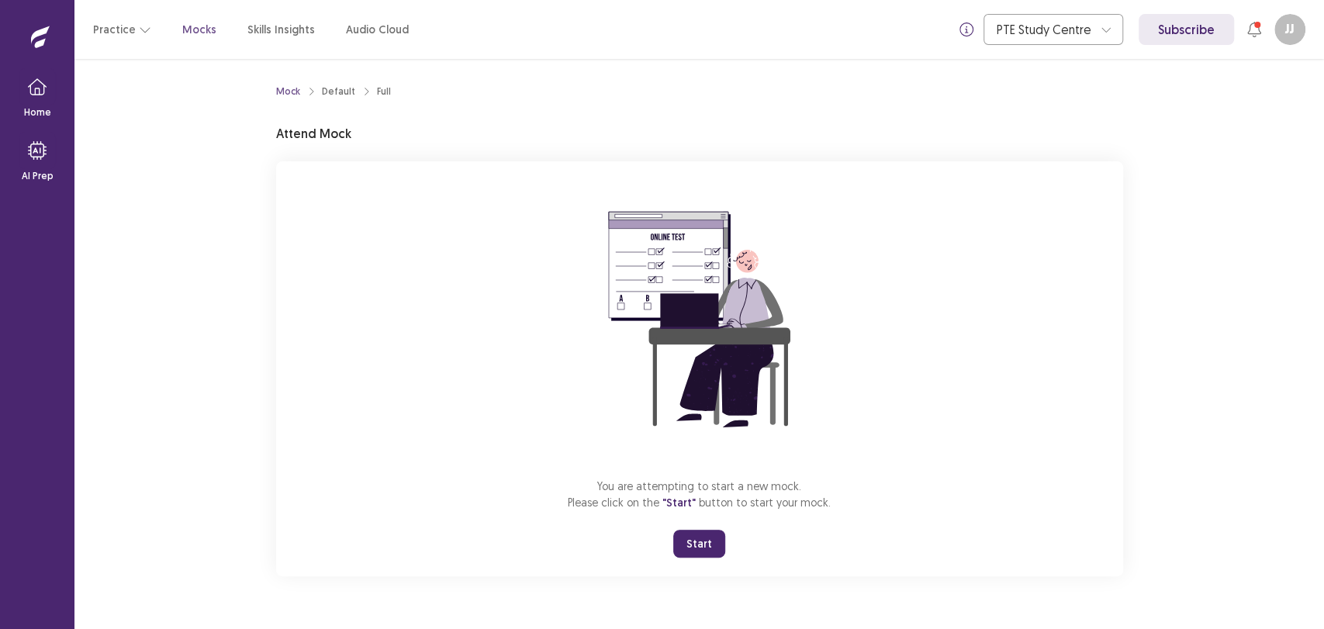
click at [699, 537] on button "Start" at bounding box center [699, 544] width 52 height 28
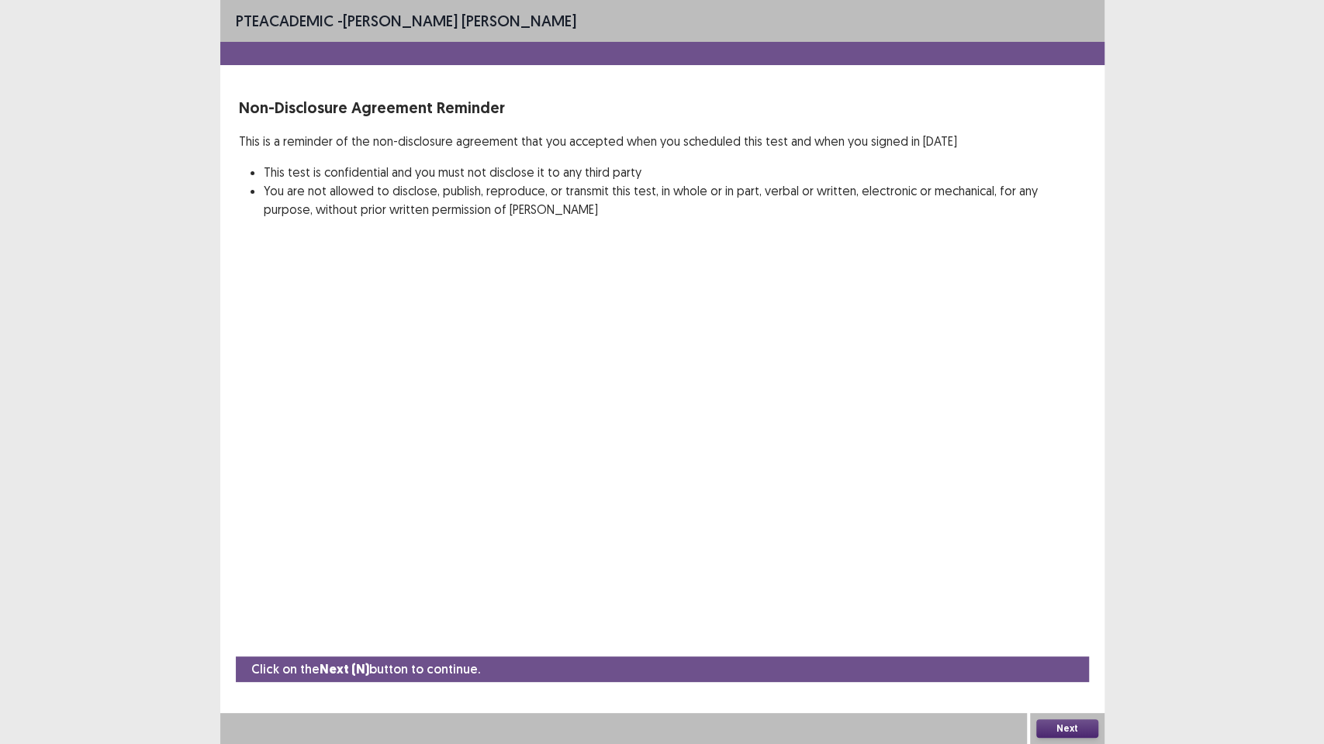
click at [1084, 628] on button "Next" at bounding box center [1067, 729] width 62 height 19
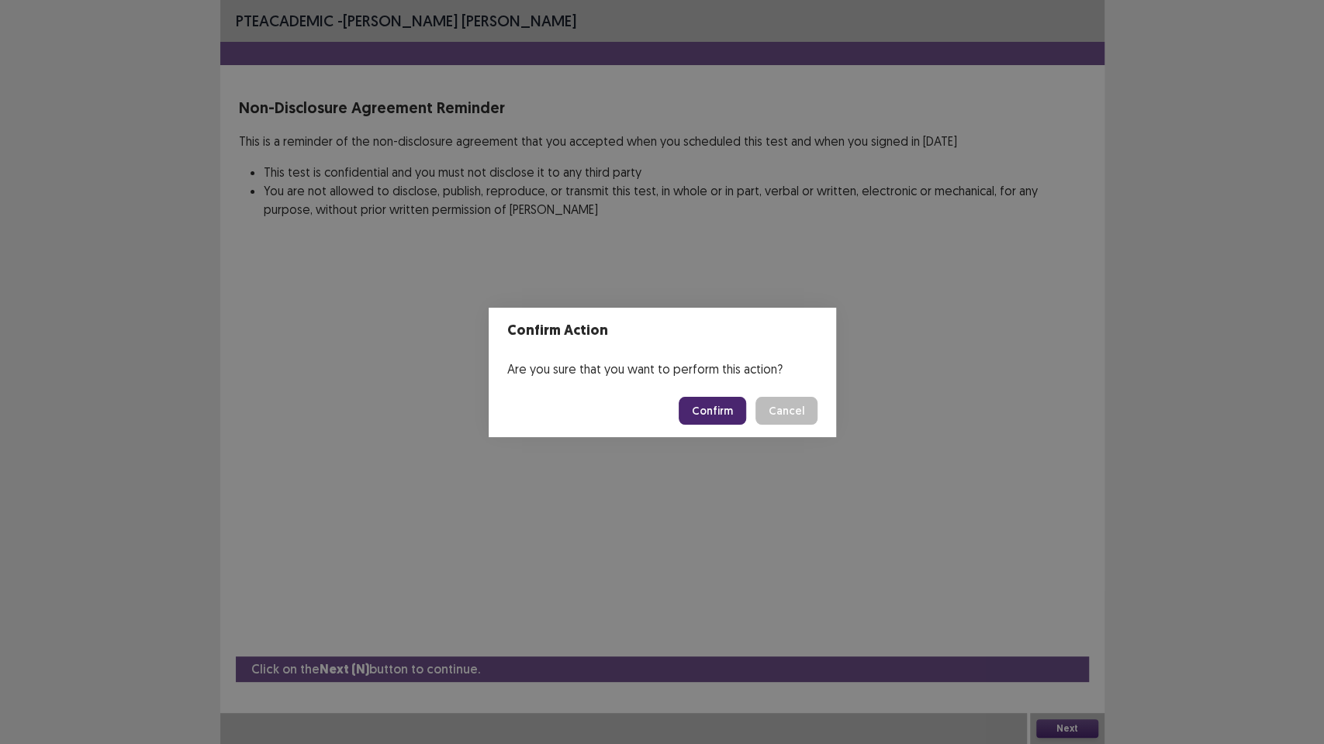
click at [725, 420] on button "Confirm" at bounding box center [712, 411] width 67 height 28
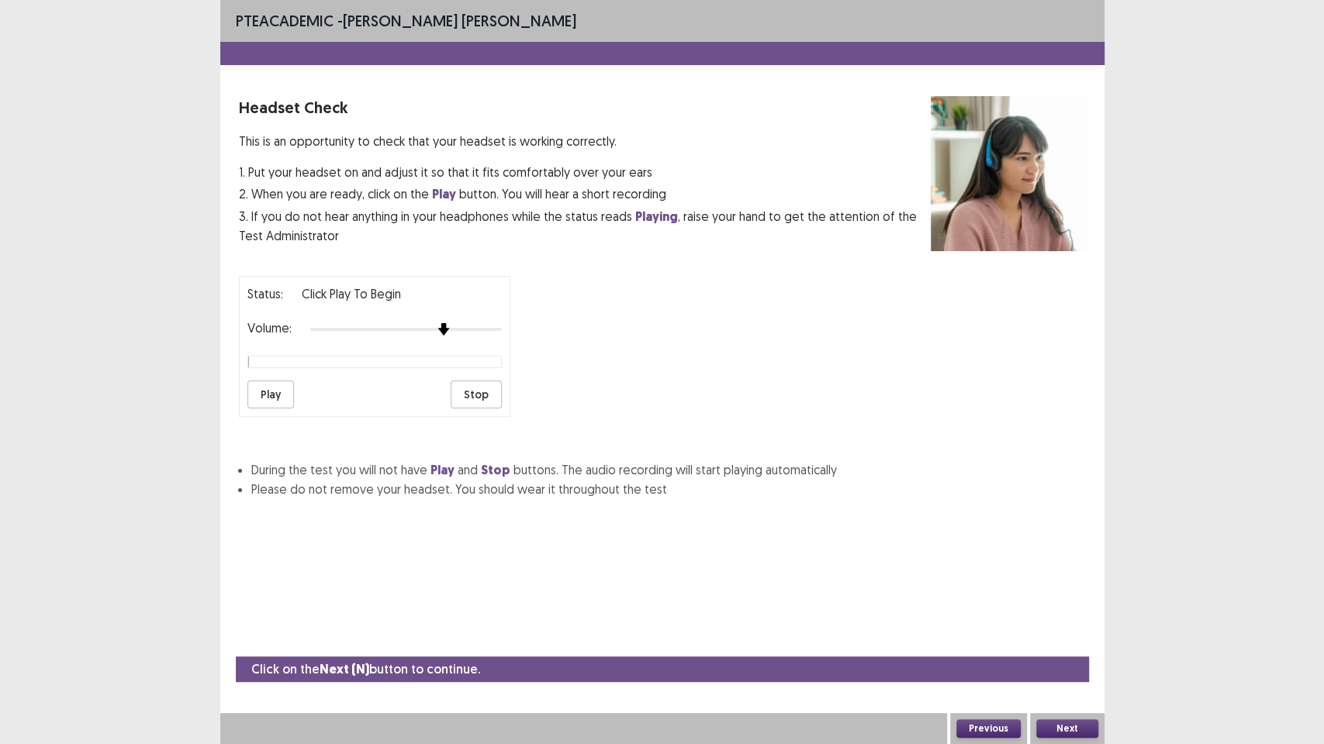
click at [440, 323] on div at bounding box center [406, 329] width 192 height 12
click at [282, 385] on button "Play" at bounding box center [270, 395] width 47 height 28
click at [1056, 628] on button "Next" at bounding box center [1067, 729] width 62 height 19
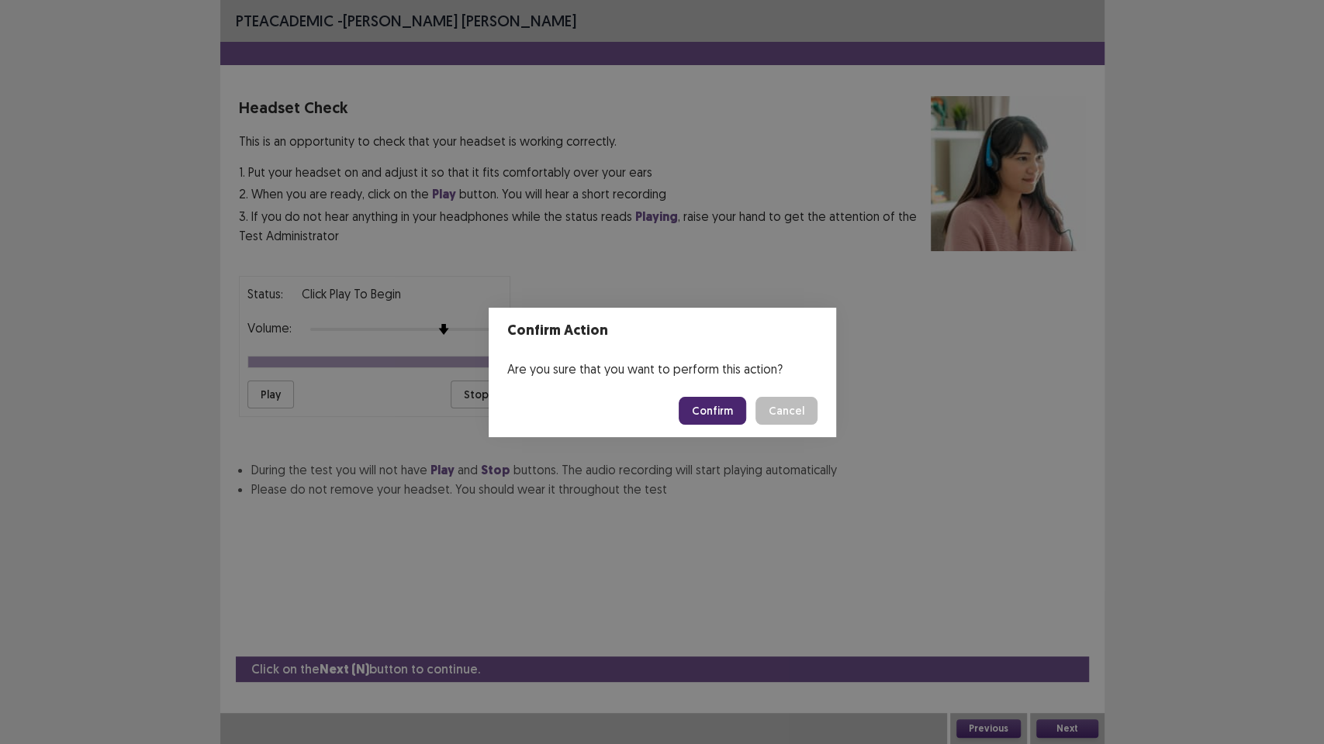
click at [700, 413] on button "Confirm" at bounding box center [712, 411] width 67 height 28
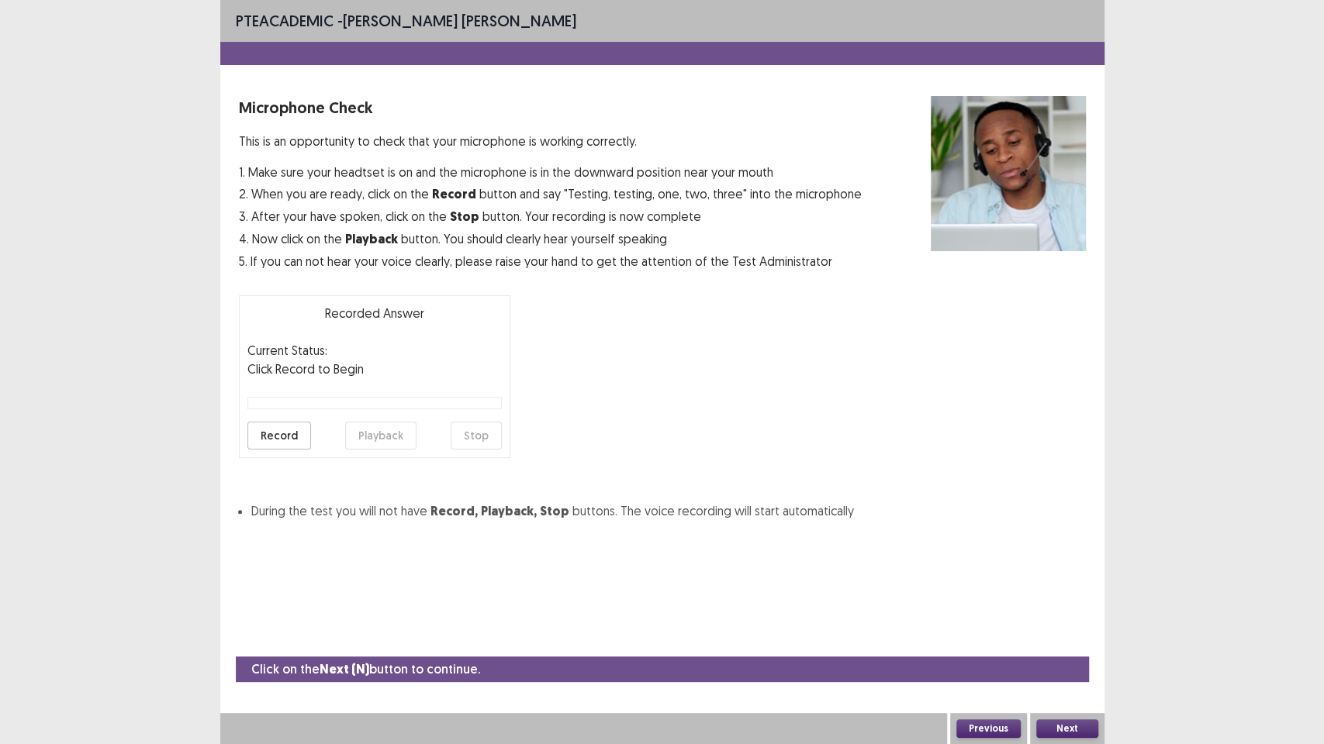
click at [280, 434] on button "Record" at bounding box center [279, 436] width 64 height 28
click at [471, 440] on button "Stop" at bounding box center [476, 436] width 51 height 28
click at [346, 437] on div "Record Playback Stop" at bounding box center [374, 436] width 254 height 28
click at [348, 435] on button "Playback" at bounding box center [380, 436] width 71 height 28
click at [1087, 628] on button "Next" at bounding box center [1067, 729] width 62 height 19
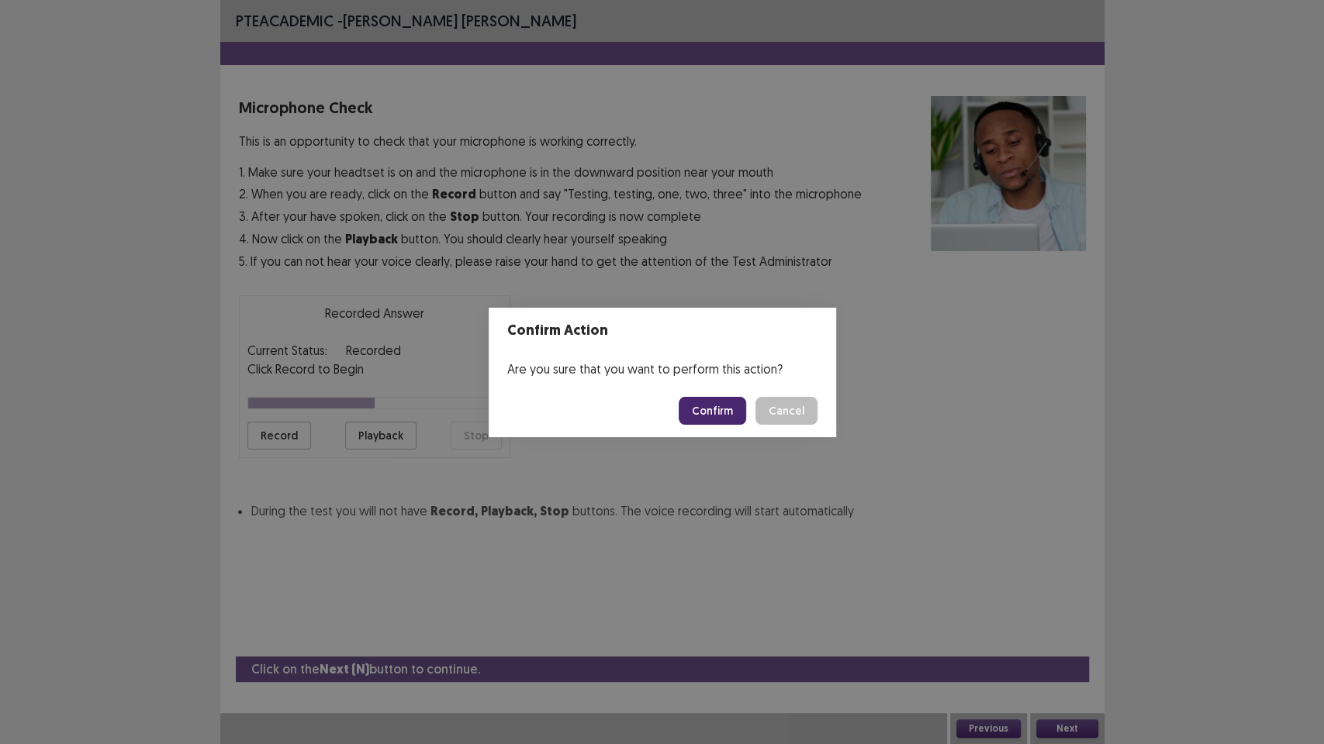
click at [698, 418] on button "Confirm" at bounding box center [712, 411] width 67 height 28
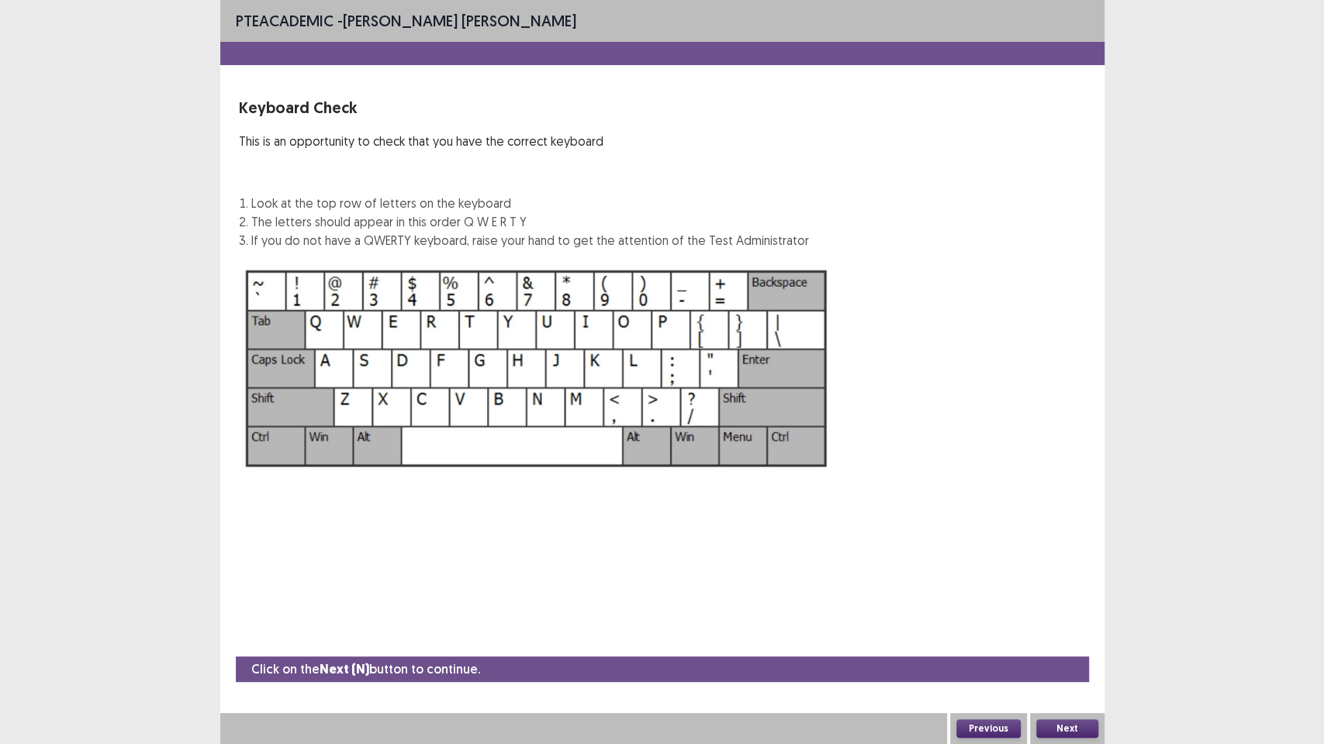
click at [1061, 628] on button "Next" at bounding box center [1067, 729] width 62 height 19
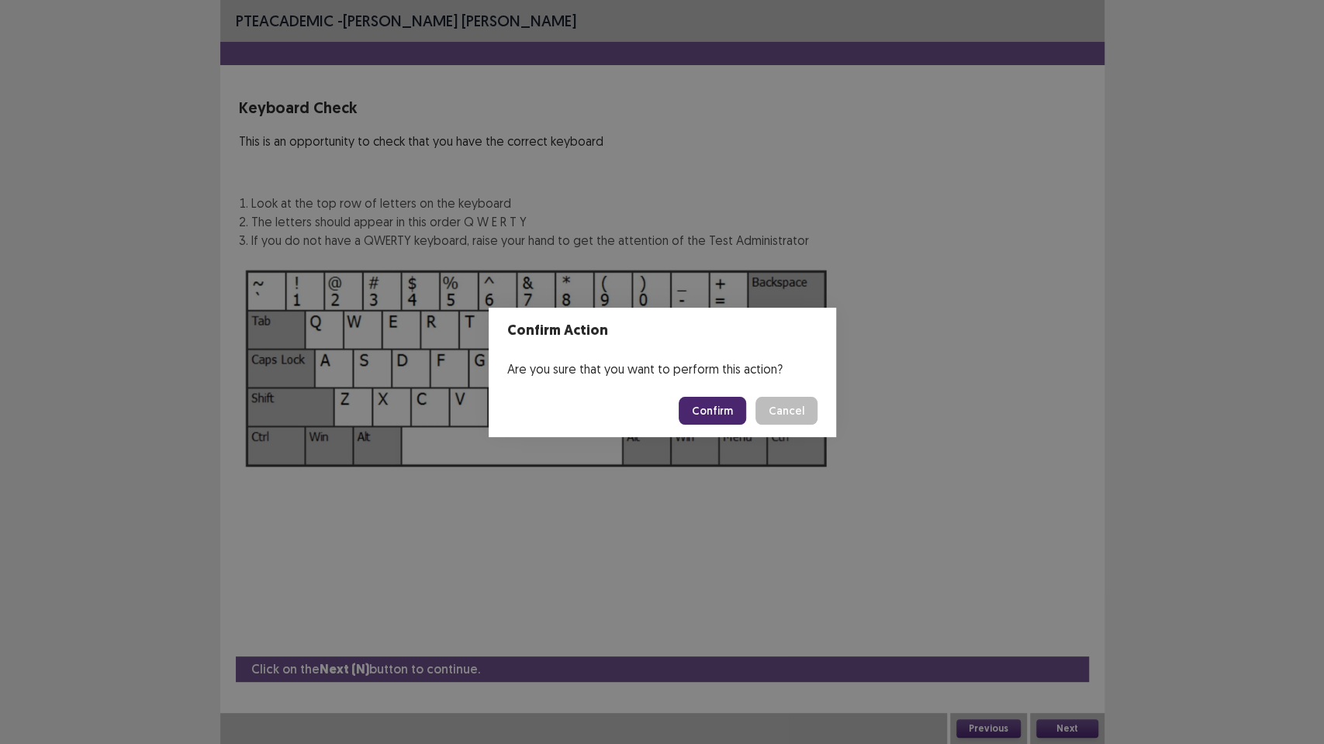
click at [704, 409] on button "Confirm" at bounding box center [712, 411] width 67 height 28
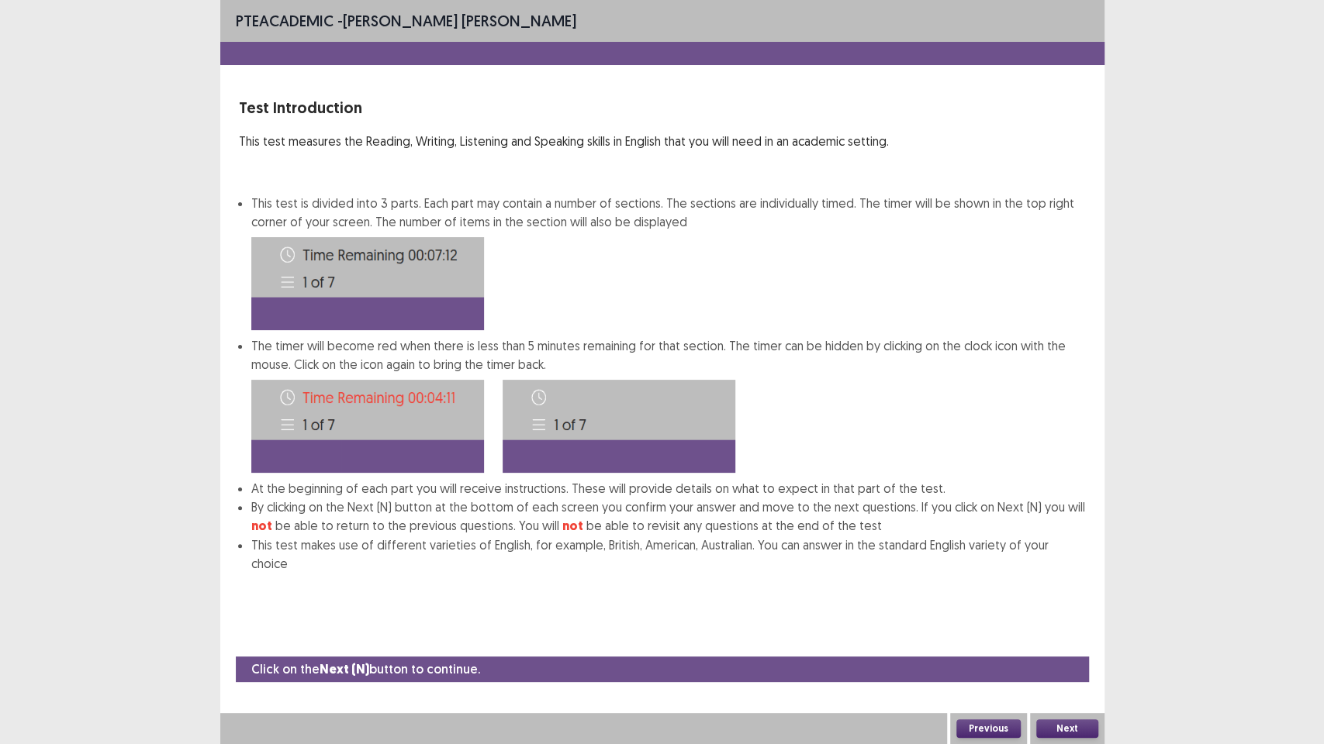
click at [1066, 628] on button "Next" at bounding box center [1067, 729] width 62 height 19
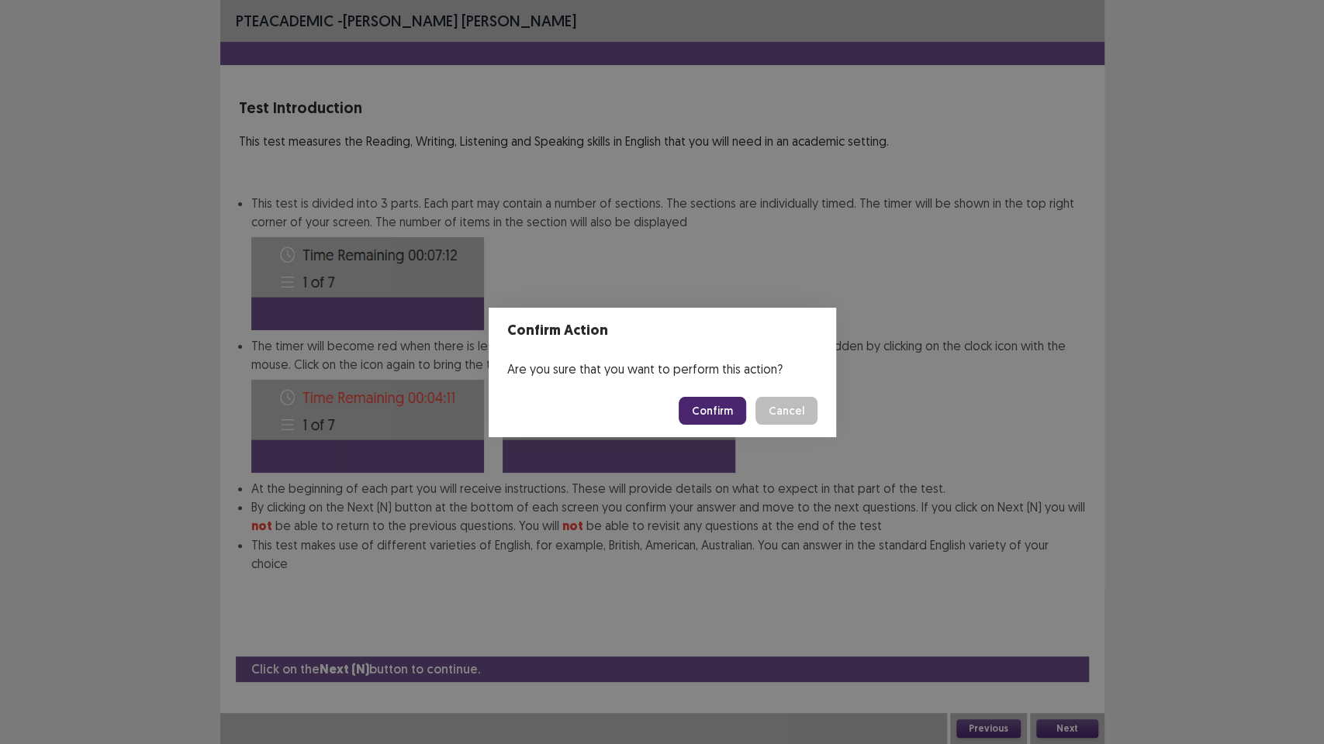
click at [733, 418] on button "Confirm" at bounding box center [712, 411] width 67 height 28
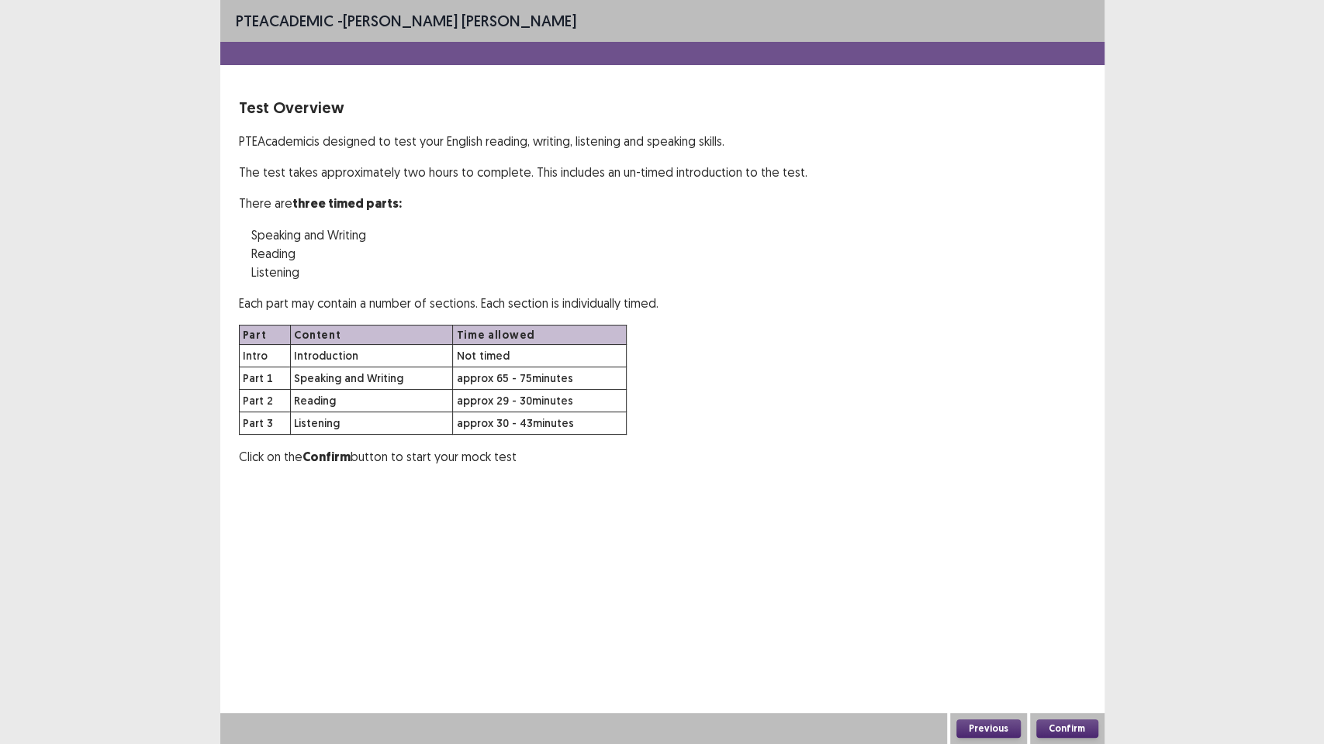
click at [1058, 628] on button "Confirm" at bounding box center [1067, 729] width 62 height 19
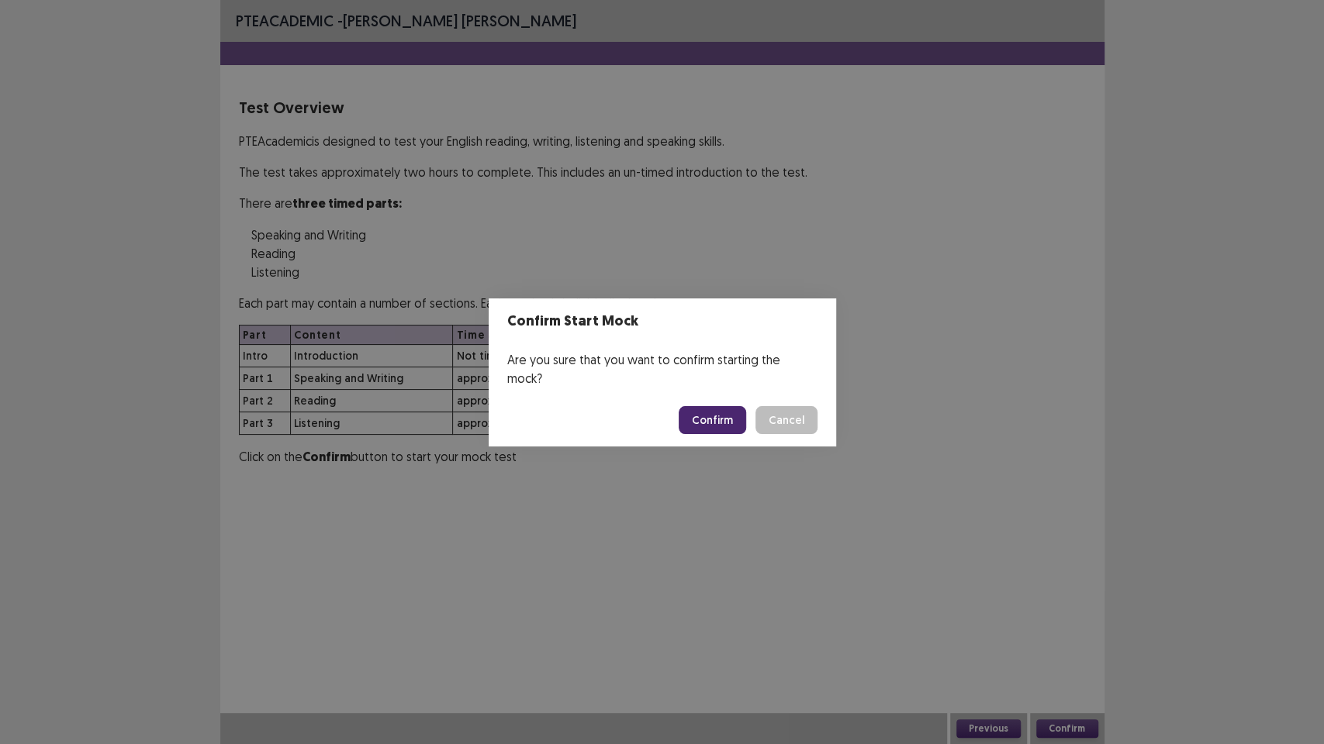
click at [717, 413] on button "Confirm" at bounding box center [712, 420] width 67 height 28
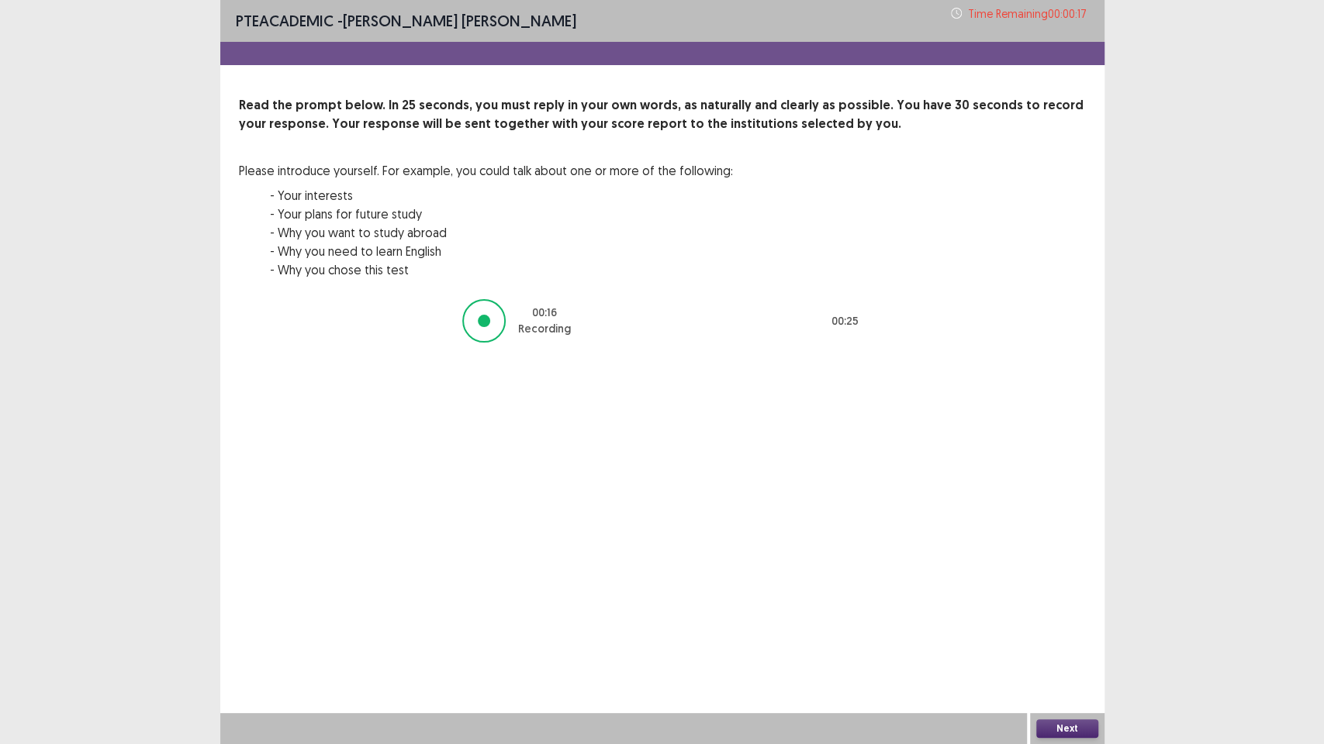
click at [1073, 628] on button "Next" at bounding box center [1067, 729] width 62 height 19
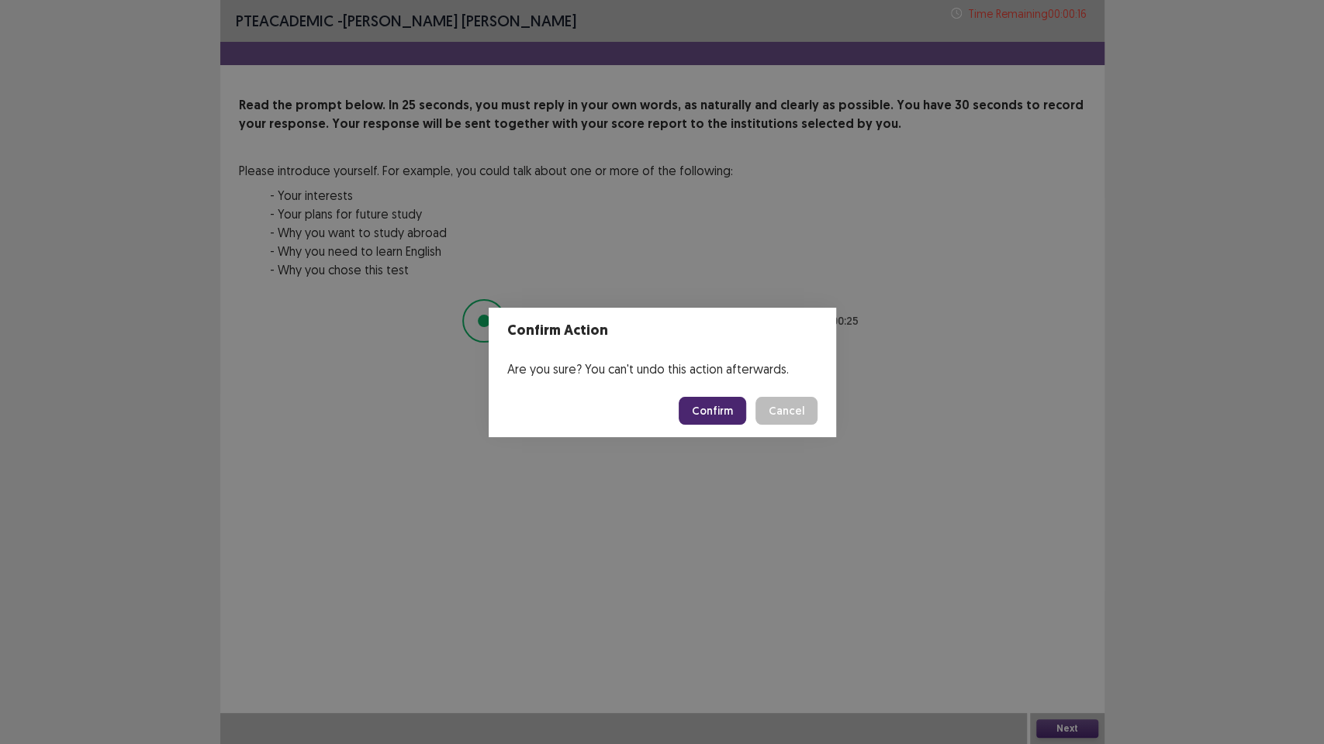
click at [723, 416] on button "Confirm" at bounding box center [712, 411] width 67 height 28
click at [942, 588] on div "Confirm Action Are you sure? You can't undo this action afterwards. Loading... …" at bounding box center [662, 372] width 1324 height 744
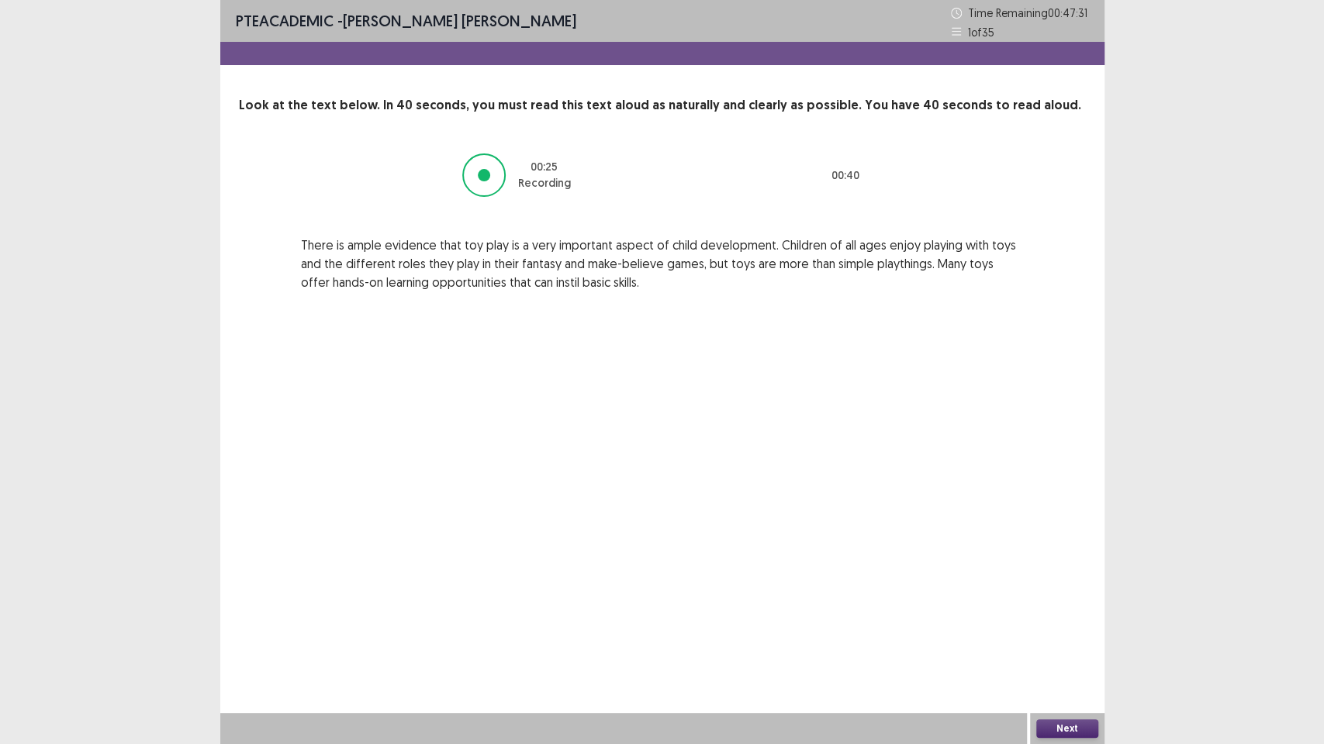
click at [1063, 628] on button "Next" at bounding box center [1067, 729] width 62 height 19
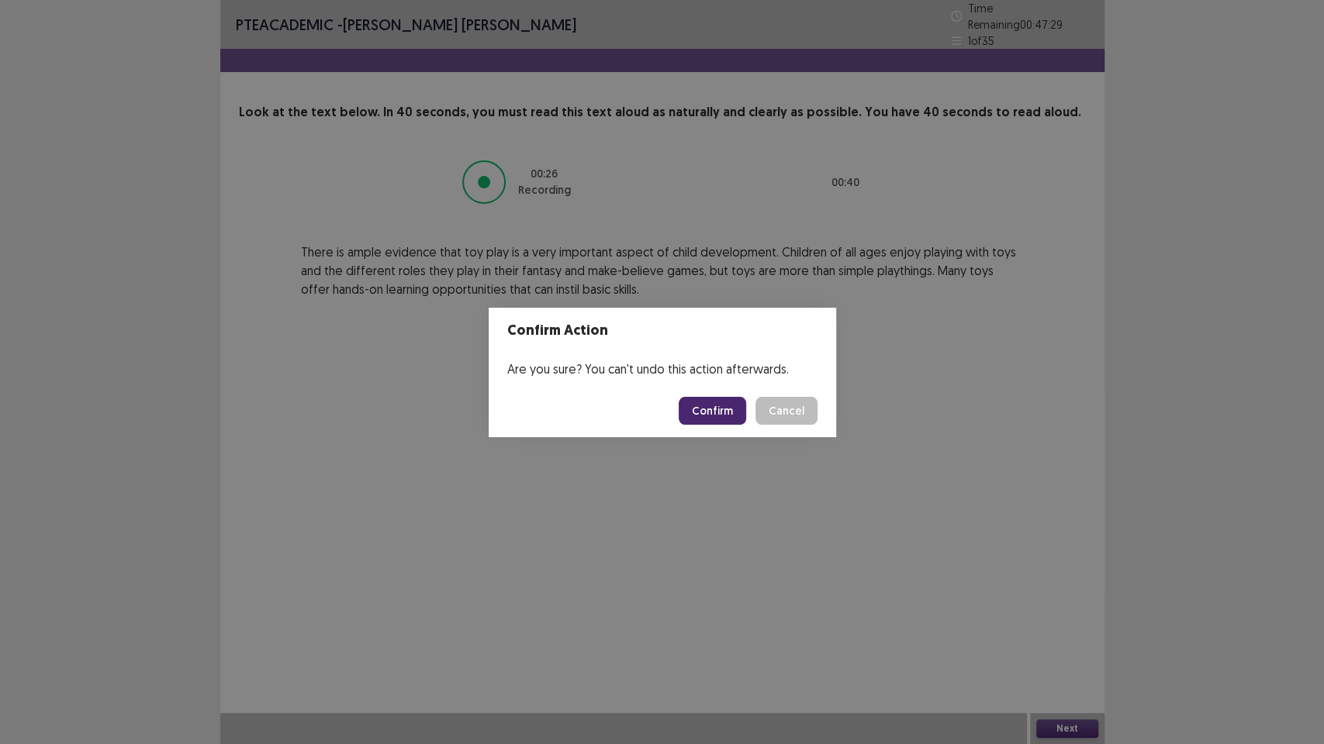
click at [727, 412] on button "Confirm" at bounding box center [712, 411] width 67 height 28
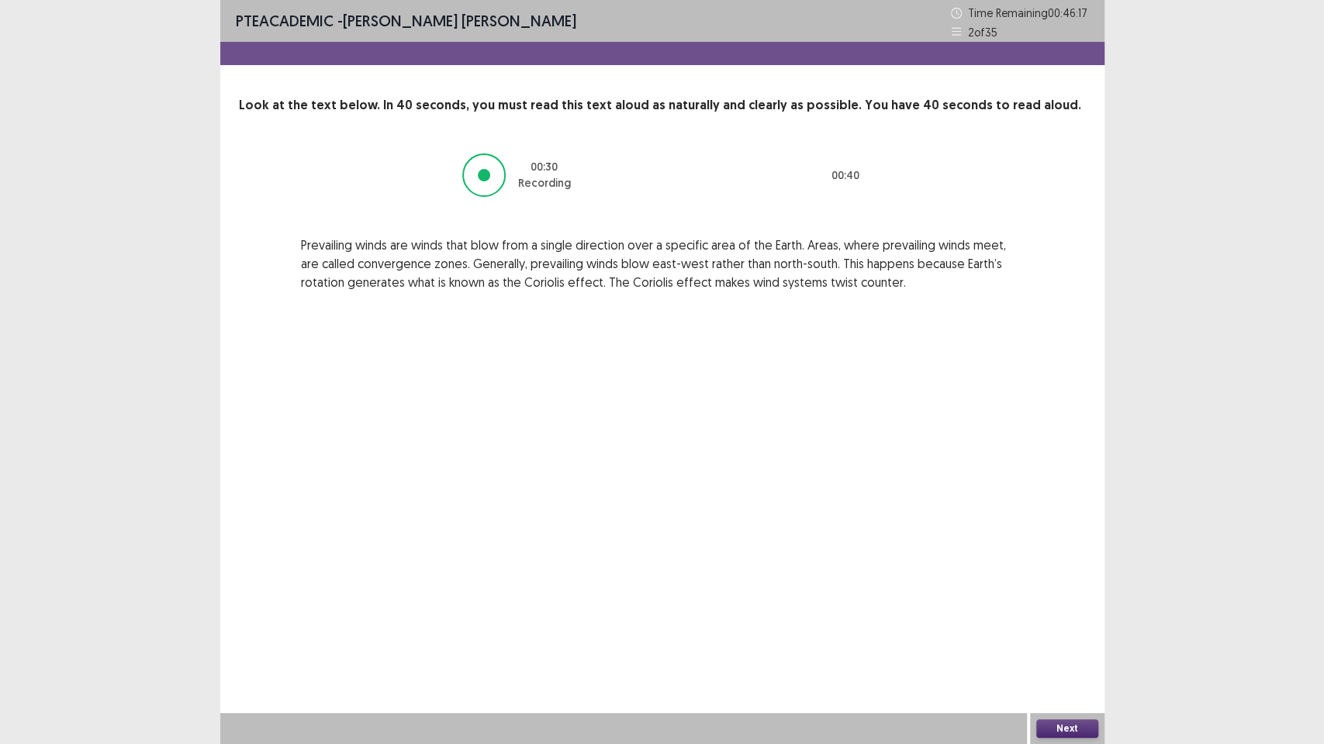
click at [1081, 628] on button "Next" at bounding box center [1067, 729] width 62 height 19
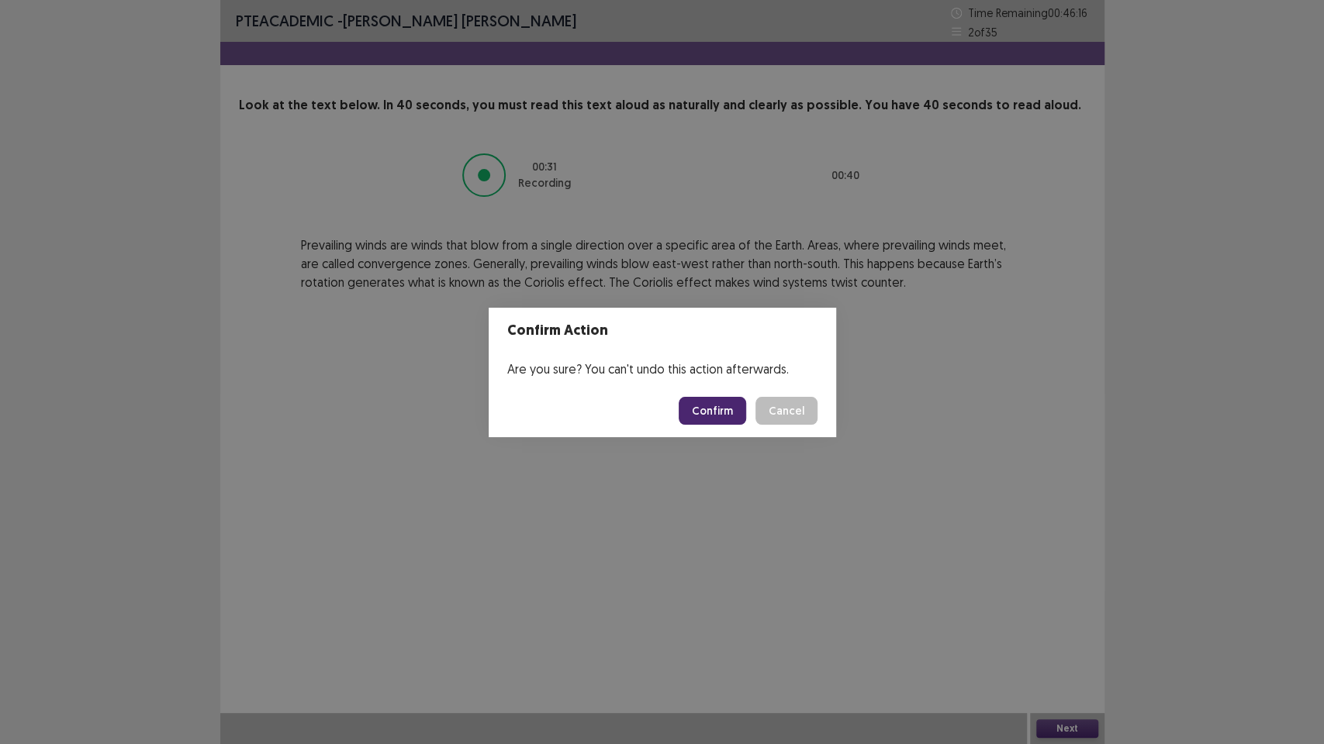
click at [701, 407] on button "Confirm" at bounding box center [712, 411] width 67 height 28
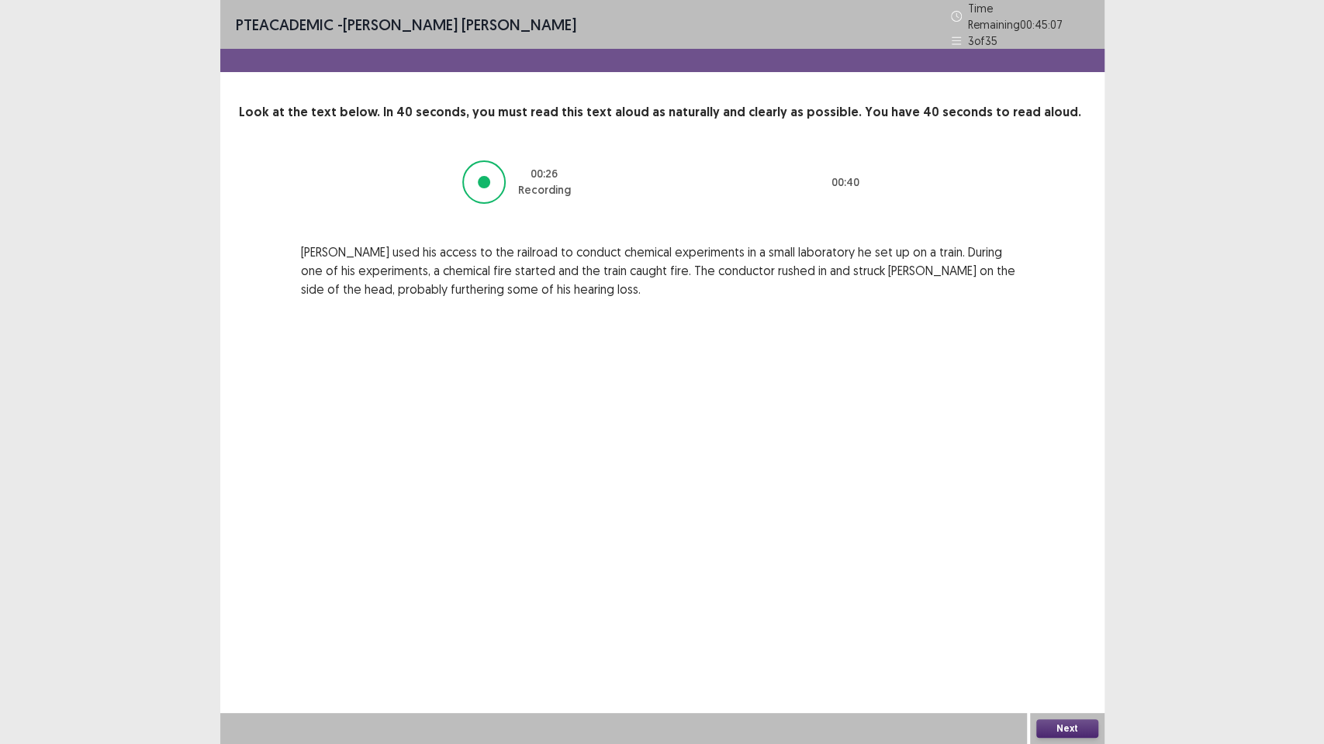
click at [1045, 628] on button "Next" at bounding box center [1067, 729] width 62 height 19
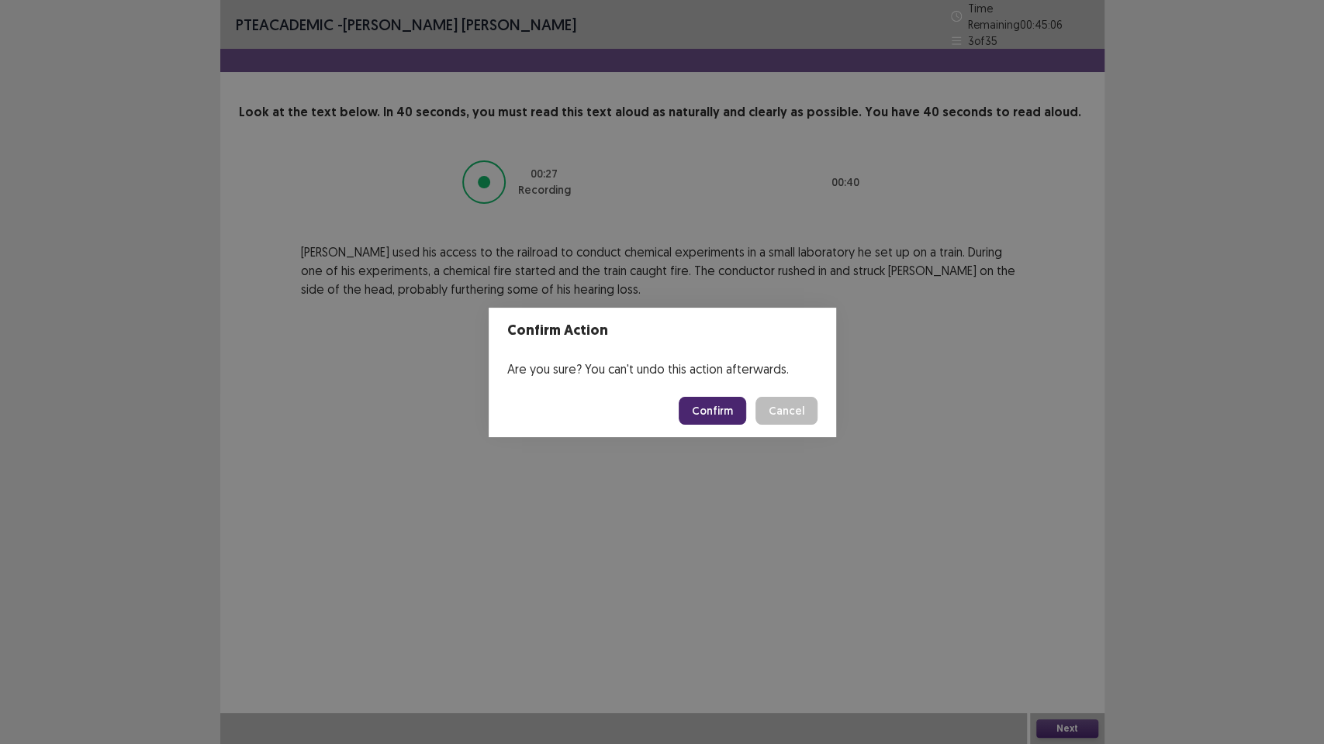
click at [723, 406] on button "Confirm" at bounding box center [712, 411] width 67 height 28
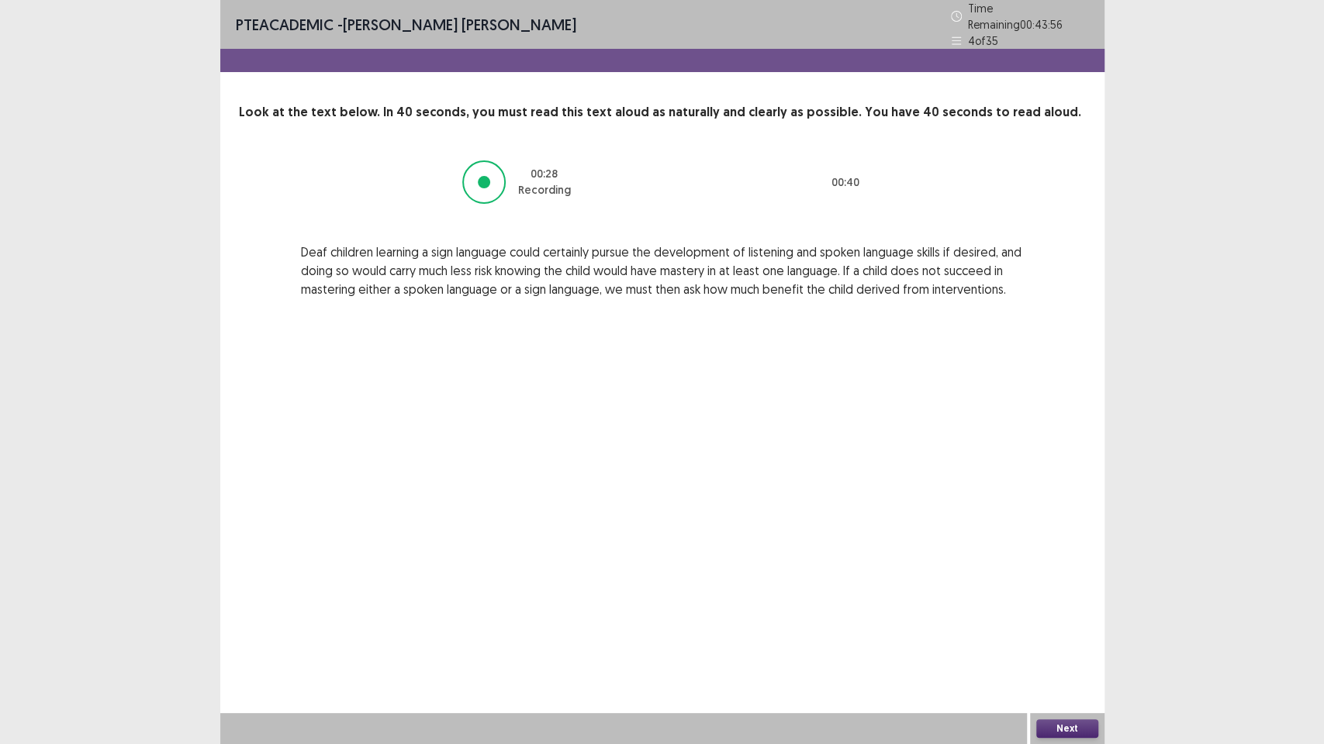
click at [1079, 628] on button "Next" at bounding box center [1067, 729] width 62 height 19
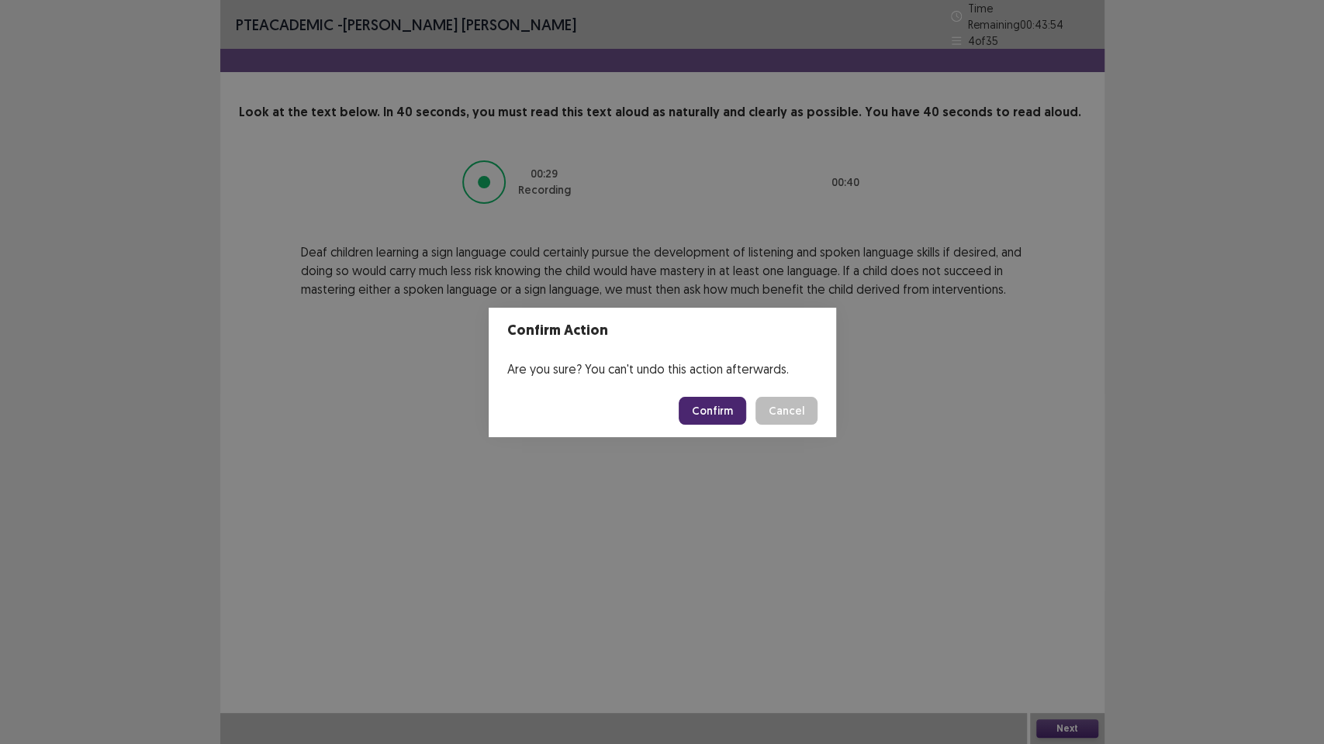
click at [706, 416] on button "Confirm" at bounding box center [712, 411] width 67 height 28
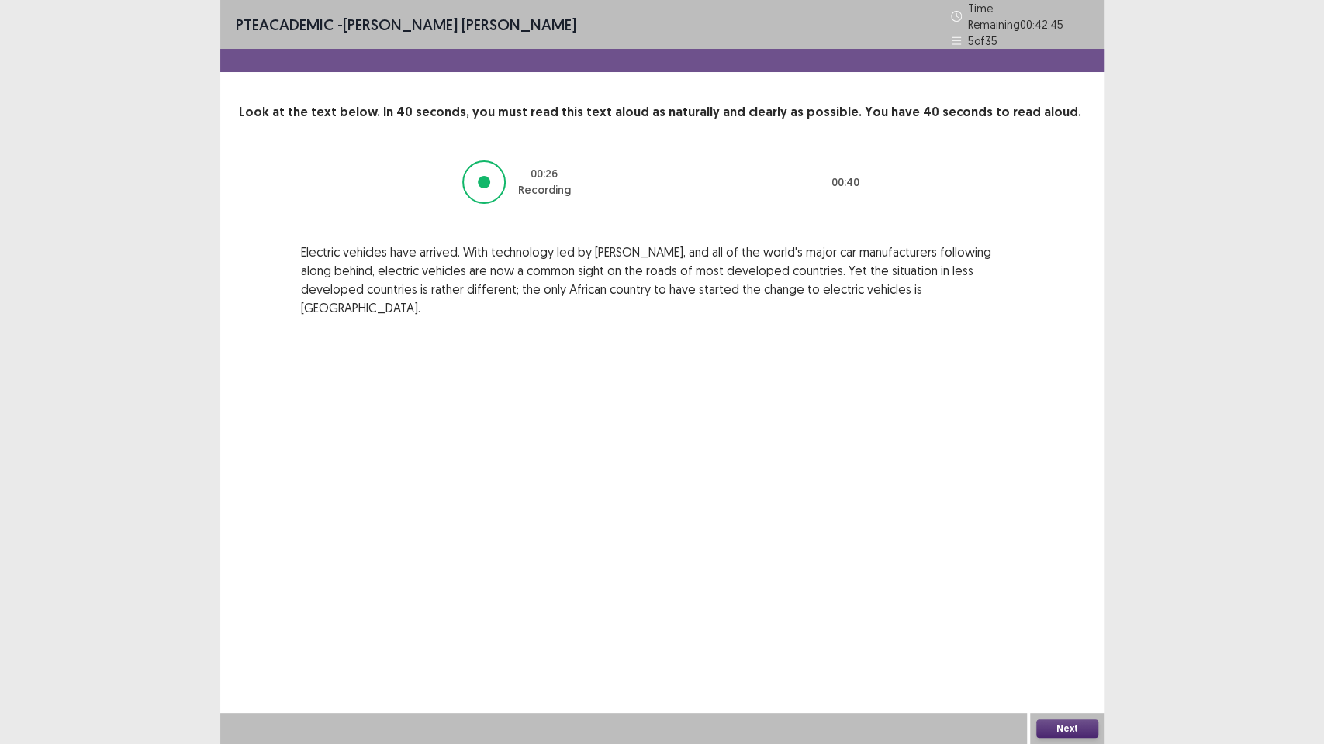
click at [1073, 628] on button "Next" at bounding box center [1067, 729] width 62 height 19
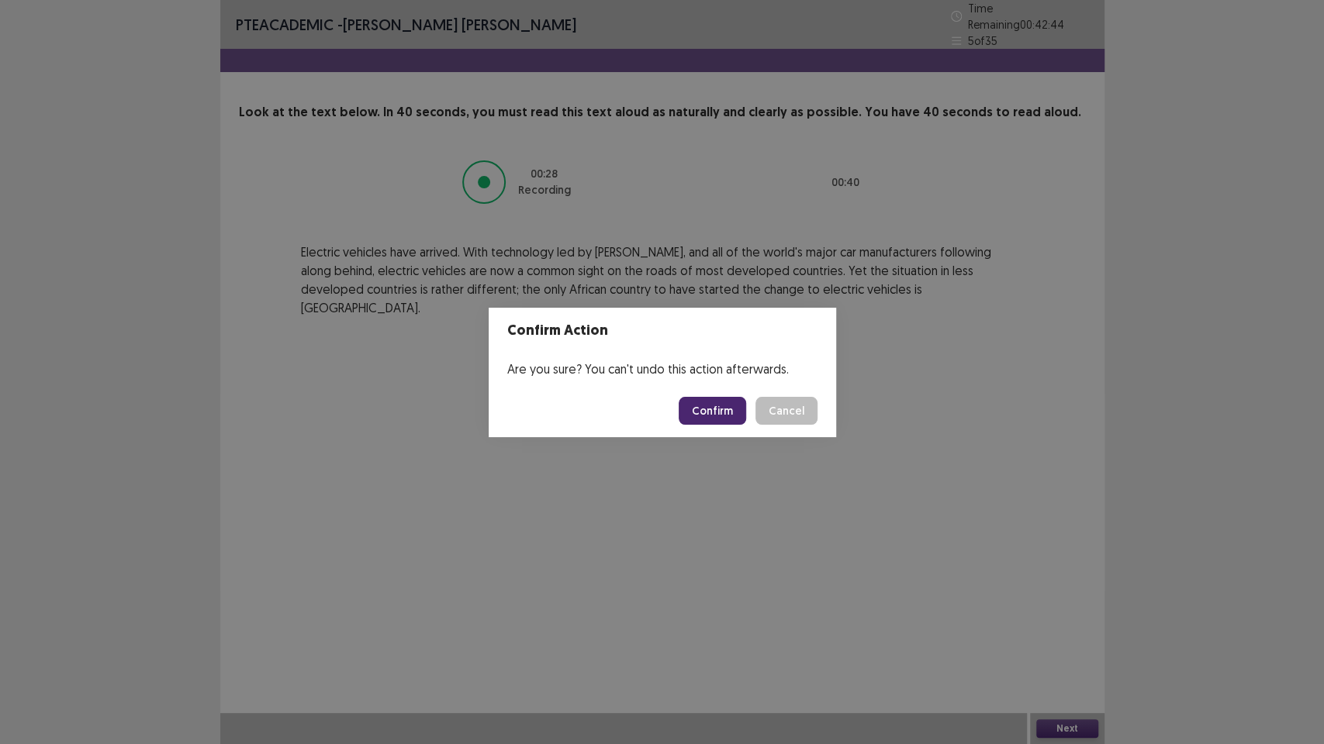
click at [725, 404] on button "Confirm" at bounding box center [712, 411] width 67 height 28
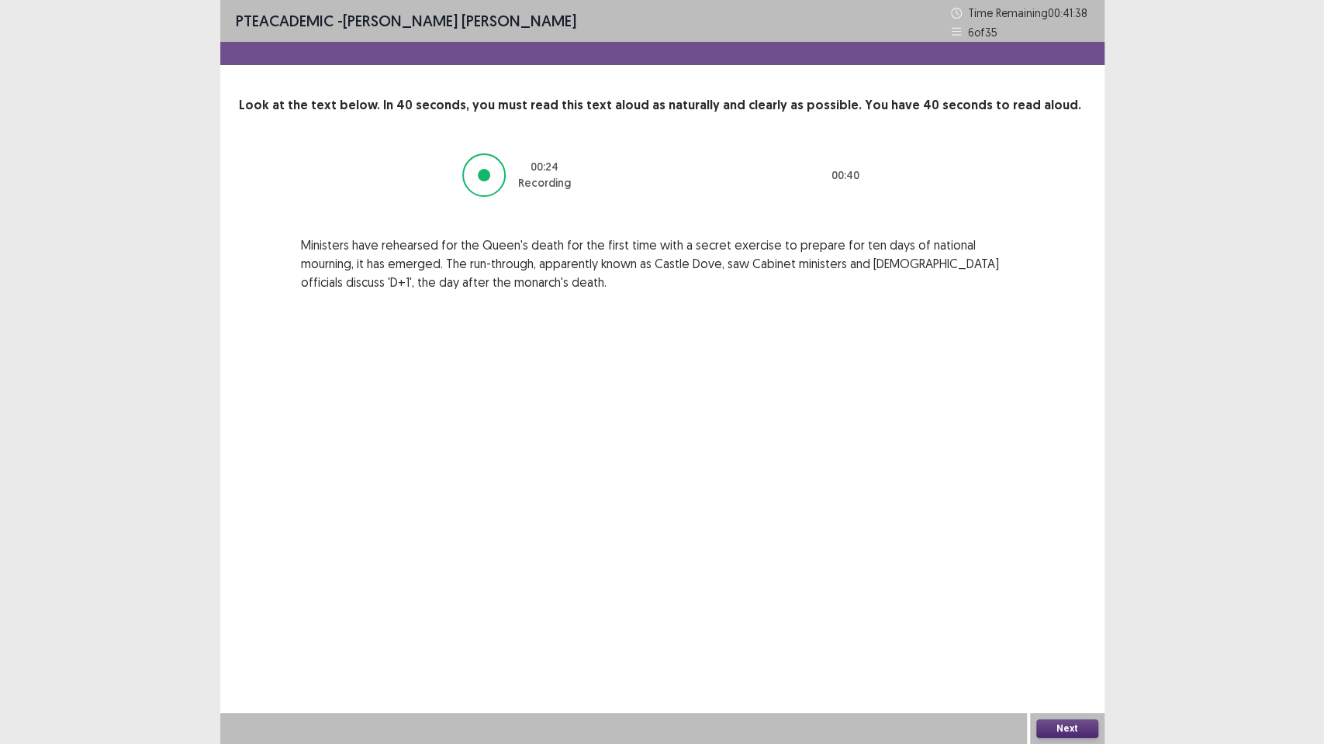
click at [1073, 628] on button "Next" at bounding box center [1067, 729] width 62 height 19
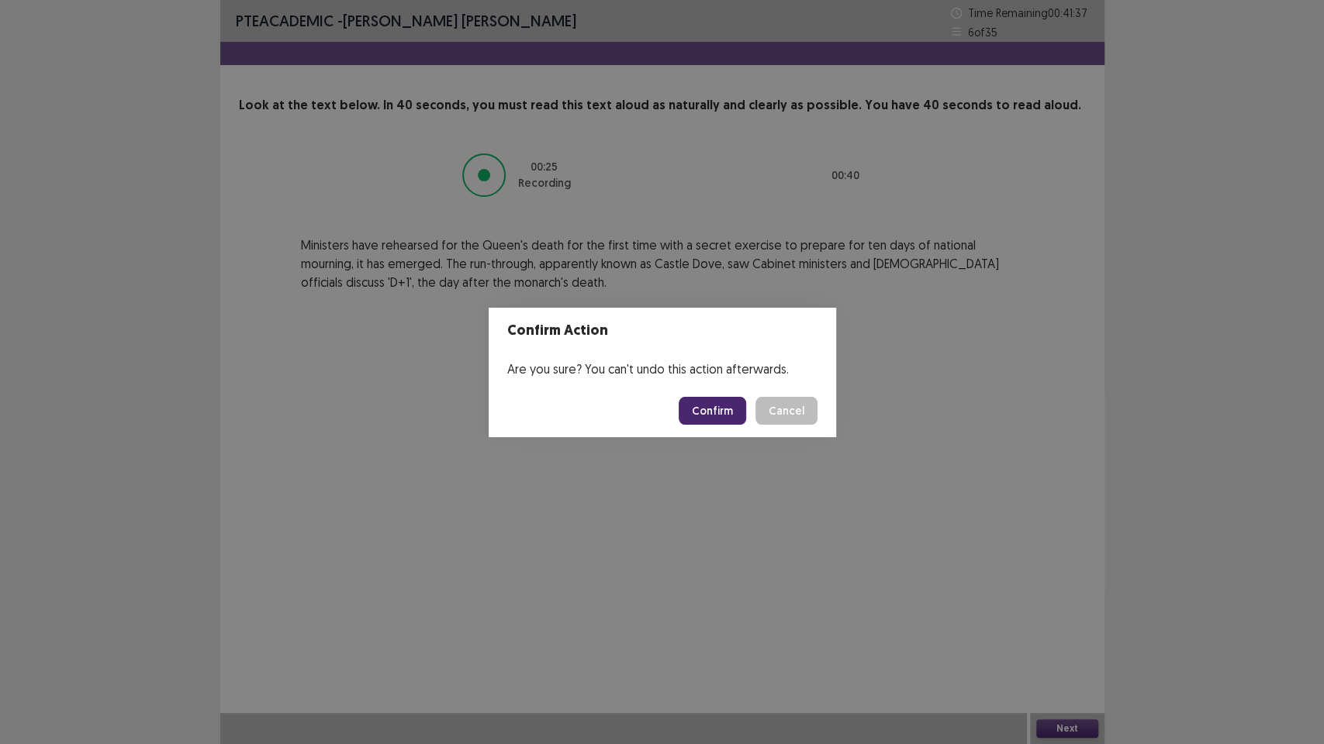
click at [731, 403] on button "Confirm" at bounding box center [712, 411] width 67 height 28
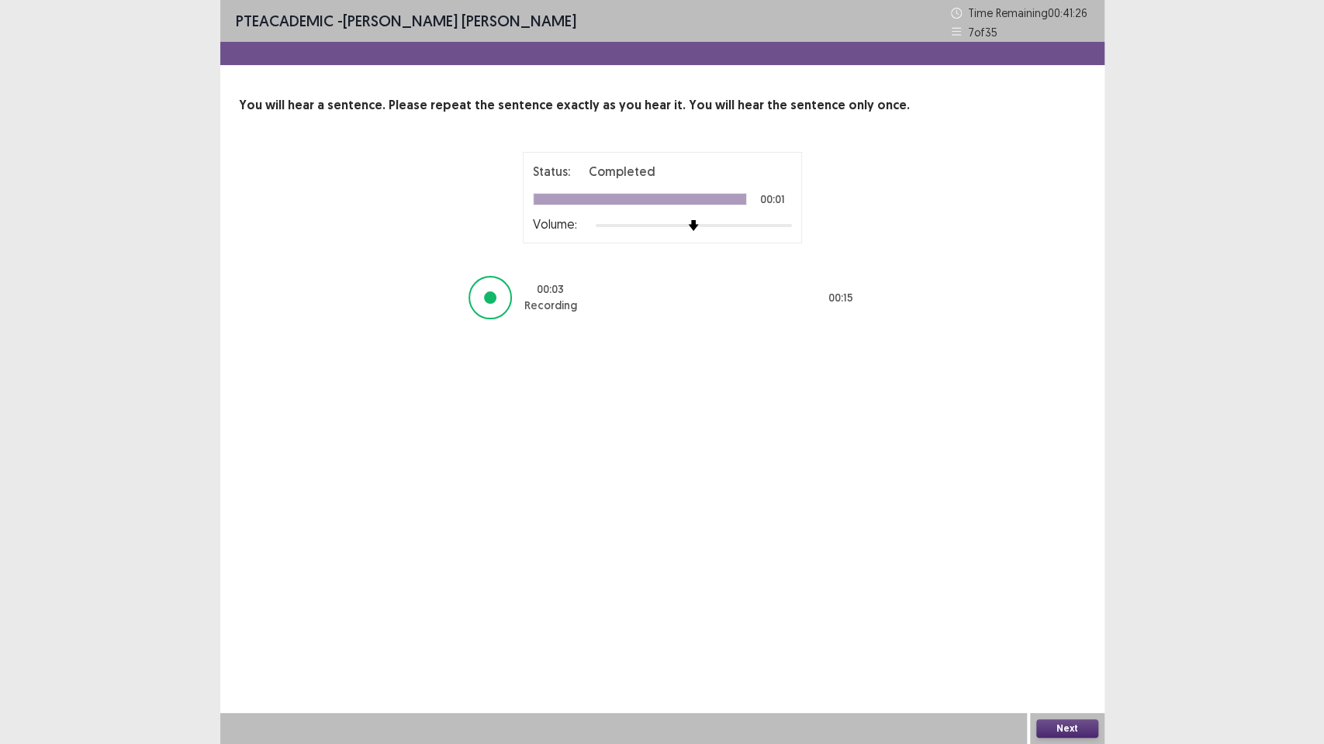
click at [1048, 628] on button "Next" at bounding box center [1067, 729] width 62 height 19
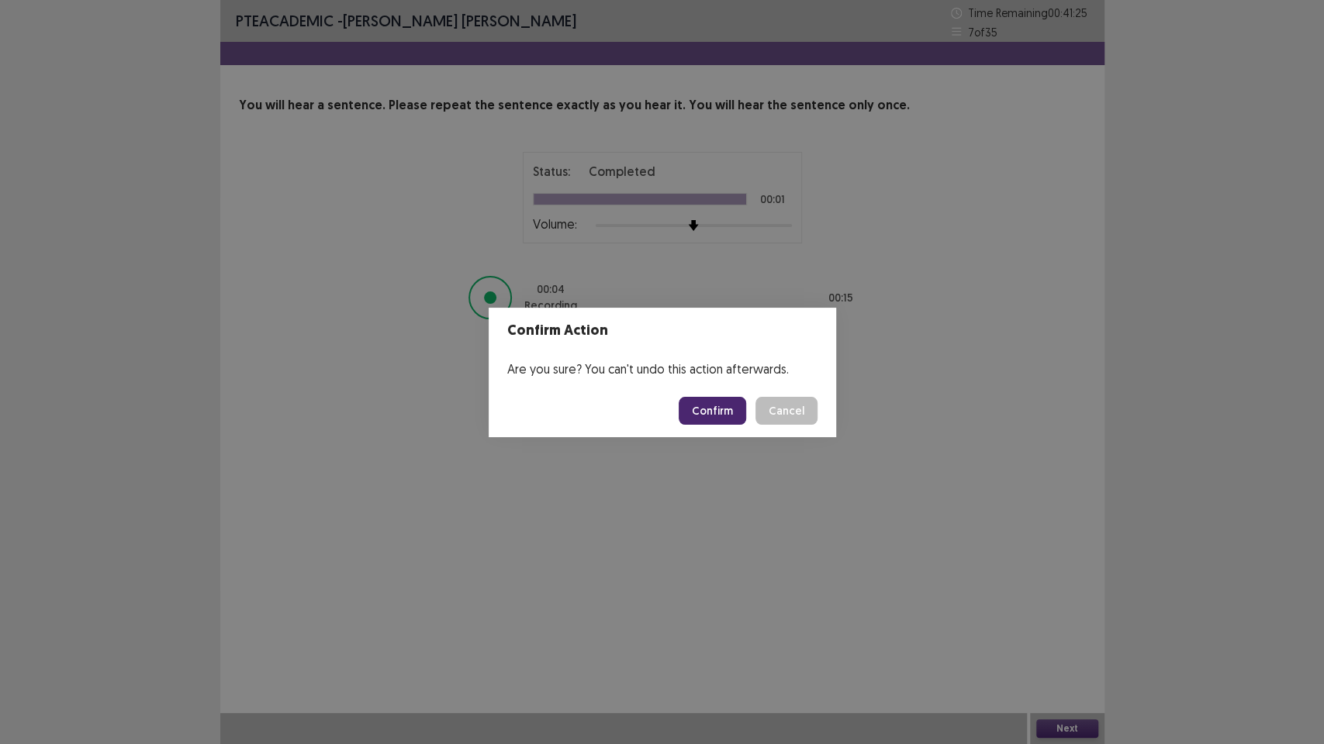
click at [708, 411] on button "Confirm" at bounding box center [712, 411] width 67 height 28
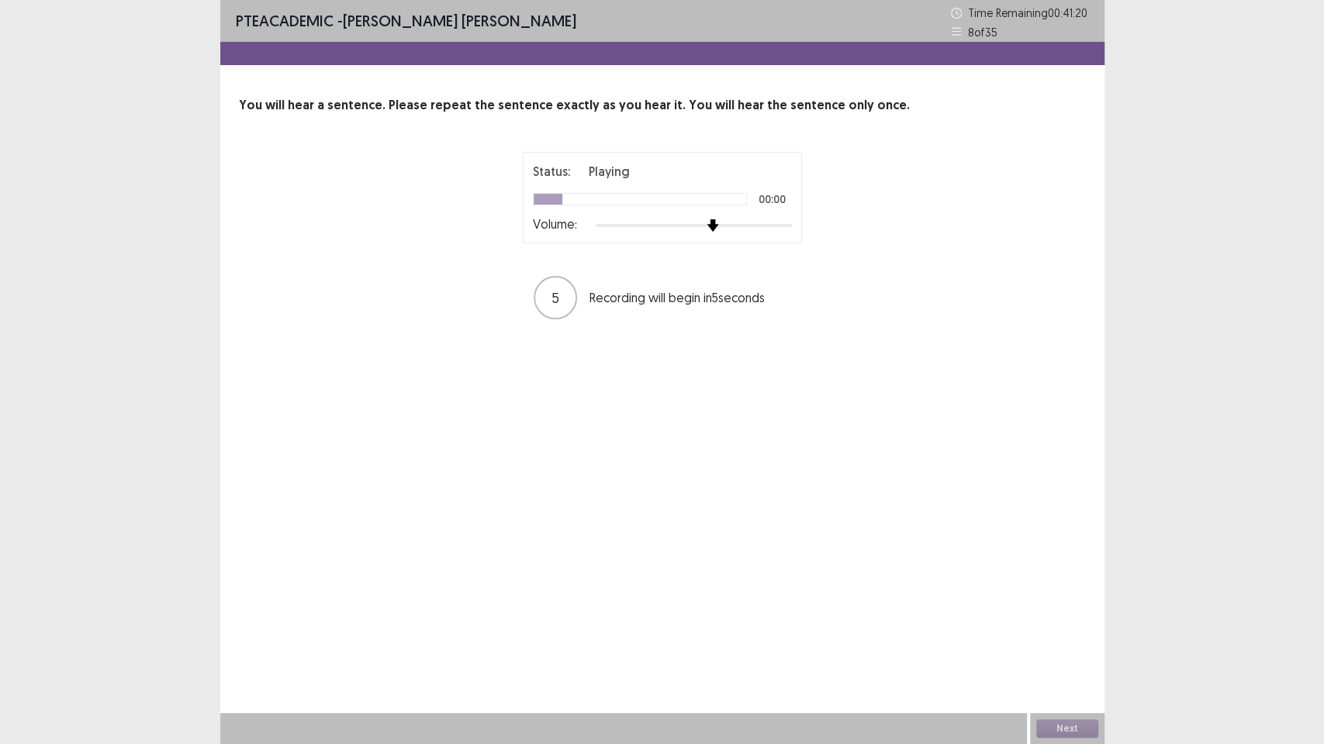
click at [717, 228] on div at bounding box center [694, 225] width 196 height 12
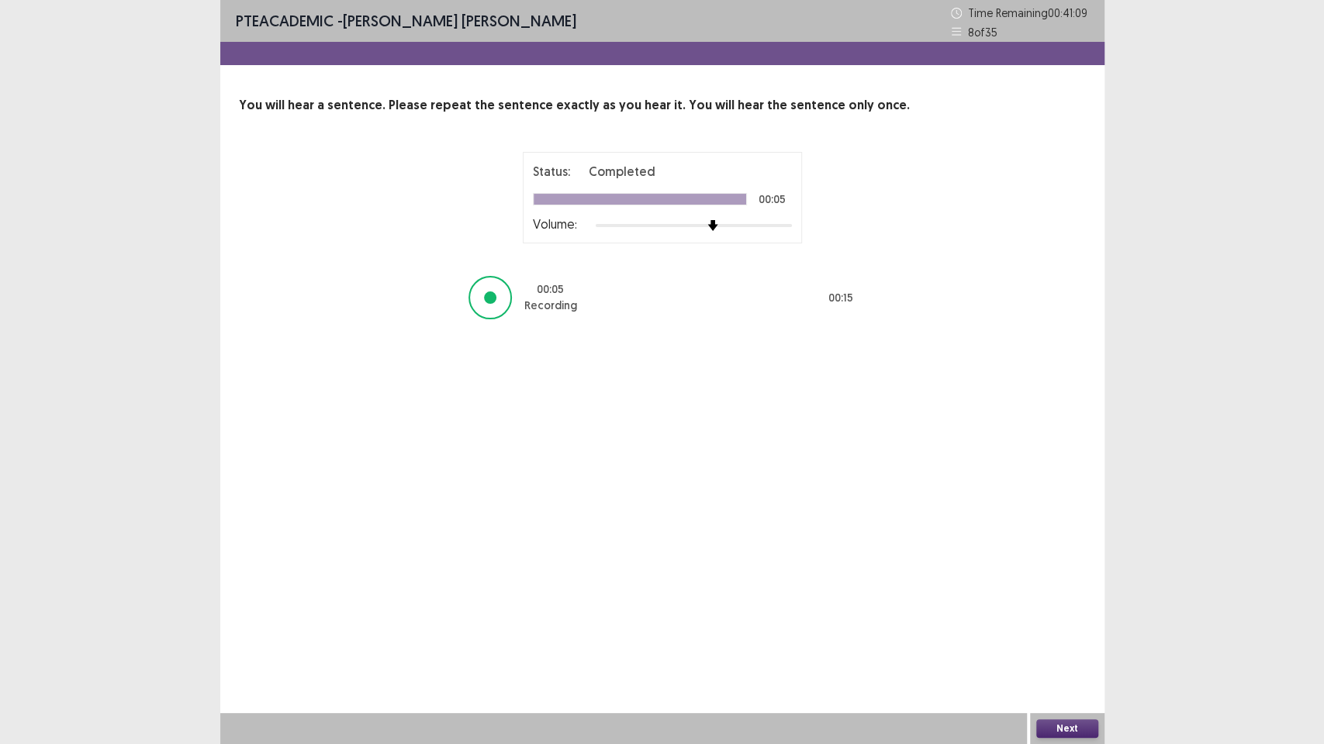
click at [1061, 628] on button "Next" at bounding box center [1067, 729] width 62 height 19
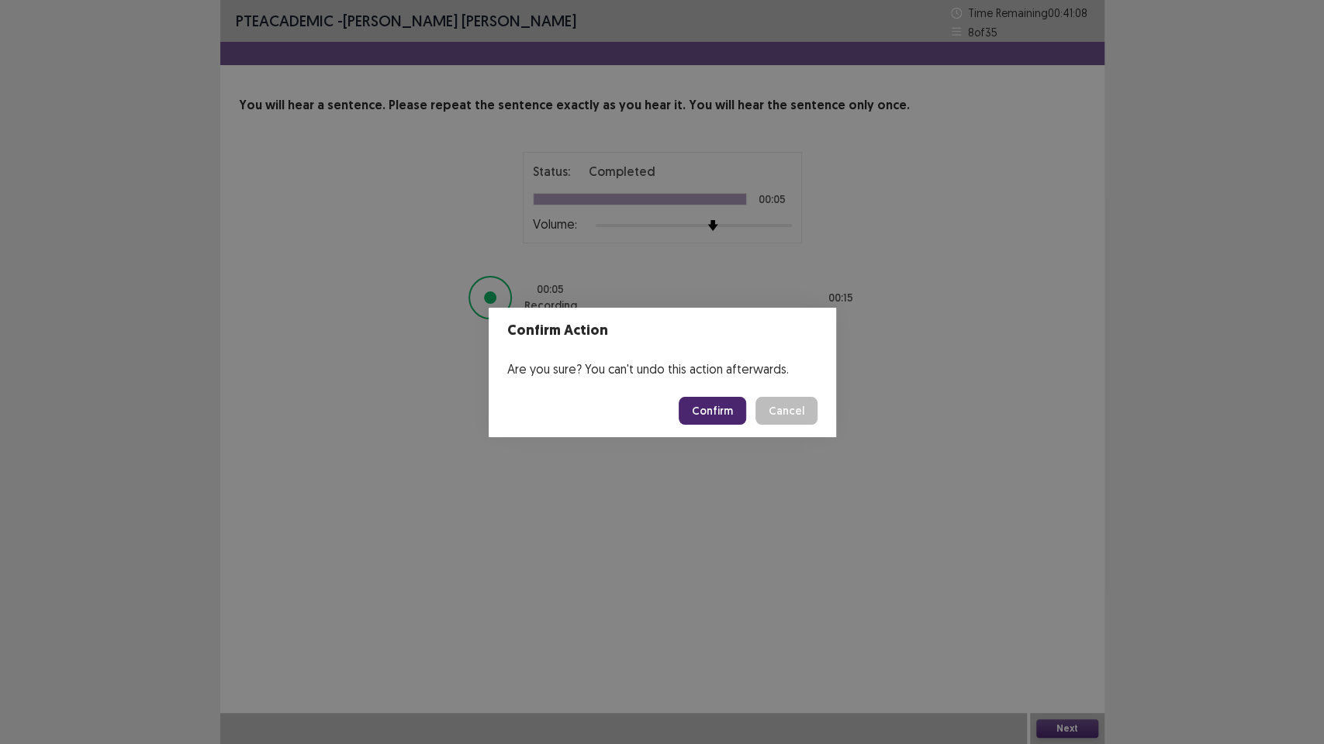
click at [717, 403] on button "Confirm" at bounding box center [712, 411] width 67 height 28
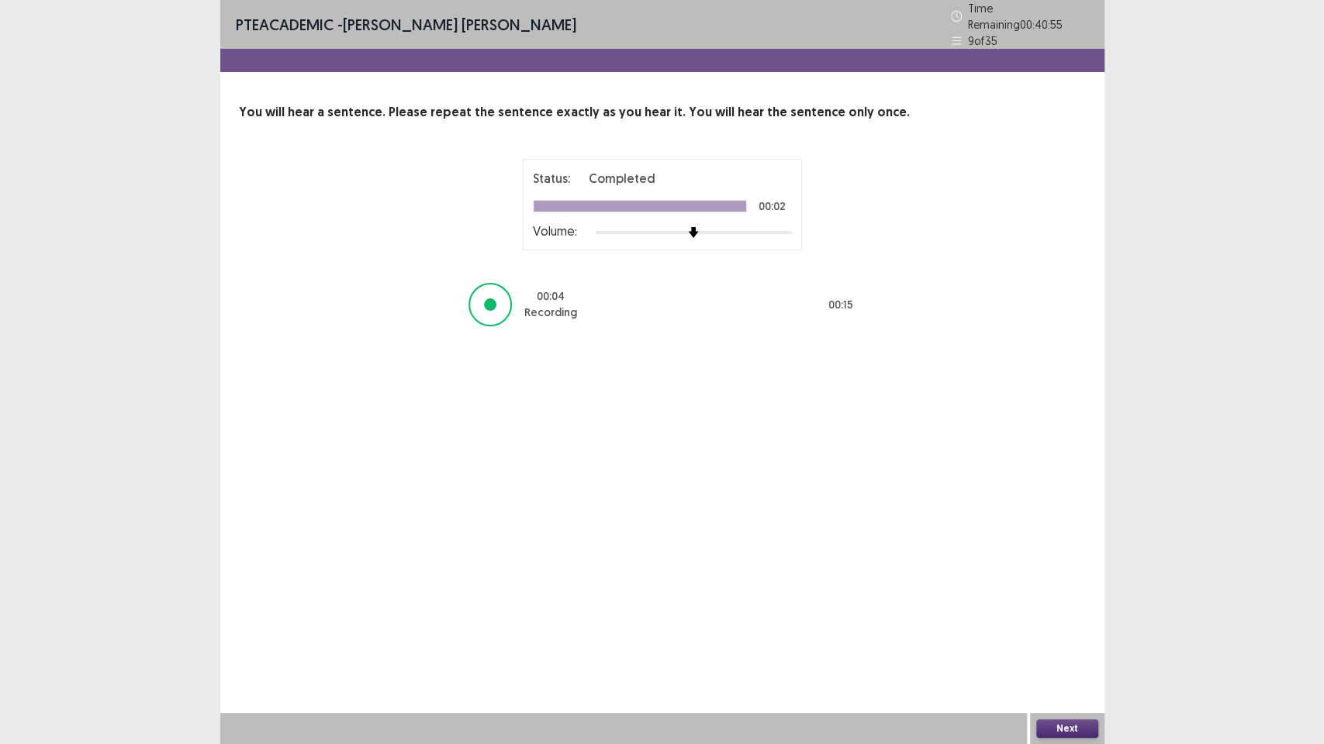
click at [1054, 628] on button "Next" at bounding box center [1067, 729] width 62 height 19
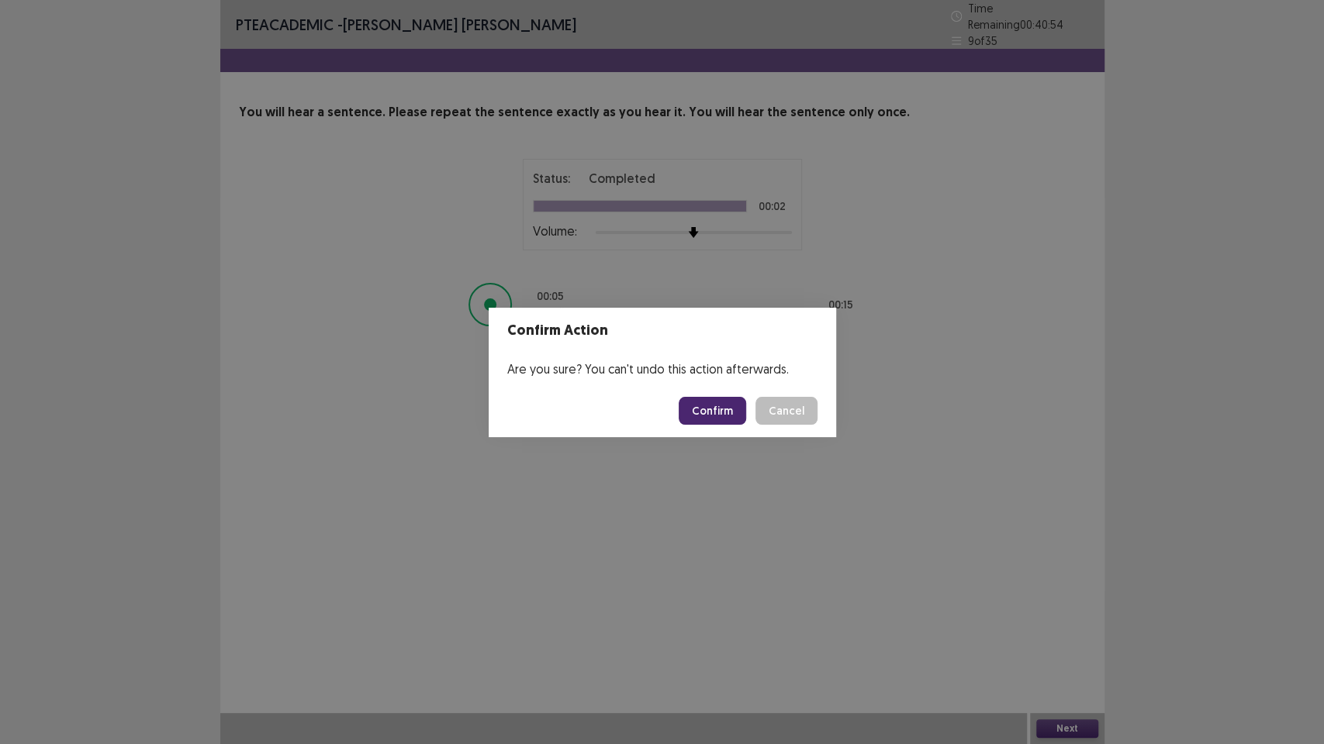
click at [726, 418] on button "Confirm" at bounding box center [712, 411] width 67 height 28
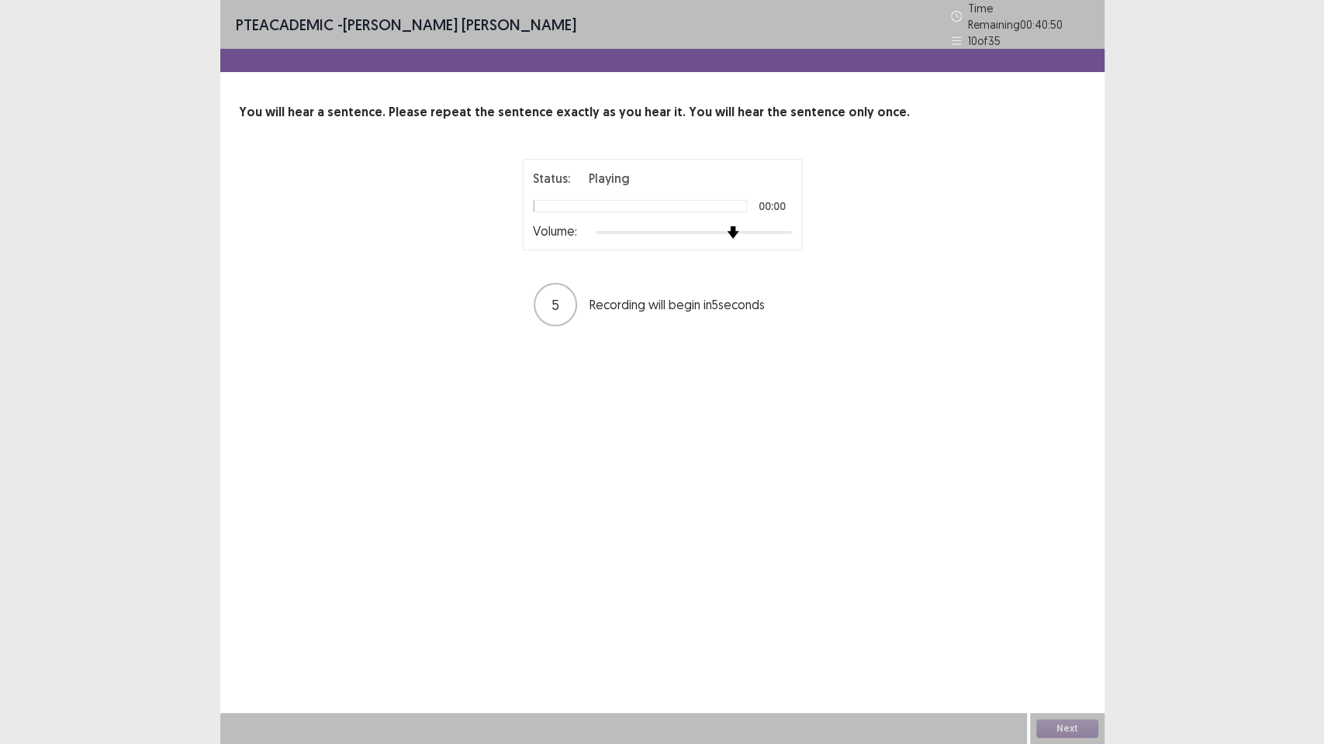
click at [731, 228] on div at bounding box center [694, 232] width 196 height 12
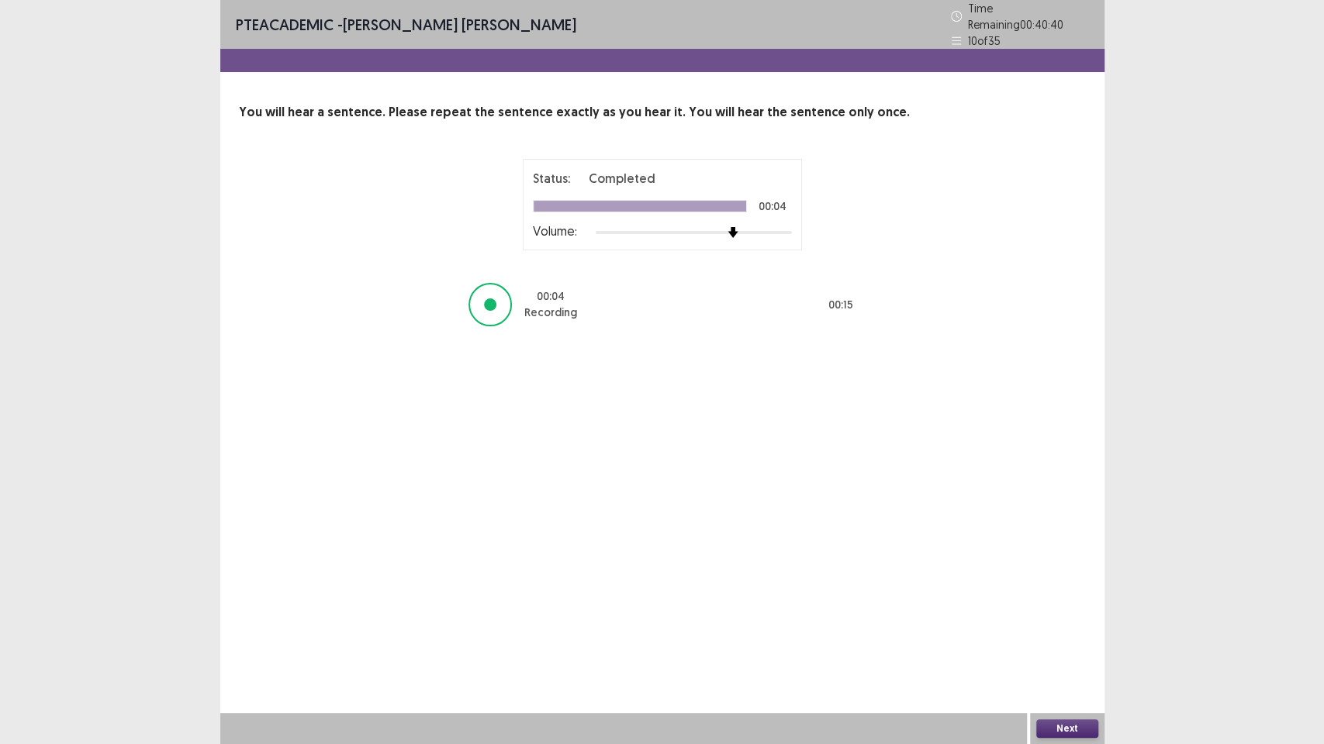
click at [1048, 628] on button "Next" at bounding box center [1067, 729] width 62 height 19
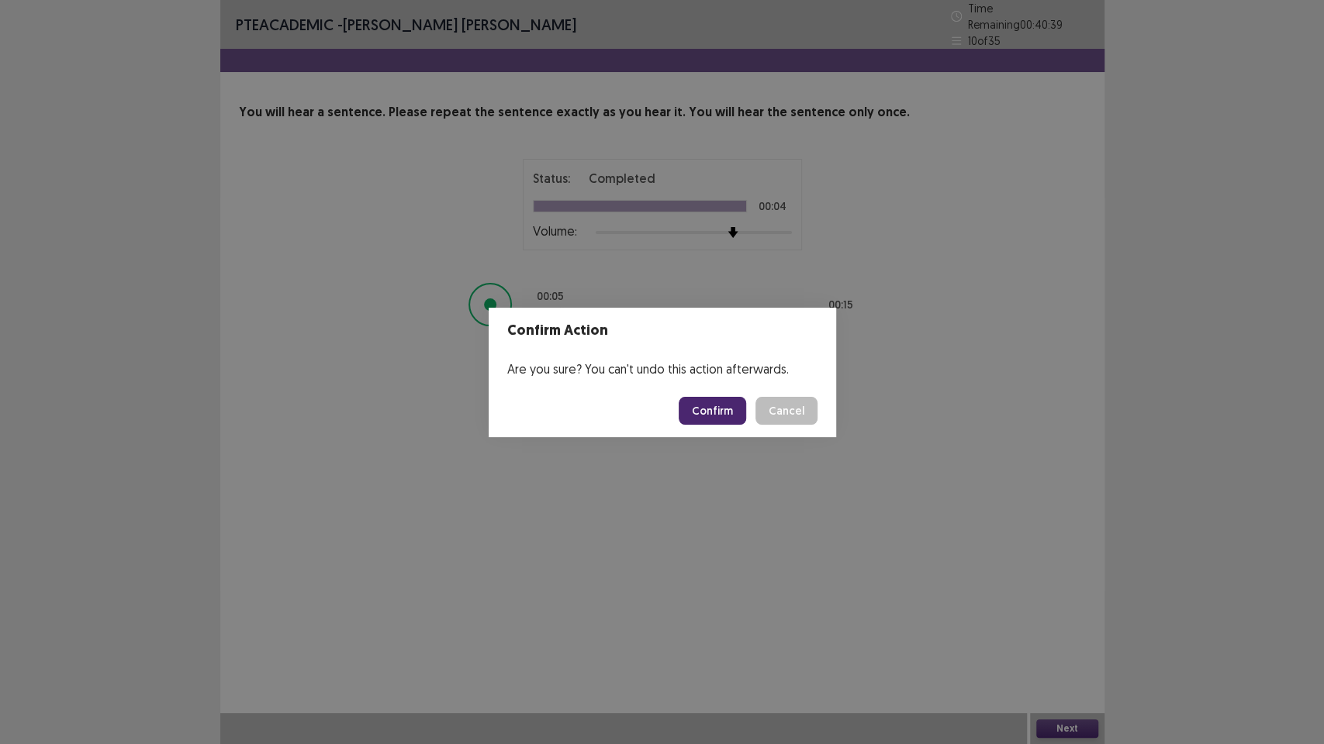
click at [730, 413] on button "Confirm" at bounding box center [712, 411] width 67 height 28
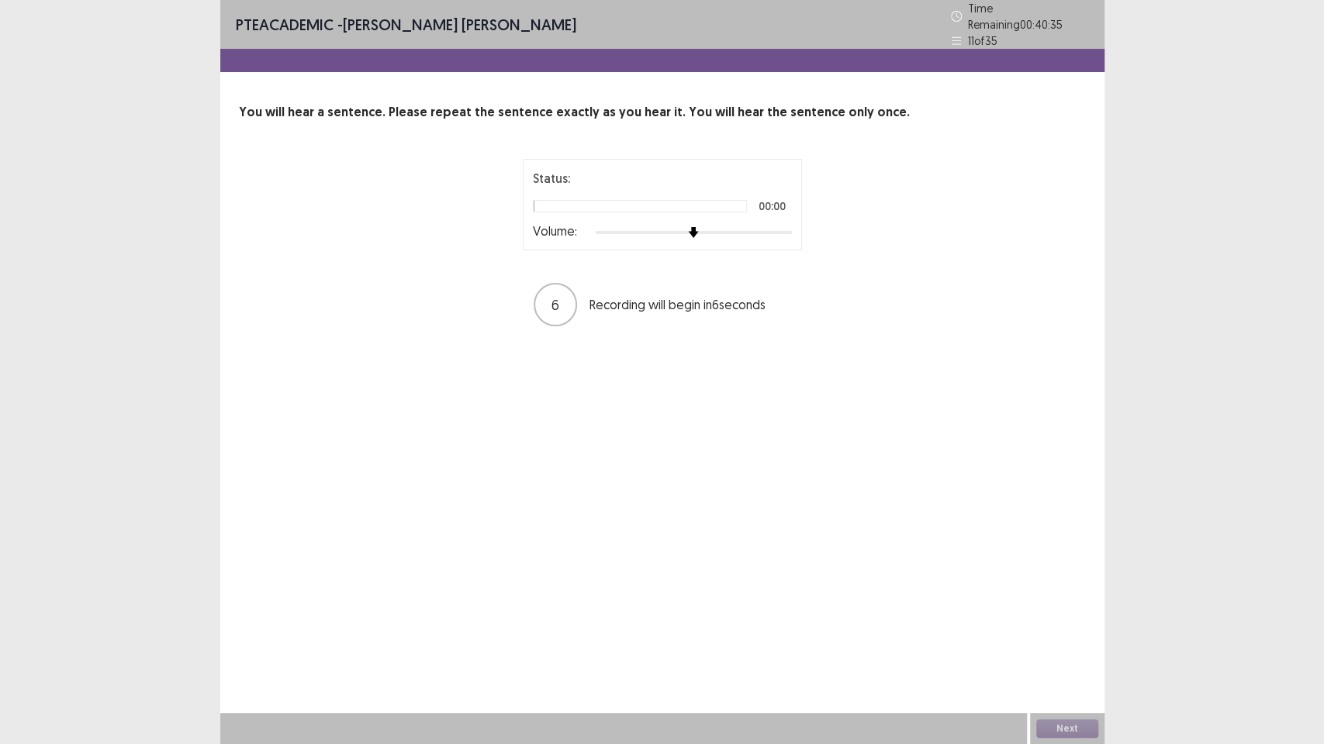
click at [763, 232] on div "Volume:" at bounding box center [662, 233] width 259 height 16
click at [756, 226] on div at bounding box center [694, 232] width 196 height 12
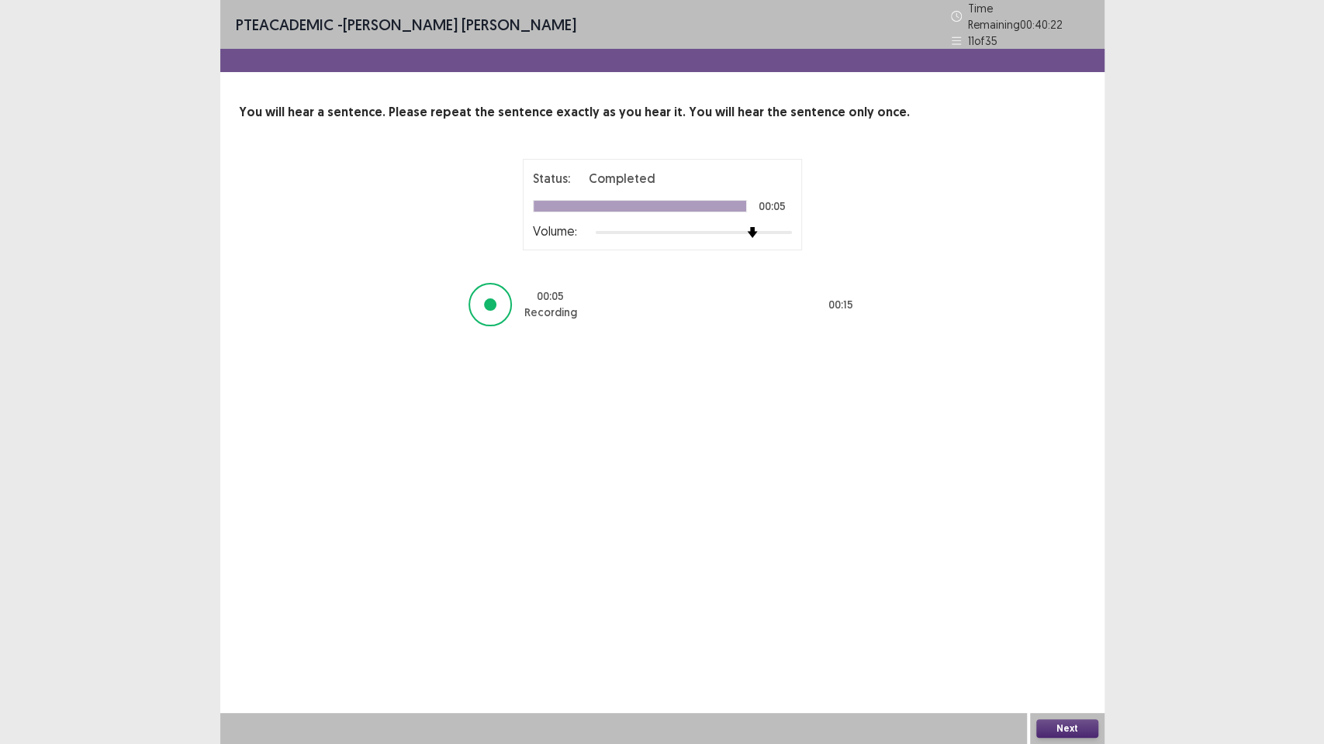
click at [1048, 628] on button "Next" at bounding box center [1067, 729] width 62 height 19
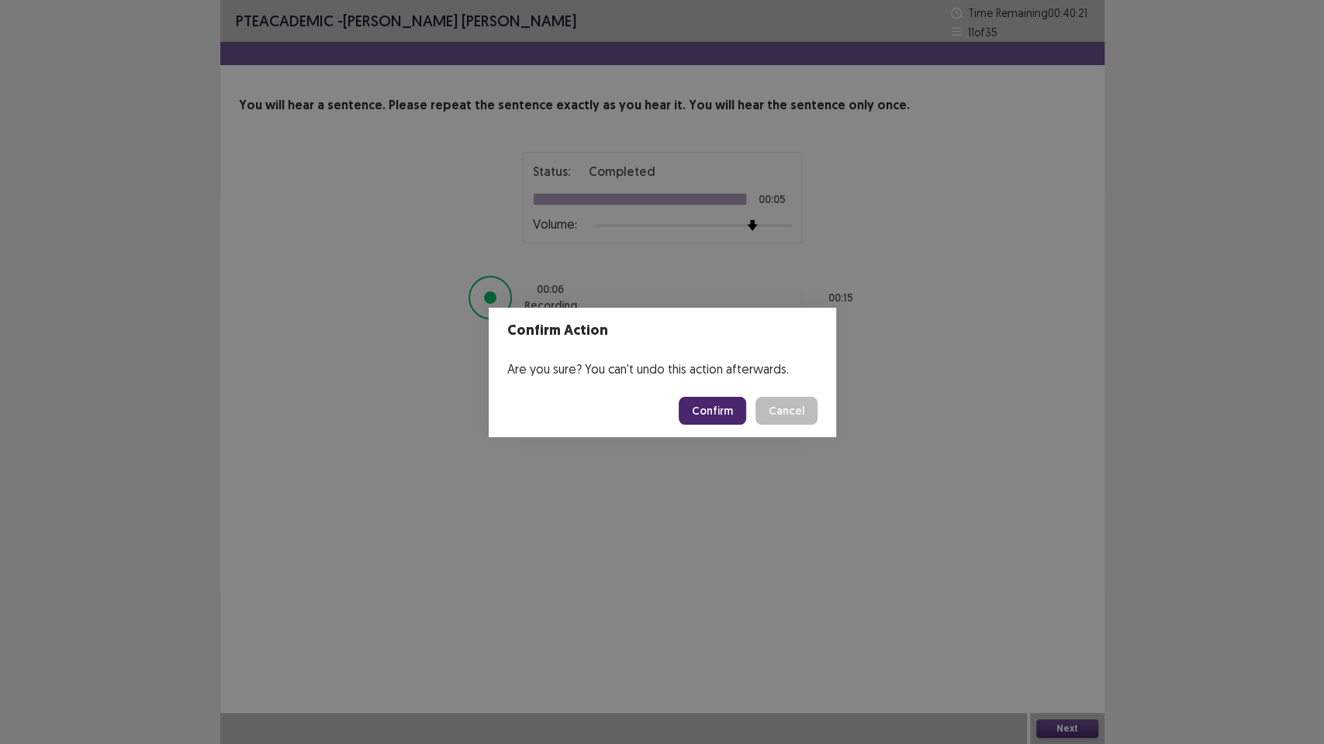
click at [728, 416] on button "Confirm" at bounding box center [712, 411] width 67 height 28
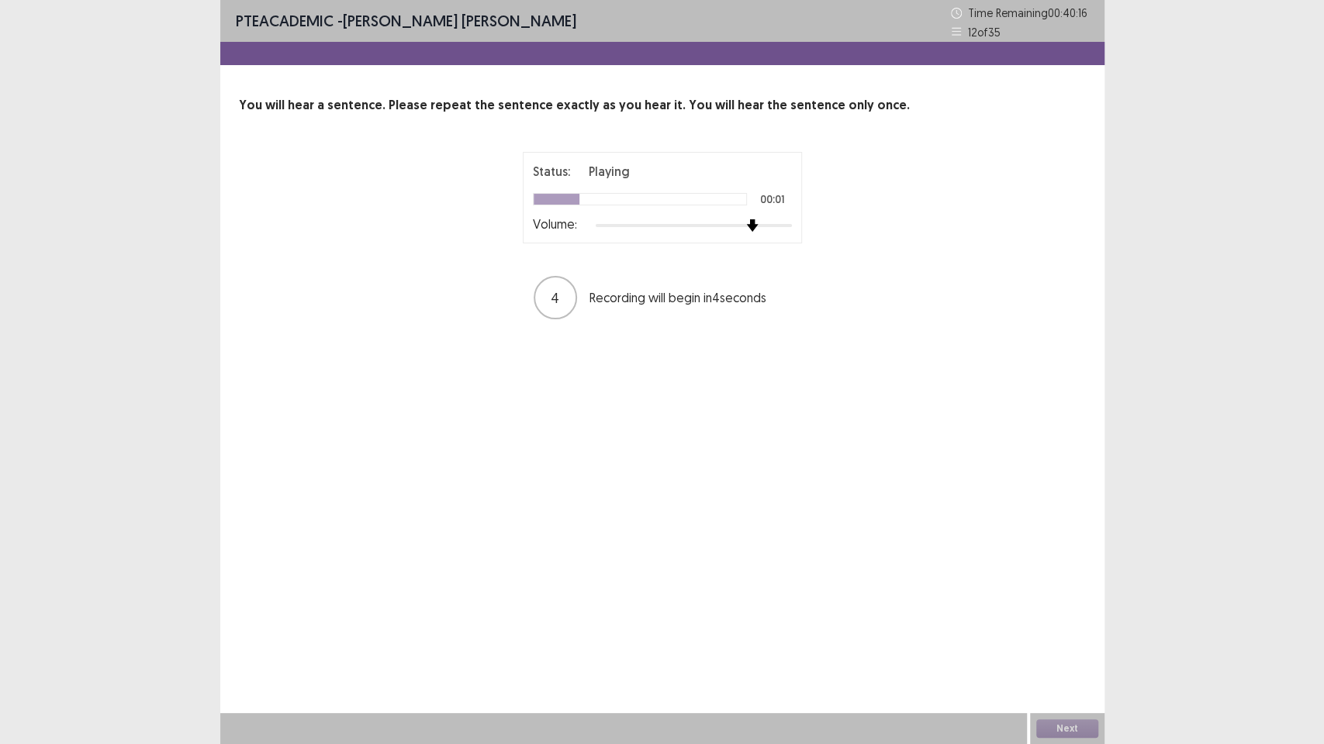
click at [759, 226] on div at bounding box center [694, 225] width 196 height 3
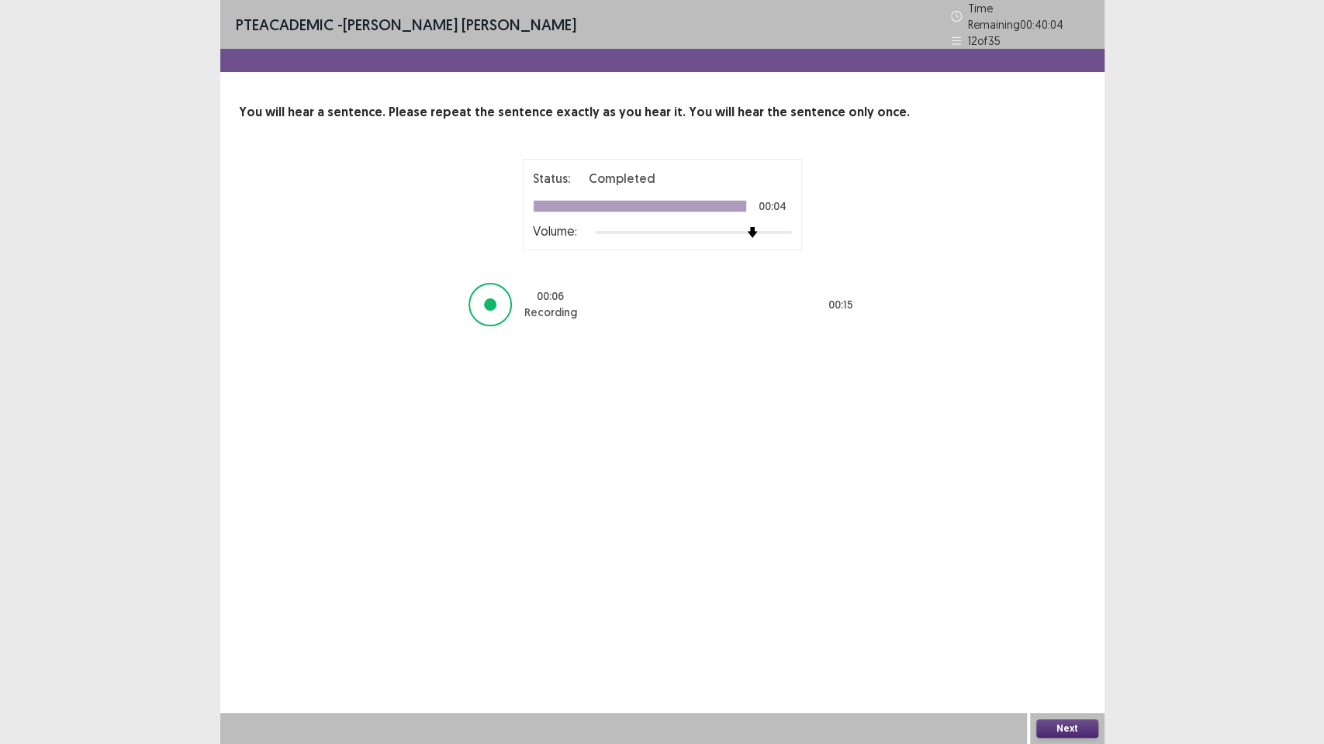
click at [1083, 628] on button "Next" at bounding box center [1067, 729] width 62 height 19
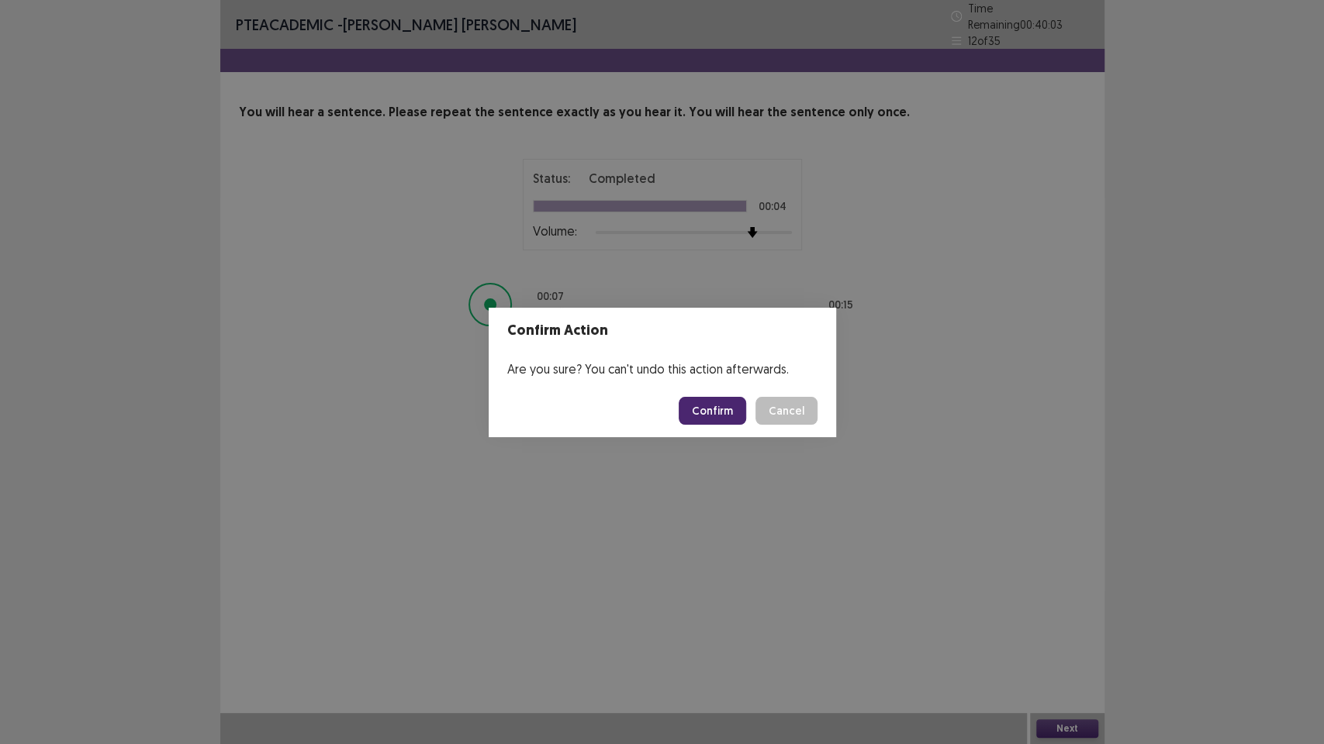
click at [737, 411] on button "Confirm" at bounding box center [712, 411] width 67 height 28
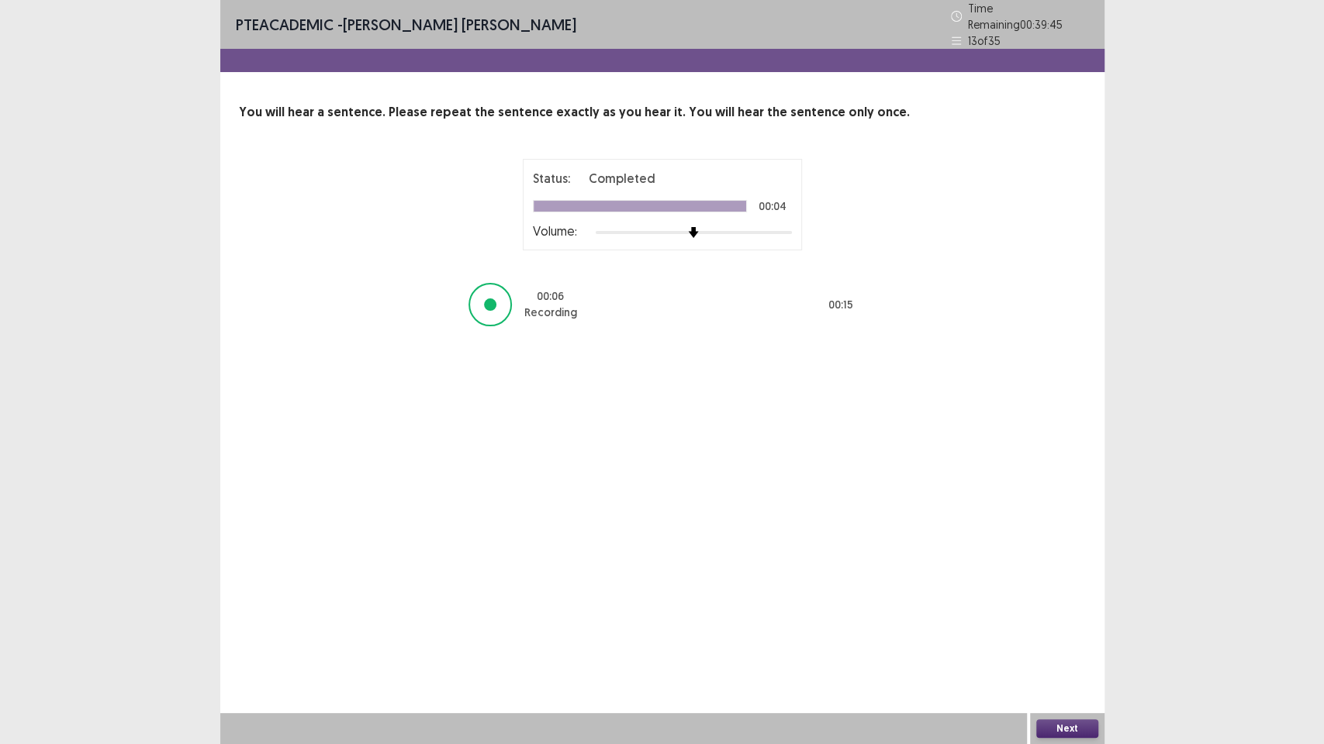
click at [1079, 628] on button "Next" at bounding box center [1067, 729] width 62 height 19
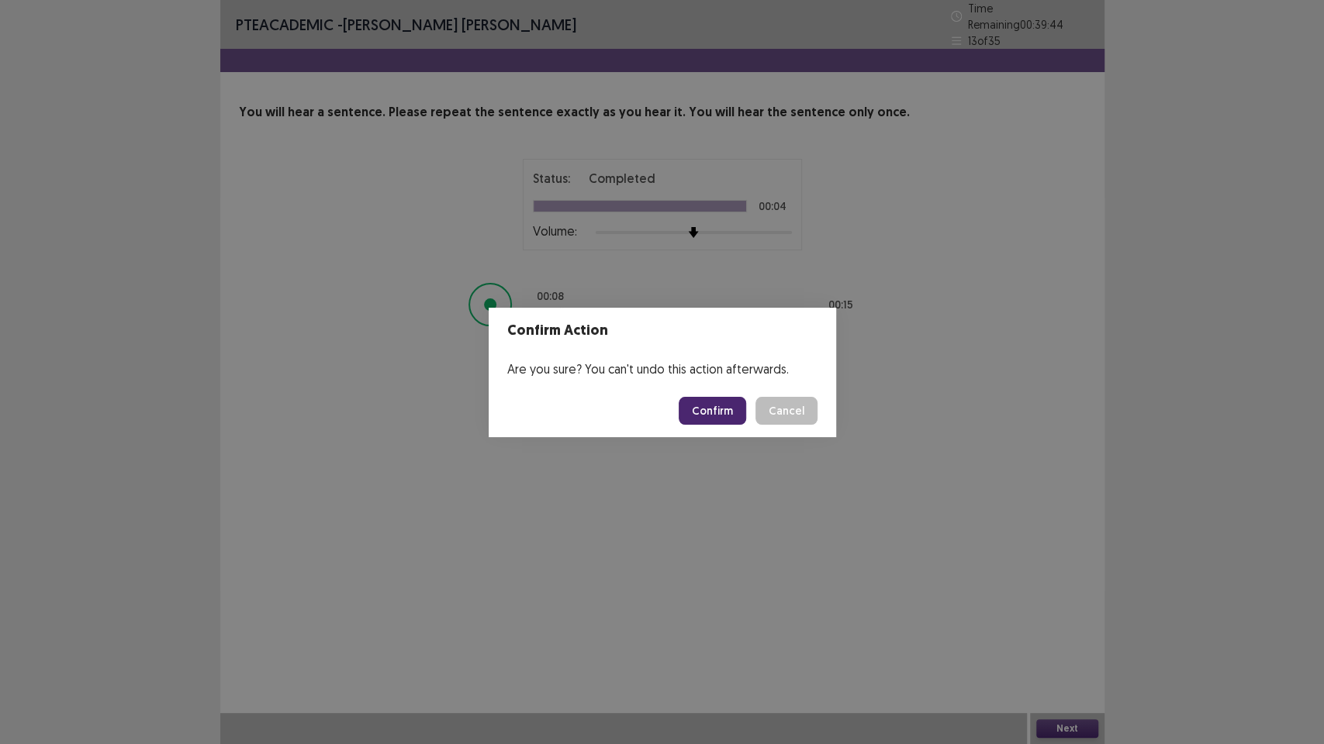
click at [720, 405] on button "Confirm" at bounding box center [712, 411] width 67 height 28
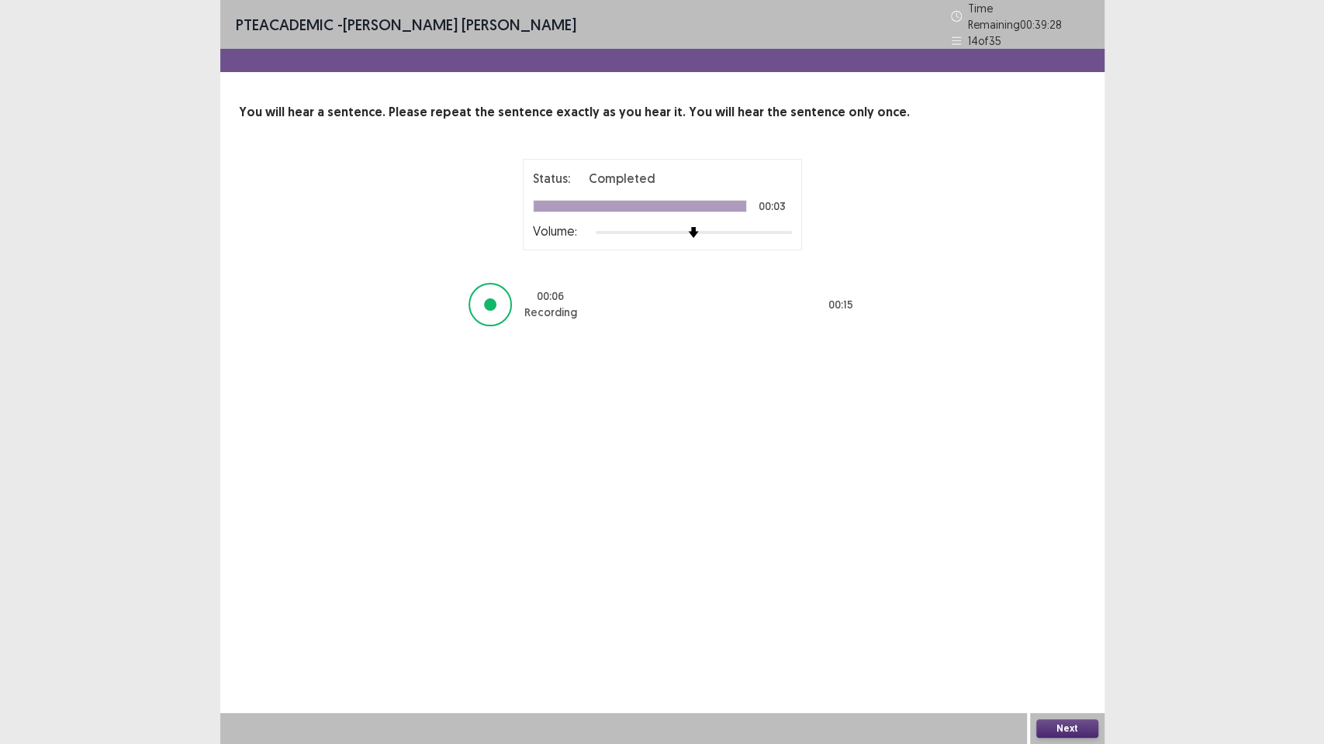
click at [1080, 628] on button "Next" at bounding box center [1067, 729] width 62 height 19
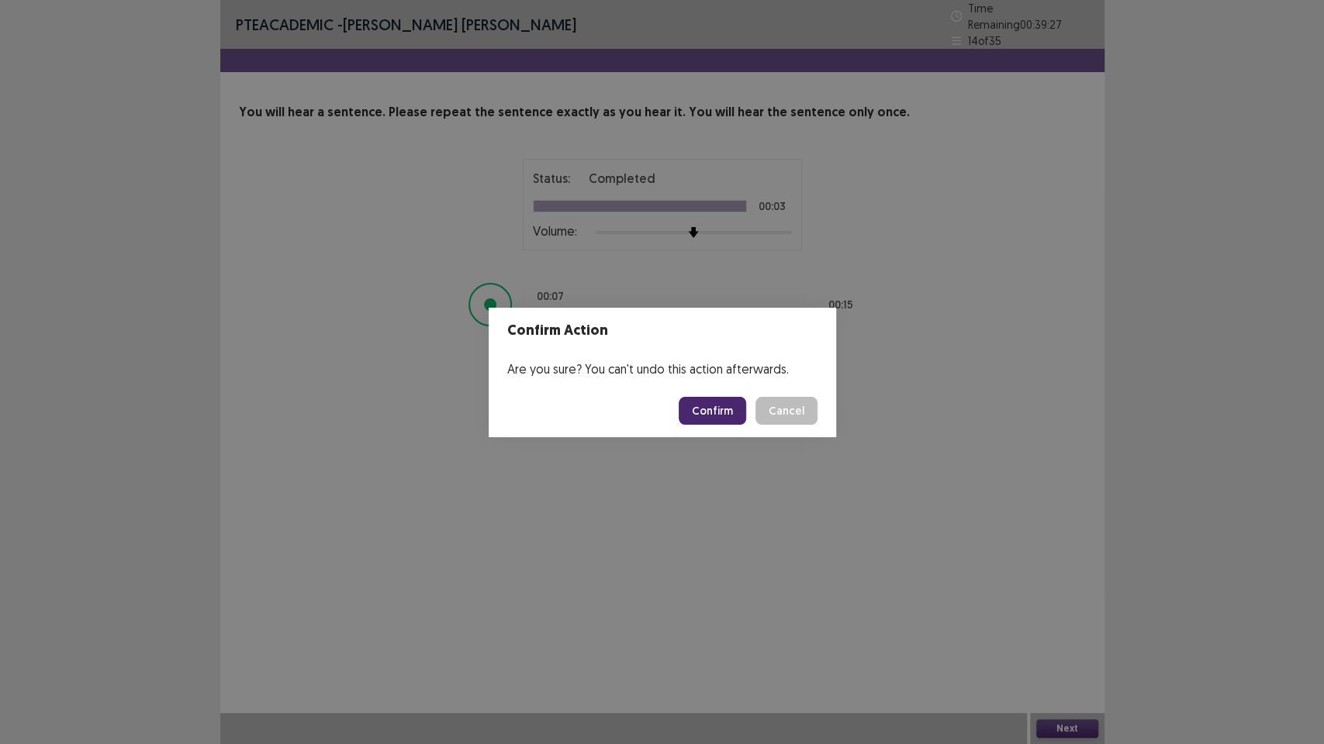
click at [725, 403] on button "Confirm" at bounding box center [712, 411] width 67 height 28
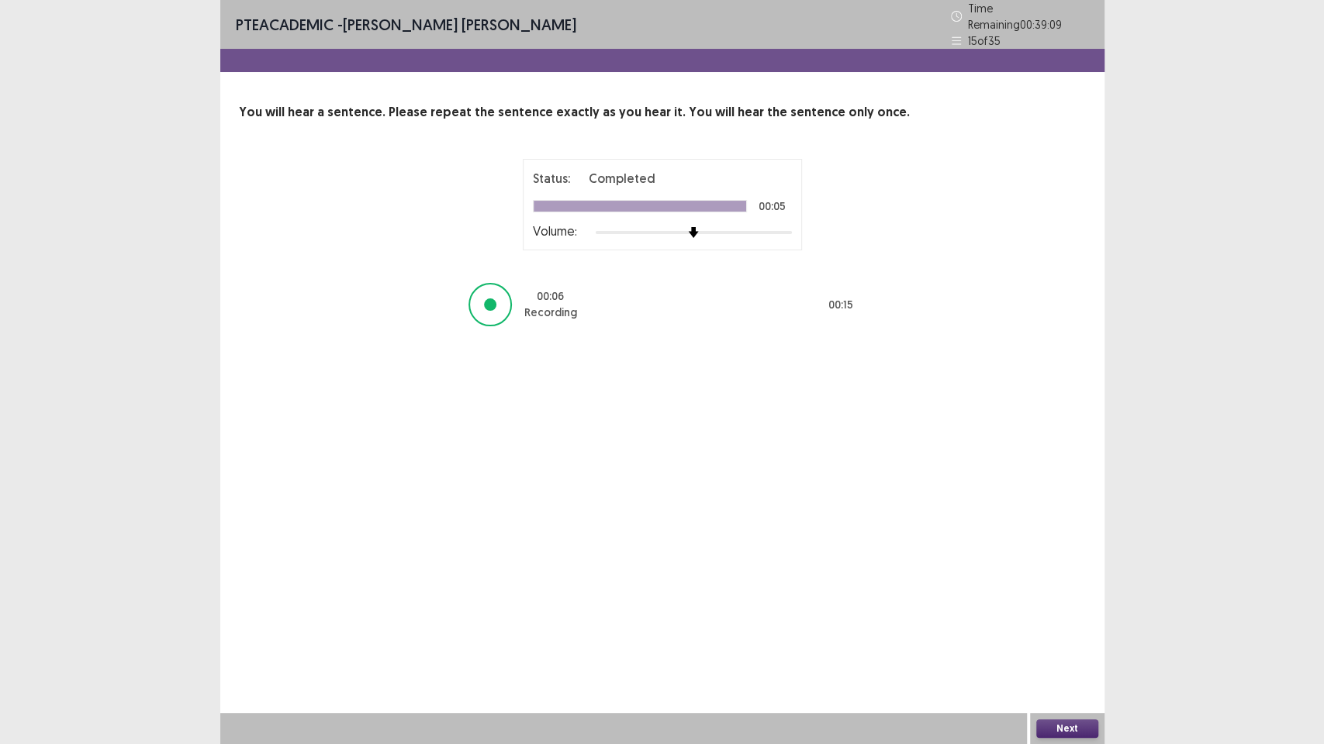
click at [1083, 628] on button "Next" at bounding box center [1067, 729] width 62 height 19
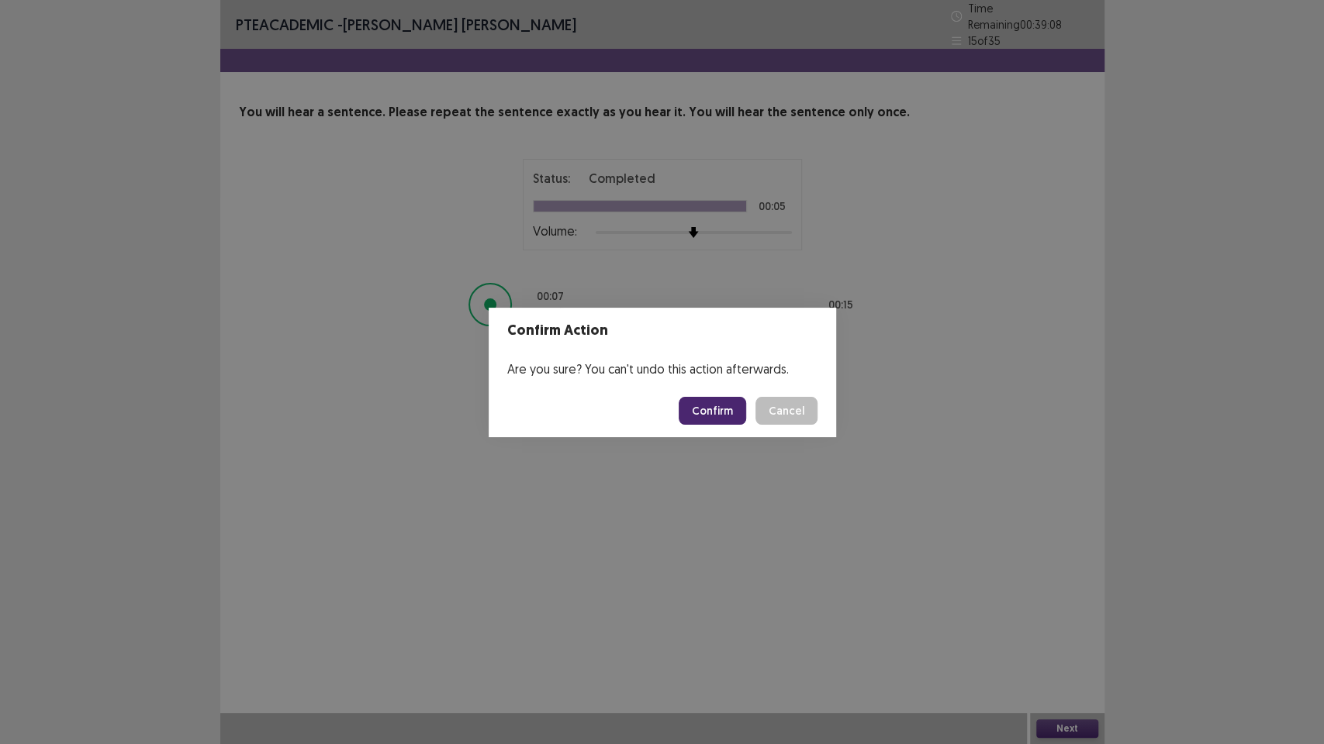
click at [731, 408] on button "Confirm" at bounding box center [712, 411] width 67 height 28
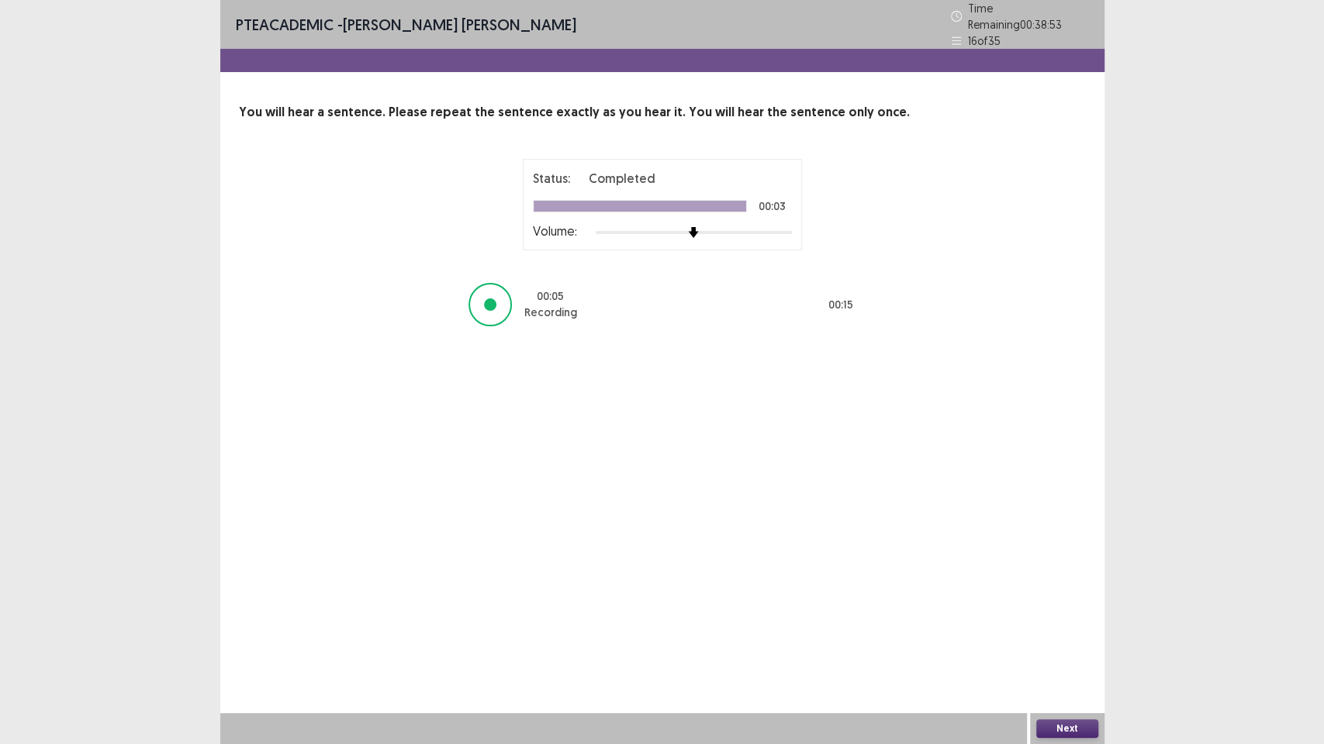
click at [1068, 628] on button "Next" at bounding box center [1067, 729] width 62 height 19
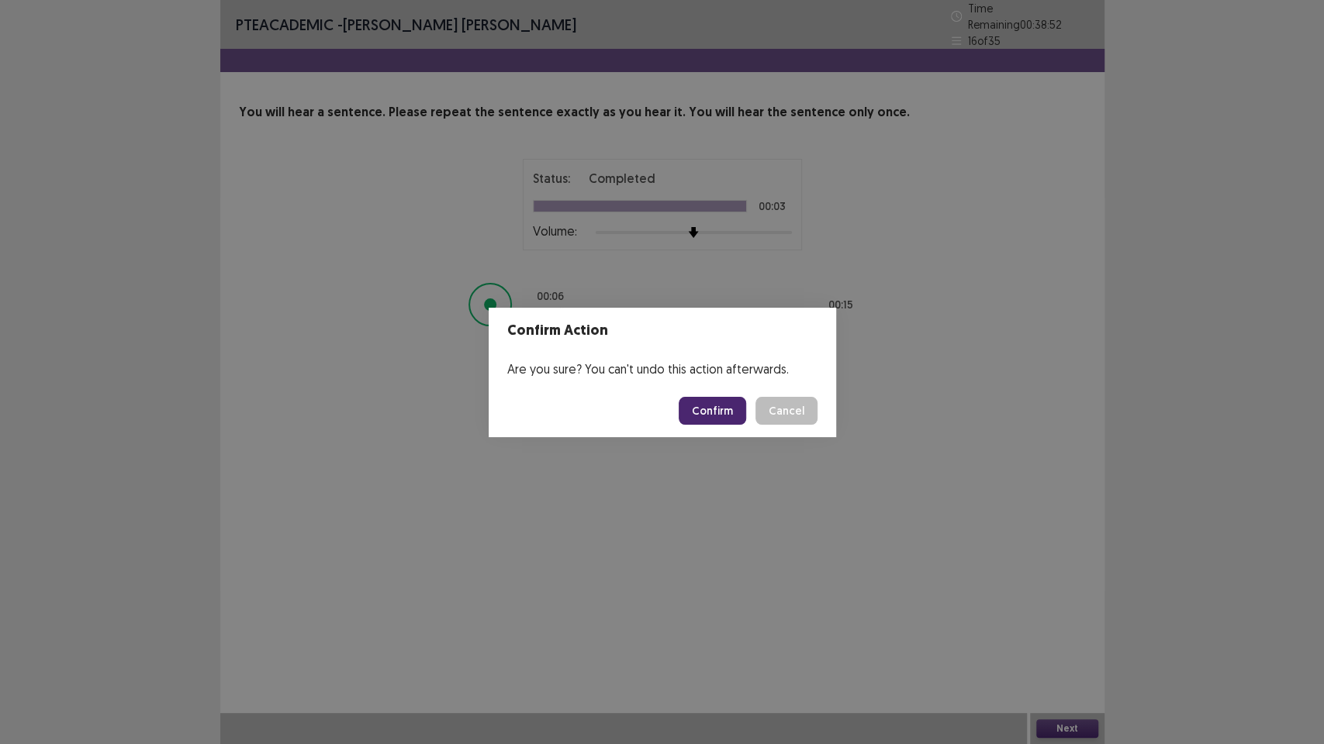
click at [736, 410] on button "Confirm" at bounding box center [712, 411] width 67 height 28
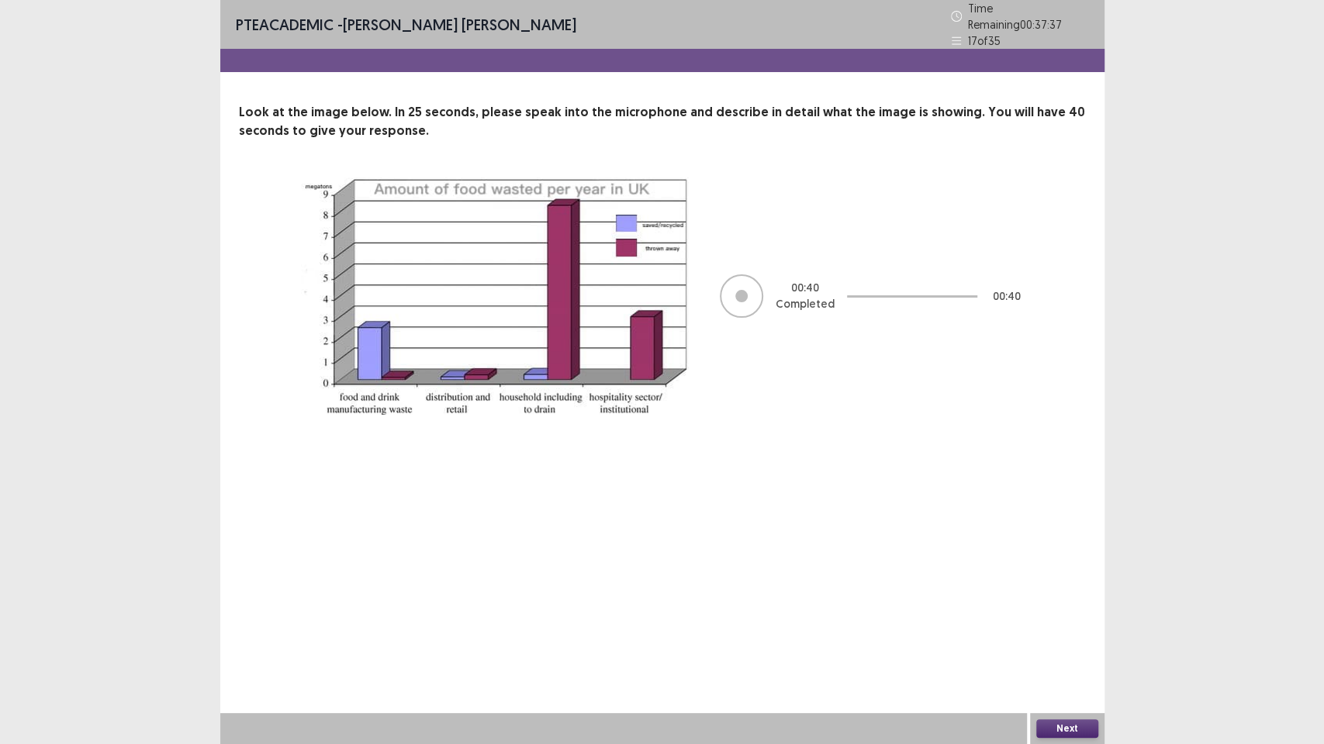
click at [1083, 628] on button "Next" at bounding box center [1067, 729] width 62 height 19
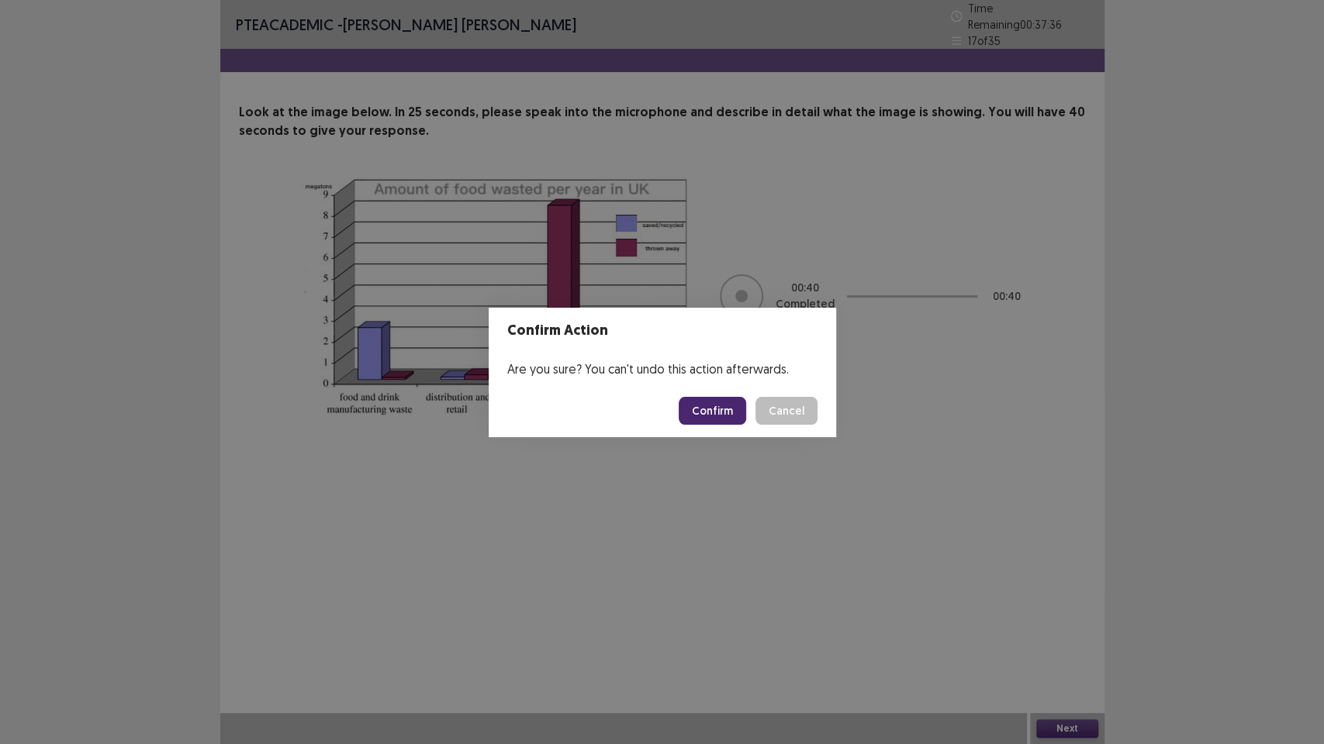
click at [736, 405] on button "Confirm" at bounding box center [712, 411] width 67 height 28
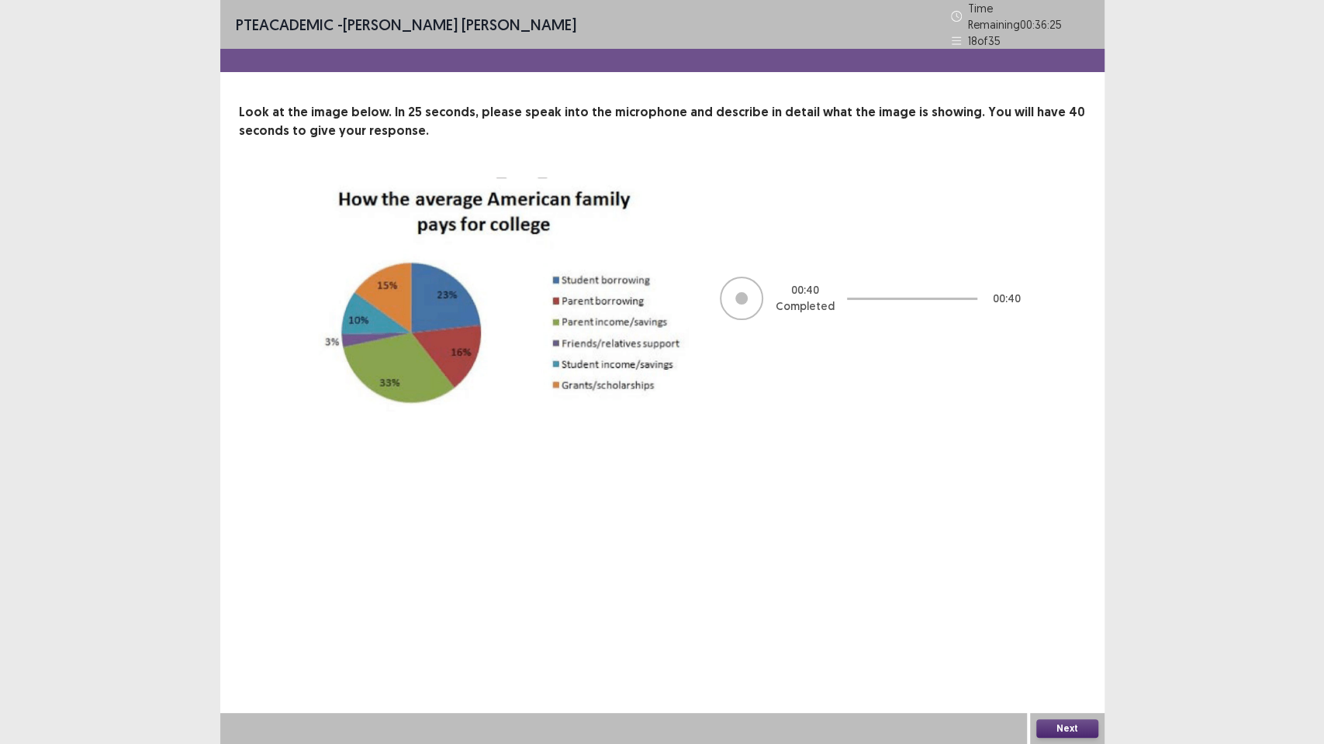
click at [1068, 628] on button "Next" at bounding box center [1067, 729] width 62 height 19
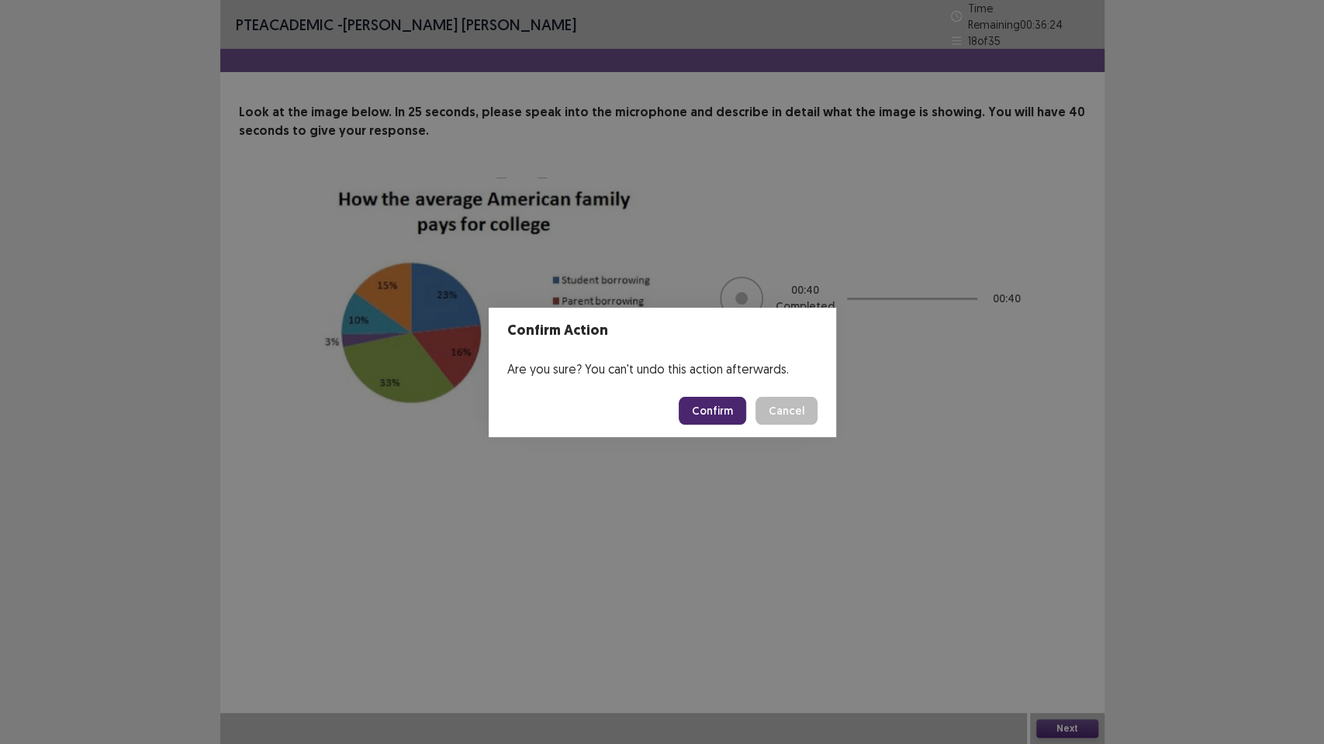
click at [704, 403] on button "Confirm" at bounding box center [712, 411] width 67 height 28
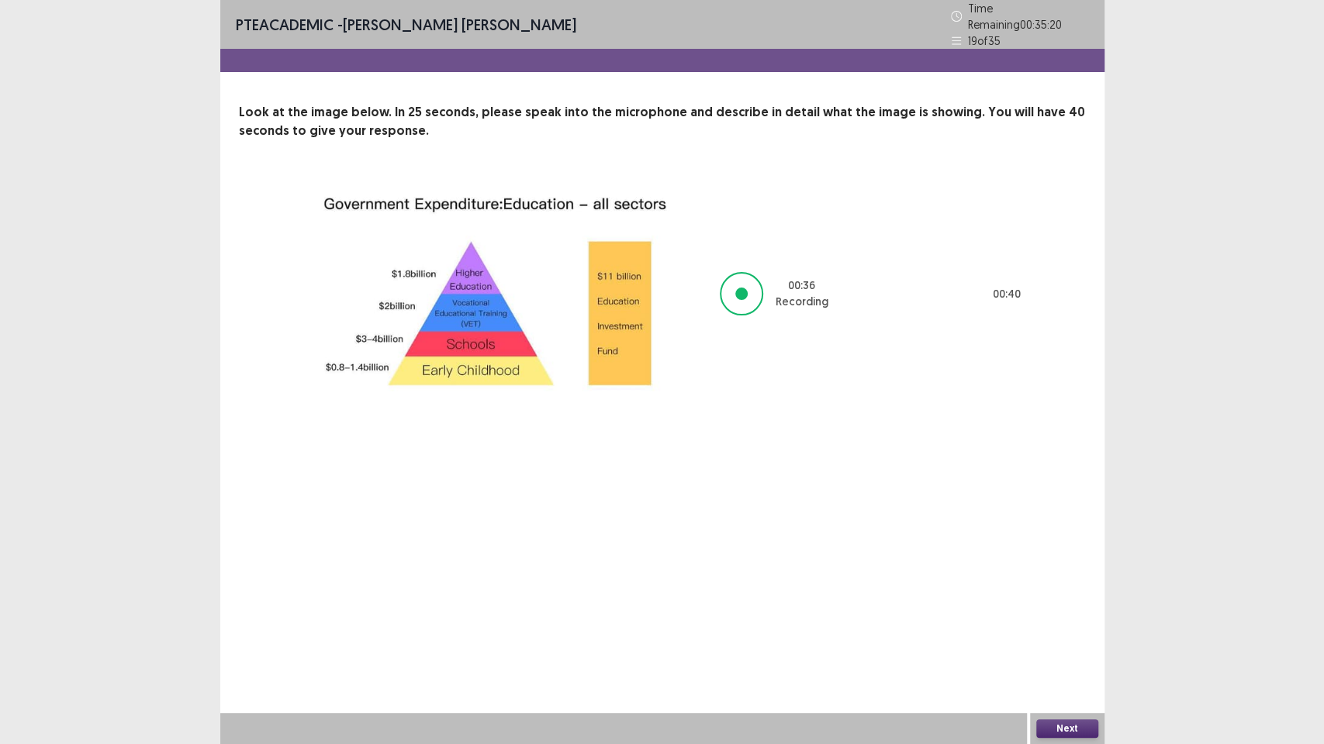
click at [1060, 628] on button "Next" at bounding box center [1067, 729] width 62 height 19
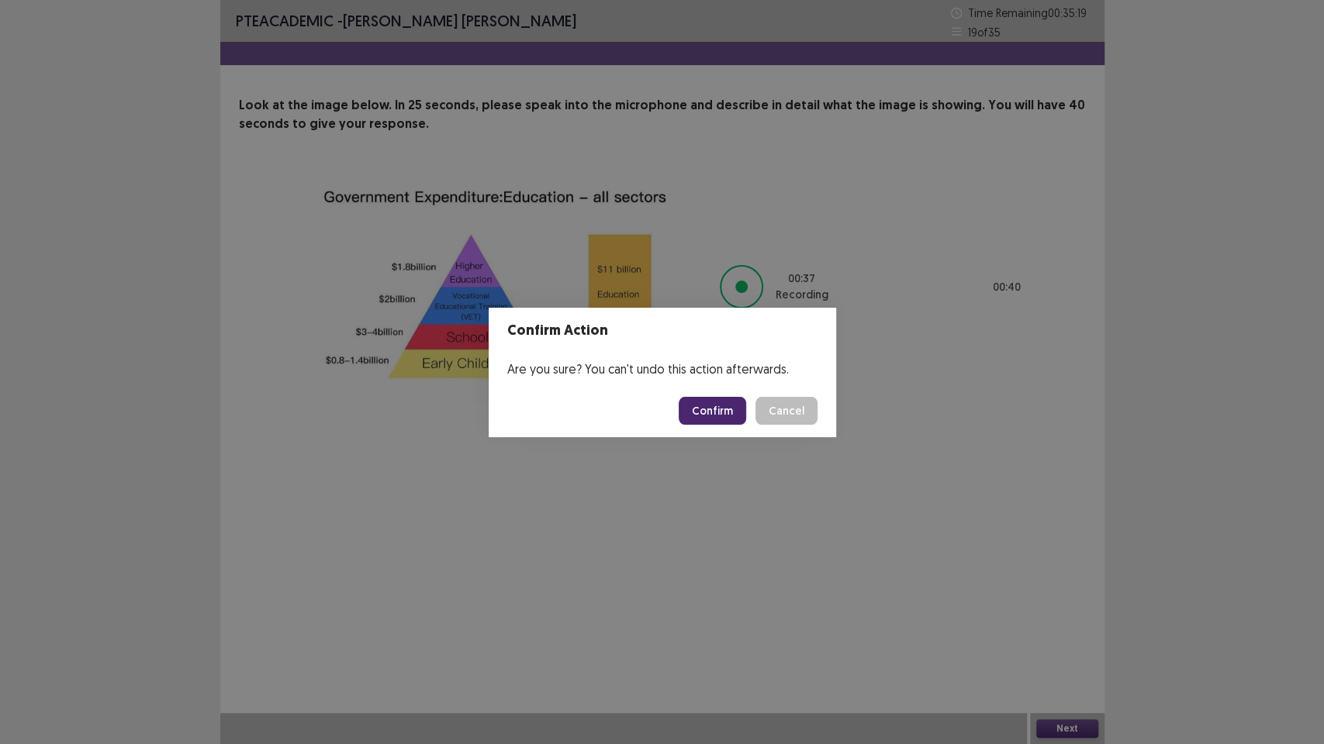
click at [723, 417] on button "Confirm" at bounding box center [712, 411] width 67 height 28
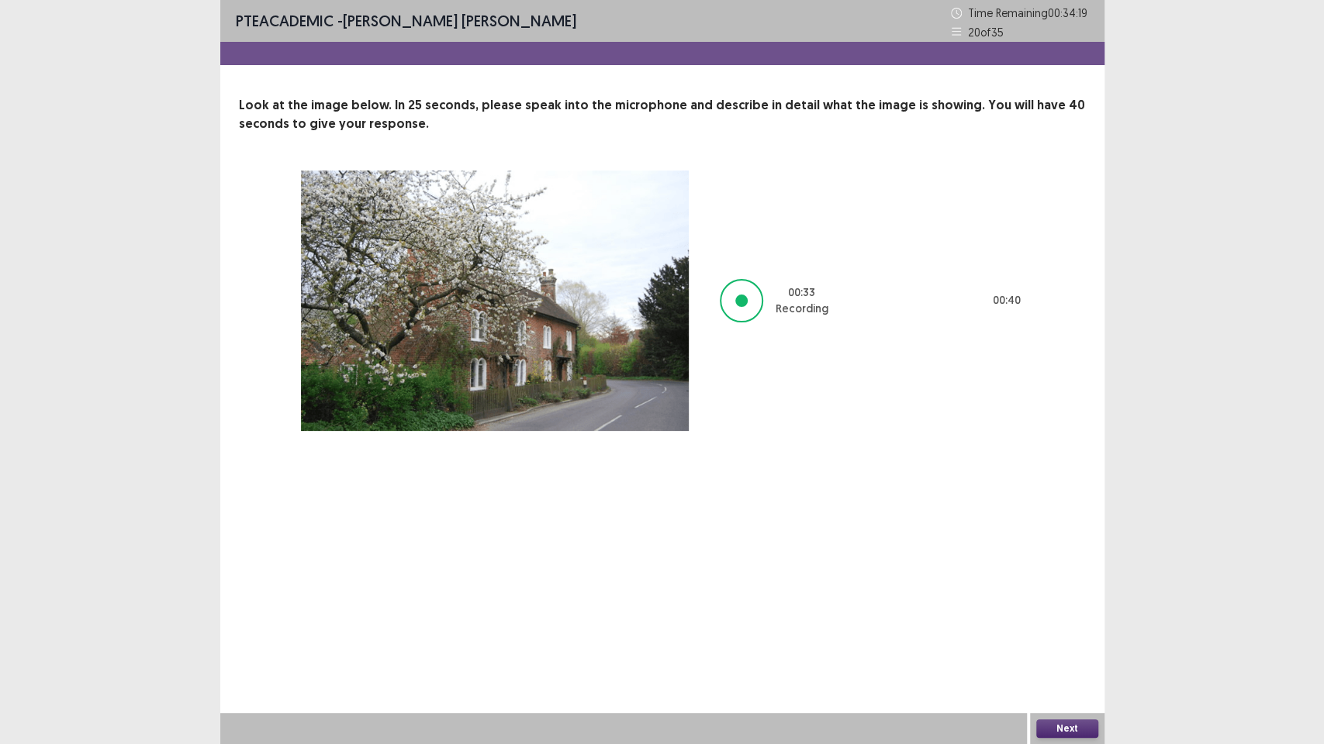
click at [1056, 628] on button "Next" at bounding box center [1067, 729] width 62 height 19
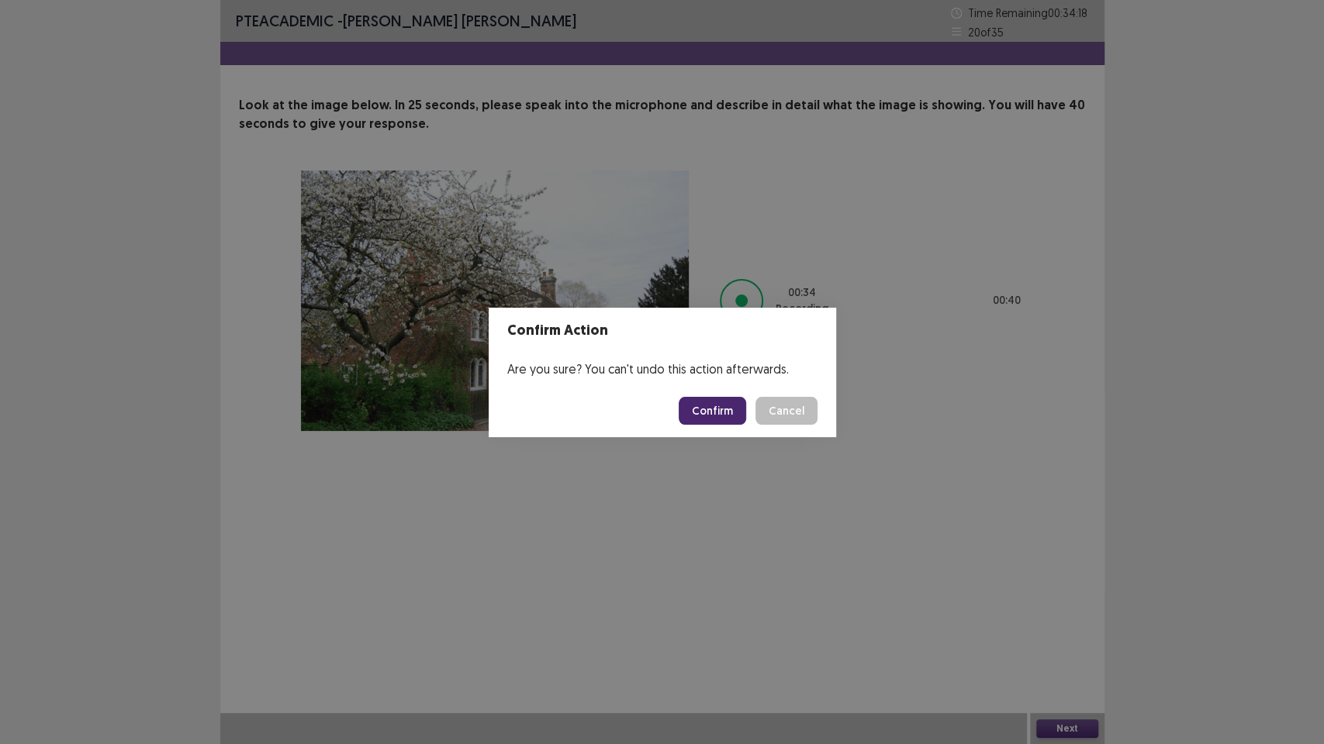
click at [709, 416] on button "Confirm" at bounding box center [712, 411] width 67 height 28
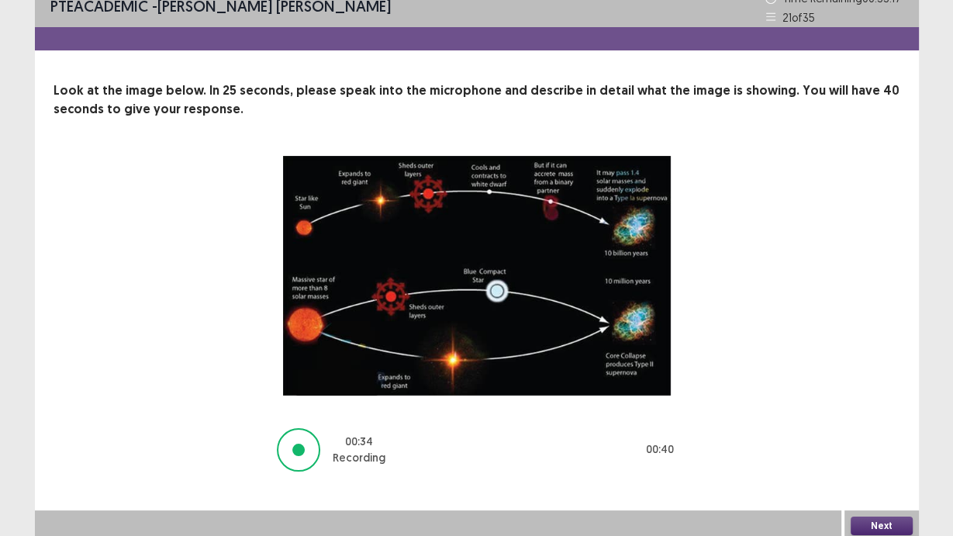
scroll to position [19, 0]
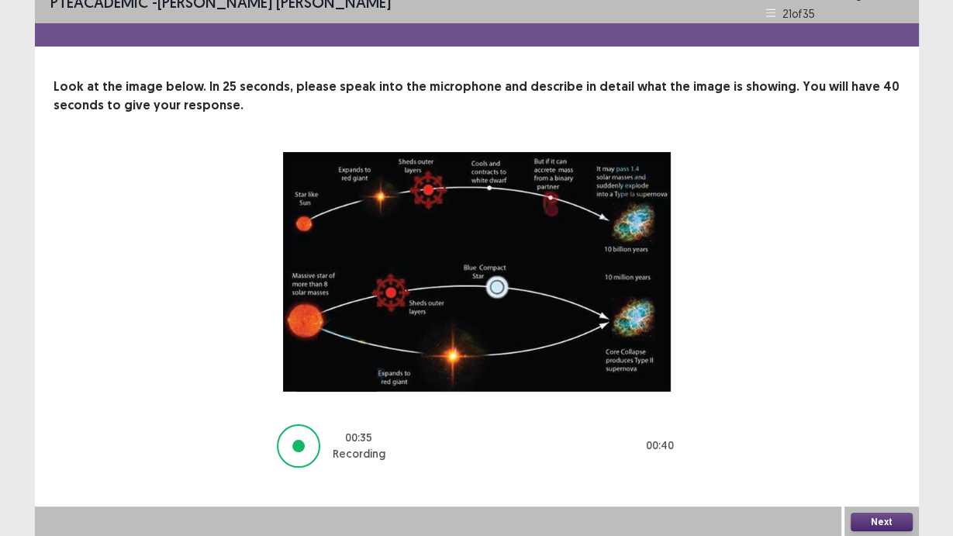
click at [906, 518] on button "Next" at bounding box center [882, 522] width 62 height 19
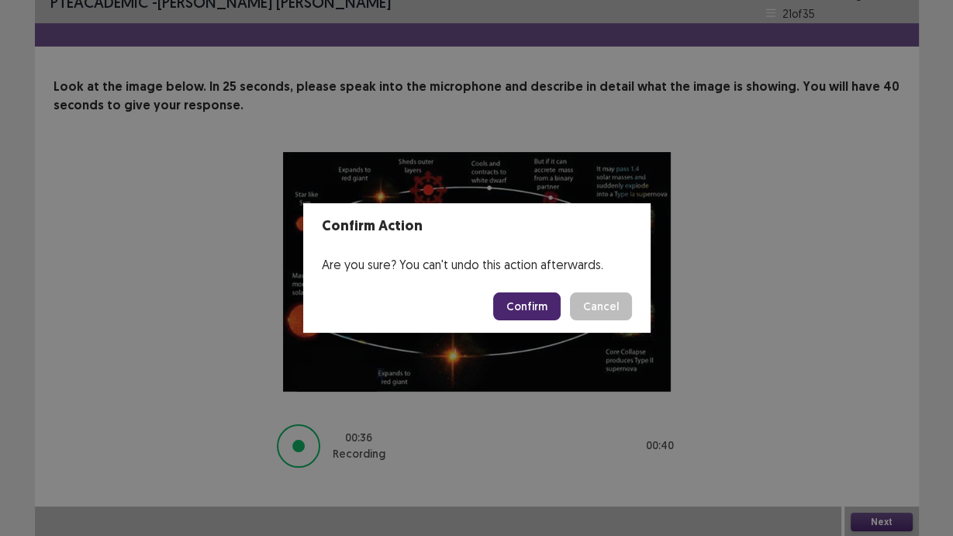
click at [541, 309] on button "Confirm" at bounding box center [526, 306] width 67 height 28
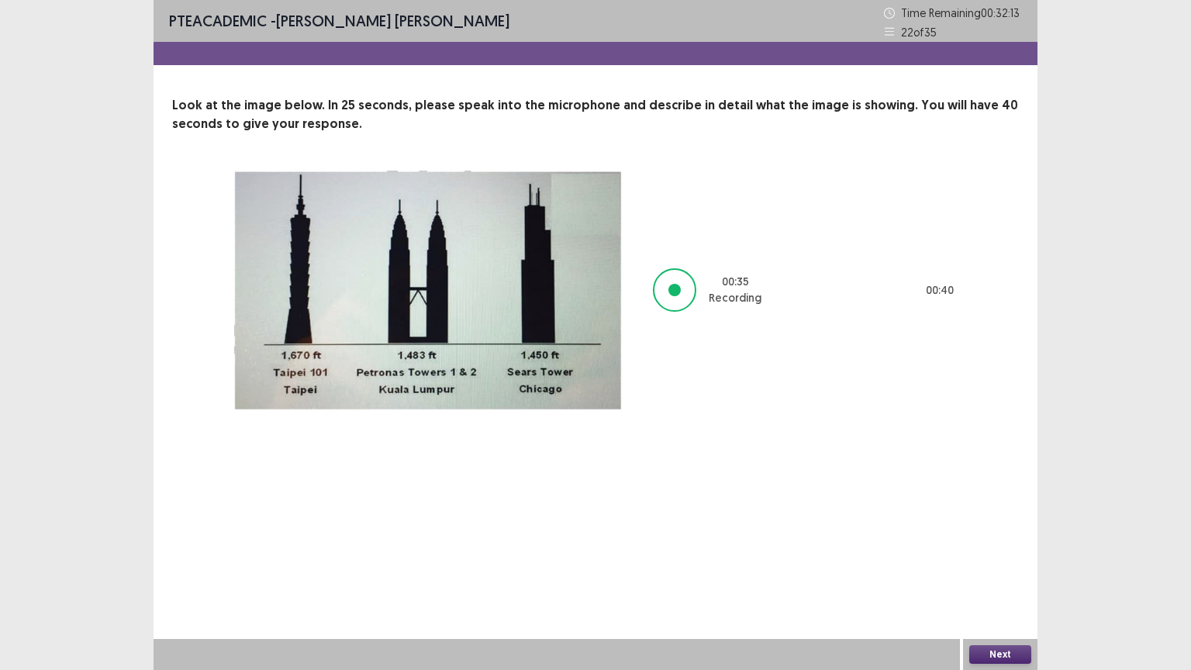
click at [1011, 628] on button "Next" at bounding box center [1000, 654] width 62 height 19
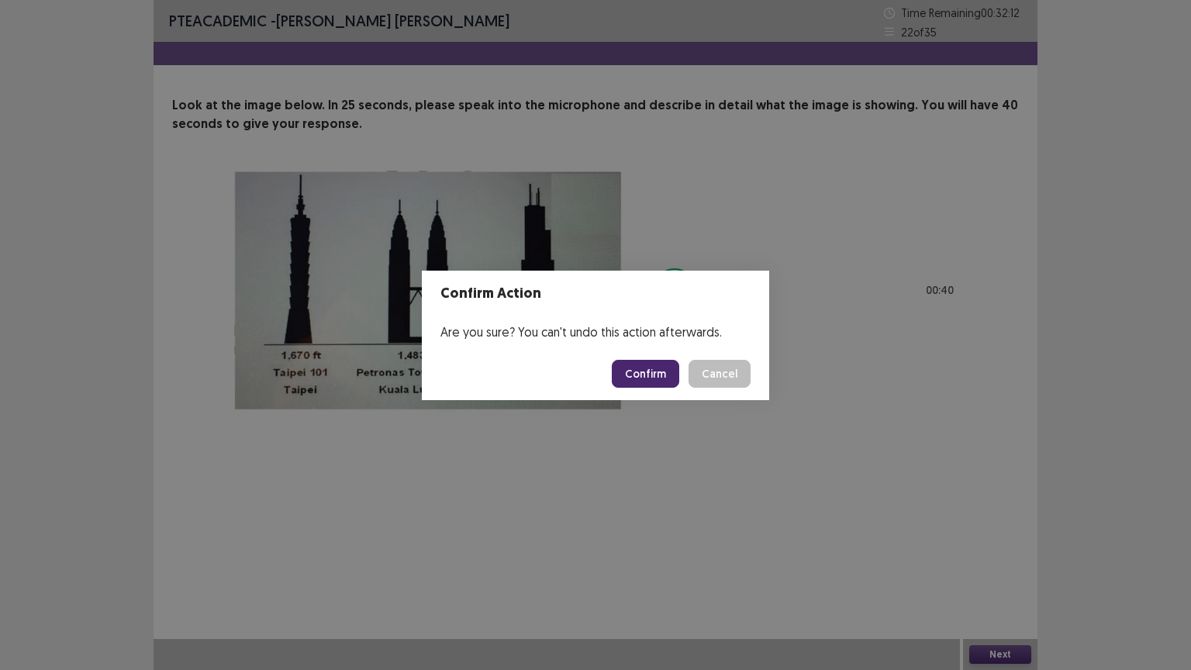
click at [669, 375] on button "Confirm" at bounding box center [645, 374] width 67 height 28
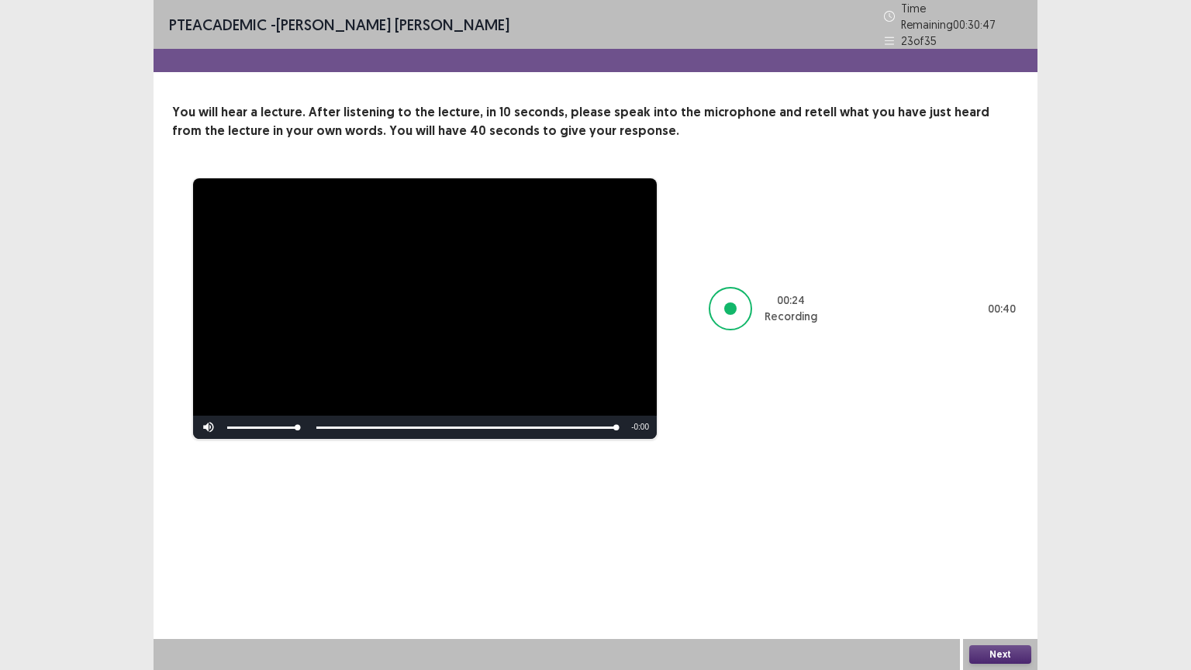
click at [1007, 628] on button "Next" at bounding box center [1000, 654] width 62 height 19
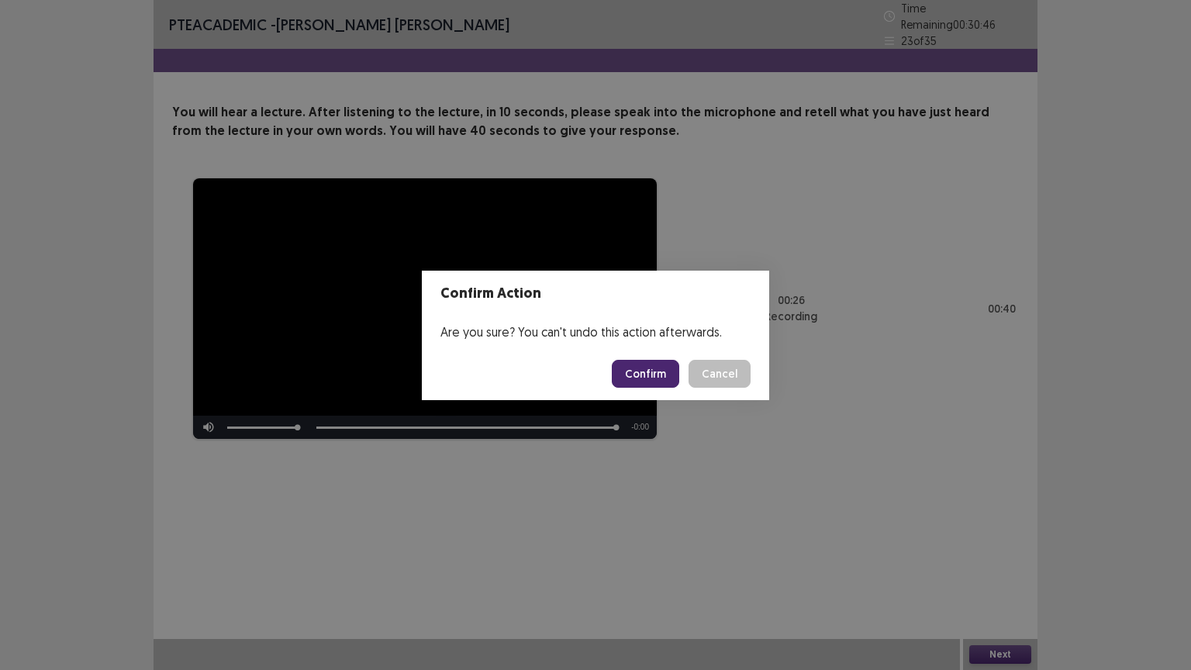
click at [642, 382] on button "Confirm" at bounding box center [645, 374] width 67 height 28
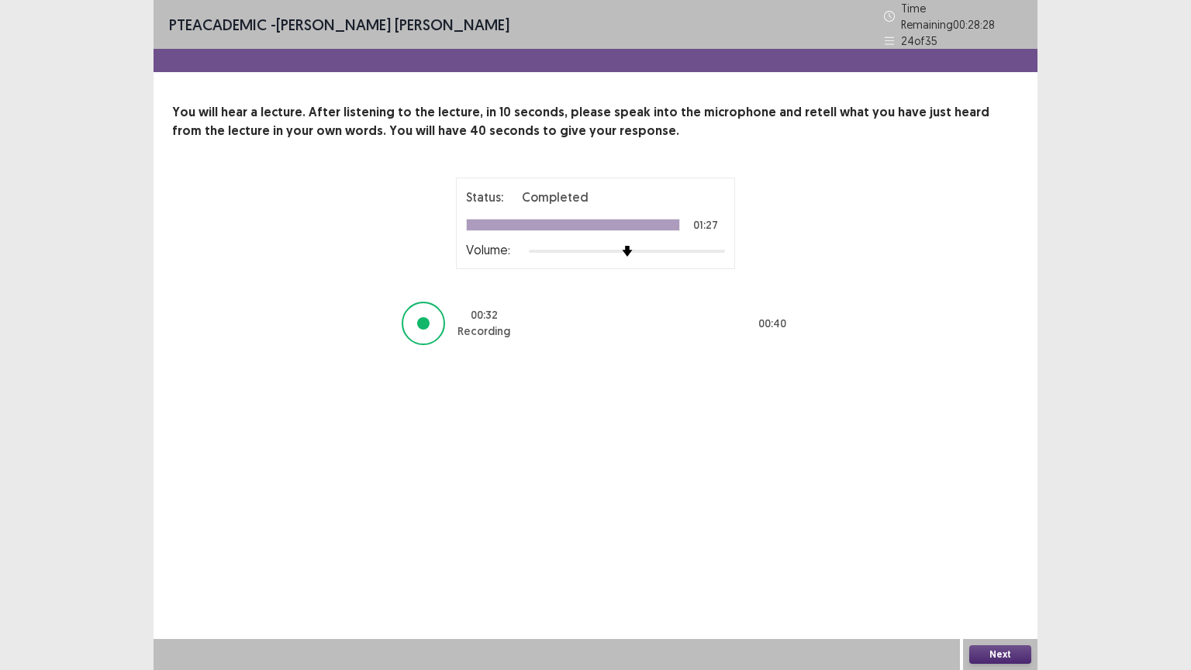
click at [992, 628] on button "Next" at bounding box center [1000, 654] width 62 height 19
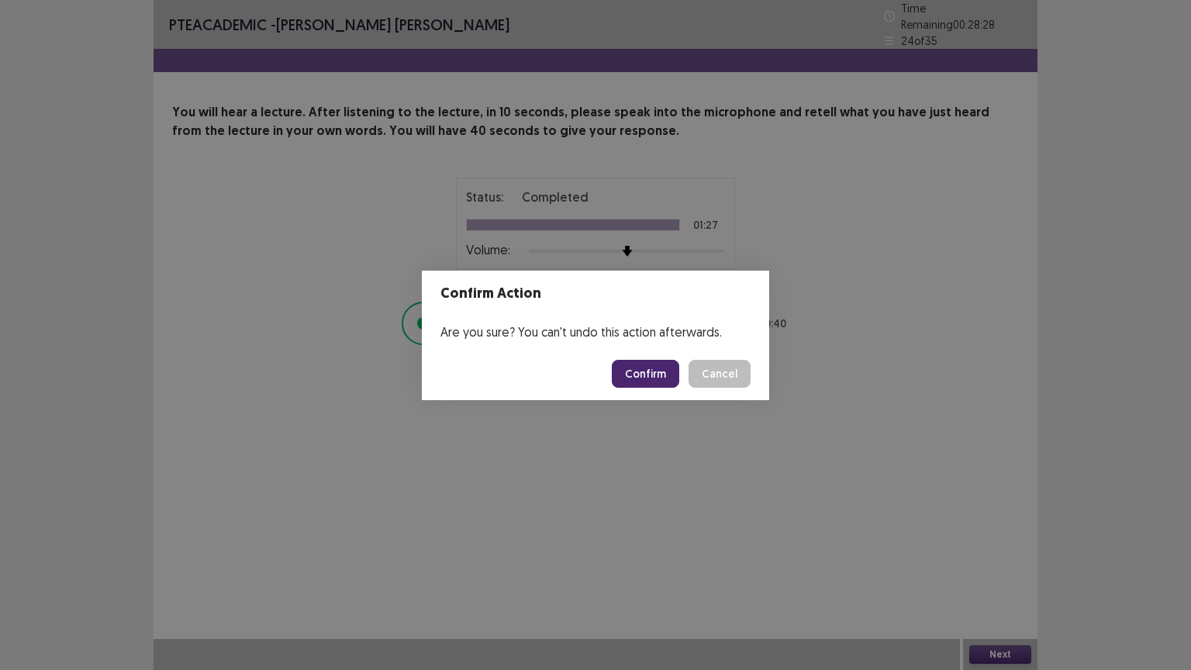
click at [655, 372] on button "Confirm" at bounding box center [645, 374] width 67 height 28
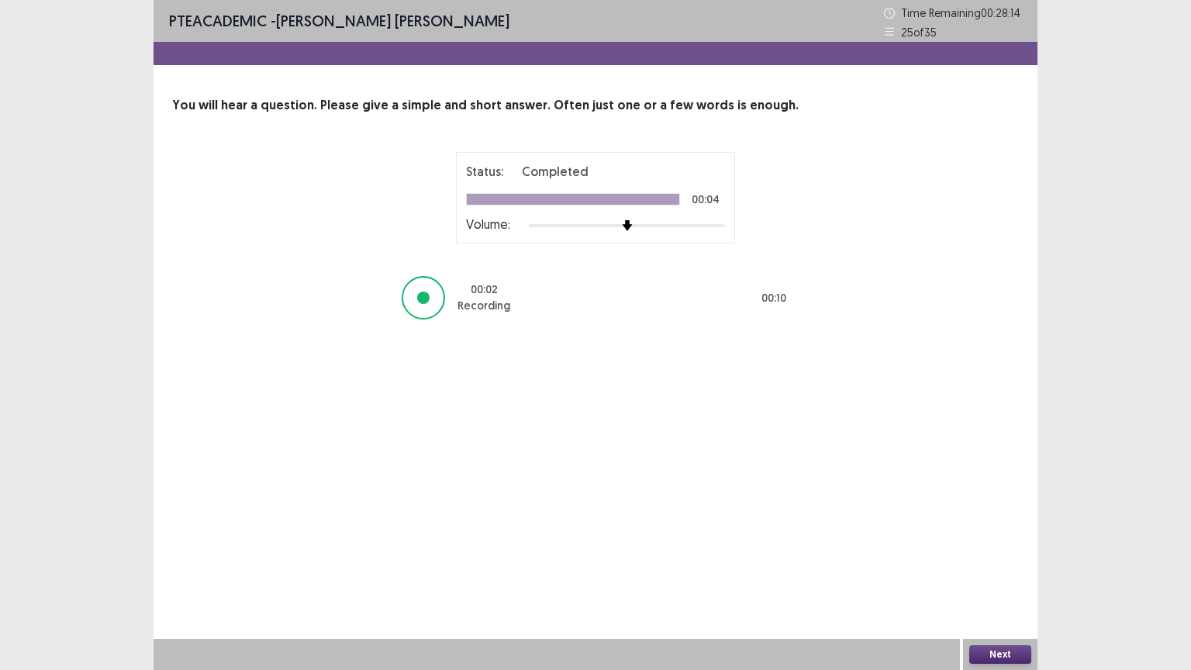
click at [1008, 628] on button "Next" at bounding box center [1000, 654] width 62 height 19
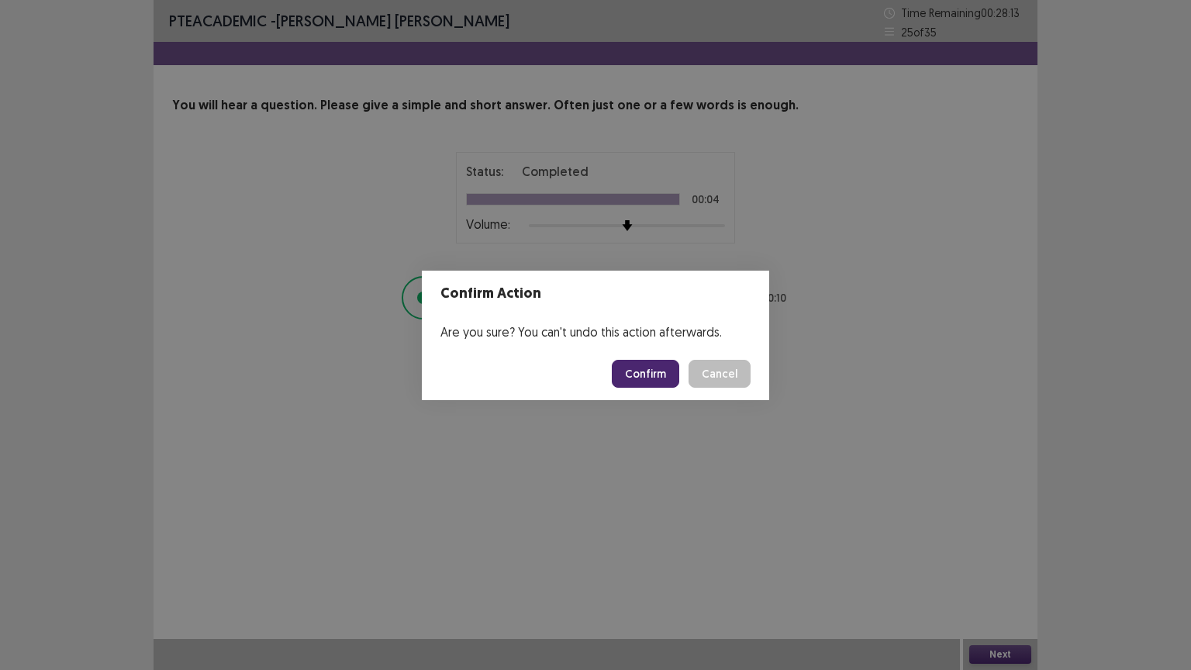
click at [654, 377] on button "Confirm" at bounding box center [645, 374] width 67 height 28
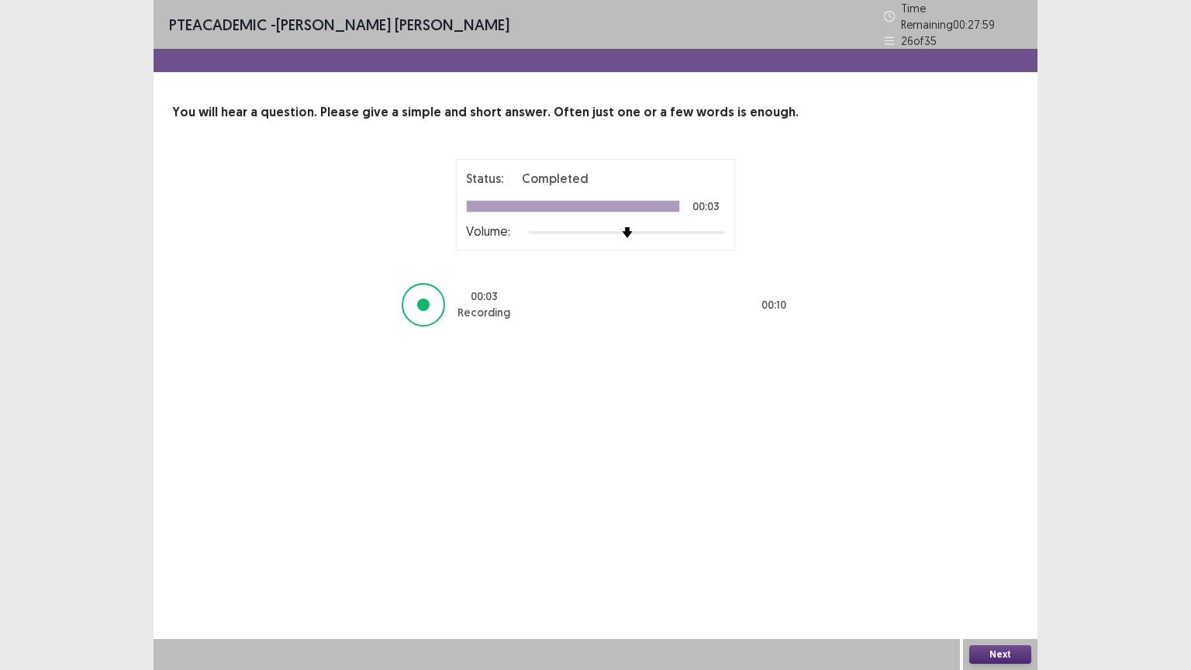
click at [1009, 628] on button "Next" at bounding box center [1000, 654] width 62 height 19
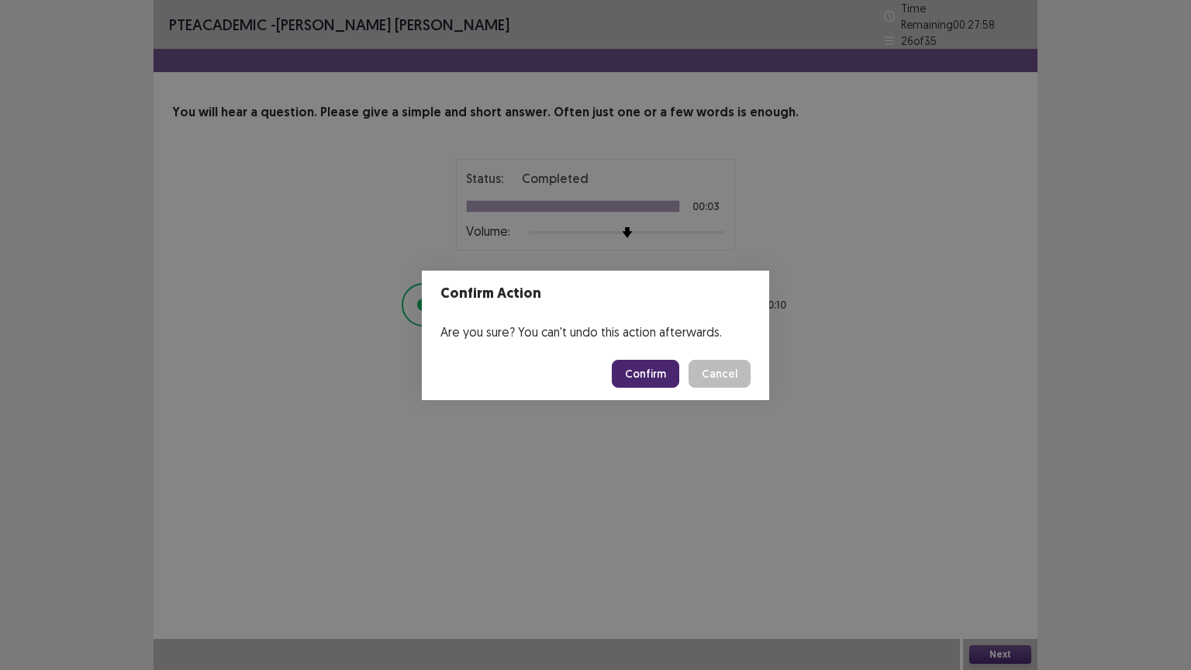
click at [652, 382] on button "Confirm" at bounding box center [645, 374] width 67 height 28
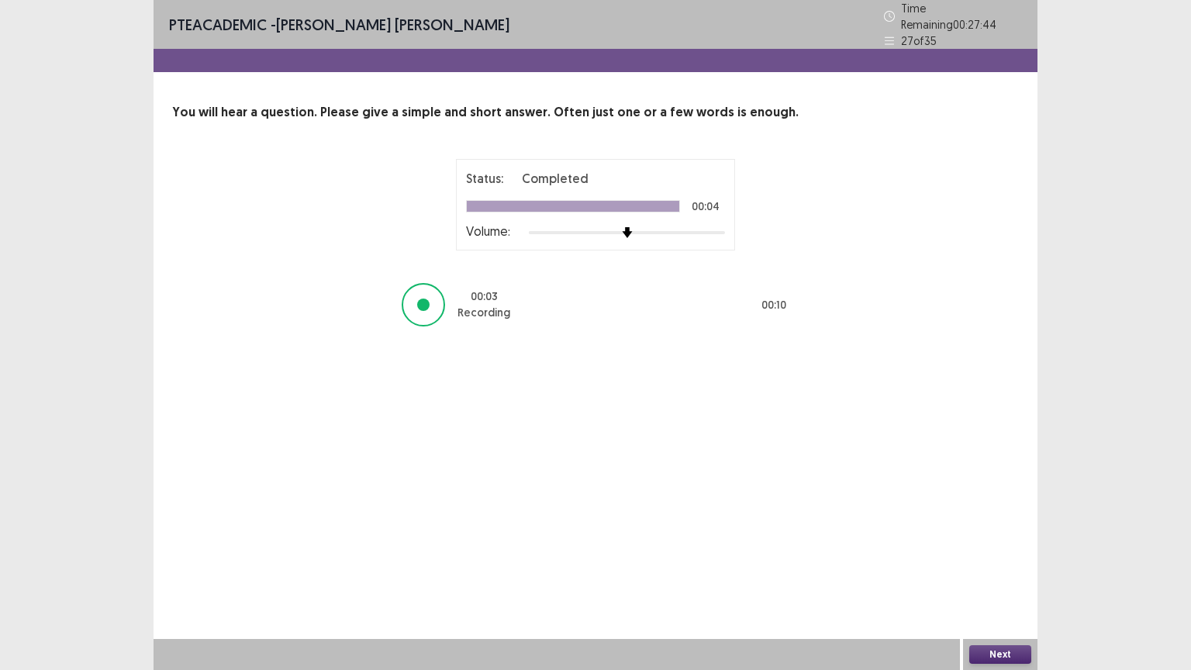
click at [1017, 628] on button "Next" at bounding box center [1000, 654] width 62 height 19
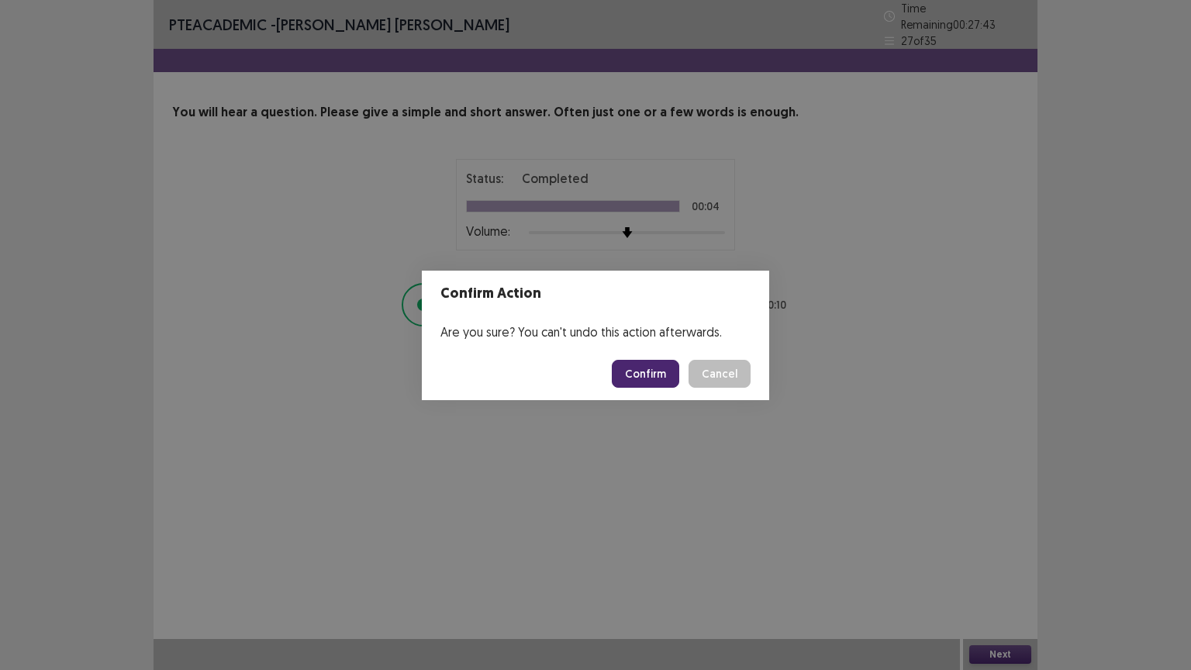
click at [651, 363] on button "Confirm" at bounding box center [645, 374] width 67 height 28
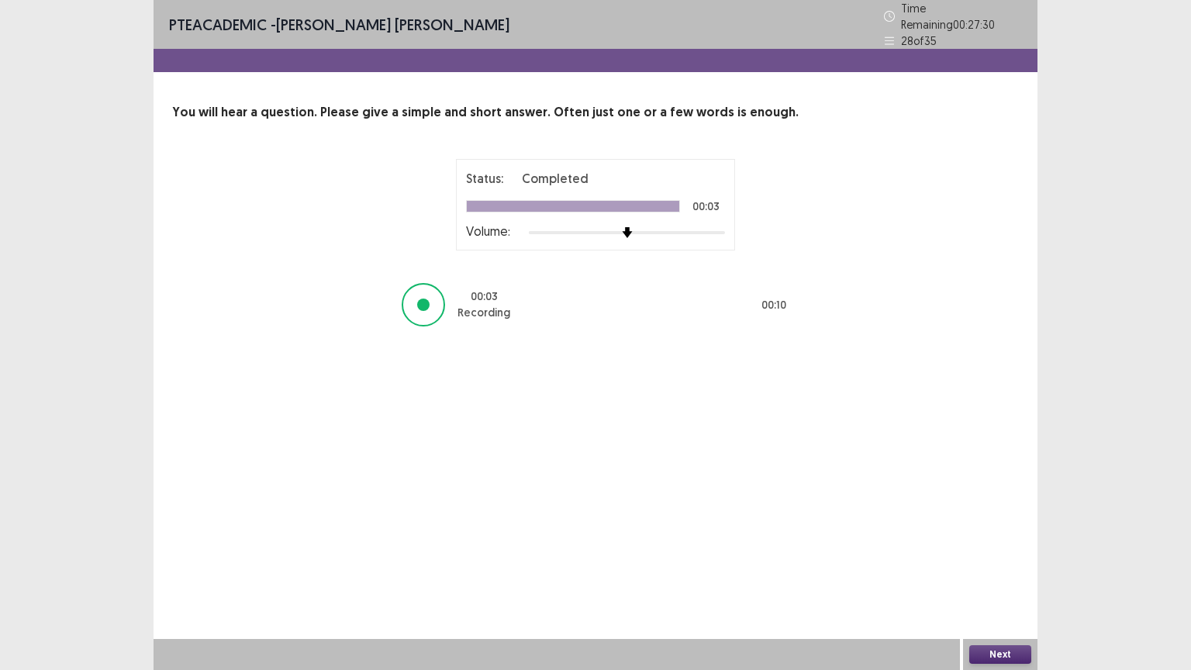
click at [979, 628] on button "Next" at bounding box center [1000, 654] width 62 height 19
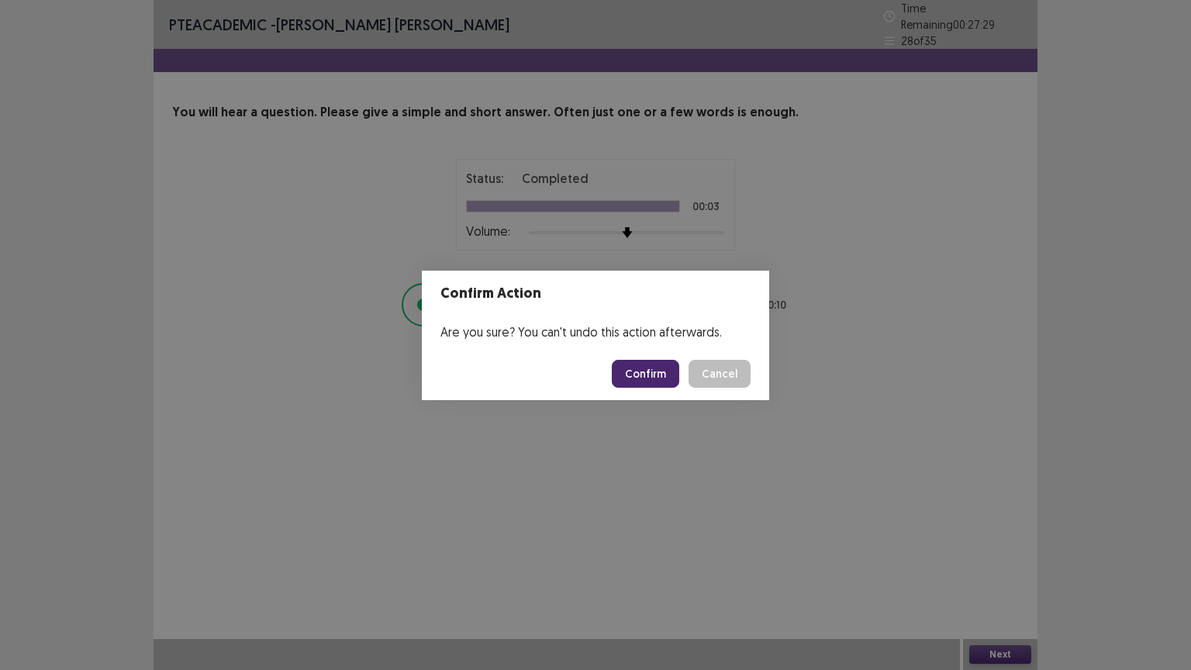
click at [639, 369] on button "Confirm" at bounding box center [645, 374] width 67 height 28
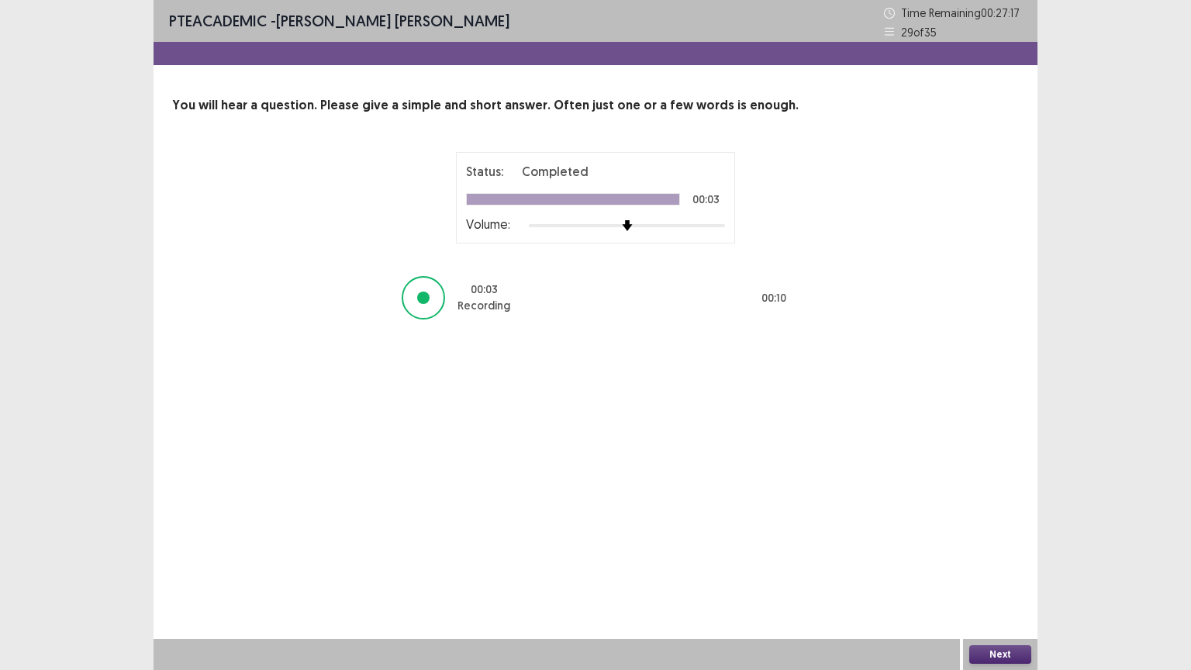
click at [987, 628] on button "Next" at bounding box center [1000, 654] width 62 height 19
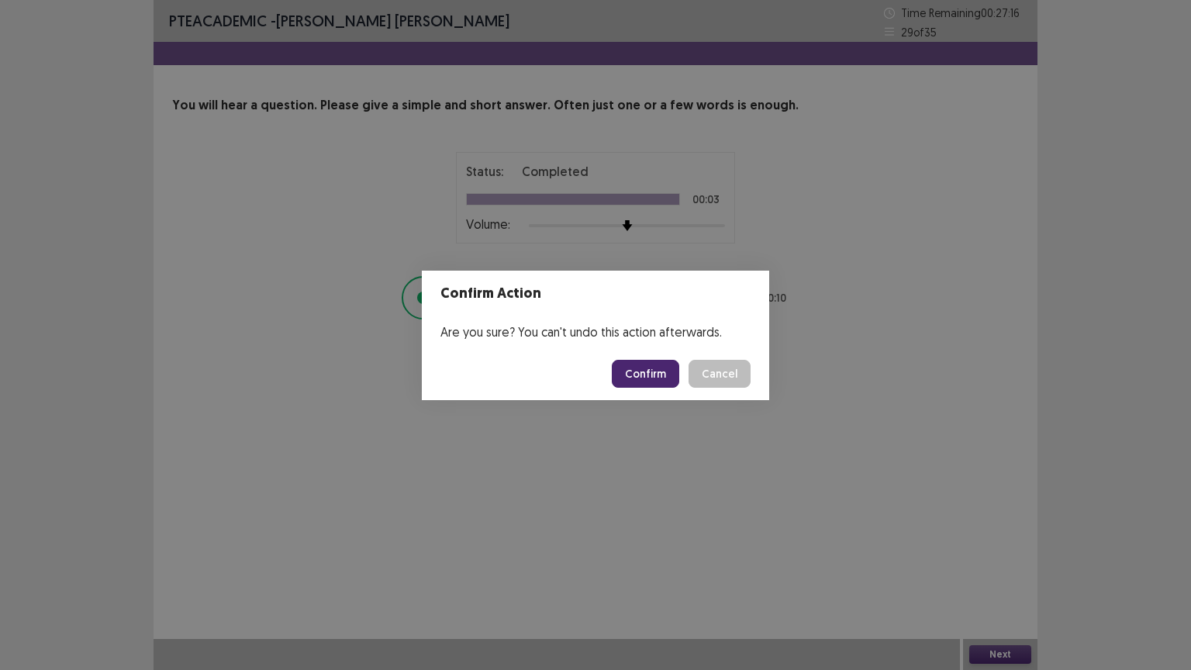
click at [660, 369] on button "Confirm" at bounding box center [645, 374] width 67 height 28
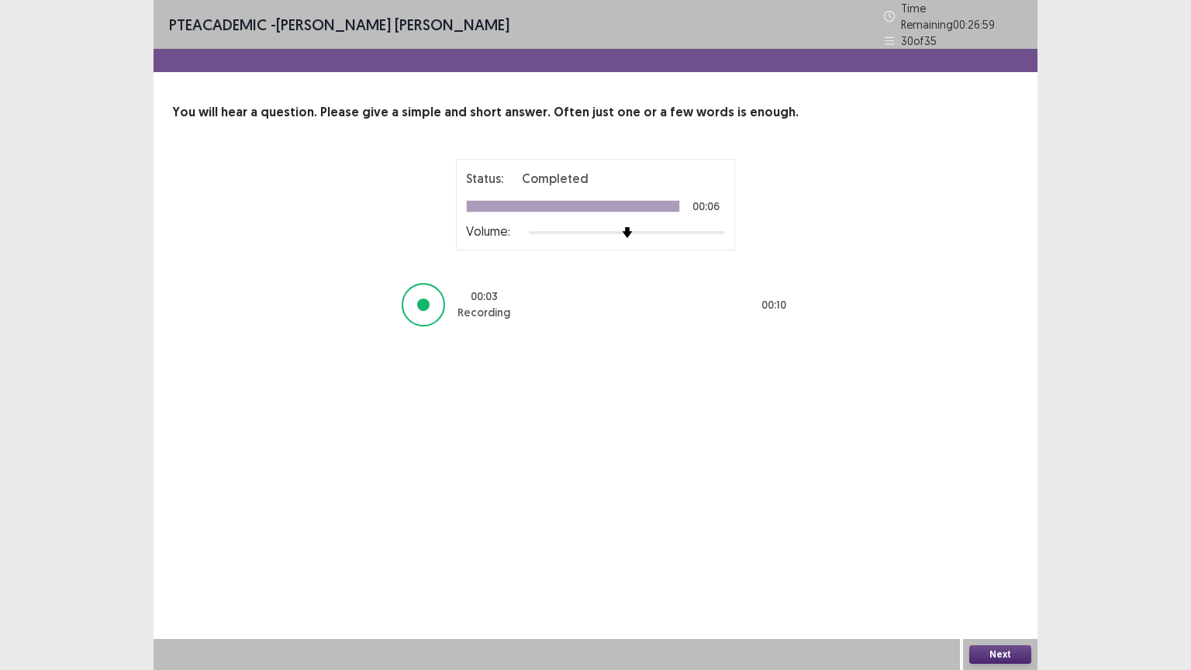
click at [1007, 628] on button "Next" at bounding box center [1000, 654] width 62 height 19
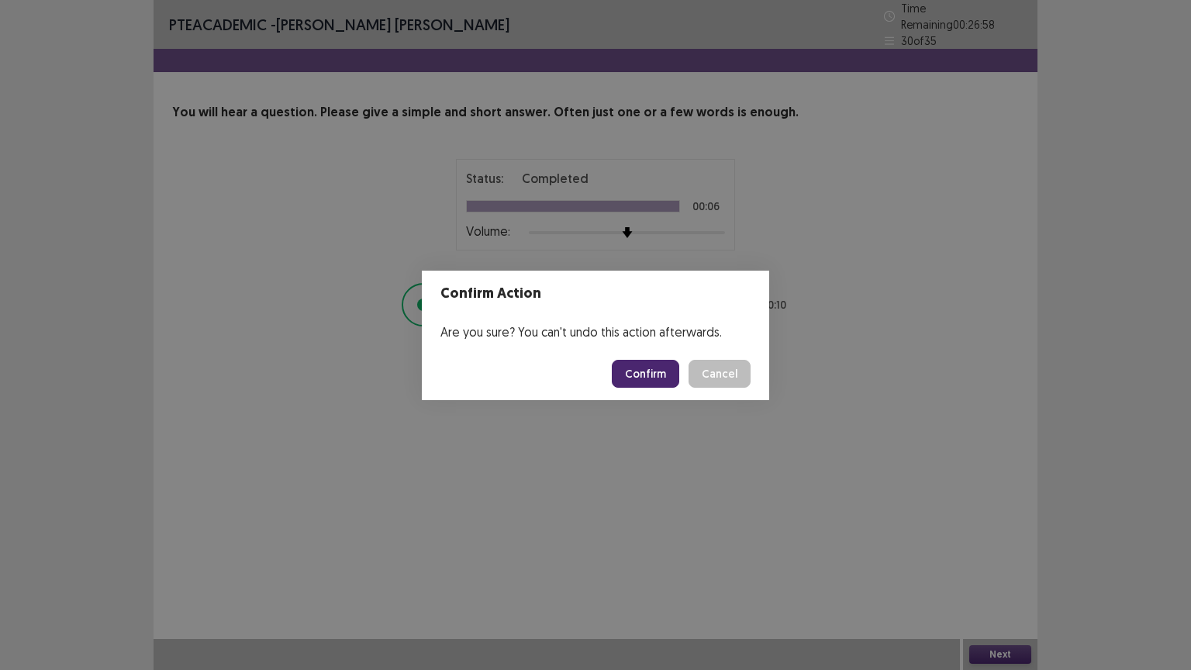
click at [648, 374] on button "Confirm" at bounding box center [645, 374] width 67 height 28
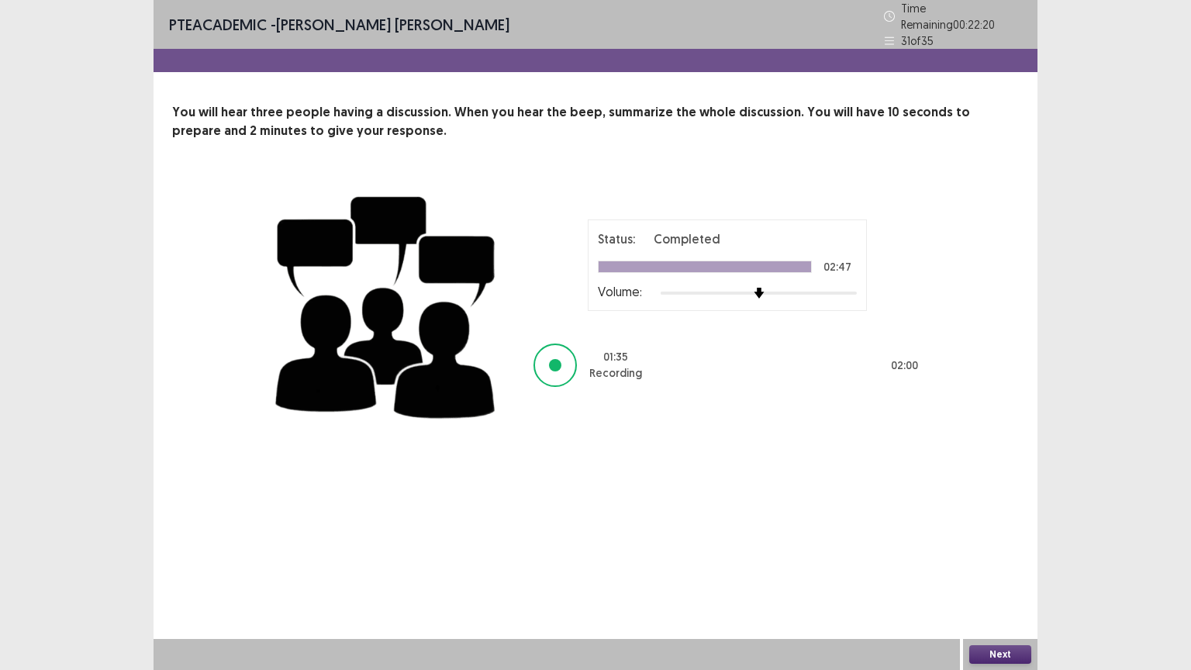
click at [1018, 628] on button "Next" at bounding box center [1000, 654] width 62 height 19
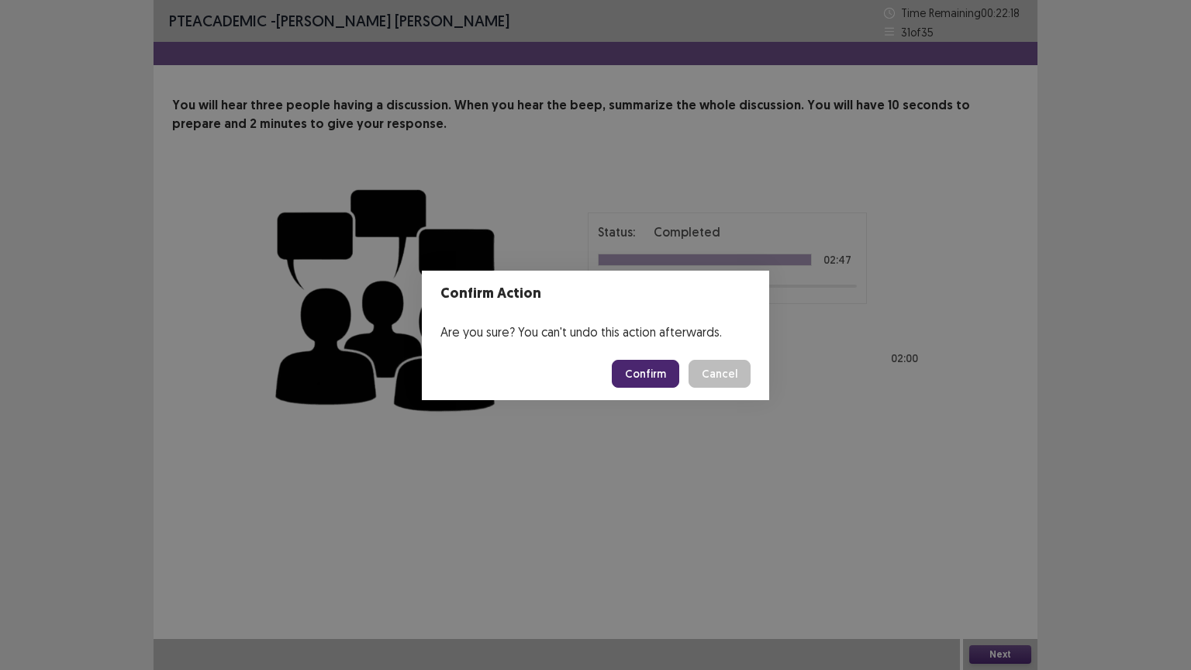
click at [632, 374] on button "Confirm" at bounding box center [645, 374] width 67 height 28
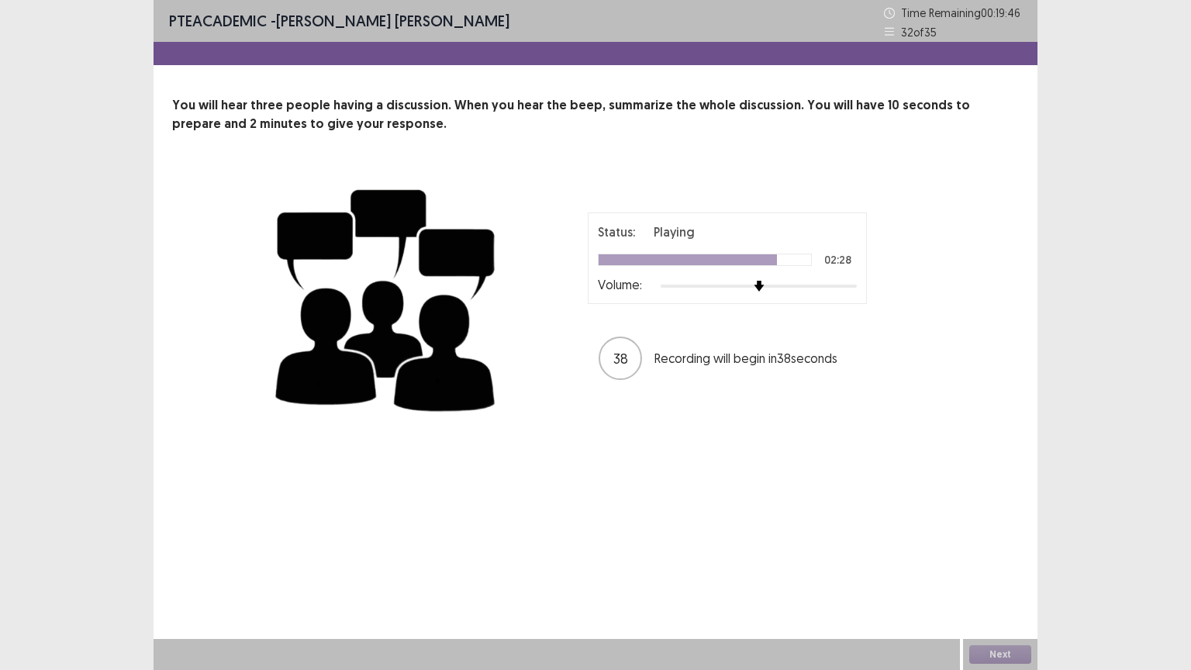
click at [639, 395] on div "Status: Playing 02:28 Volume: 38 Recording will begin in 38 seconds" at bounding box center [595, 298] width 651 height 254
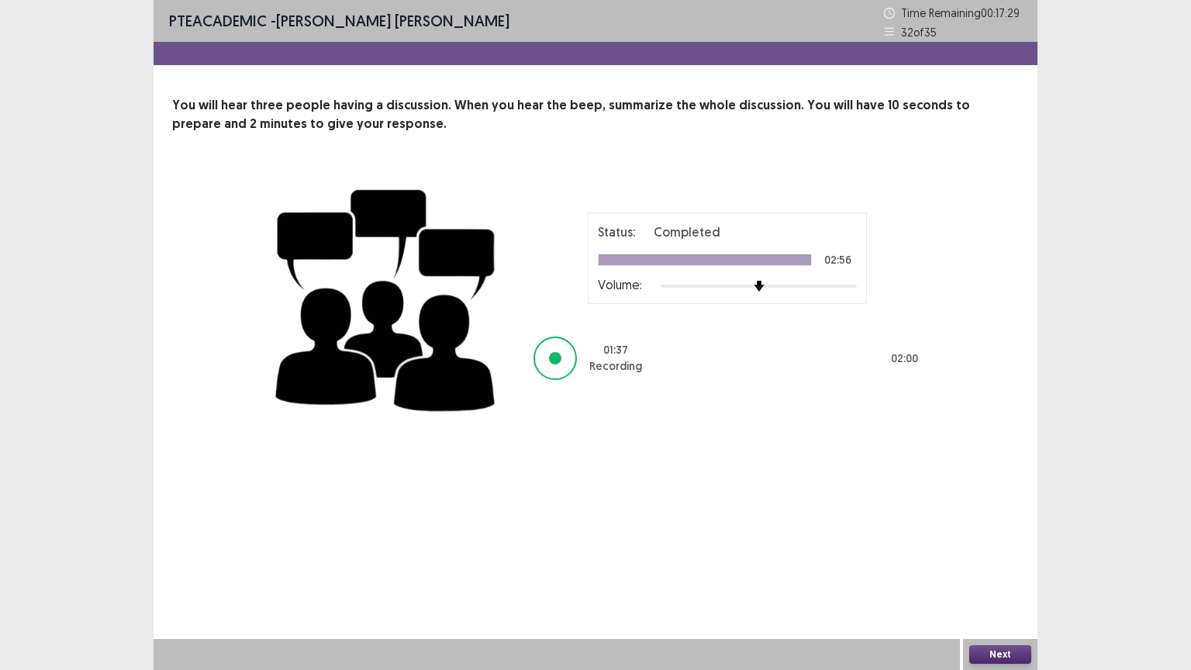
click at [1008, 628] on button "Next" at bounding box center [1000, 654] width 62 height 19
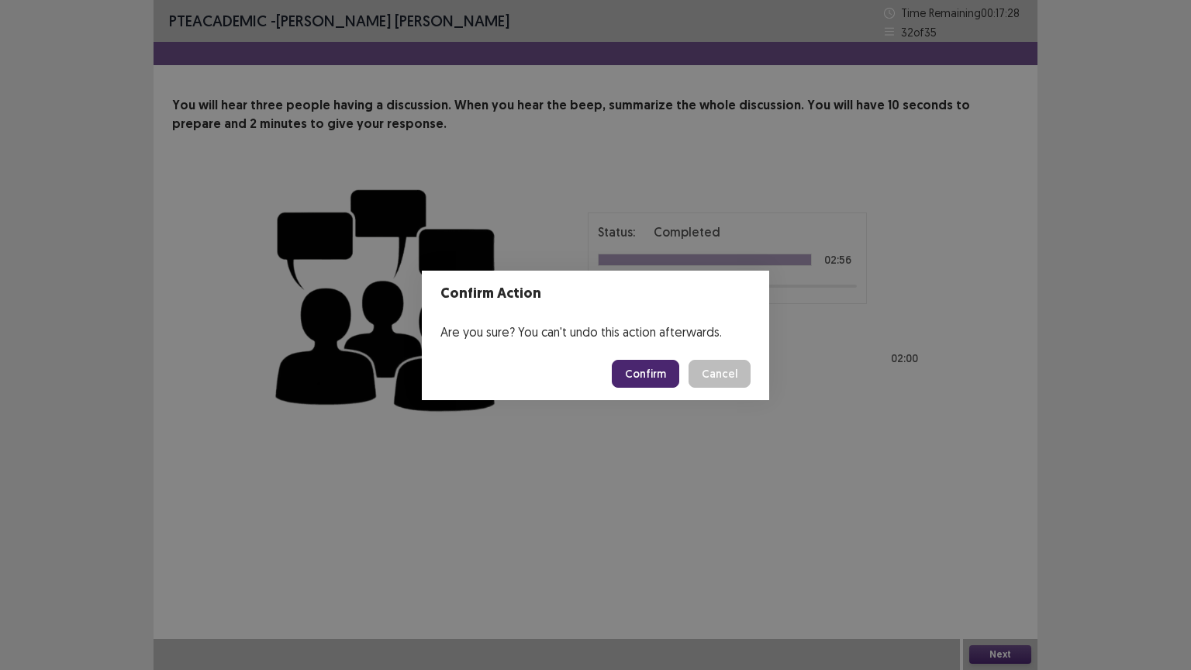
click at [662, 374] on button "Confirm" at bounding box center [645, 374] width 67 height 28
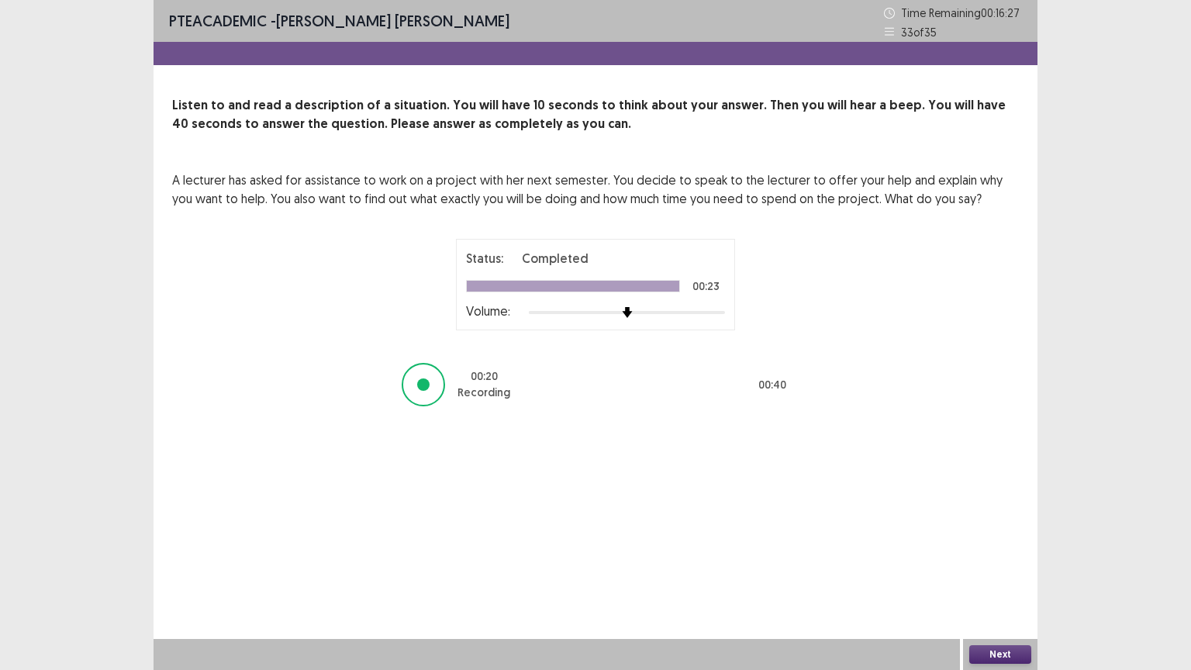
click at [1001, 628] on button "Next" at bounding box center [1000, 654] width 62 height 19
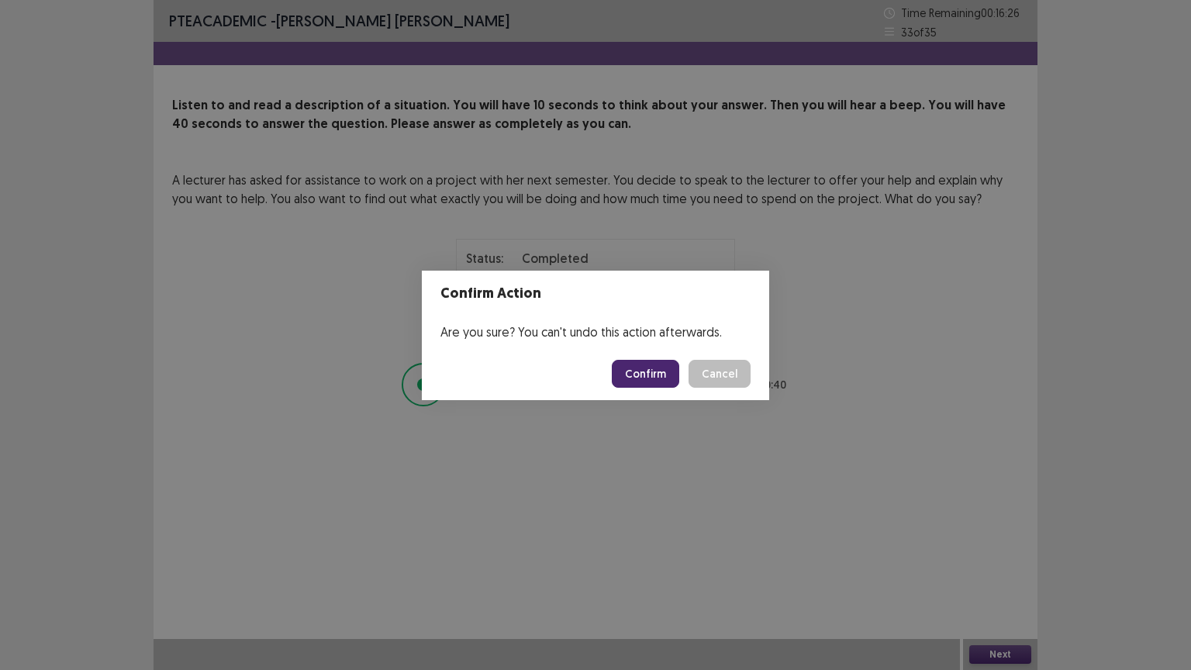
click at [655, 363] on button "Confirm" at bounding box center [645, 374] width 67 height 28
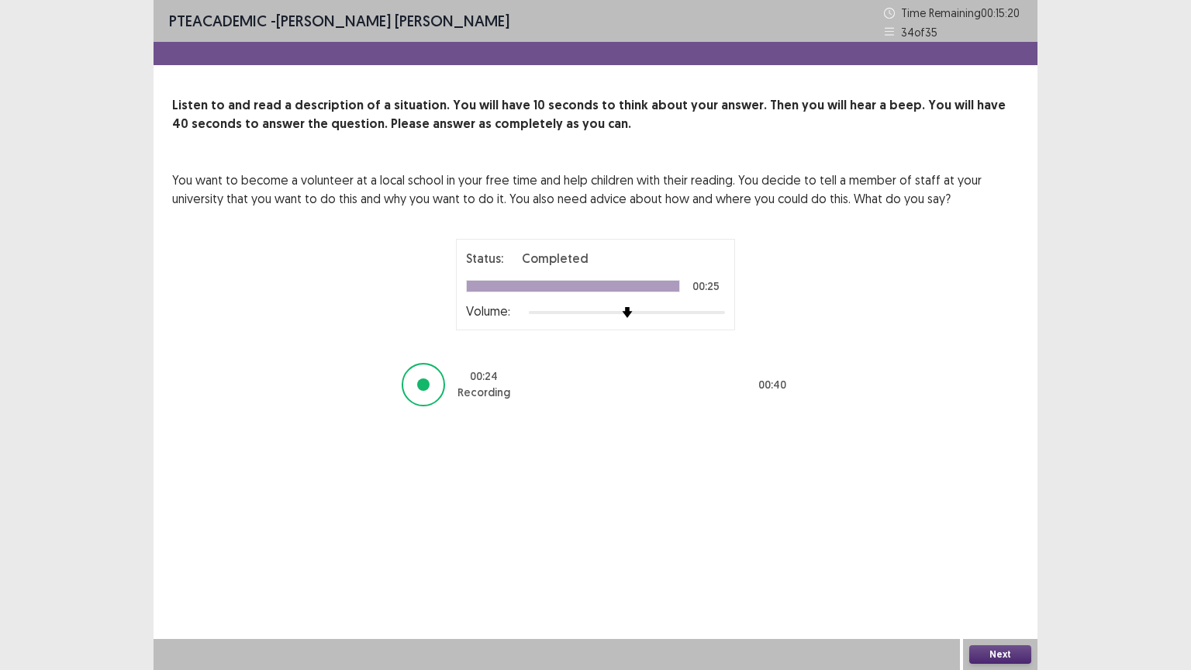
click at [1011, 628] on button "Next" at bounding box center [1000, 654] width 62 height 19
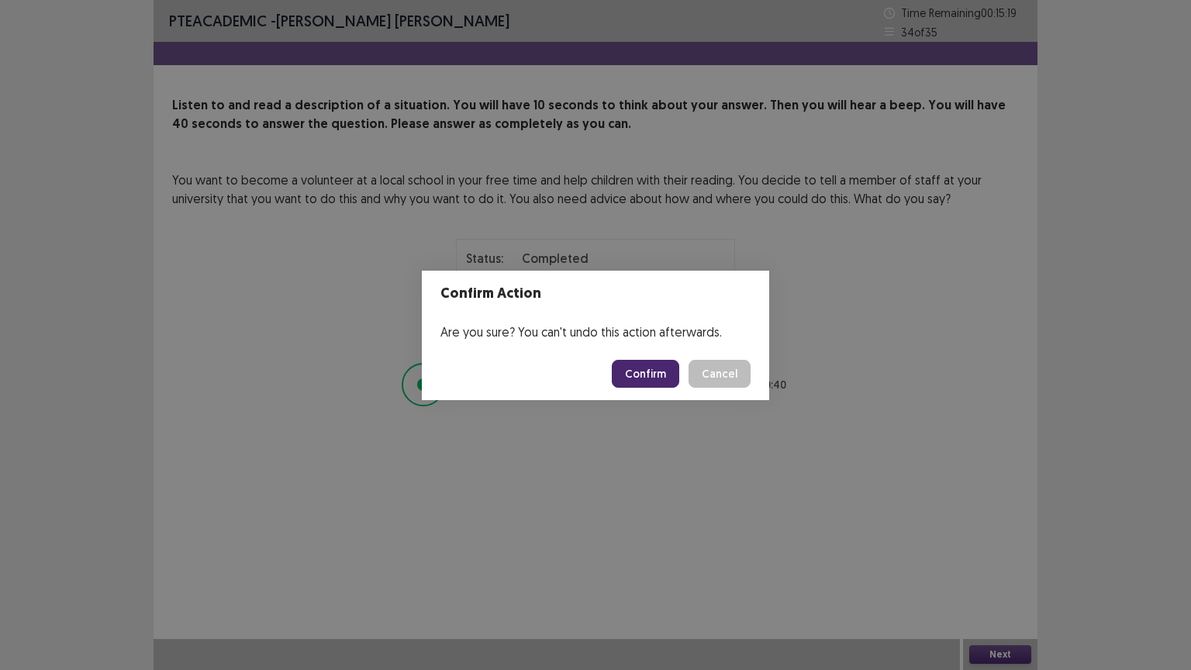
click at [657, 372] on button "Confirm" at bounding box center [645, 374] width 67 height 28
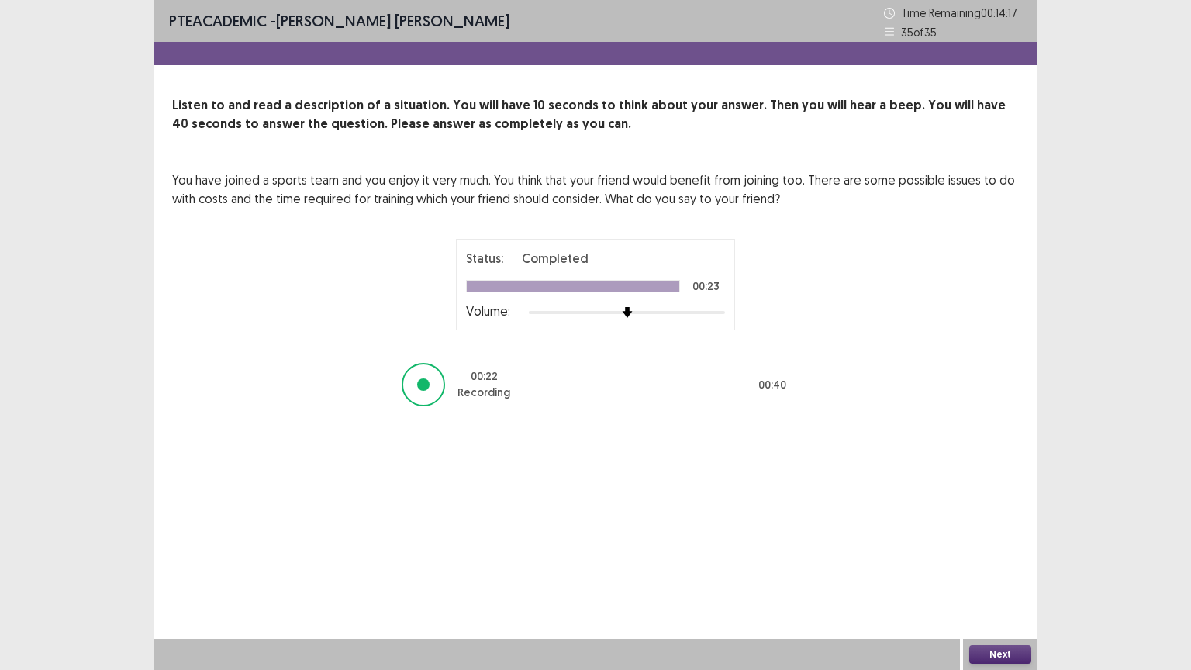
click at [995, 628] on button "Next" at bounding box center [1000, 654] width 62 height 19
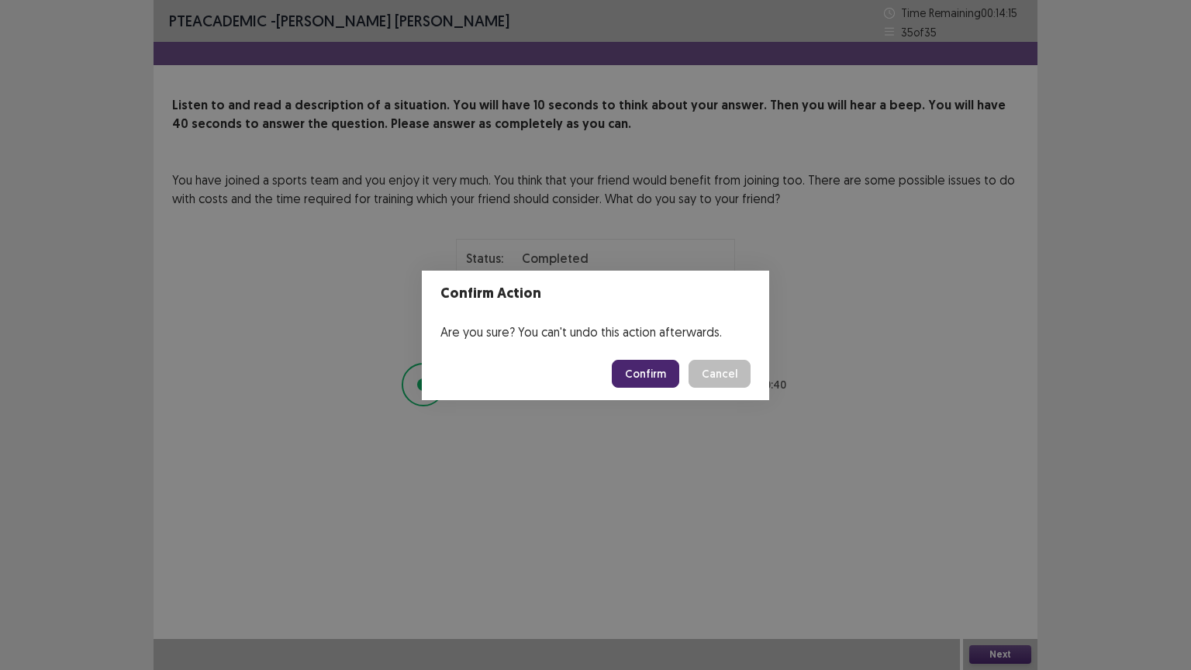
click at [658, 367] on button "Confirm" at bounding box center [645, 374] width 67 height 28
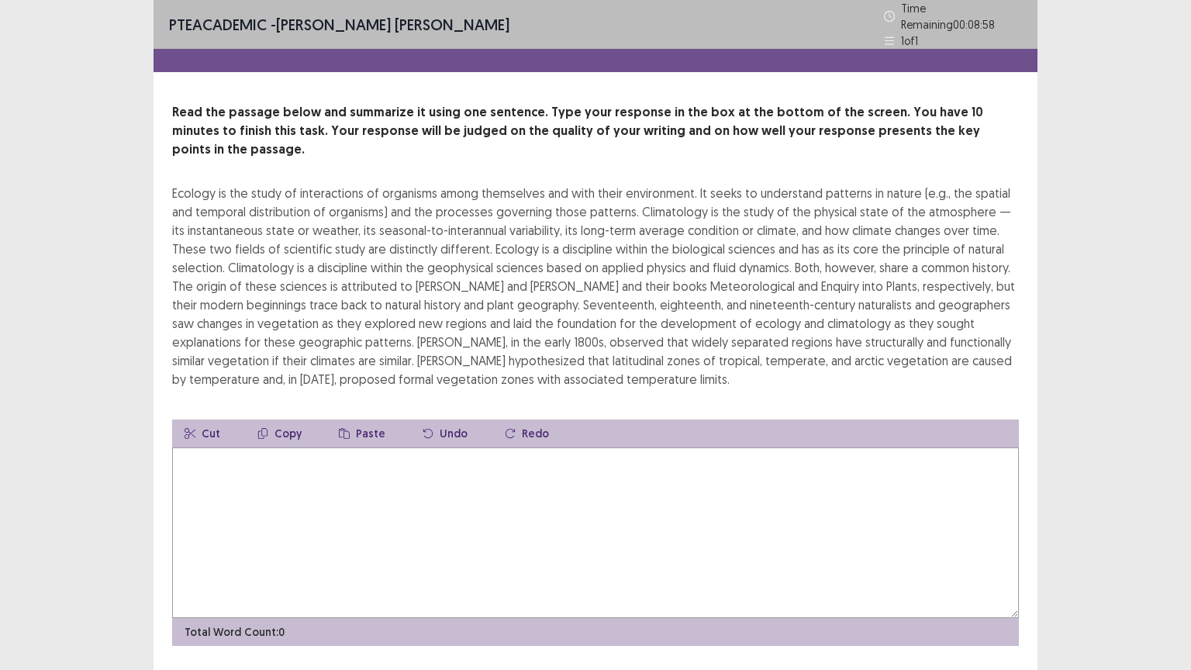
click at [347, 447] on textarea at bounding box center [595, 532] width 847 height 171
type textarea "*"
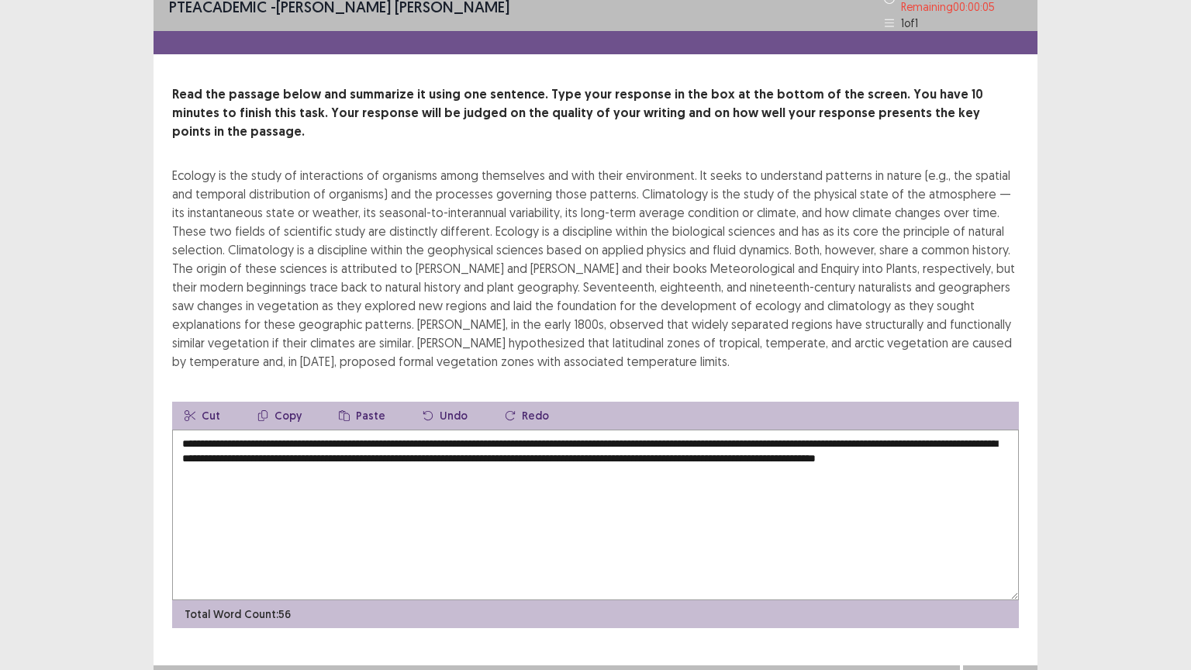
scroll to position [19, 0]
type textarea "**********"
click at [988, 628] on button "Next" at bounding box center [1000, 680] width 62 height 19
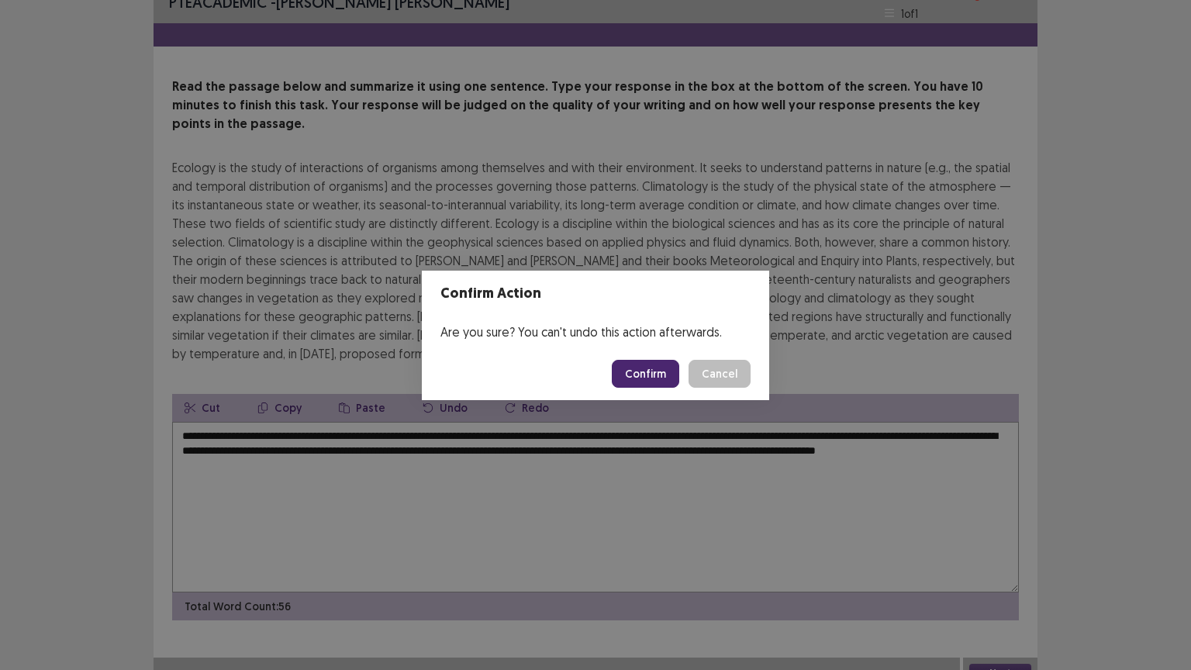
click at [658, 376] on button "Confirm" at bounding box center [645, 374] width 67 height 28
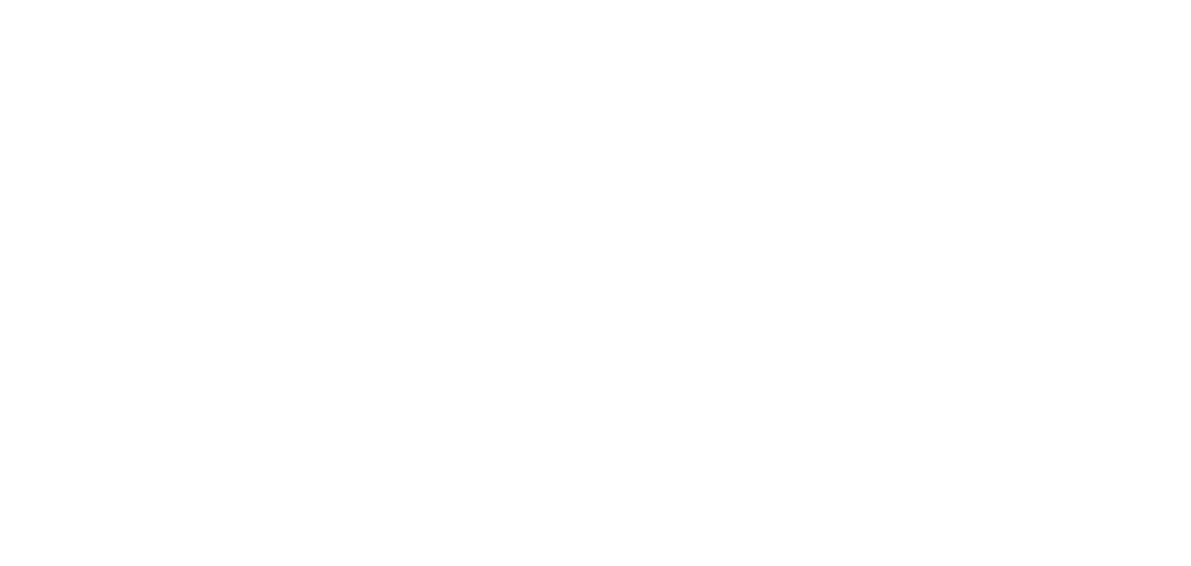
scroll to position [0, 0]
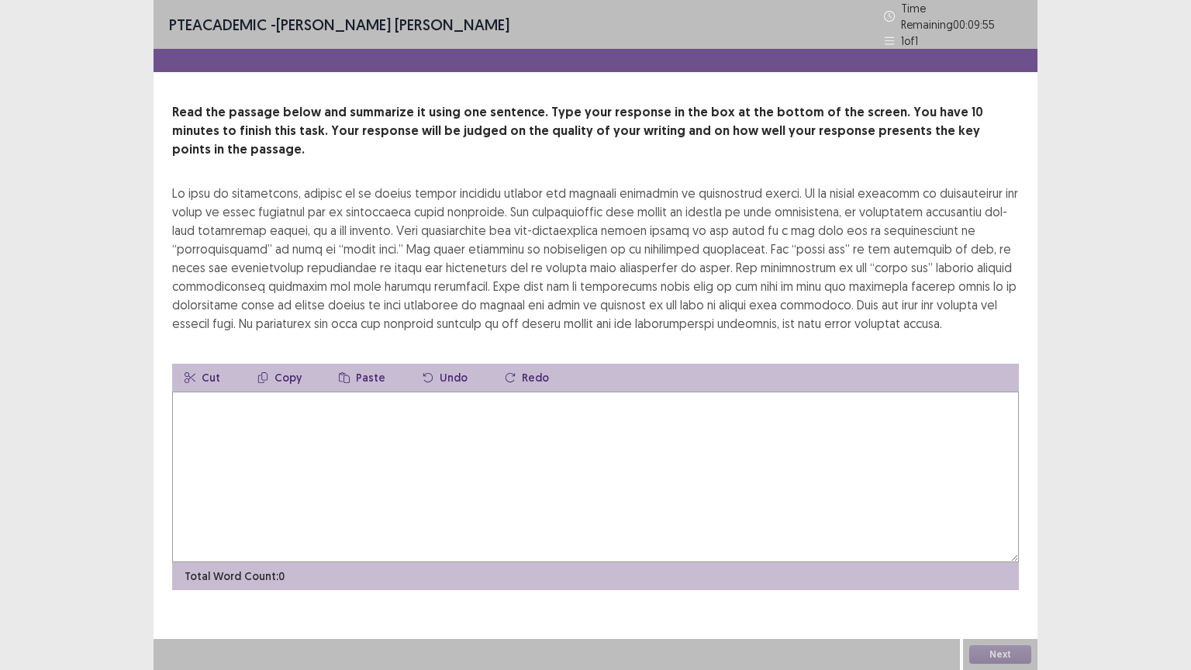
click at [725, 479] on textarea at bounding box center [595, 477] width 847 height 171
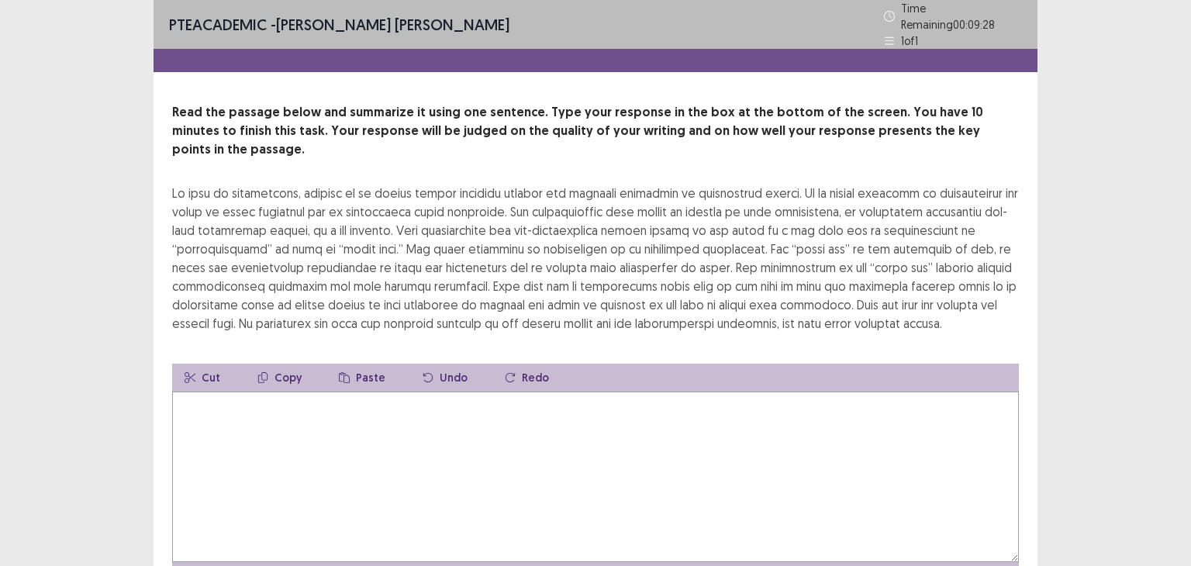
drag, startPoint x: 792, startPoint y: 376, endPoint x: 848, endPoint y: 428, distance: 76.3
click at [848, 428] on textarea at bounding box center [595, 477] width 847 height 171
click at [1190, 602] on html "PTE academic - [PERSON_NAME] [PERSON_NAME] Time Remaining 00 : 09 : 26 1 of 1 R…" at bounding box center [595, 329] width 1191 height 658
click at [489, 481] on textarea at bounding box center [595, 477] width 847 height 171
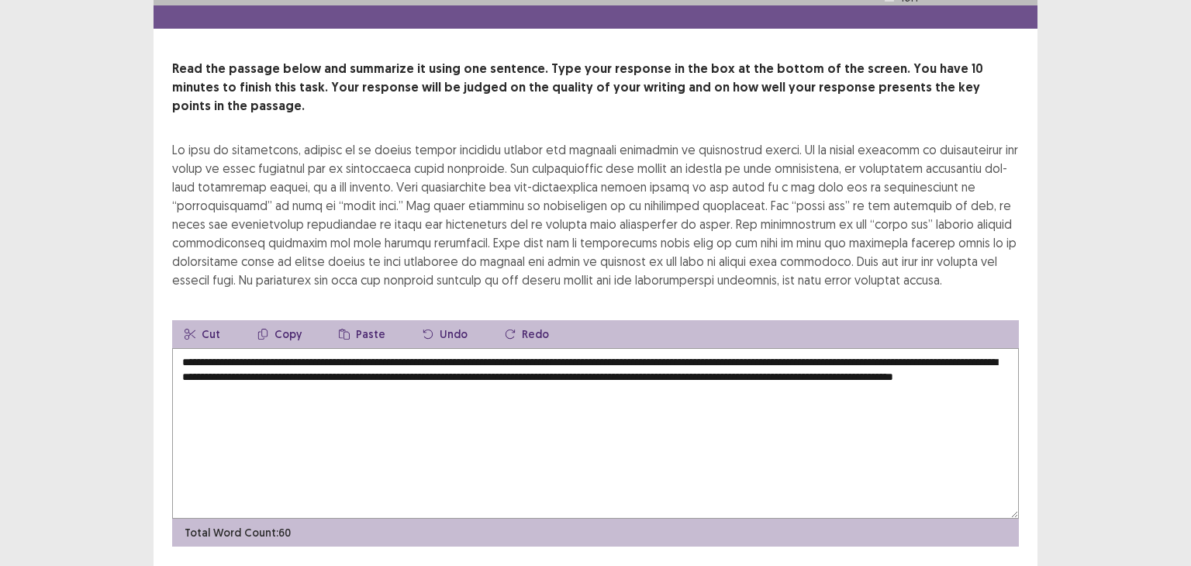
scroll to position [67, 0]
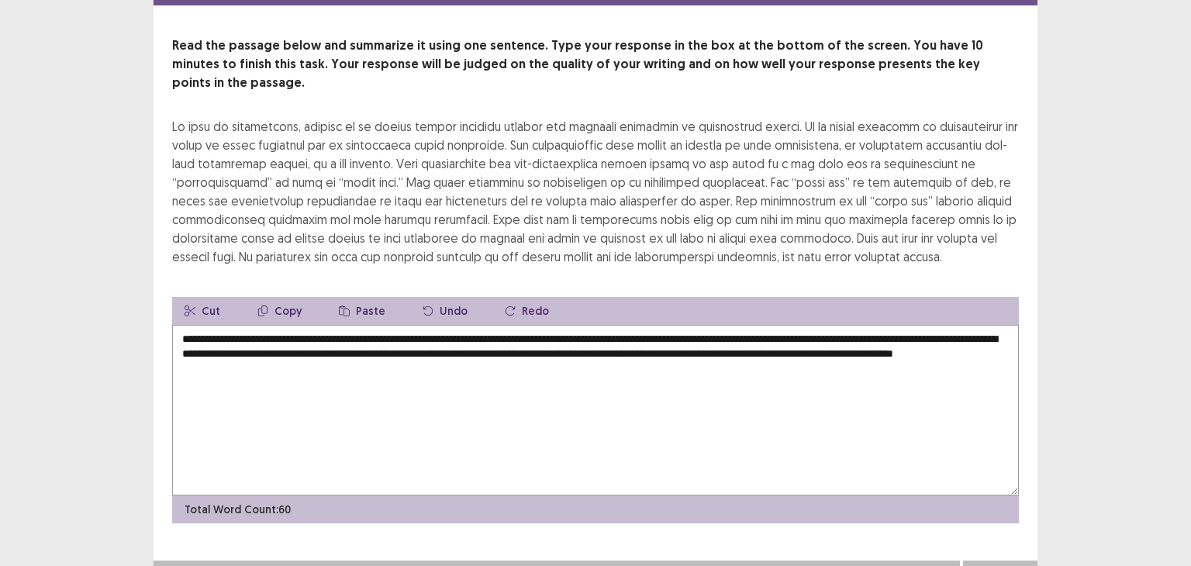
type textarea "**********"
click at [1007, 567] on button "Next" at bounding box center [1000, 576] width 62 height 19
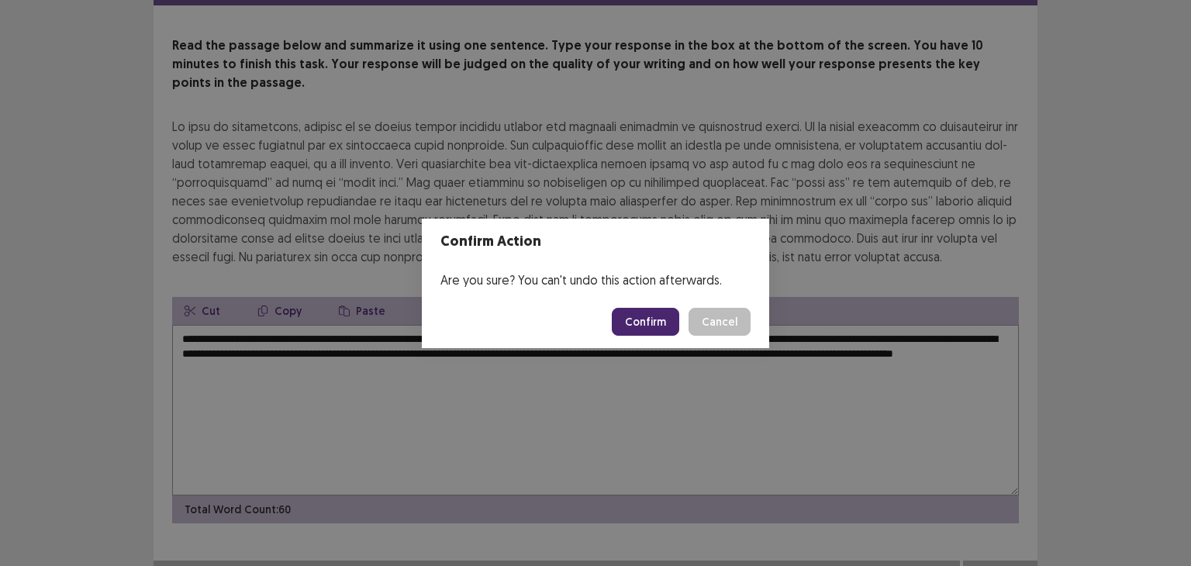
click at [641, 330] on button "Confirm" at bounding box center [645, 322] width 67 height 28
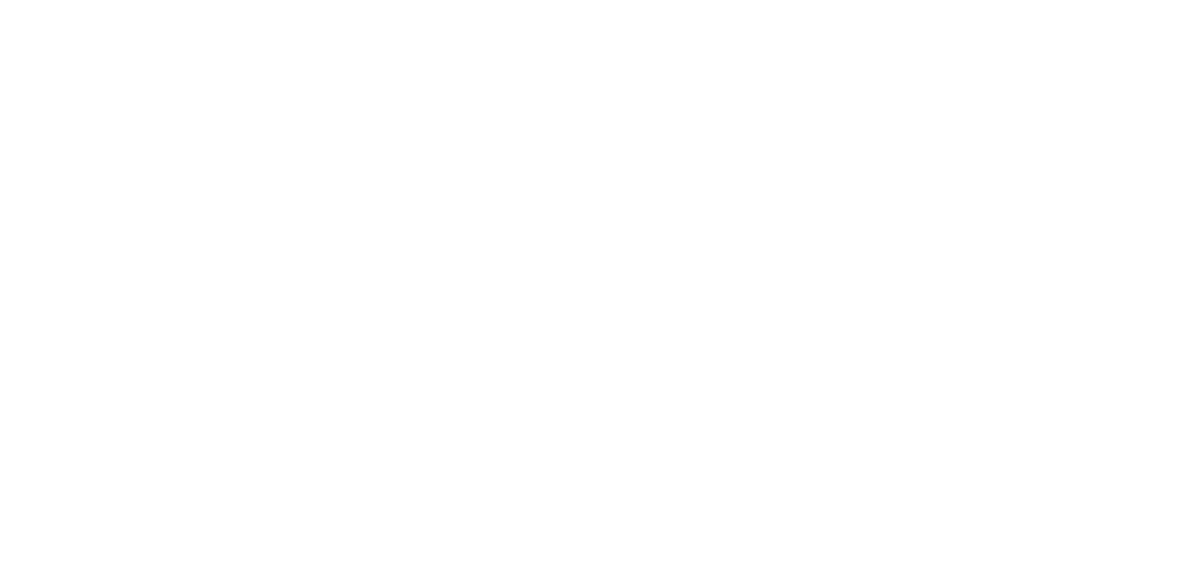
scroll to position [0, 0]
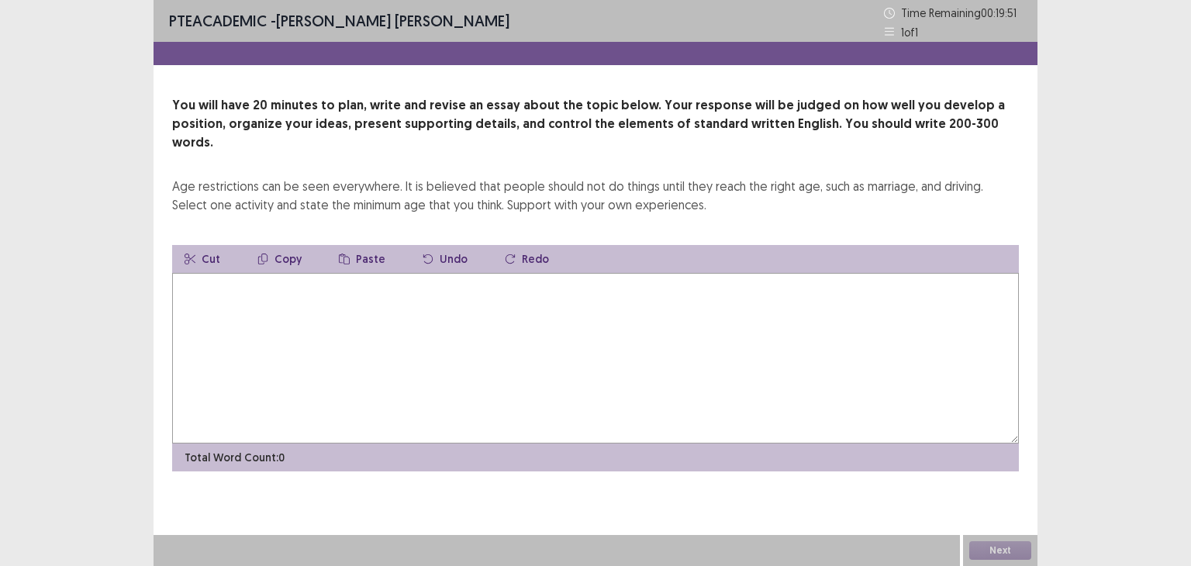
click at [617, 366] on textarea at bounding box center [595, 358] width 847 height 171
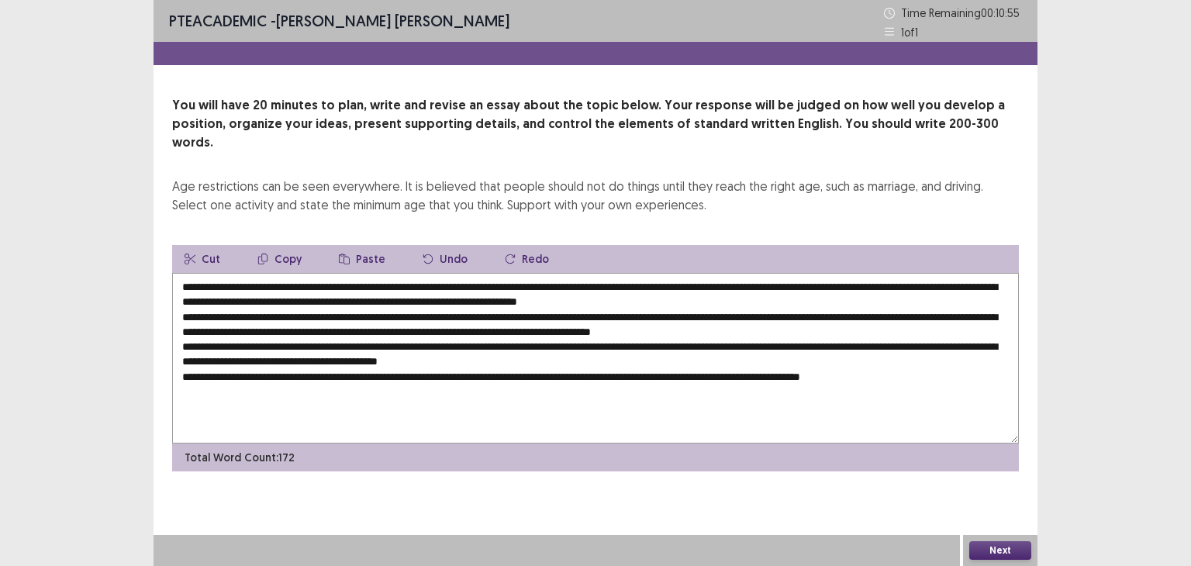
click at [853, 413] on textarea at bounding box center [595, 358] width 847 height 171
click at [297, 273] on textarea at bounding box center [595, 358] width 847 height 171
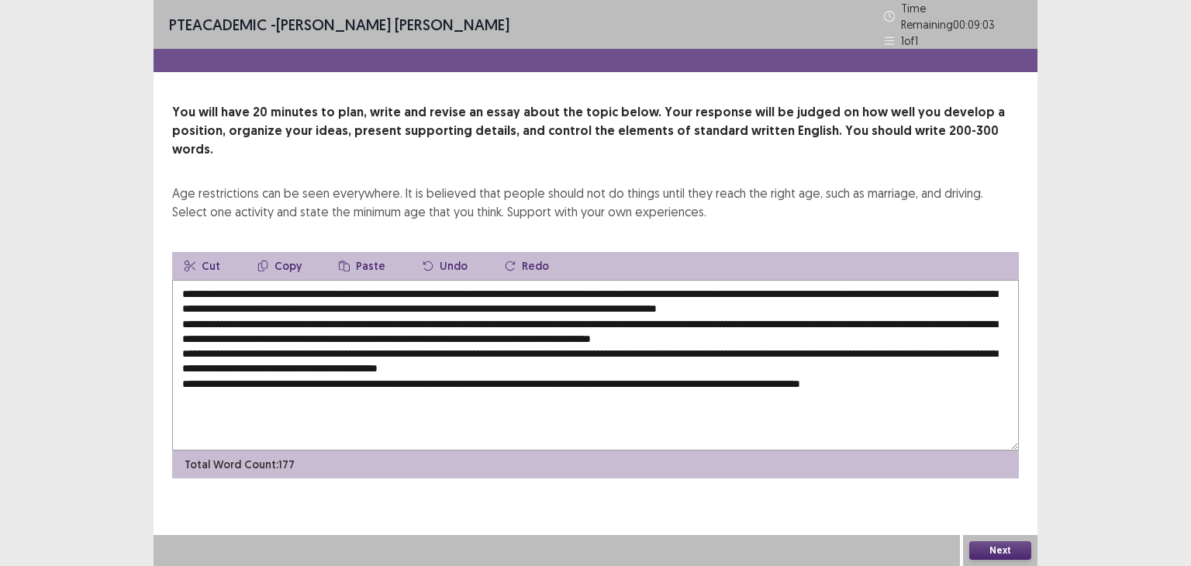
drag, startPoint x: 475, startPoint y: 265, endPoint x: 273, endPoint y: 253, distance: 202.0
click at [273, 253] on div "Cut Copy Paste Undo Redo Total Word Count: 177" at bounding box center [595, 365] width 847 height 226
click at [626, 357] on textarea at bounding box center [595, 365] width 847 height 171
click at [370, 252] on button "Paste" at bounding box center [361, 266] width 71 height 28
drag, startPoint x: 256, startPoint y: 271, endPoint x: 306, endPoint y: 403, distance: 141.9
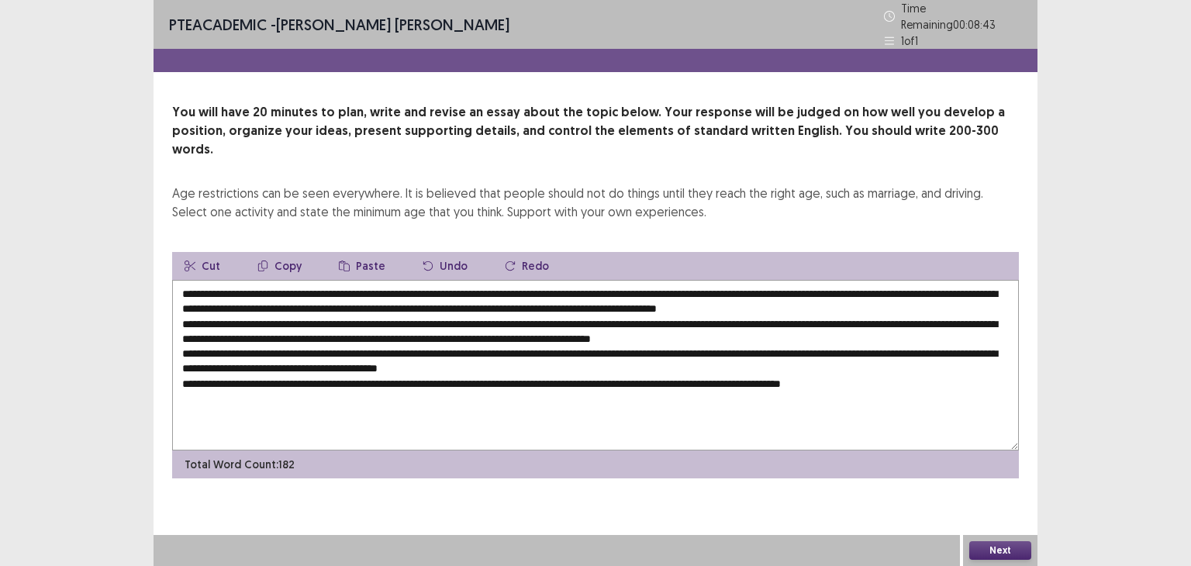
click at [306, 403] on textarea at bounding box center [595, 365] width 847 height 171
click at [685, 283] on textarea at bounding box center [595, 365] width 847 height 171
click at [778, 282] on textarea at bounding box center [595, 365] width 847 height 171
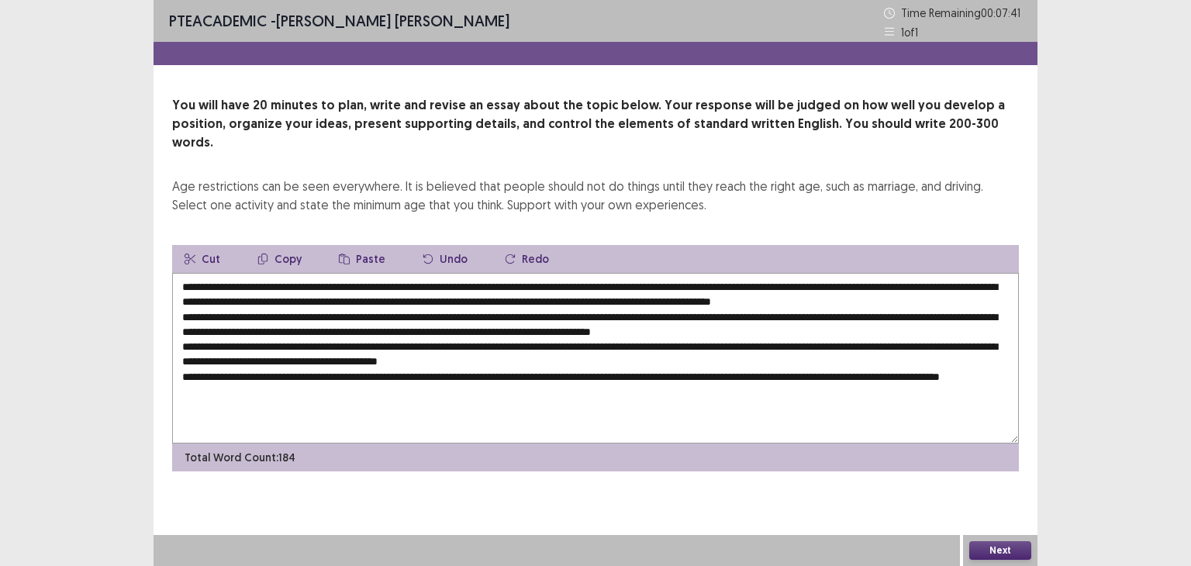
click at [837, 284] on textarea at bounding box center [595, 358] width 847 height 171
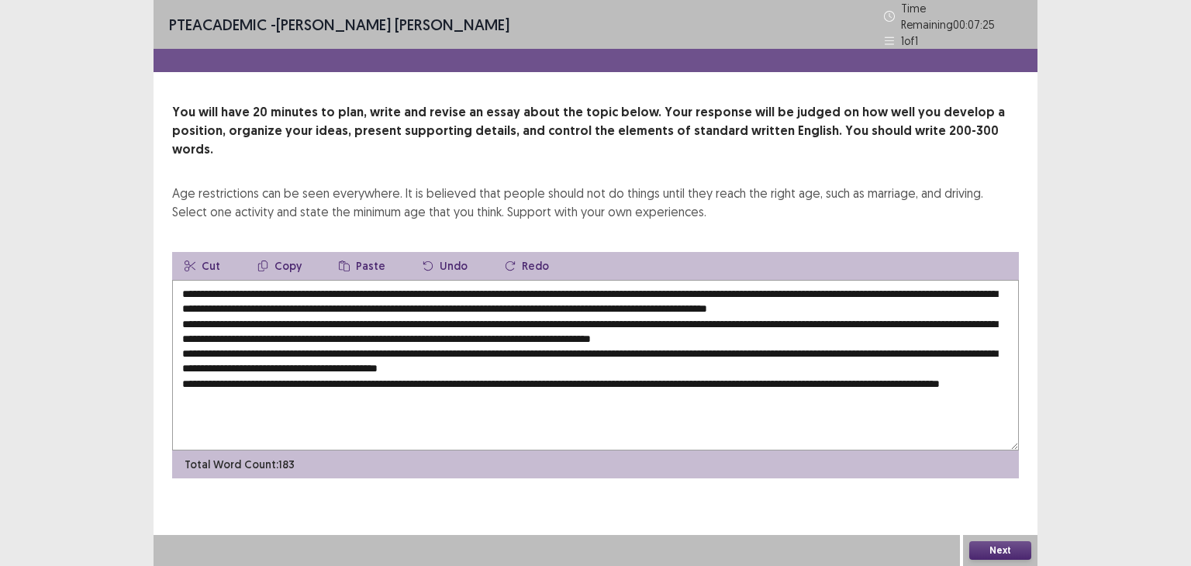
drag, startPoint x: 271, startPoint y: 269, endPoint x: 475, endPoint y: 266, distance: 203.2
click at [475, 280] on textarea at bounding box center [595, 365] width 847 height 171
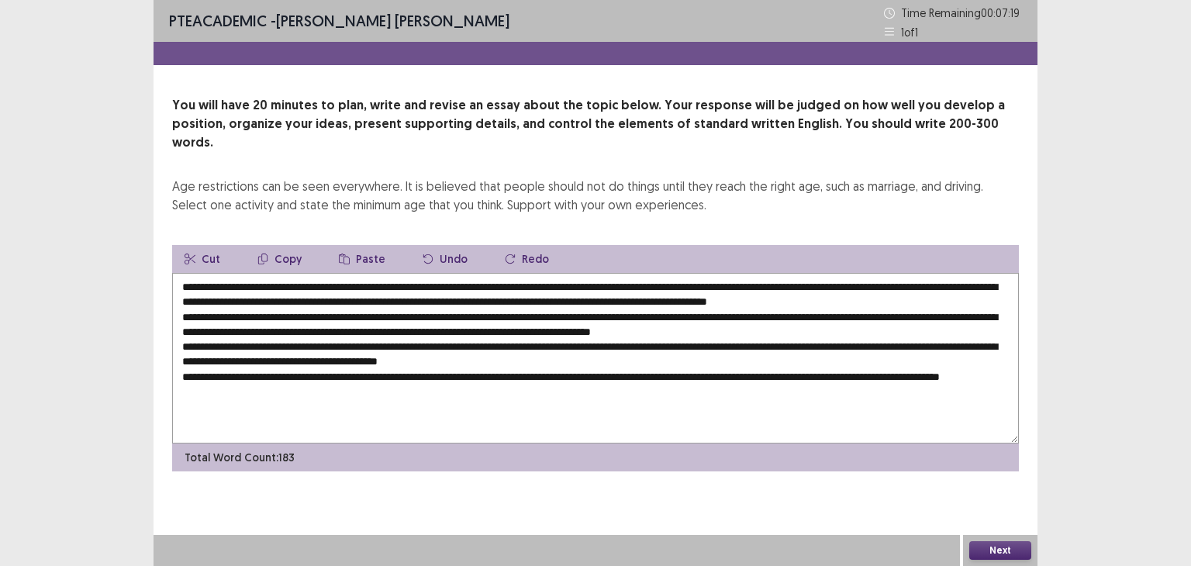
click at [427, 313] on textarea at bounding box center [595, 358] width 847 height 171
paste textarea "**********"
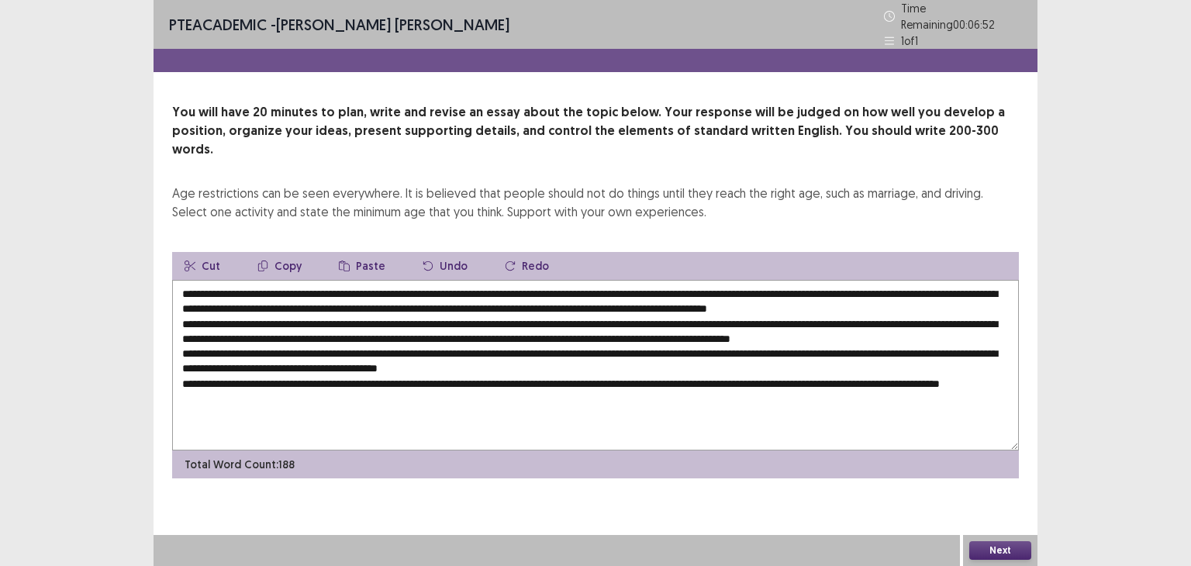
click at [946, 313] on textarea at bounding box center [595, 365] width 847 height 171
click at [402, 330] on textarea at bounding box center [595, 365] width 847 height 171
drag, startPoint x: 827, startPoint y: 330, endPoint x: 834, endPoint y: 382, distance: 53.3
click at [834, 382] on textarea at bounding box center [595, 365] width 847 height 171
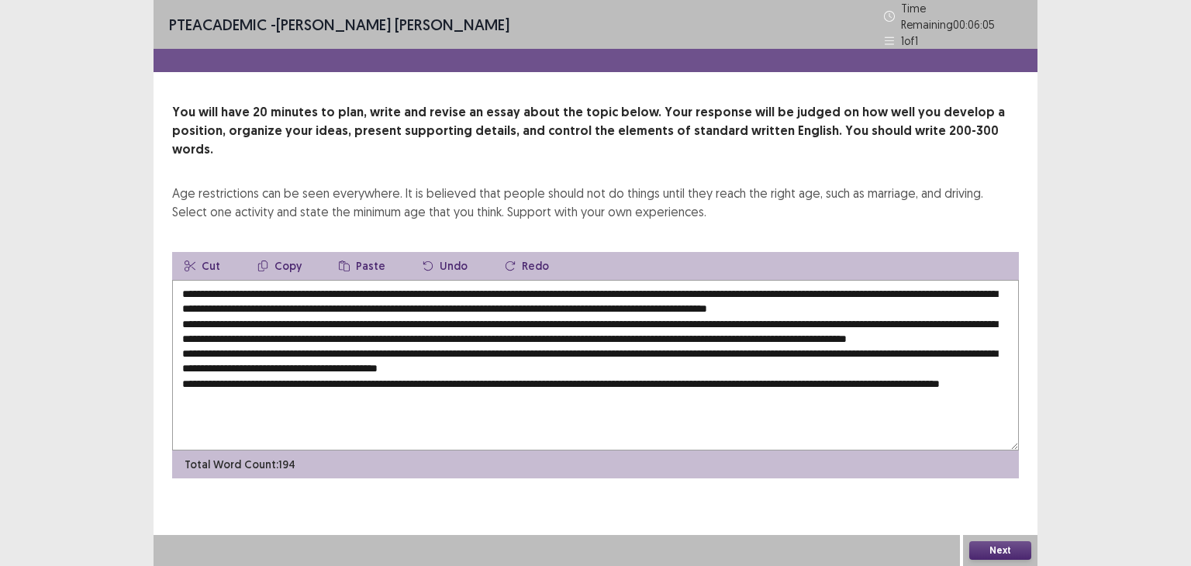
click at [827, 328] on textarea at bounding box center [595, 365] width 847 height 171
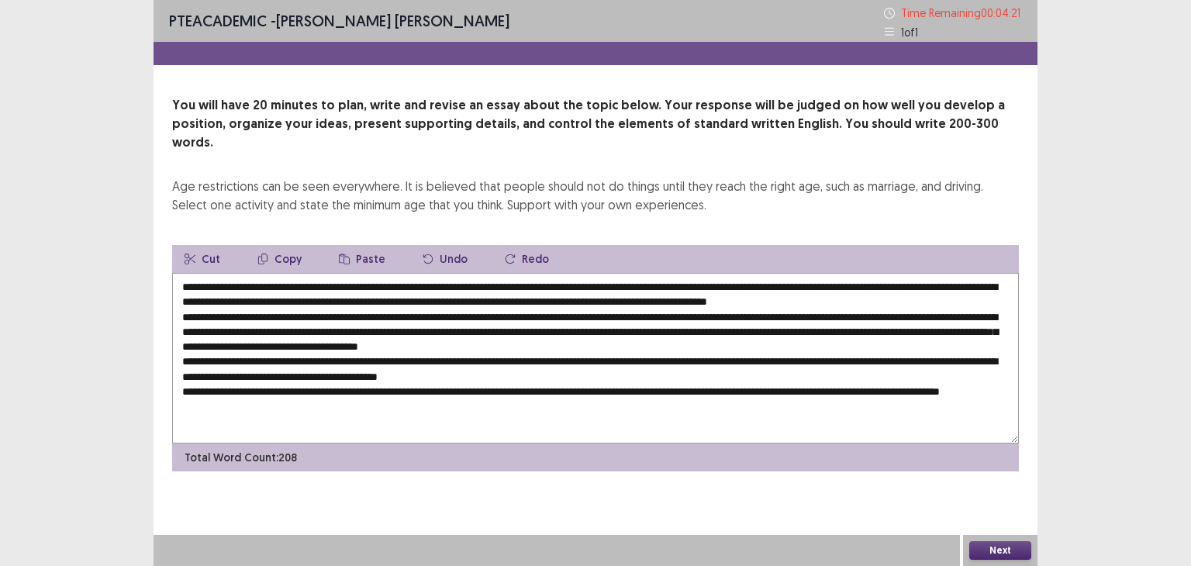
drag, startPoint x: 436, startPoint y: 343, endPoint x: 641, endPoint y: 344, distance: 204.7
click at [641, 344] on textarea at bounding box center [595, 358] width 847 height 171
click at [434, 357] on textarea at bounding box center [595, 358] width 847 height 171
paste textarea "**********"
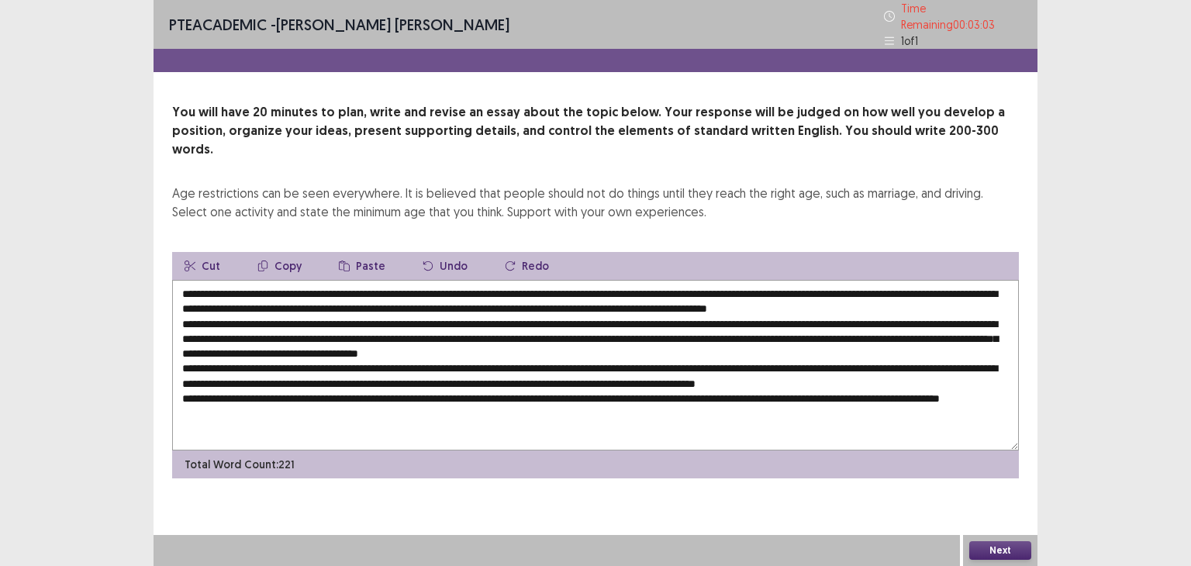
drag, startPoint x: 271, startPoint y: 269, endPoint x: 474, endPoint y: 258, distance: 203.5
click at [474, 280] on textarea at bounding box center [595, 365] width 847 height 171
click at [934, 371] on textarea at bounding box center [595, 365] width 847 height 171
paste textarea "**********"
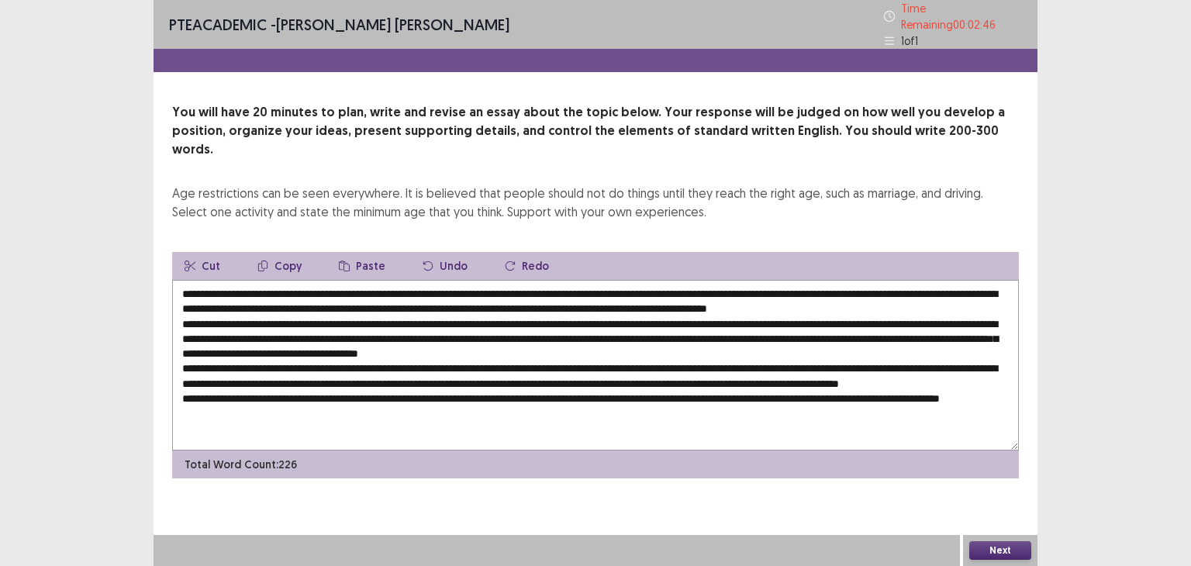
drag, startPoint x: 914, startPoint y: 373, endPoint x: 1190, endPoint y: 492, distance: 301.5
click at [1190, 492] on div "PTE academic - [PERSON_NAME] [PERSON_NAME] Time Remaining 00 : 02 : 46 1 of 1 Y…" at bounding box center [595, 283] width 1191 height 566
click at [997, 390] on textarea at bounding box center [595, 365] width 847 height 171
click at [913, 367] on textarea at bounding box center [595, 365] width 847 height 171
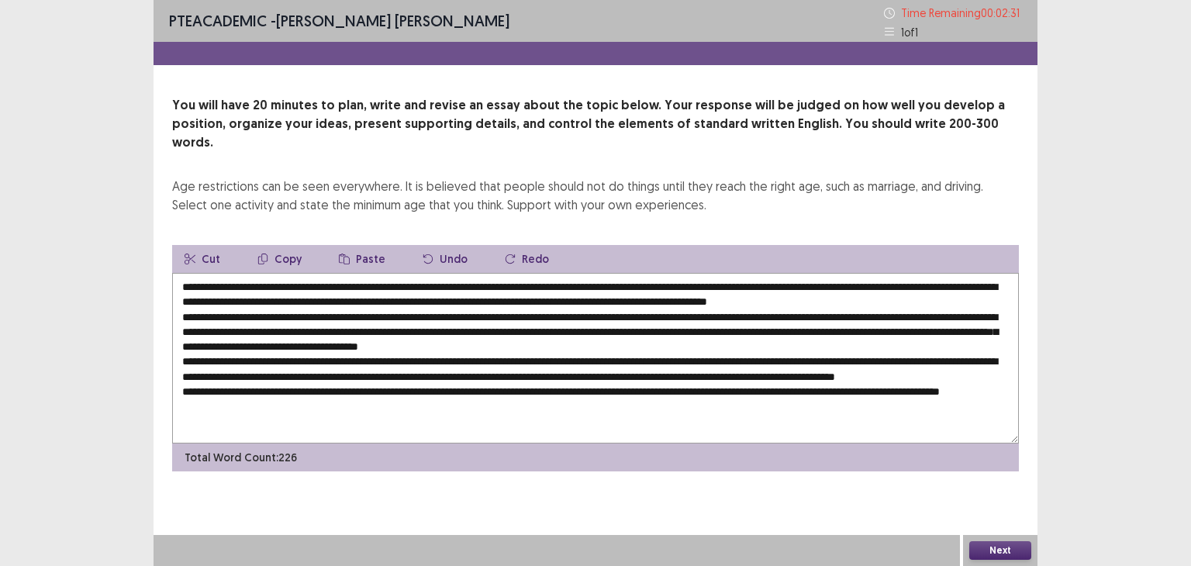
click at [179, 273] on textarea at bounding box center [595, 358] width 847 height 171
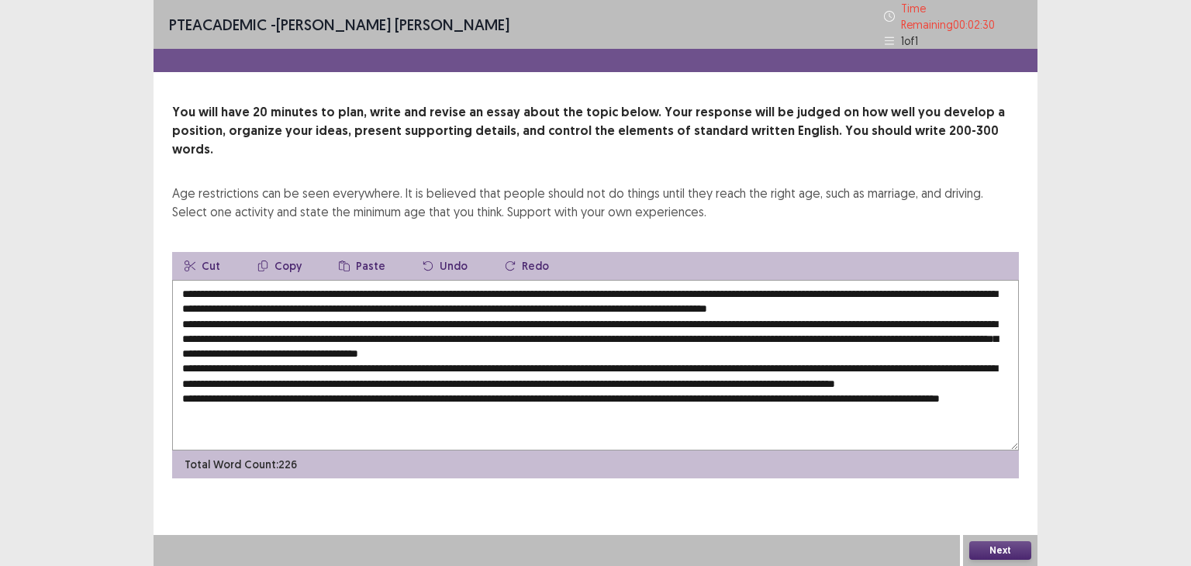
scroll to position [6, 0]
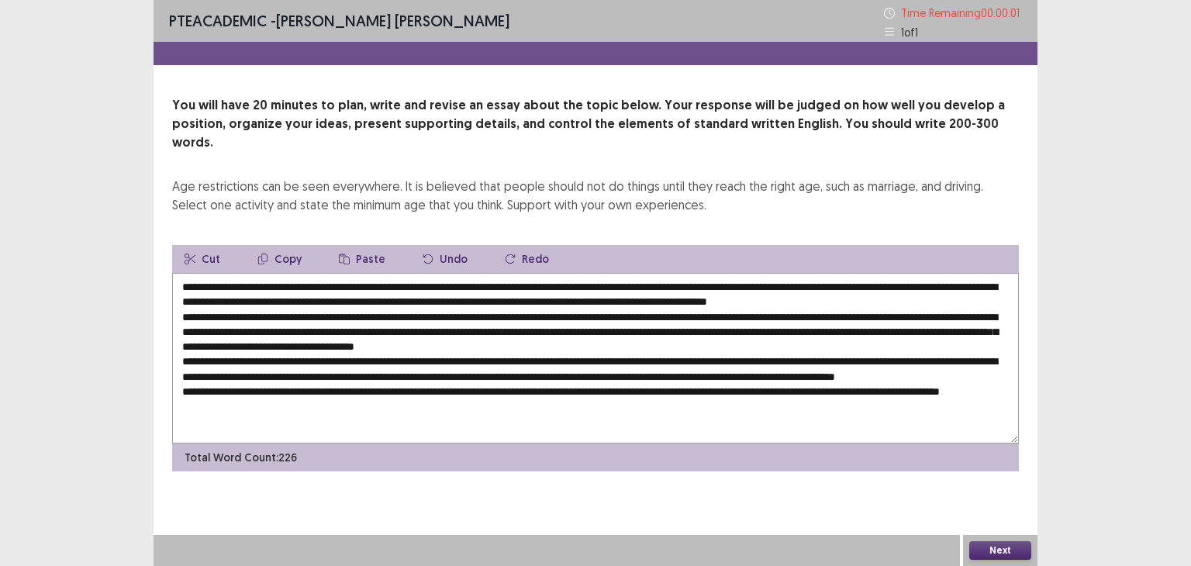
type textarea "**********"
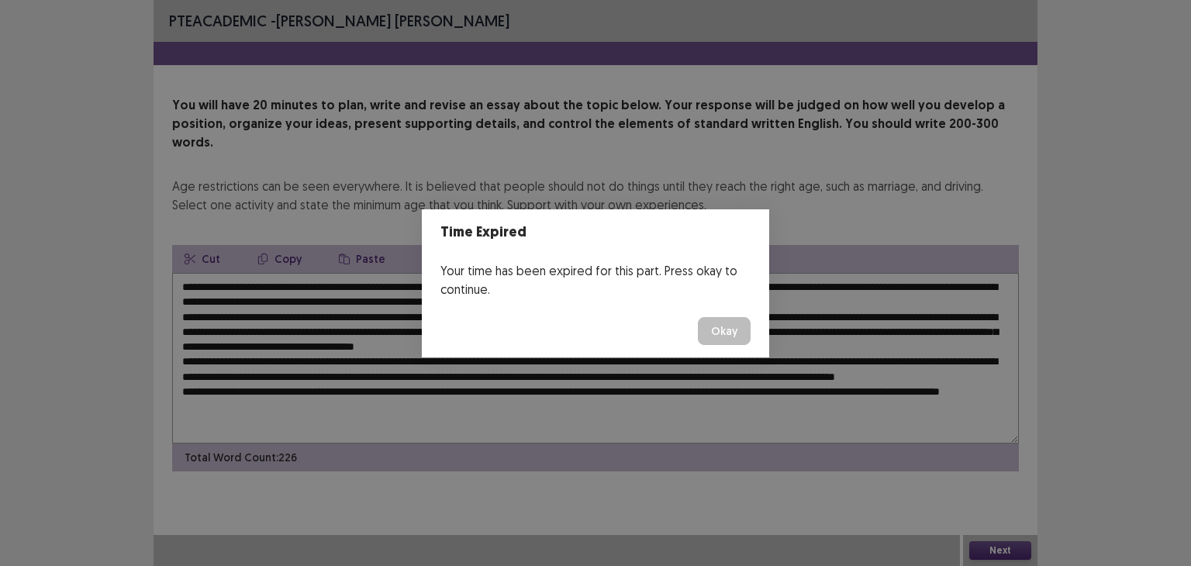
click at [723, 321] on button "Okay" at bounding box center [724, 331] width 53 height 28
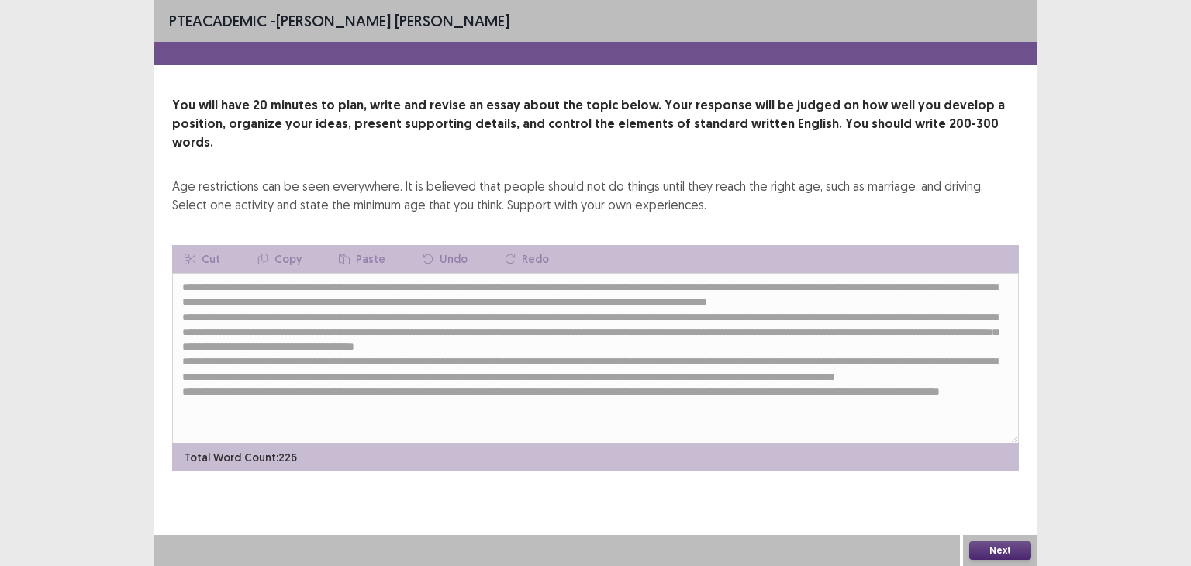
click at [1011, 552] on button "Next" at bounding box center [1000, 550] width 62 height 19
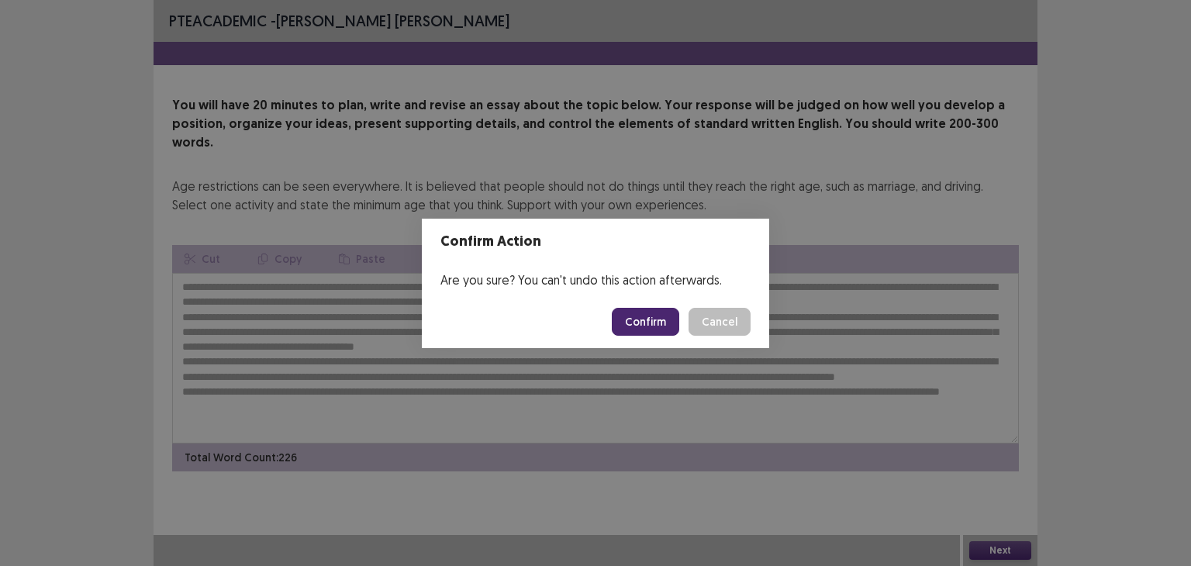
click at [665, 320] on button "Confirm" at bounding box center [645, 322] width 67 height 28
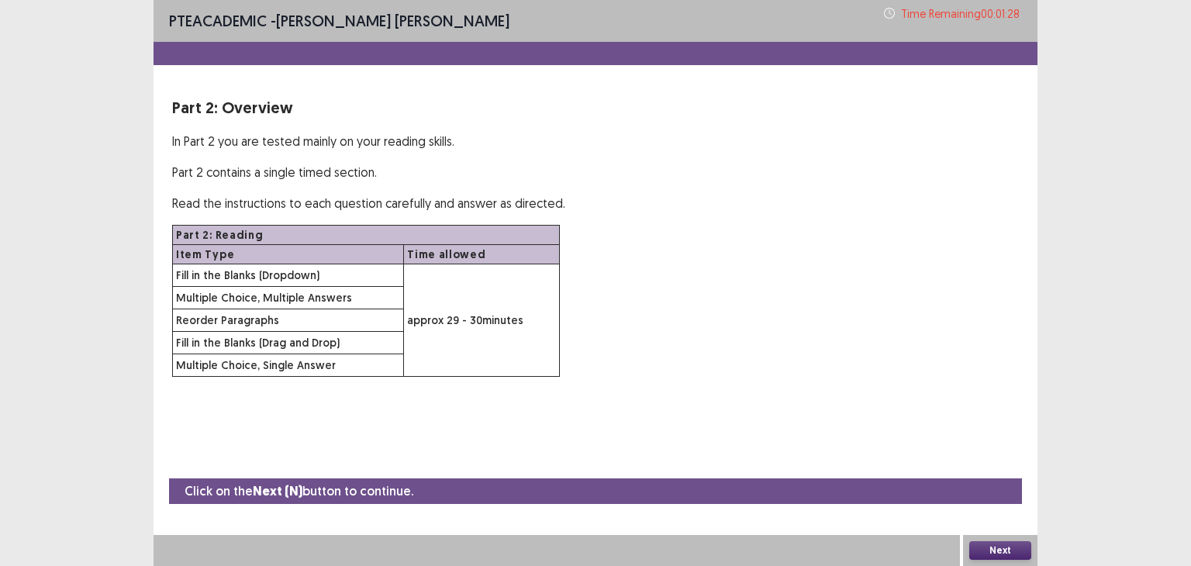
click at [1012, 553] on button "Next" at bounding box center [1000, 550] width 62 height 19
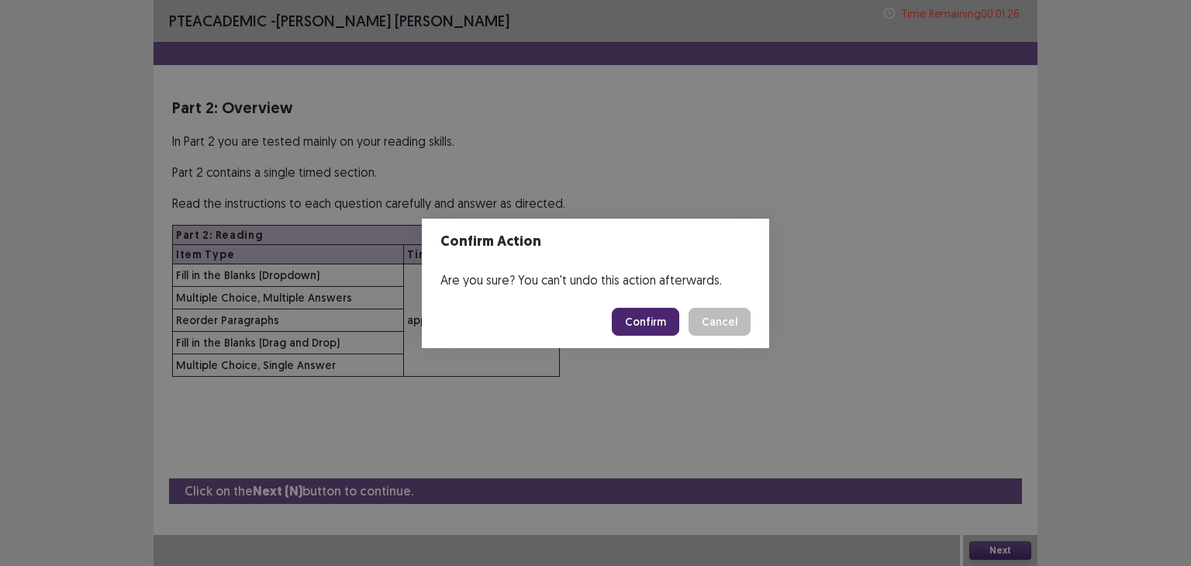
click at [636, 319] on button "Confirm" at bounding box center [645, 322] width 67 height 28
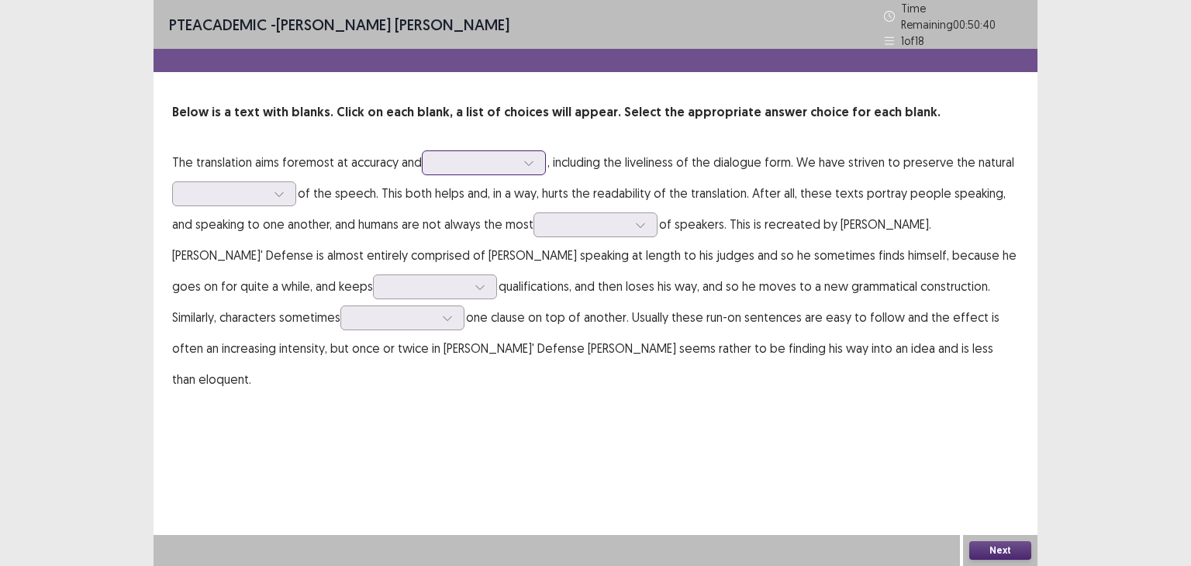
click at [477, 162] on div at bounding box center [475, 162] width 81 height 15
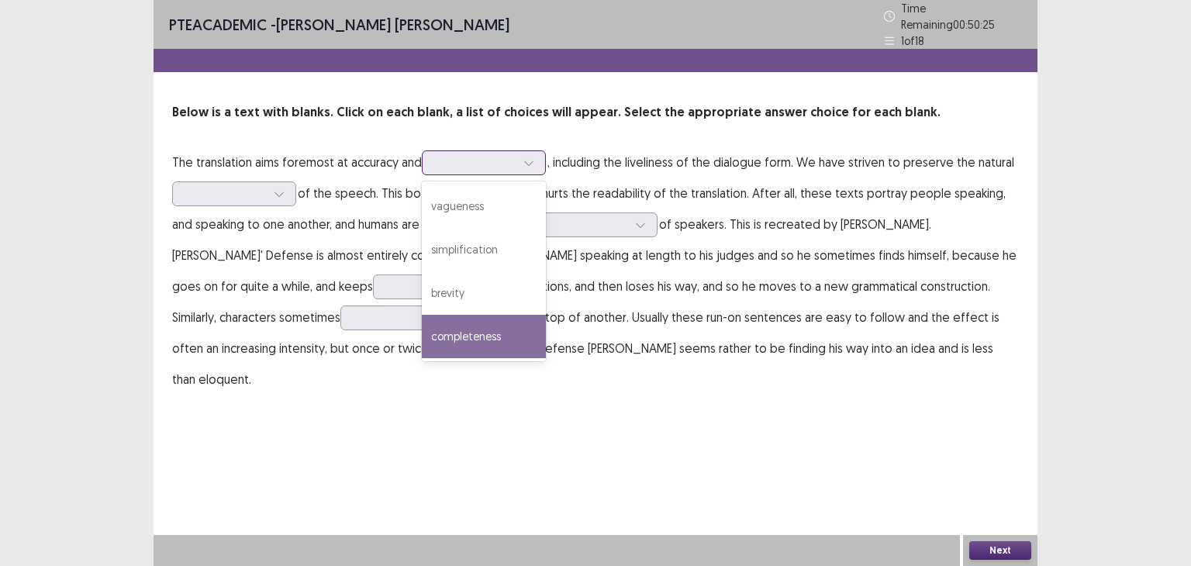
click at [463, 333] on div "completeness" at bounding box center [484, 336] width 124 height 43
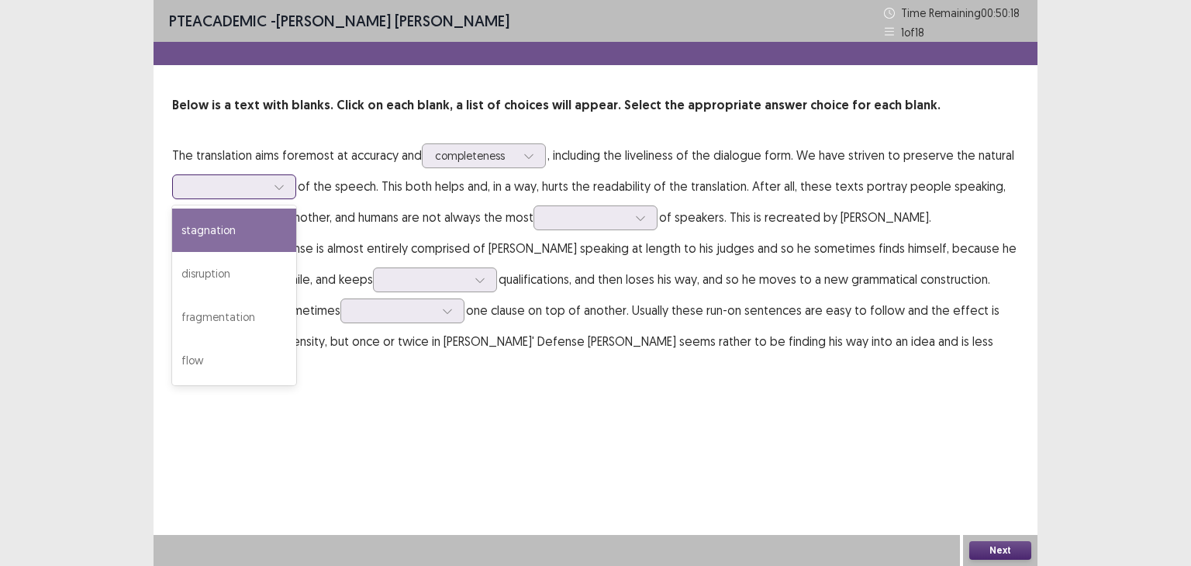
click at [215, 190] on div at bounding box center [225, 186] width 81 height 15
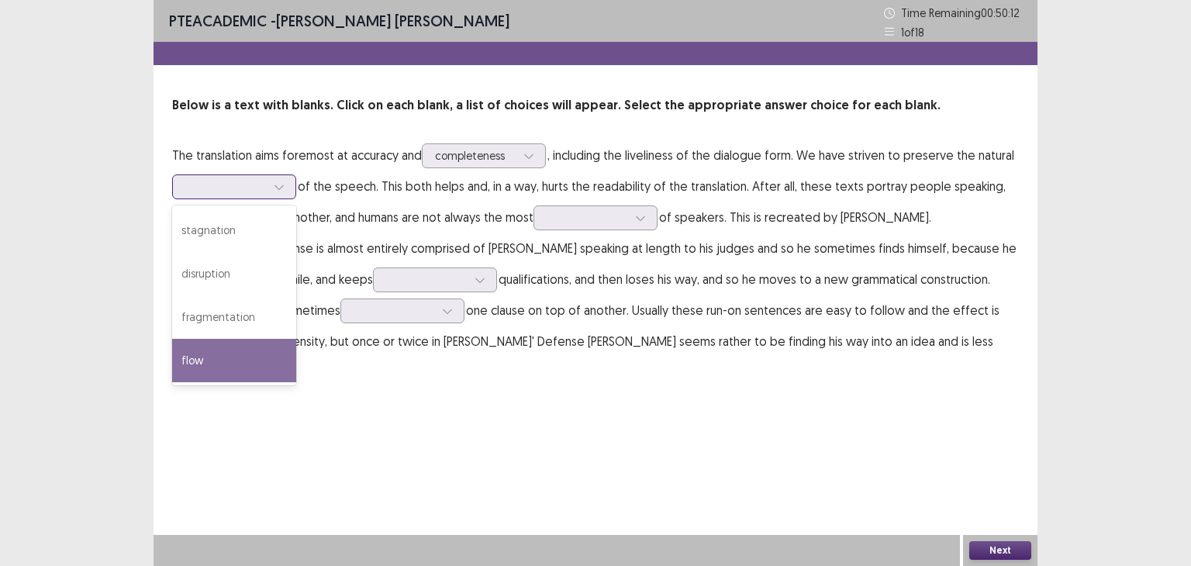
click at [248, 352] on div "flow" at bounding box center [234, 360] width 124 height 43
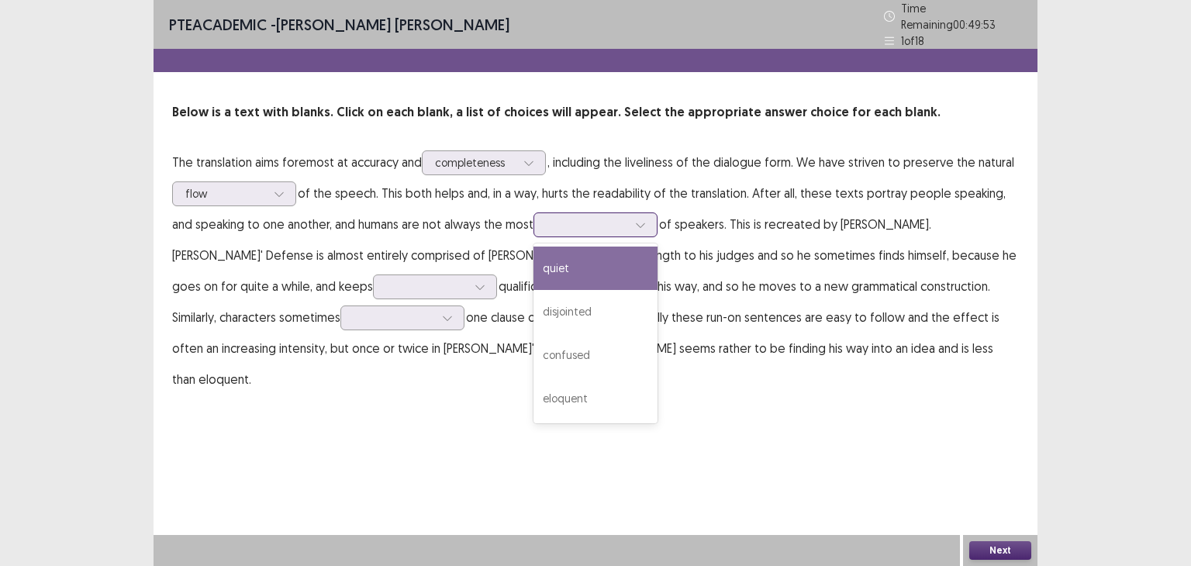
click at [642, 219] on icon at bounding box center [640, 224] width 11 height 11
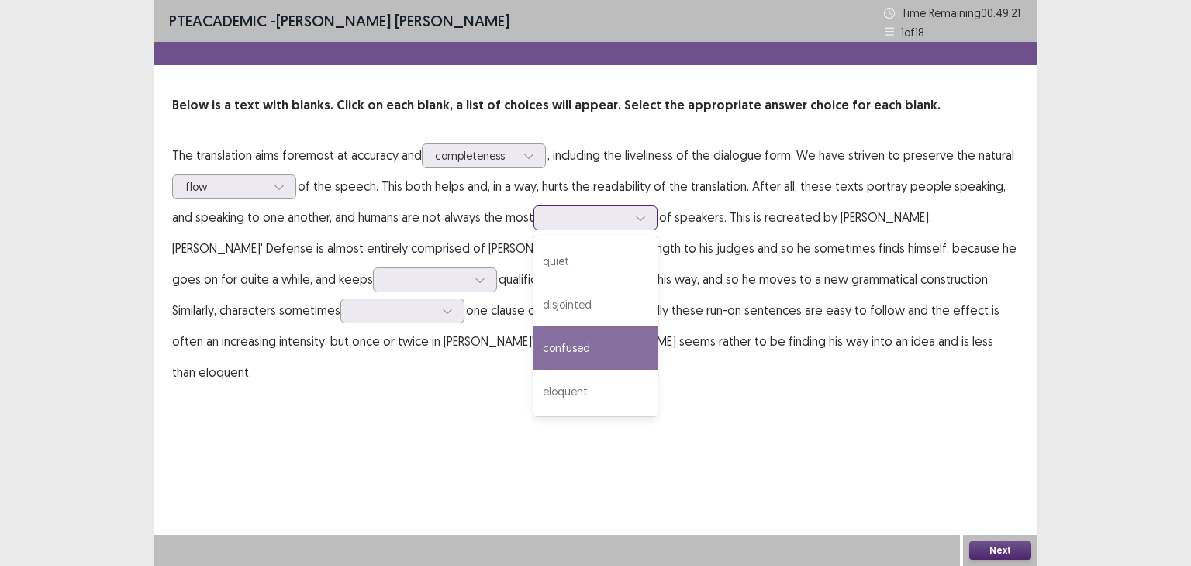
click at [635, 336] on div "confused" at bounding box center [596, 347] width 124 height 43
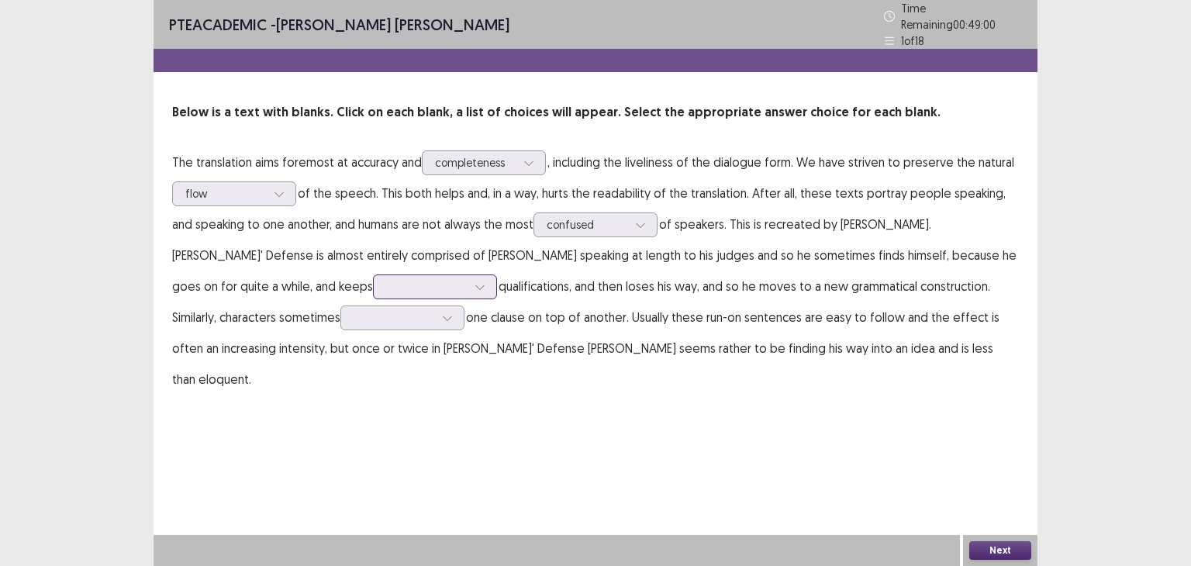
click at [468, 284] on div at bounding box center [479, 286] width 23 height 23
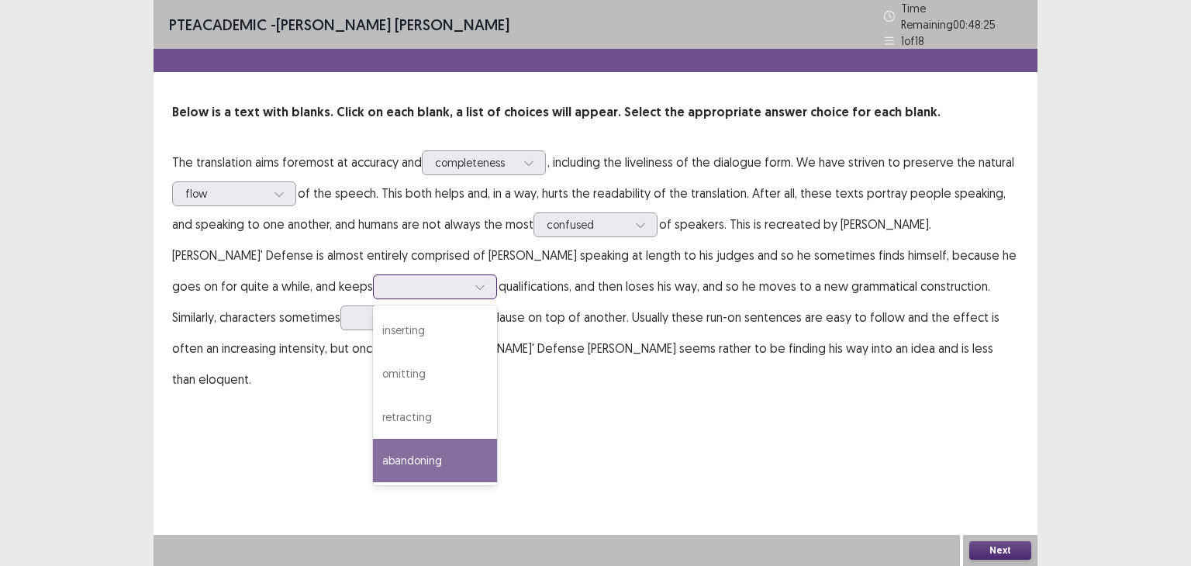
click at [373, 445] on div "abandoning" at bounding box center [435, 460] width 124 height 43
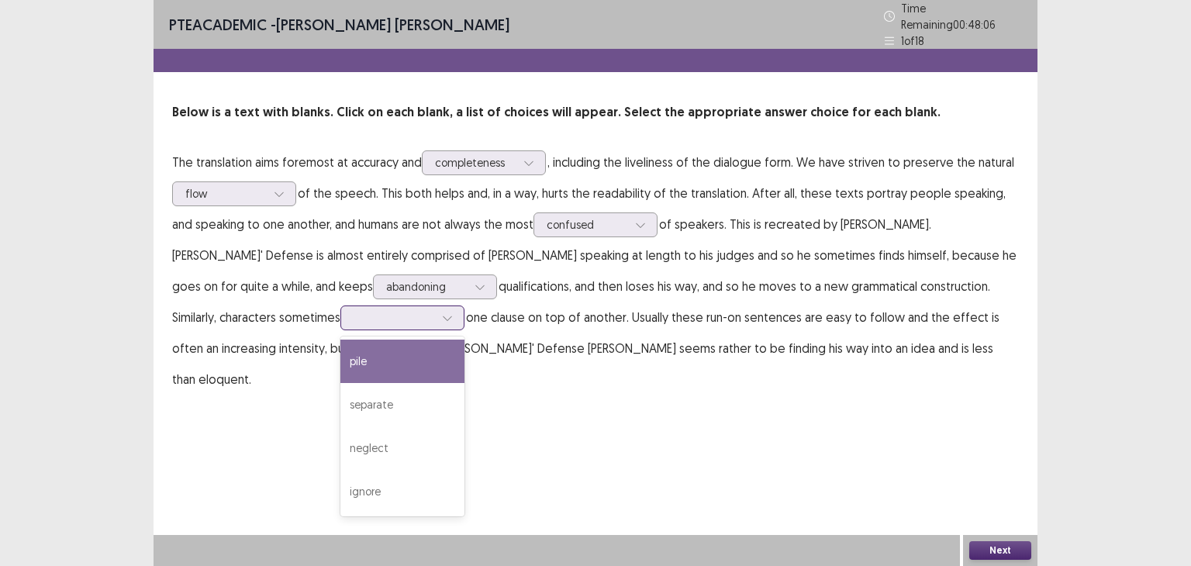
click at [436, 320] on div at bounding box center [447, 317] width 23 height 23
click at [340, 348] on div "pile" at bounding box center [402, 361] width 124 height 43
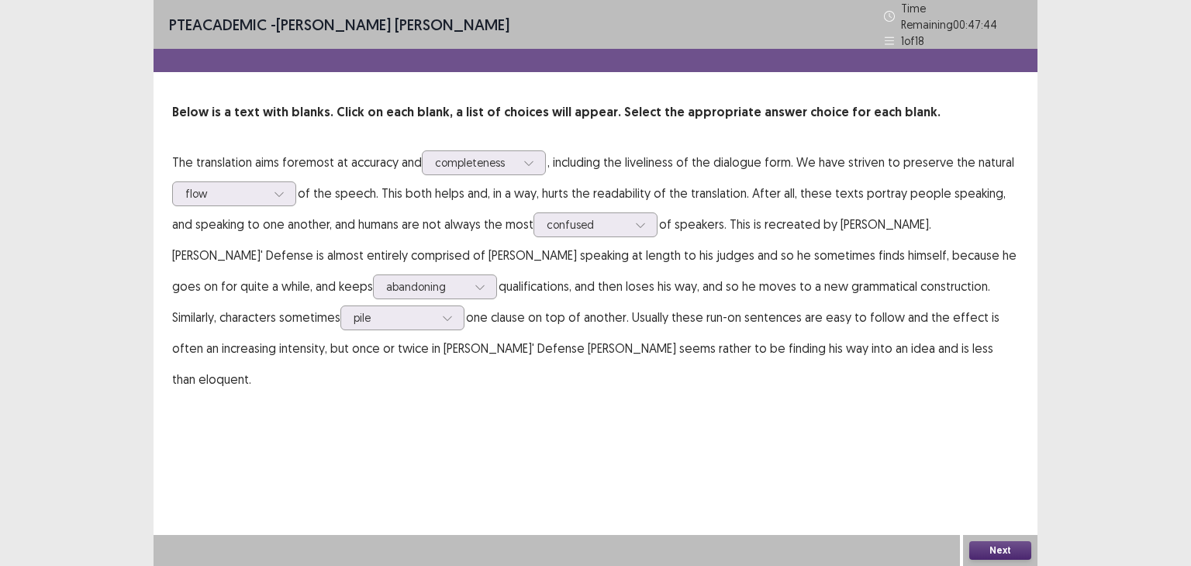
click at [987, 547] on button "Next" at bounding box center [1000, 550] width 62 height 19
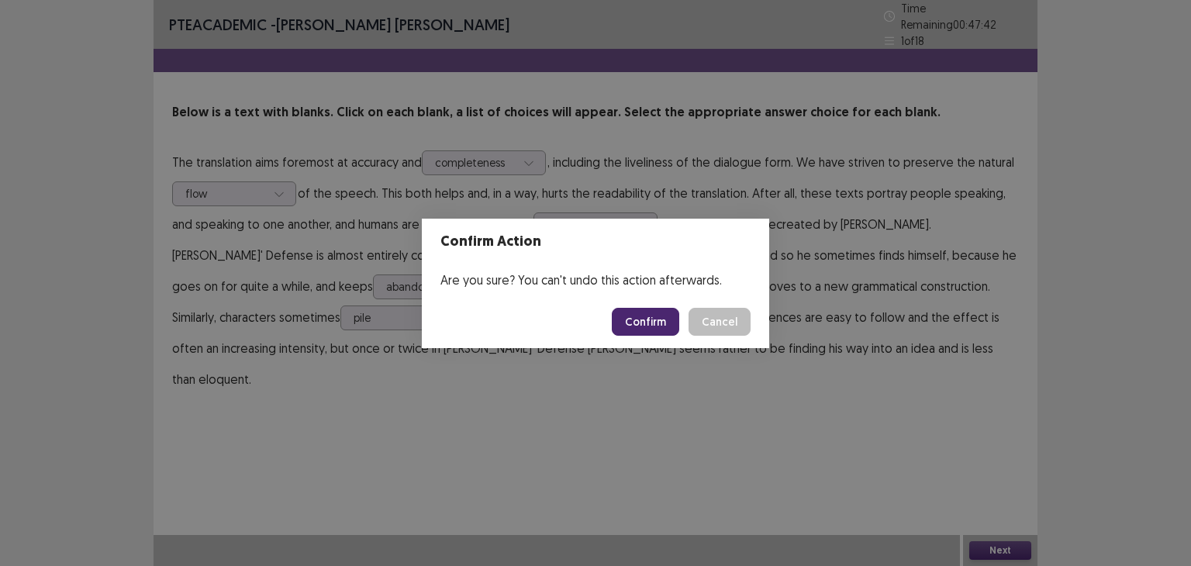
click at [633, 318] on button "Confirm" at bounding box center [645, 322] width 67 height 28
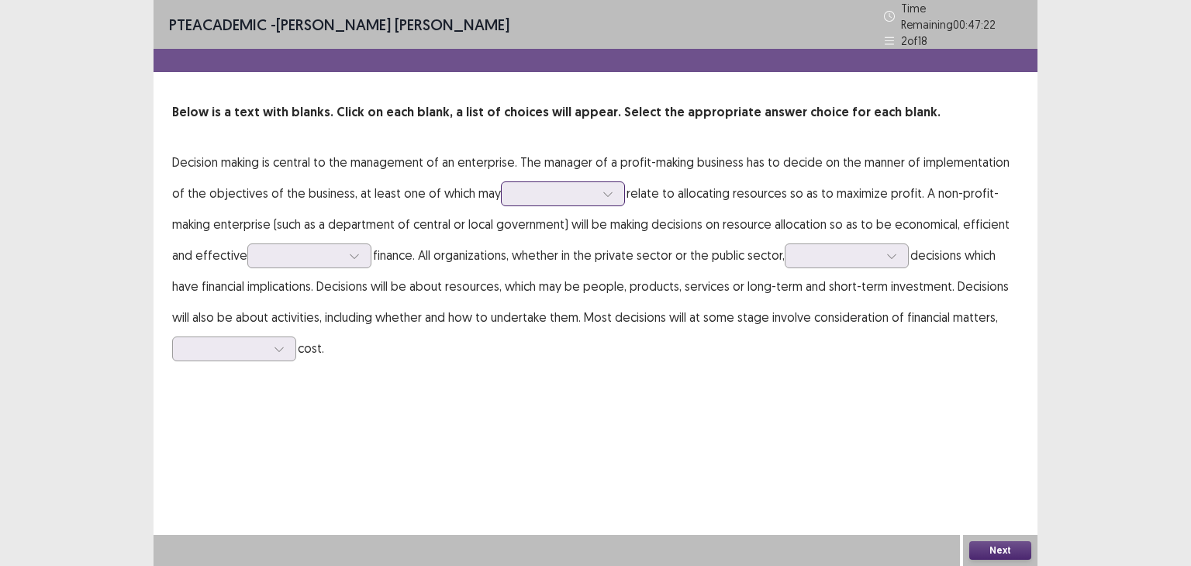
click at [539, 197] on div at bounding box center [563, 193] width 124 height 25
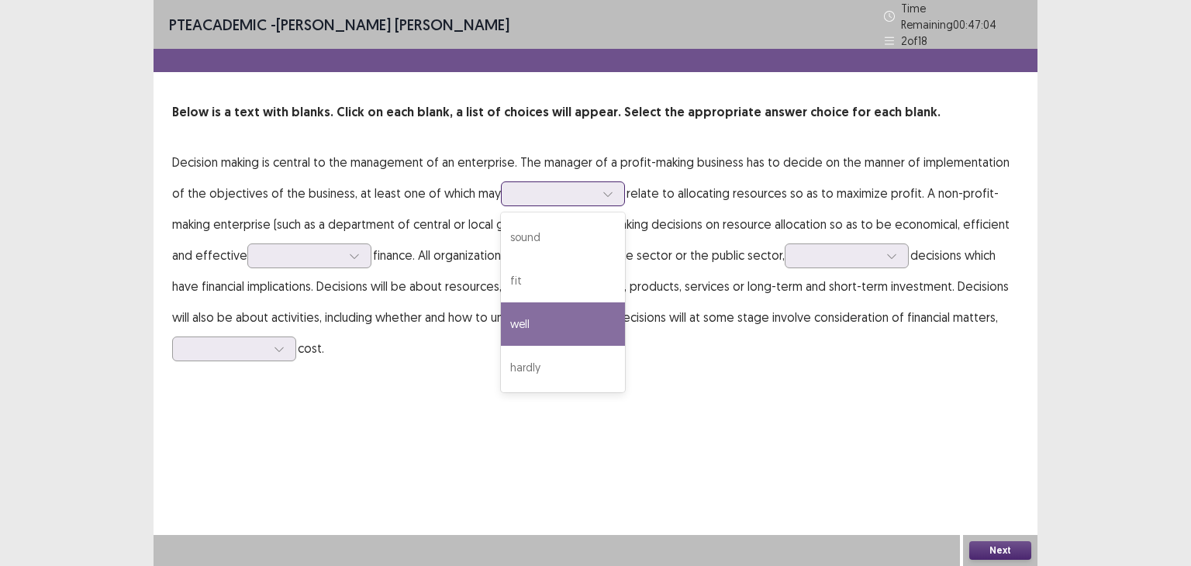
click at [566, 302] on div "well" at bounding box center [563, 323] width 124 height 43
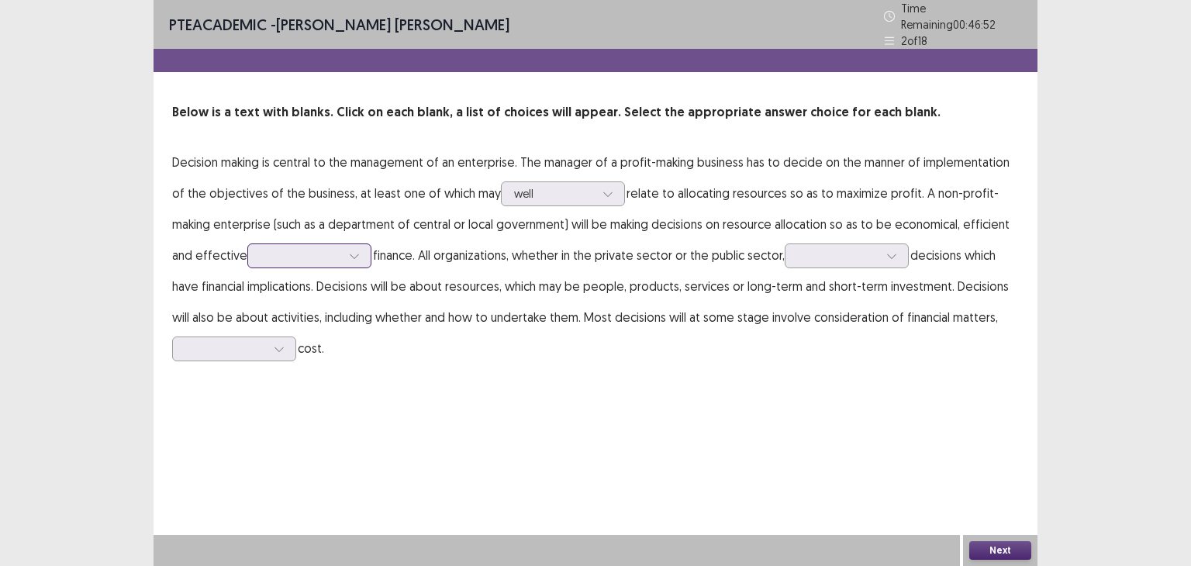
click at [349, 250] on icon at bounding box center [354, 255] width 11 height 11
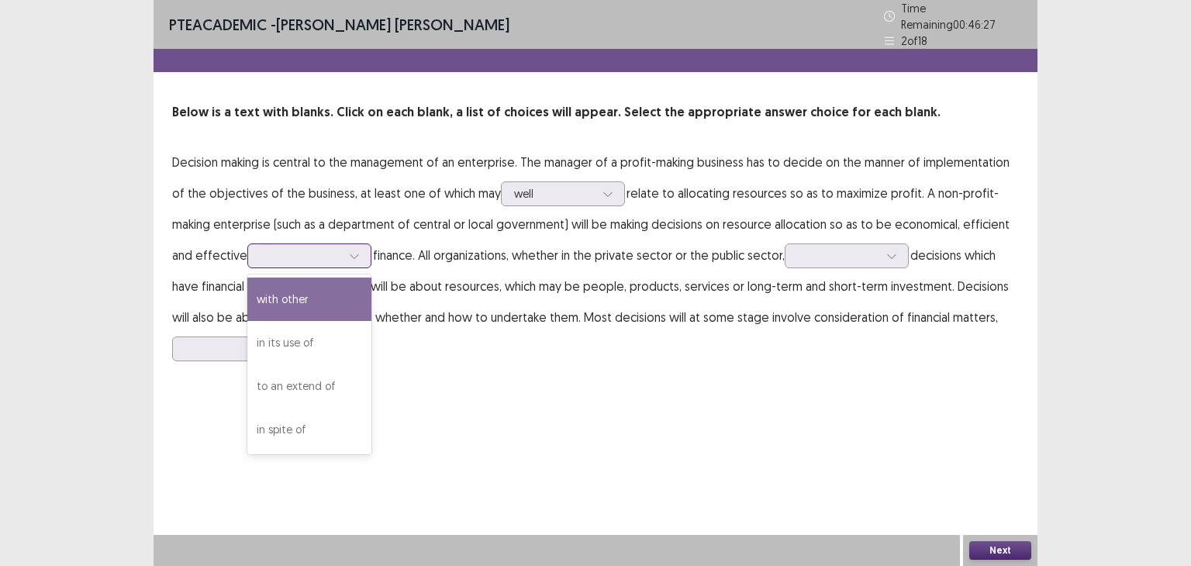
click at [257, 295] on div "with other" at bounding box center [309, 299] width 124 height 43
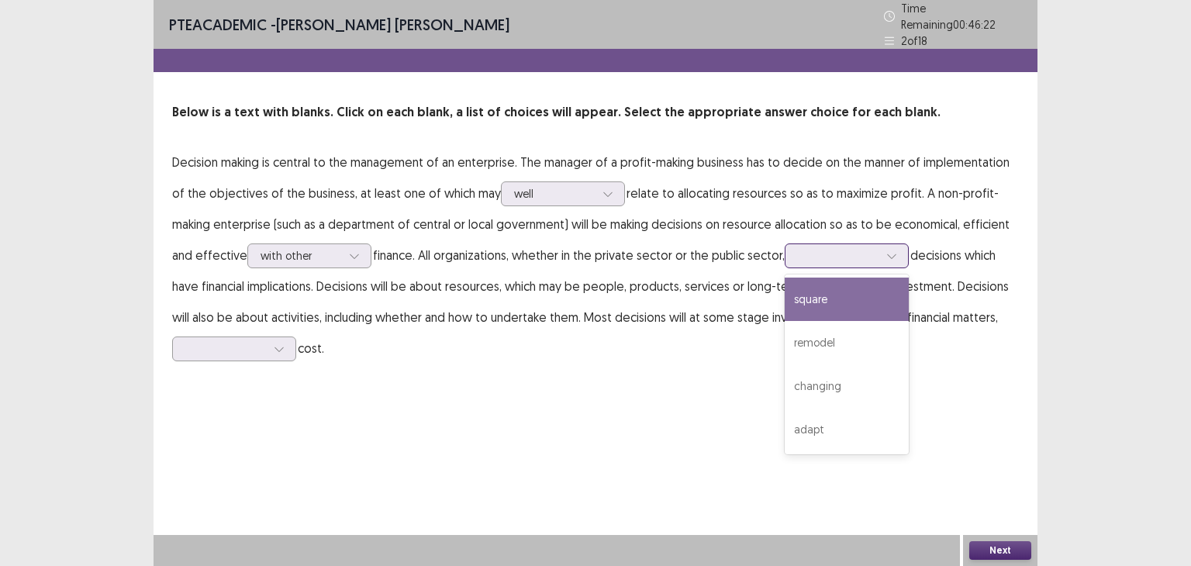
click at [798, 248] on div at bounding box center [838, 255] width 81 height 15
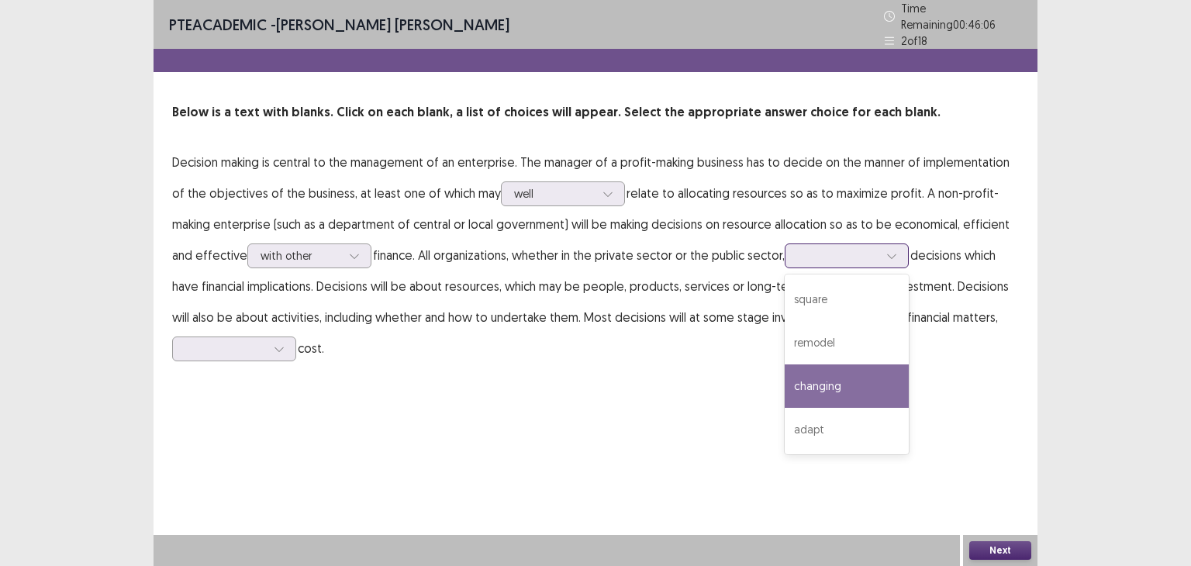
click at [834, 395] on div "changing" at bounding box center [847, 385] width 124 height 43
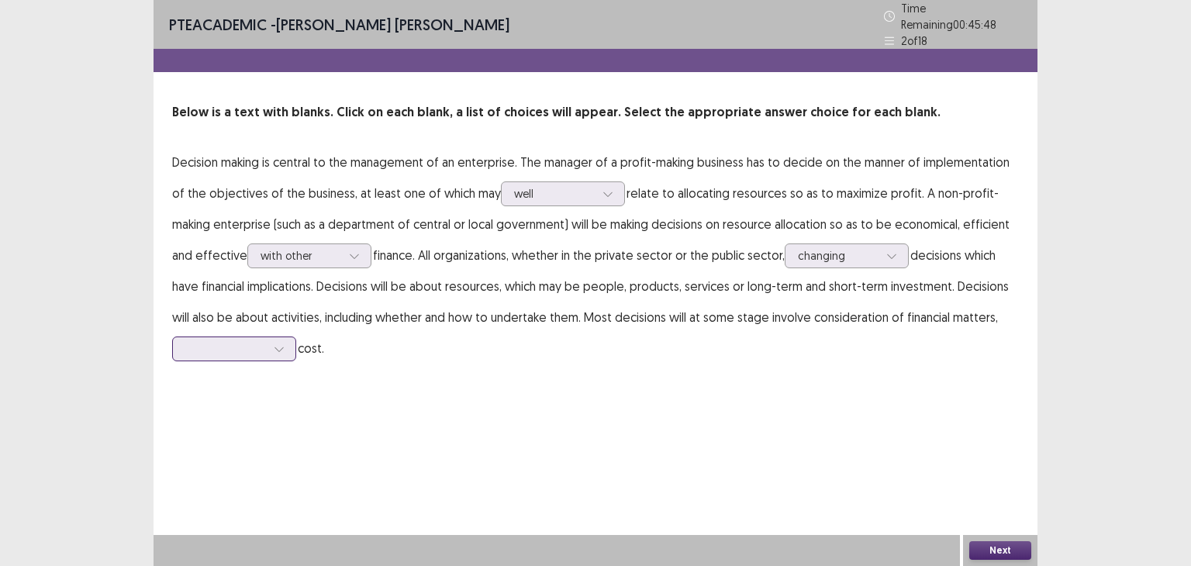
click at [252, 341] on div at bounding box center [225, 348] width 81 height 15
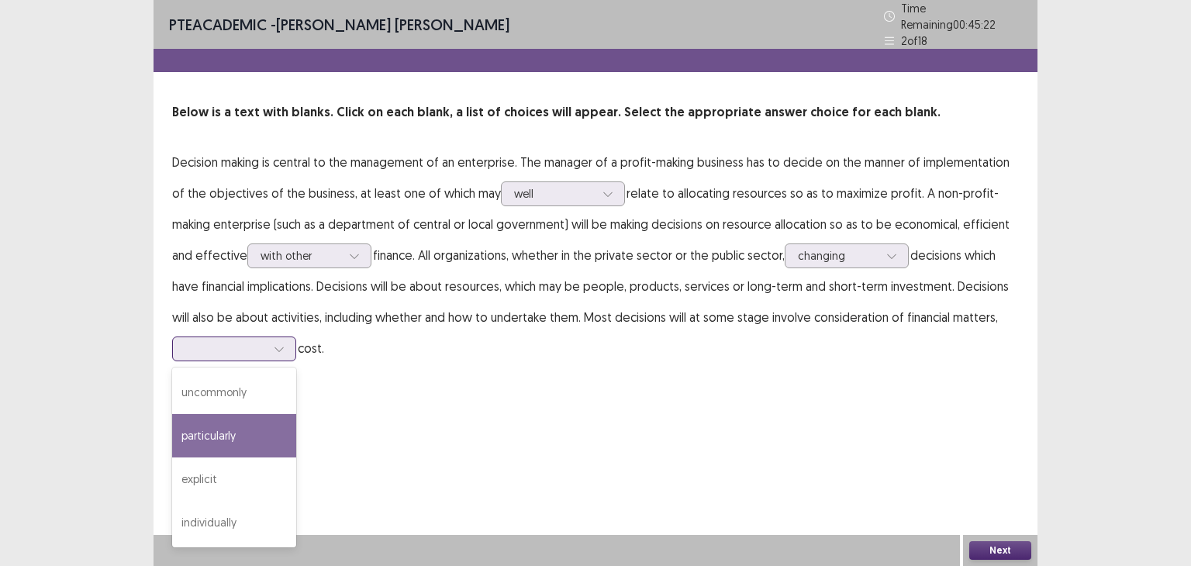
click at [227, 428] on div "particularly" at bounding box center [234, 435] width 124 height 43
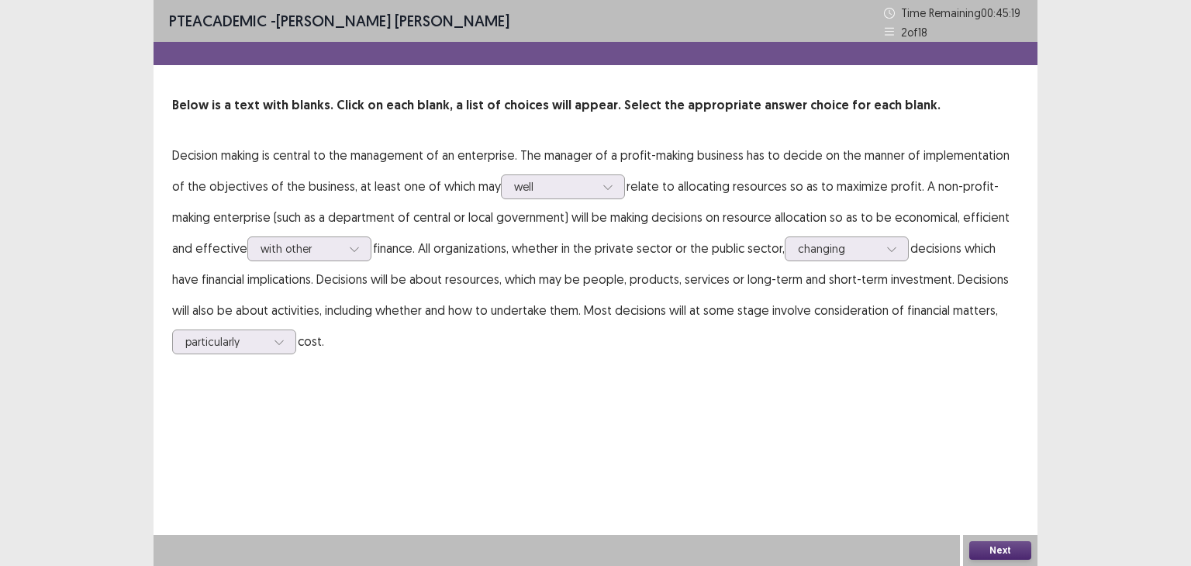
click at [1017, 548] on button "Next" at bounding box center [1000, 550] width 62 height 19
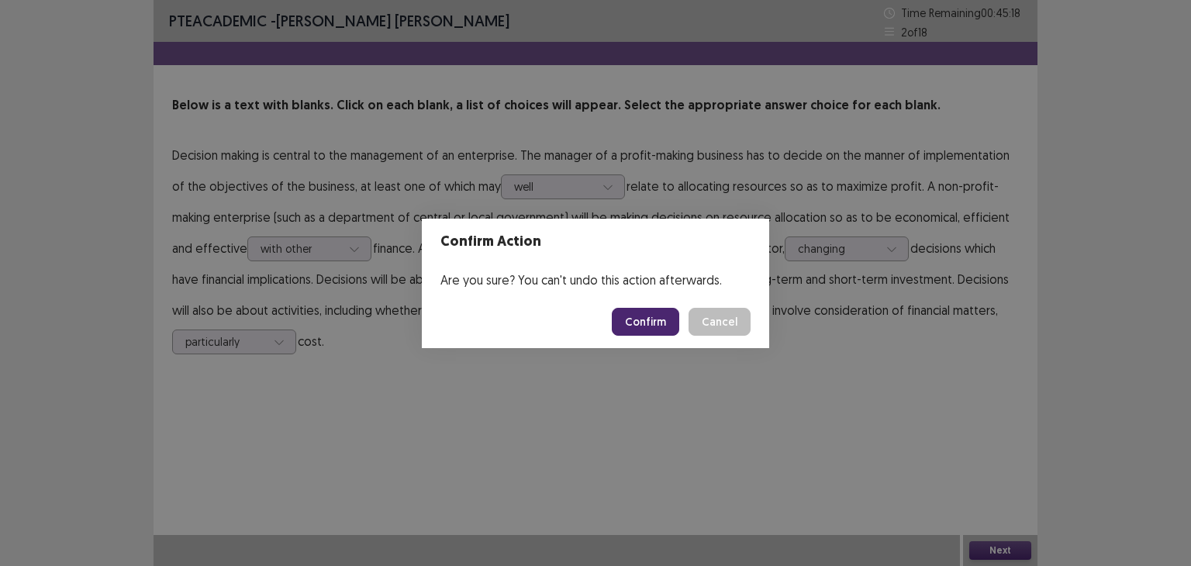
click at [652, 325] on button "Confirm" at bounding box center [645, 322] width 67 height 28
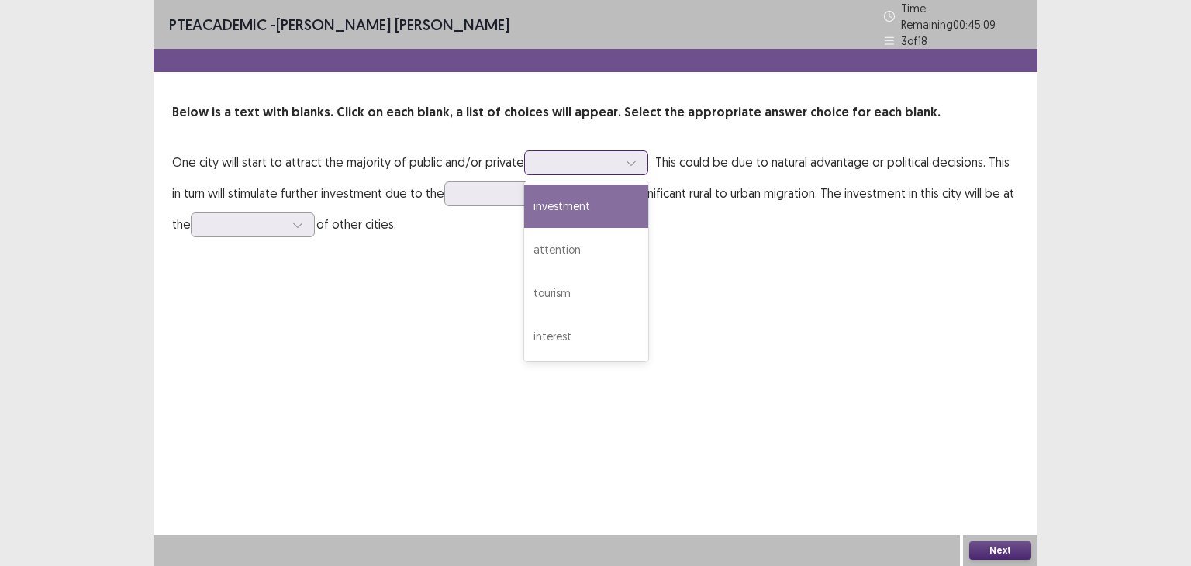
click at [582, 155] on div at bounding box center [577, 162] width 81 height 15
click at [623, 187] on div "investment" at bounding box center [586, 206] width 124 height 43
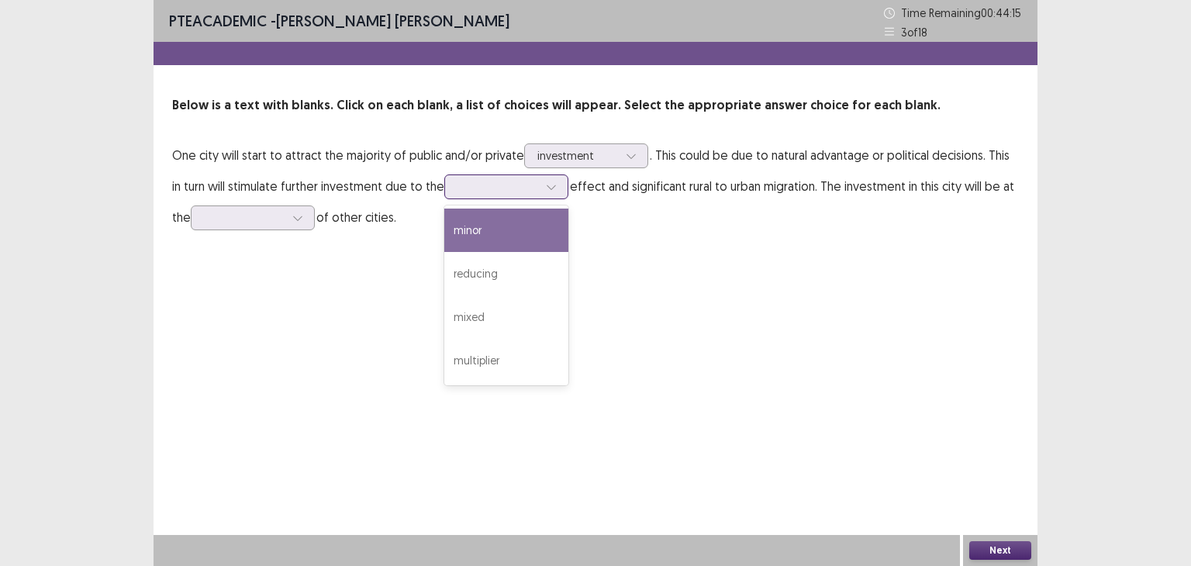
click at [458, 190] on div at bounding box center [498, 186] width 81 height 15
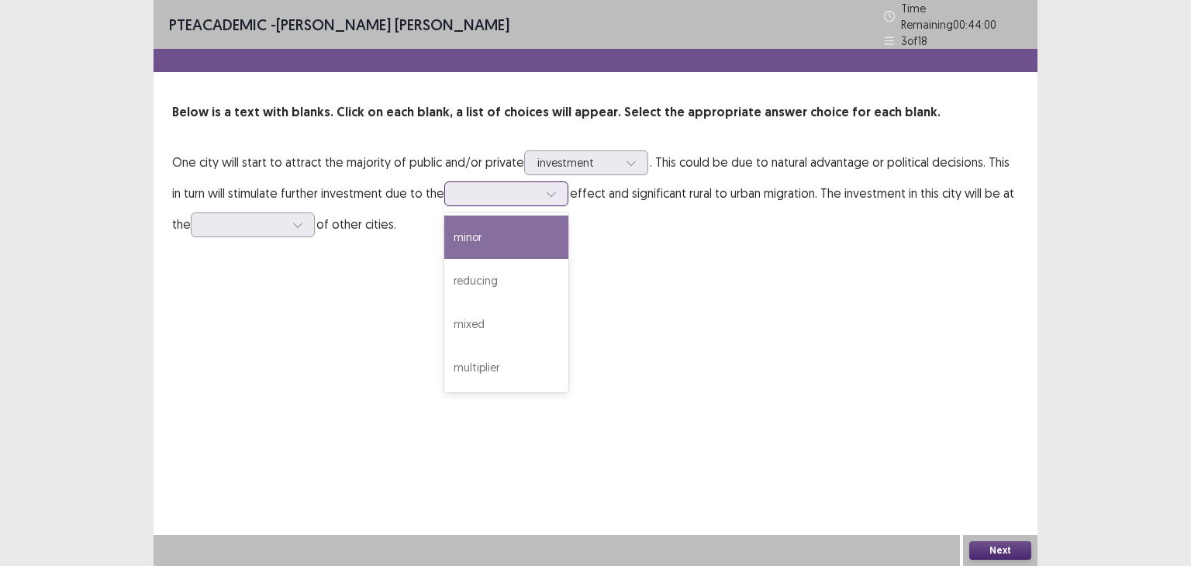
click at [513, 229] on div "minor" at bounding box center [506, 237] width 124 height 43
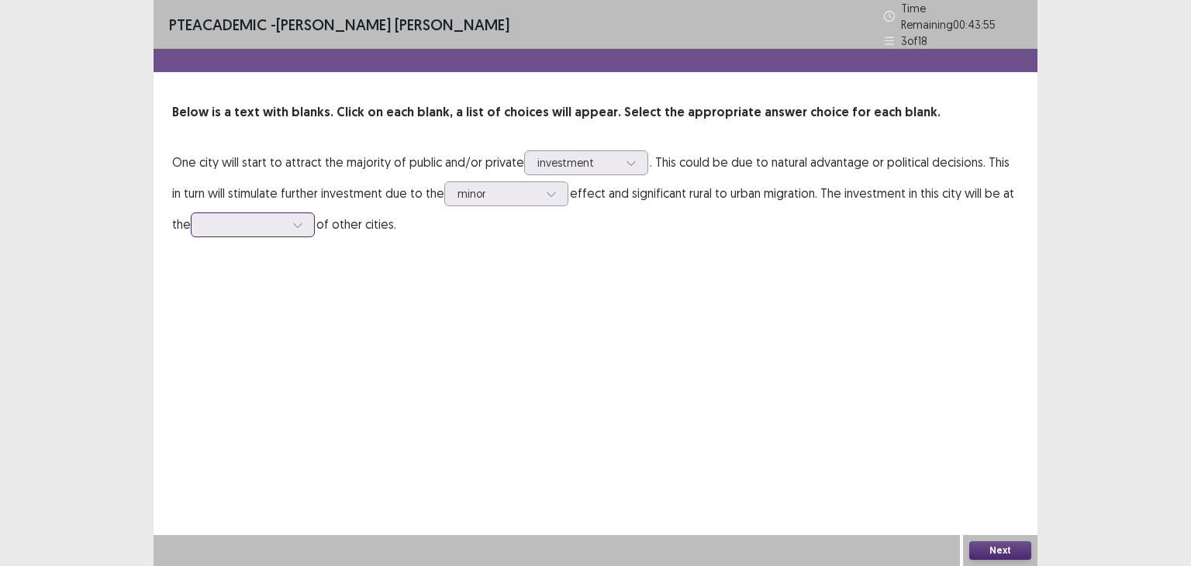
click at [249, 219] on div at bounding box center [244, 224] width 81 height 15
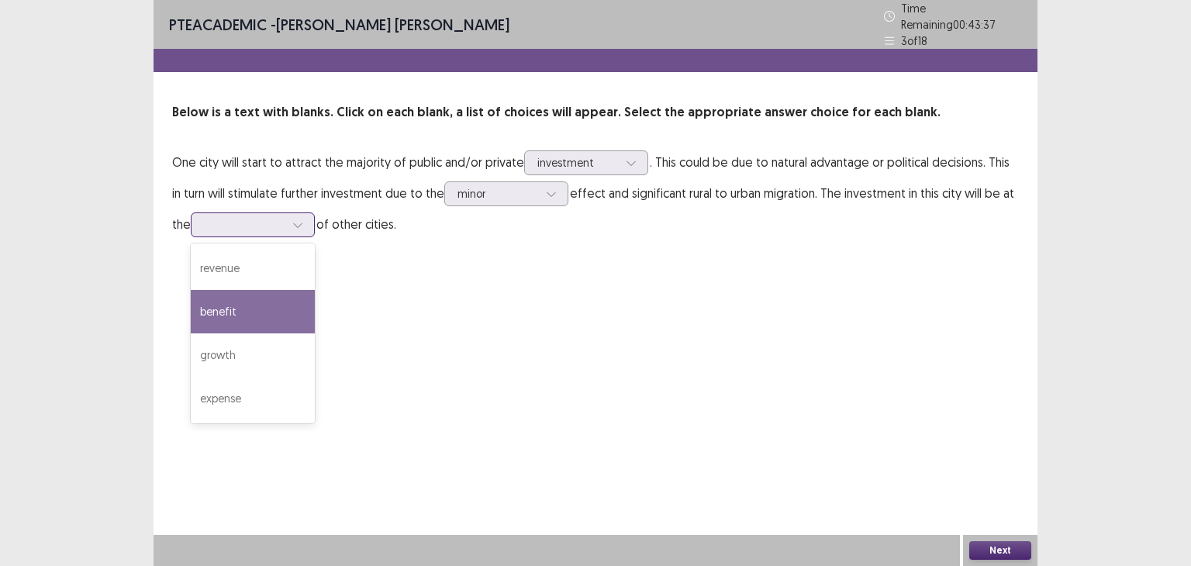
click at [249, 306] on div "benefit" at bounding box center [253, 311] width 124 height 43
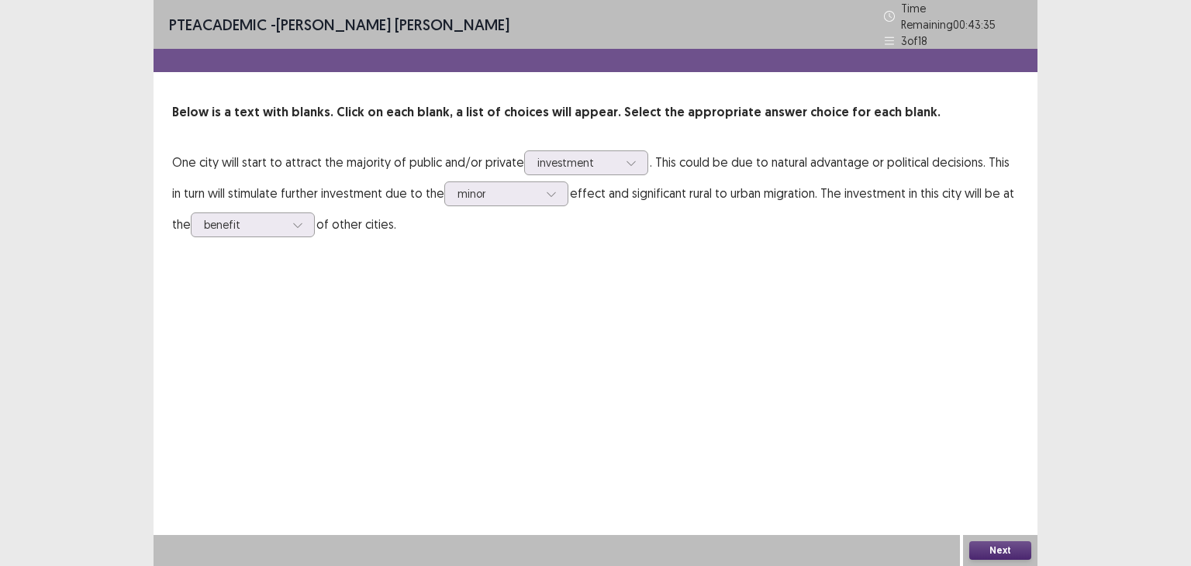
click at [998, 550] on button "Next" at bounding box center [1000, 550] width 62 height 19
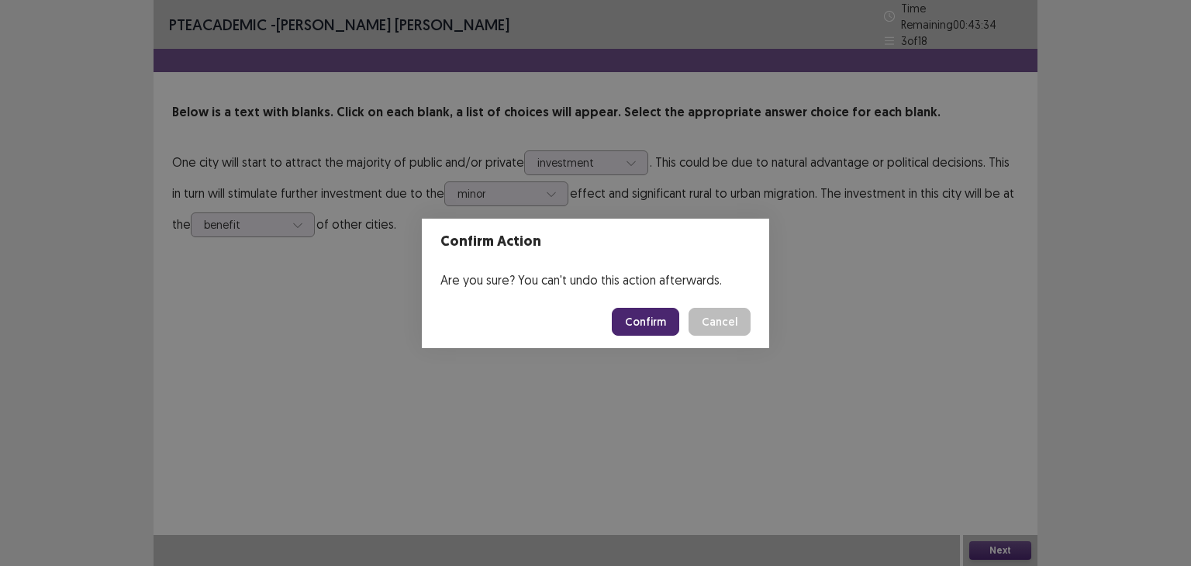
click at [644, 313] on button "Confirm" at bounding box center [645, 322] width 67 height 28
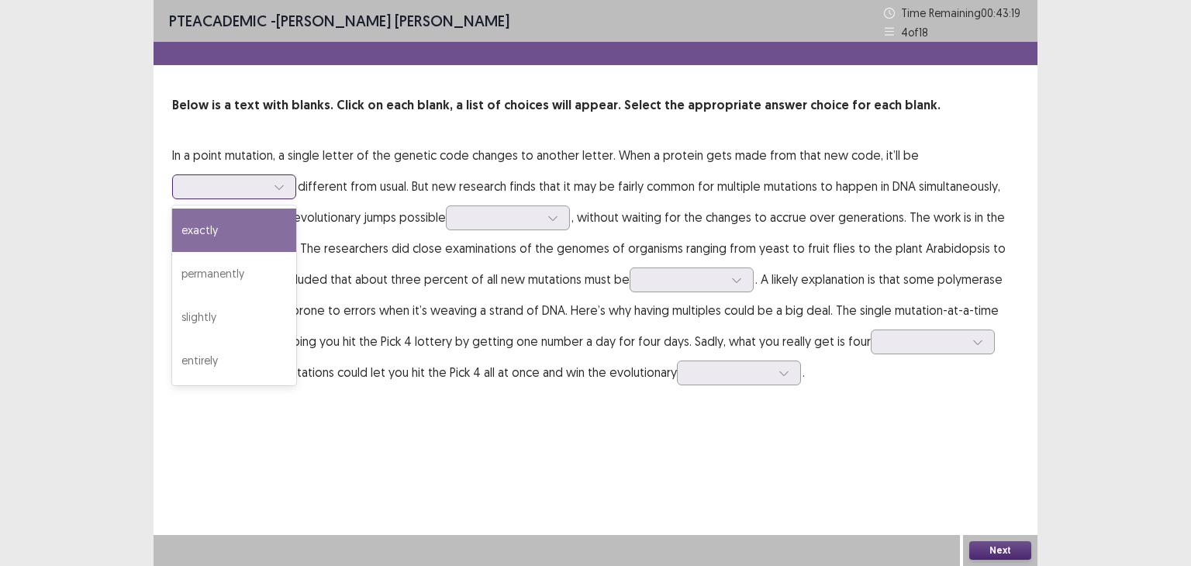
click at [192, 186] on div at bounding box center [225, 186] width 81 height 15
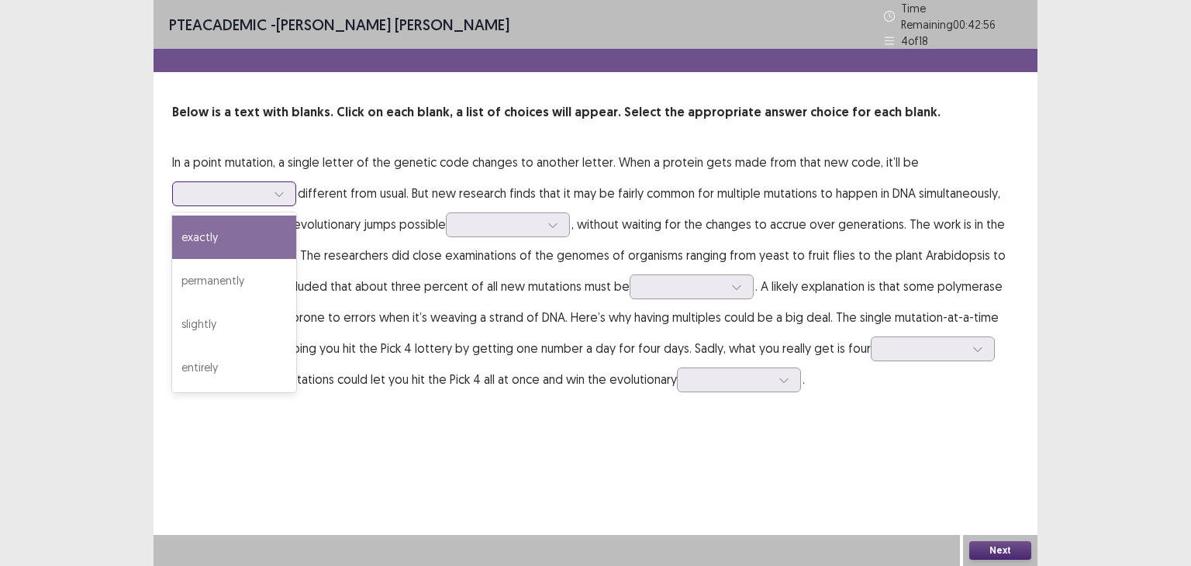
click at [247, 237] on div "exactly" at bounding box center [234, 237] width 124 height 43
click at [276, 188] on icon at bounding box center [279, 193] width 11 height 11
click at [743, 194] on p "In a point mutation, a single letter of the genetic code changes to another let…" at bounding box center [595, 271] width 847 height 248
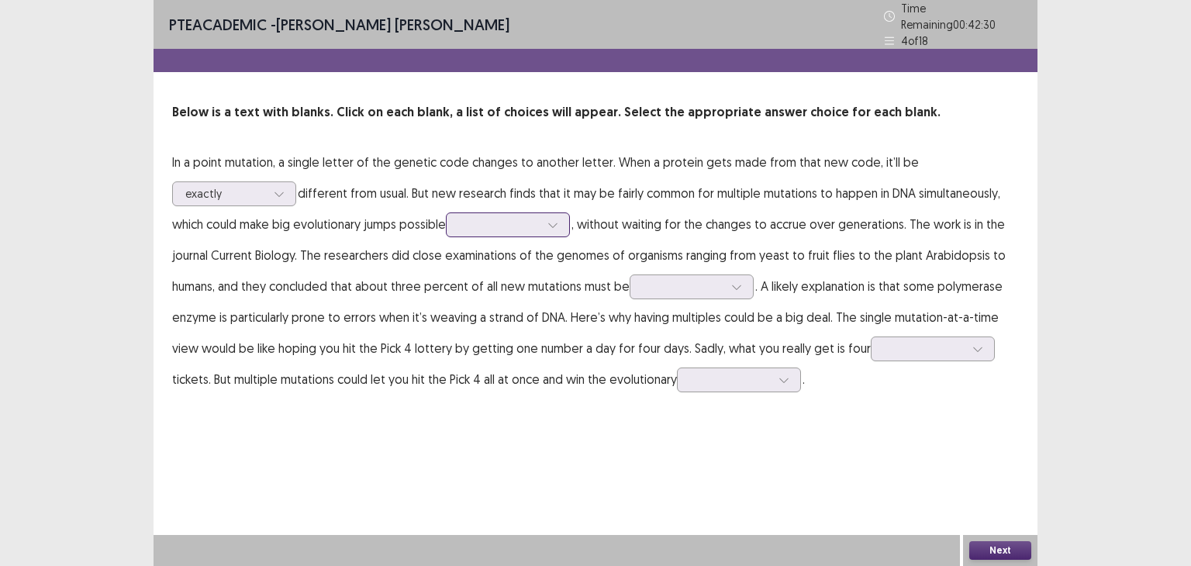
click at [478, 219] on div at bounding box center [499, 224] width 81 height 15
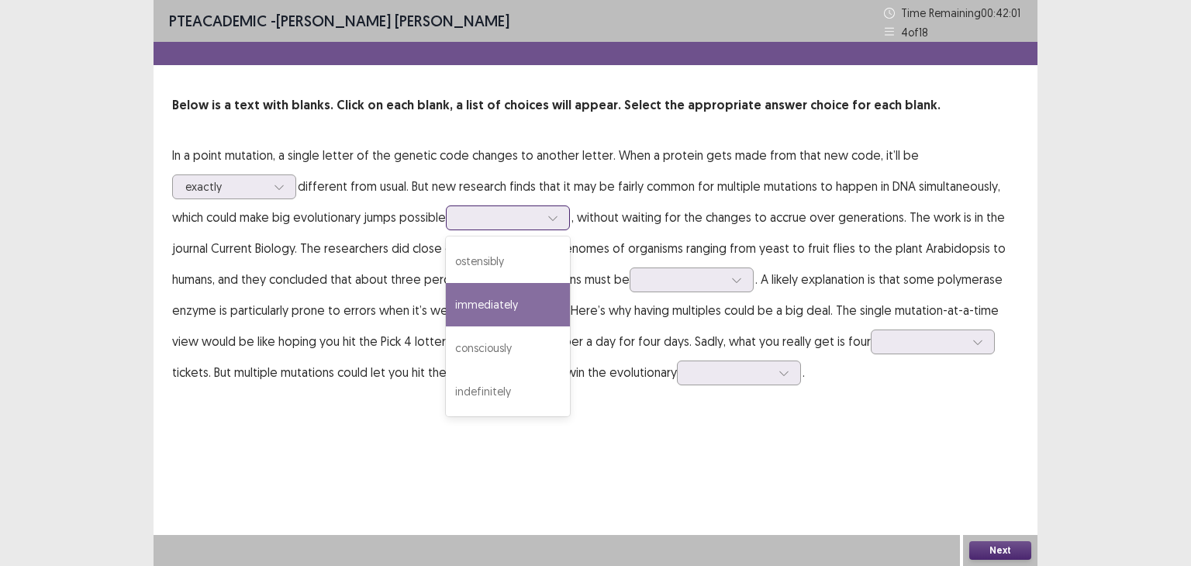
click at [530, 316] on div "immediately" at bounding box center [508, 304] width 124 height 43
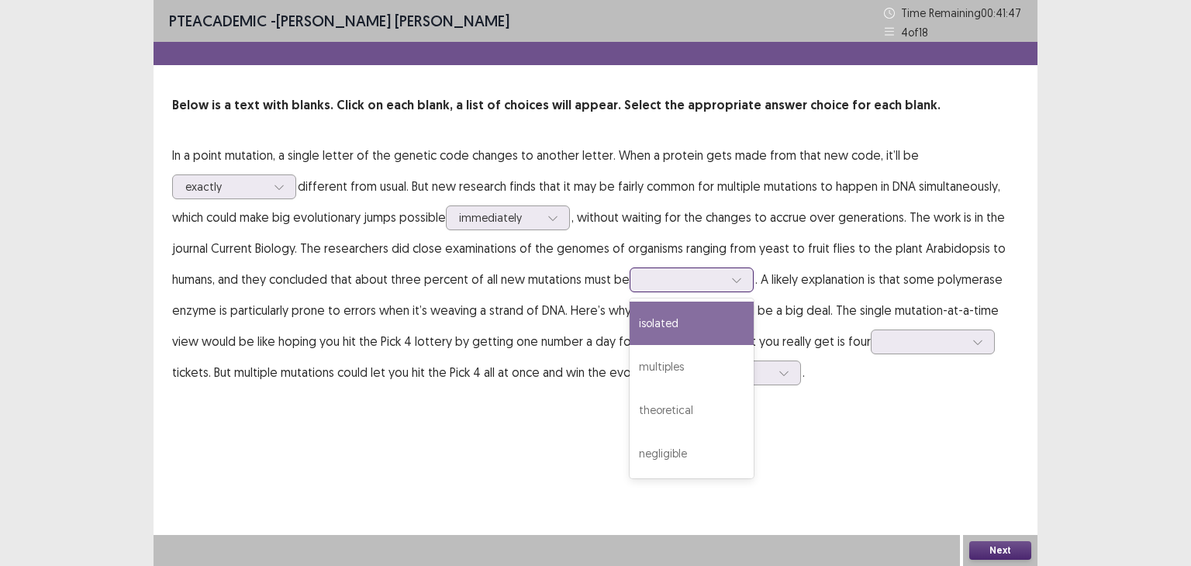
click at [679, 278] on div at bounding box center [683, 279] width 81 height 15
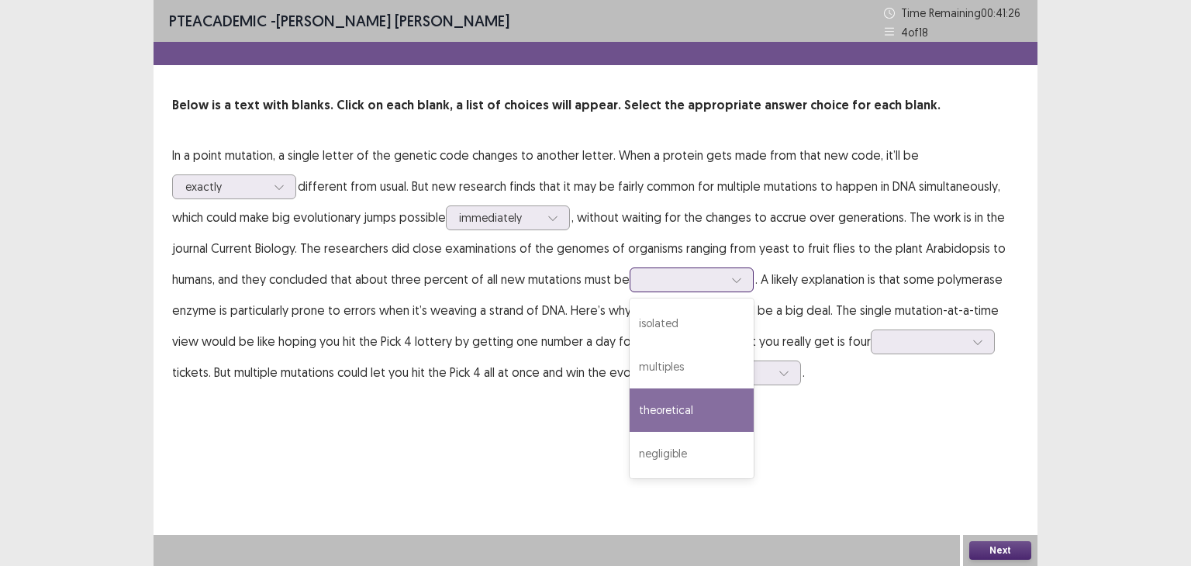
click at [698, 401] on div "theoretical" at bounding box center [692, 410] width 124 height 43
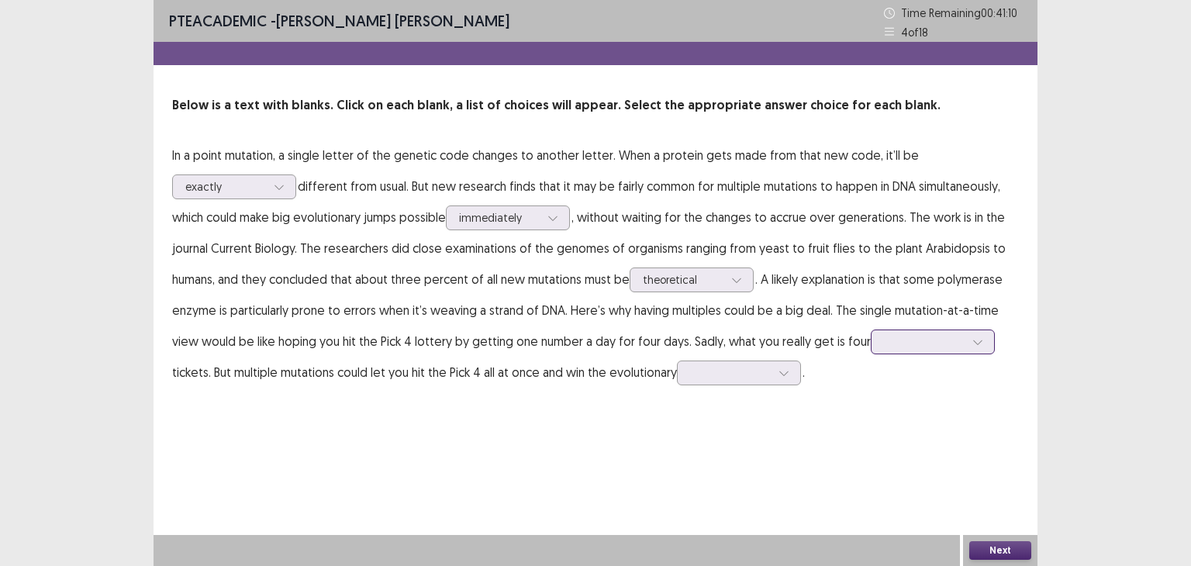
click at [886, 348] on div at bounding box center [924, 341] width 81 height 15
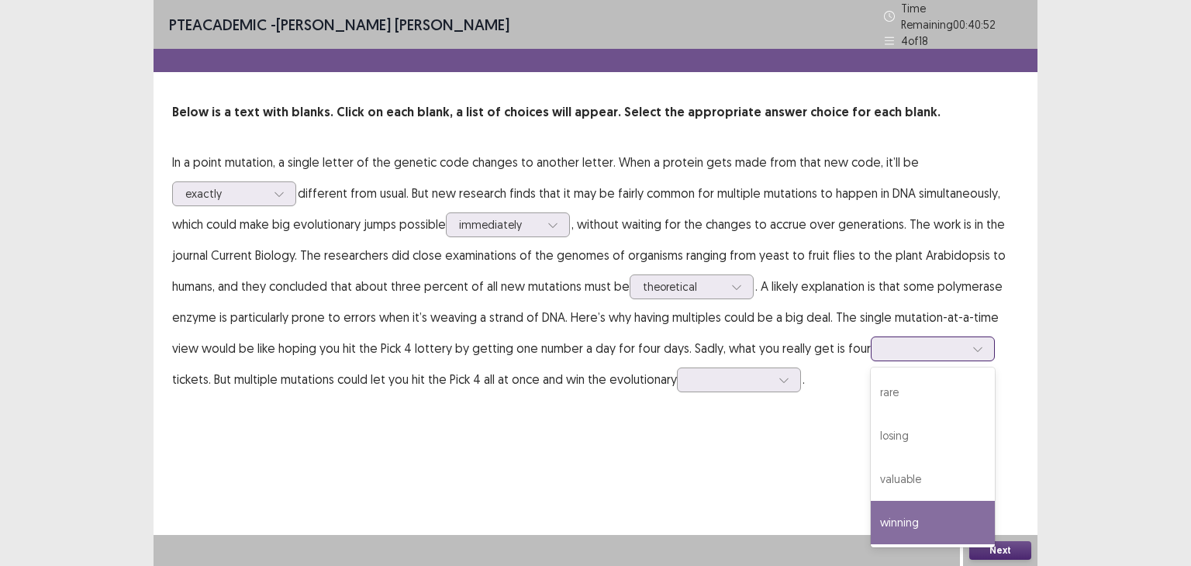
click at [918, 514] on div "winning" at bounding box center [933, 522] width 124 height 43
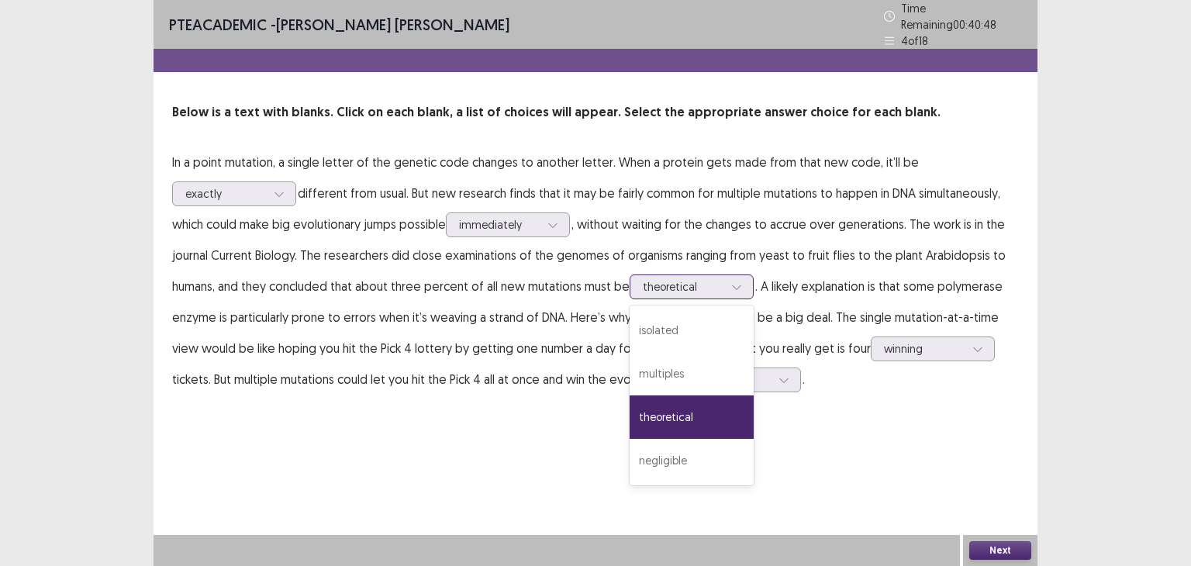
click at [720, 279] on div at bounding box center [683, 286] width 81 height 15
click at [693, 363] on div "multiples" at bounding box center [692, 373] width 124 height 43
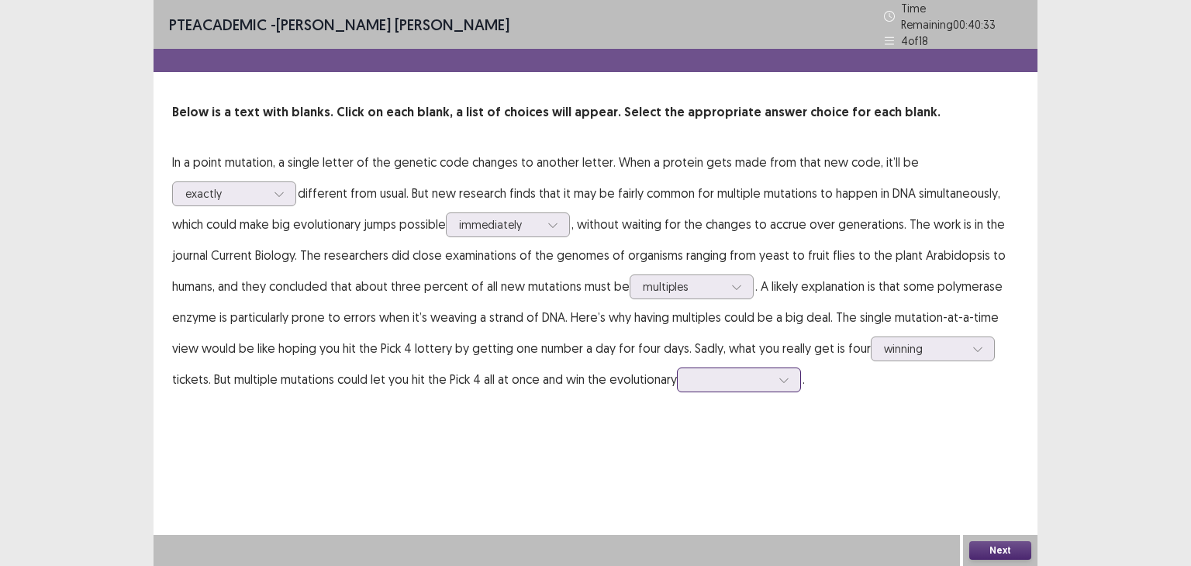
click at [724, 377] on div at bounding box center [730, 379] width 81 height 15
click at [766, 537] on div "event" at bounding box center [739, 553] width 124 height 43
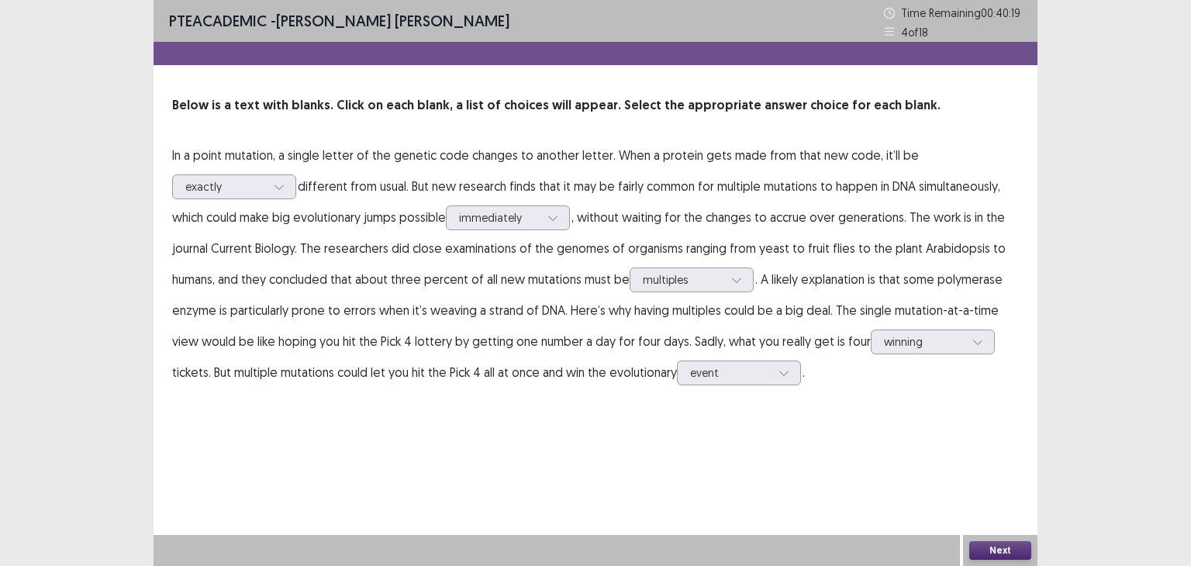
click at [1007, 552] on button "Next" at bounding box center [1000, 550] width 62 height 19
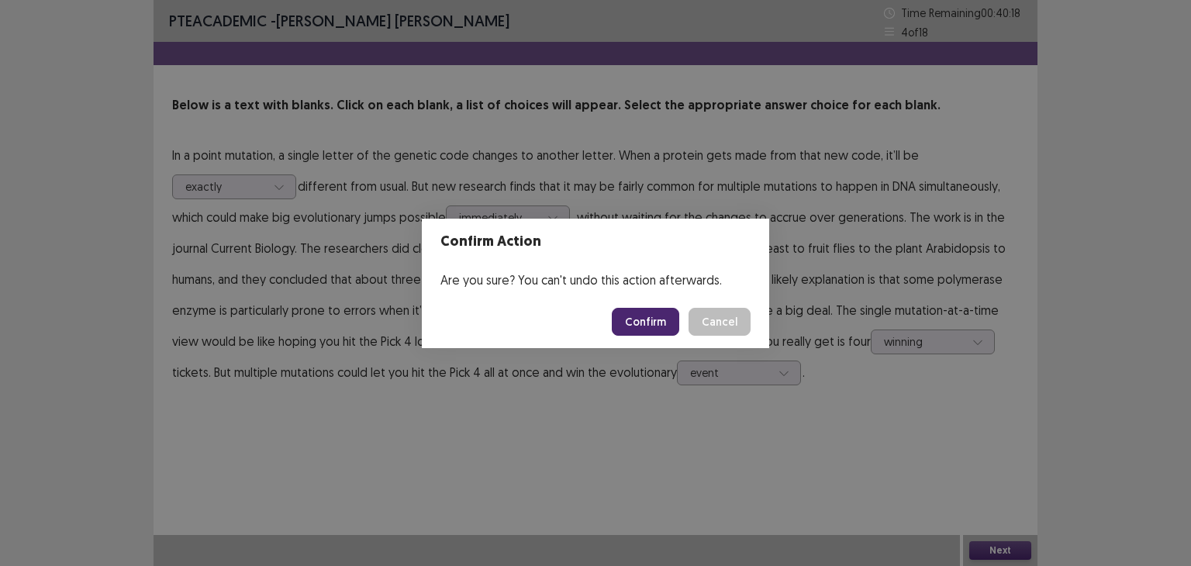
click at [631, 323] on button "Confirm" at bounding box center [645, 322] width 67 height 28
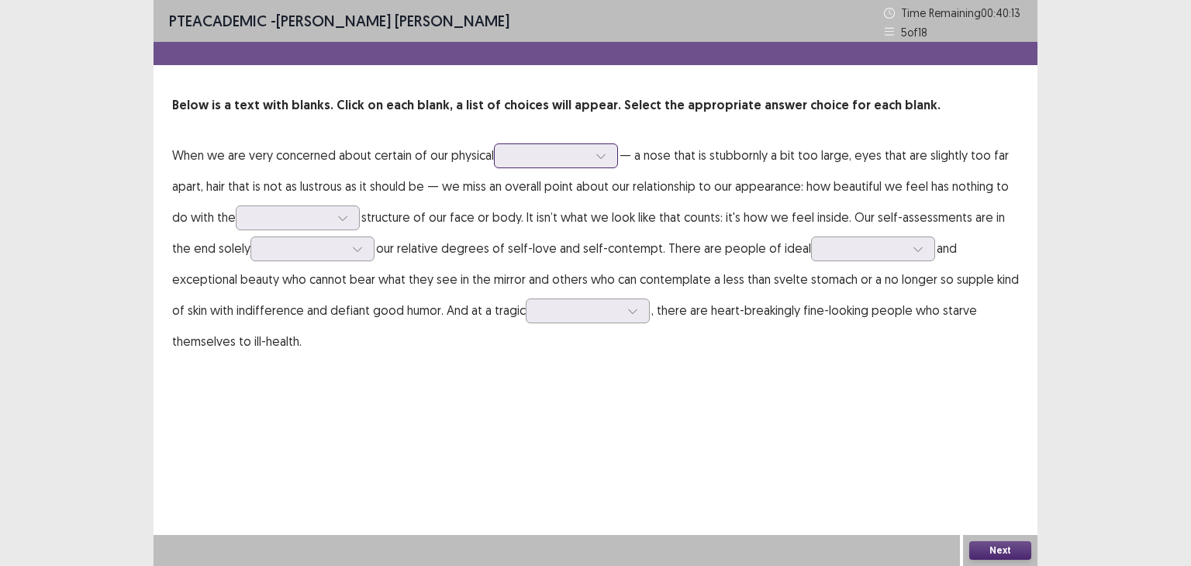
click at [553, 153] on div at bounding box center [547, 155] width 81 height 15
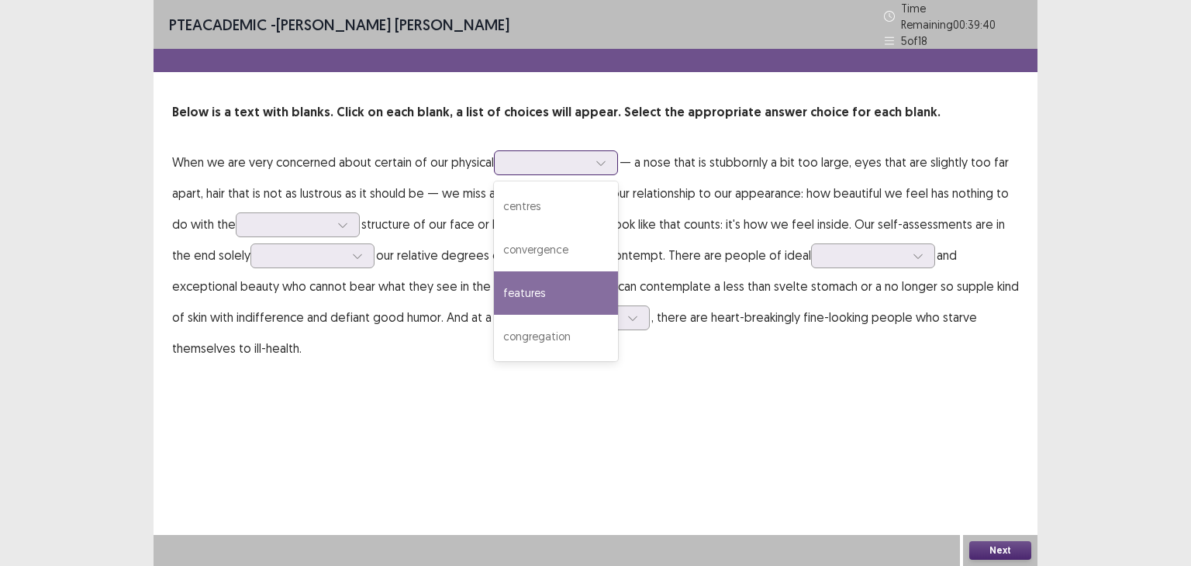
click at [581, 280] on div "features" at bounding box center [556, 292] width 124 height 43
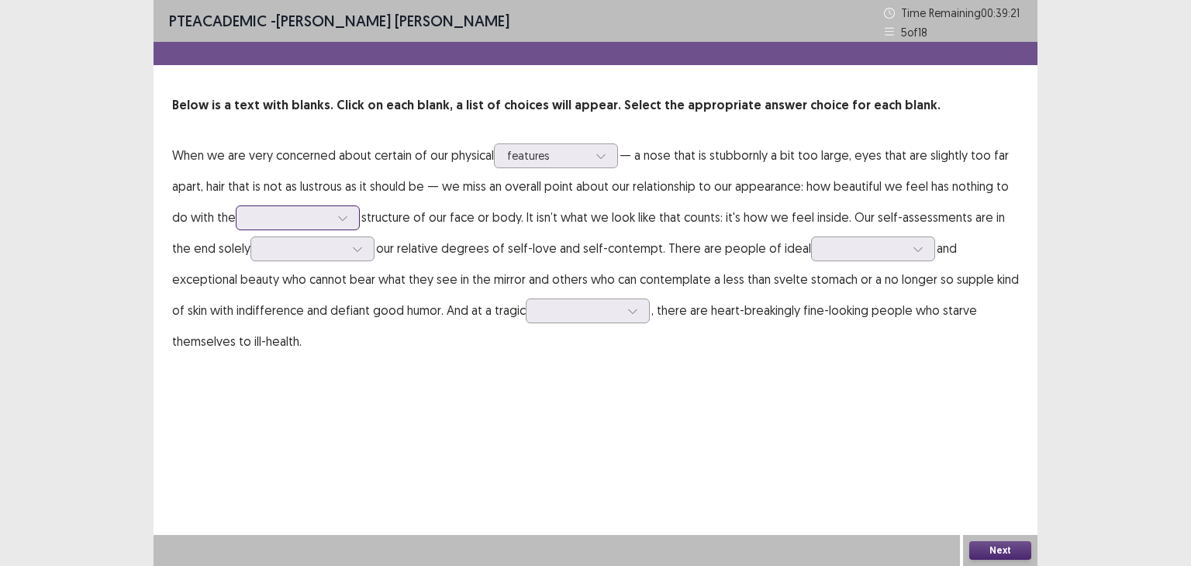
click at [264, 219] on div at bounding box center [289, 217] width 81 height 15
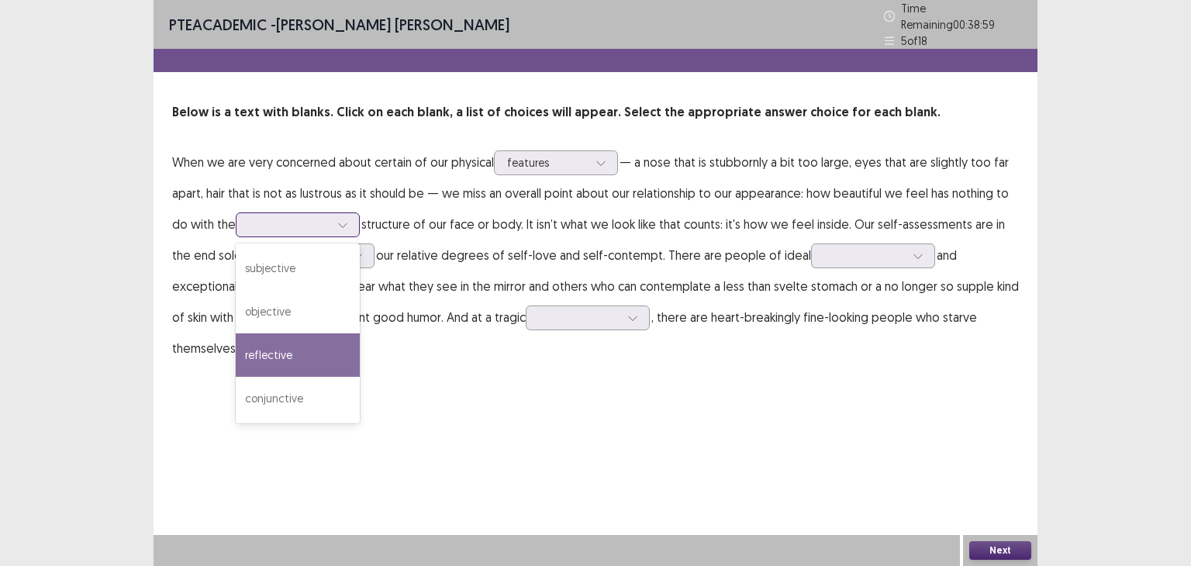
click at [304, 342] on div "reflective" at bounding box center [298, 354] width 124 height 43
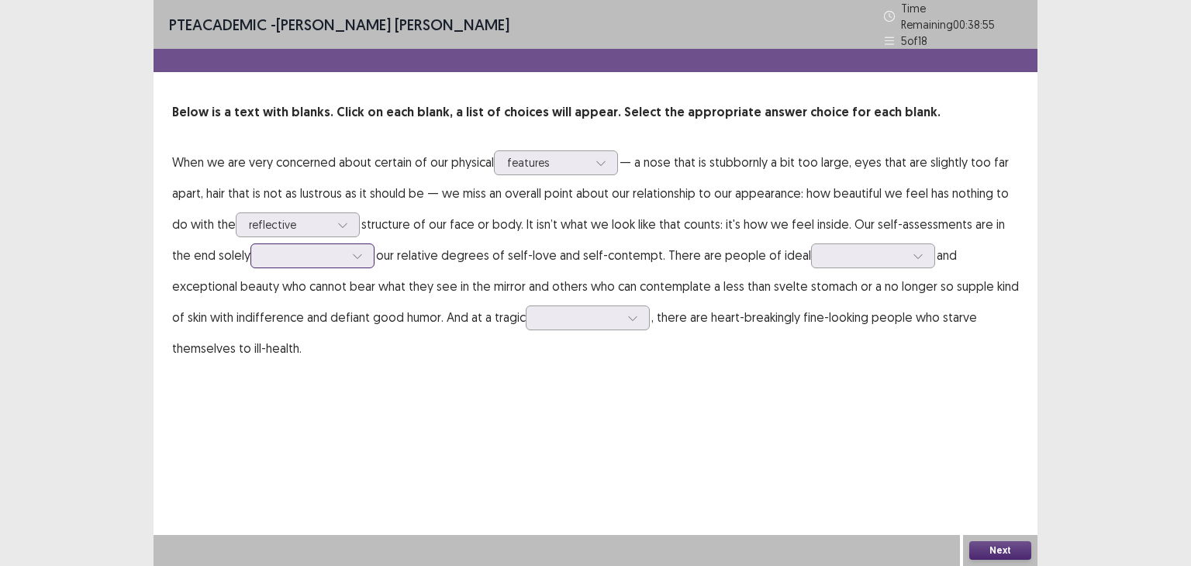
click at [302, 257] on div at bounding box center [304, 256] width 84 height 18
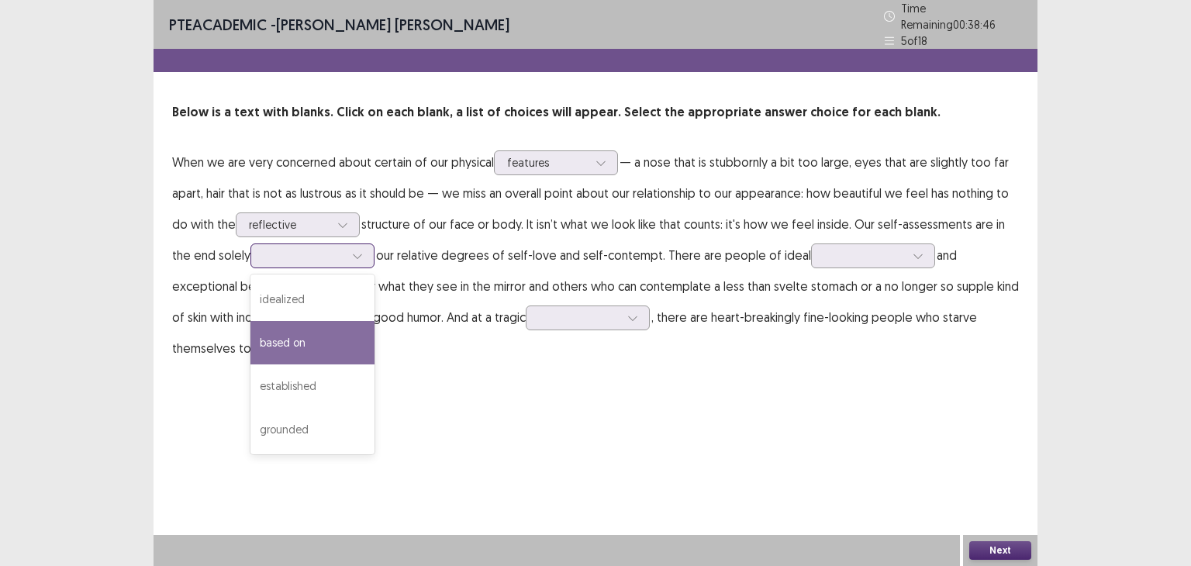
click at [307, 334] on div "based on" at bounding box center [312, 342] width 124 height 43
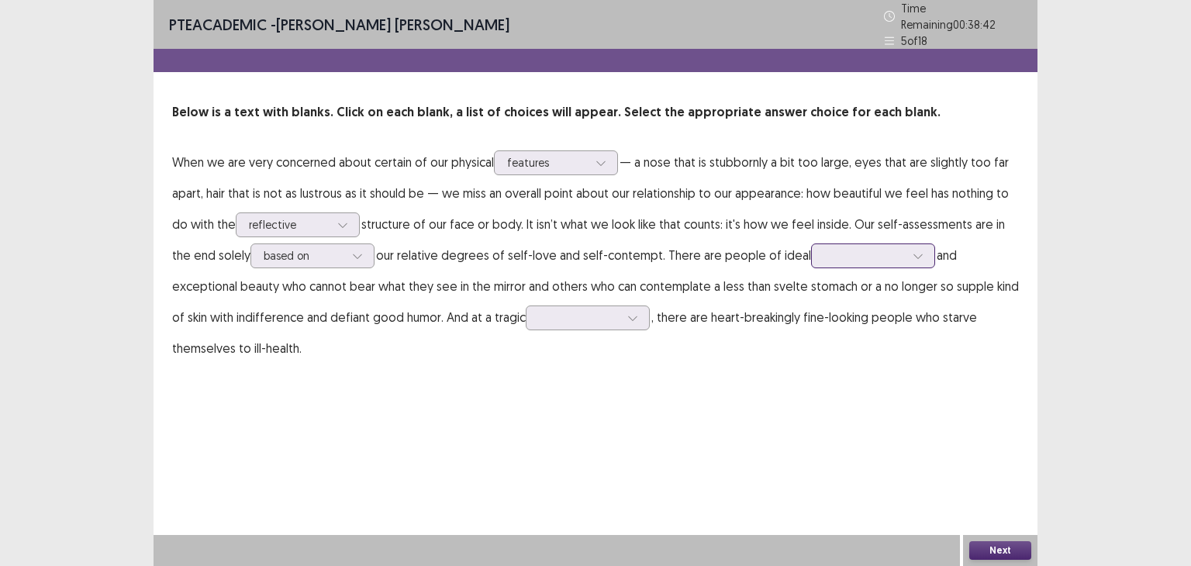
click at [828, 250] on div at bounding box center [864, 255] width 81 height 15
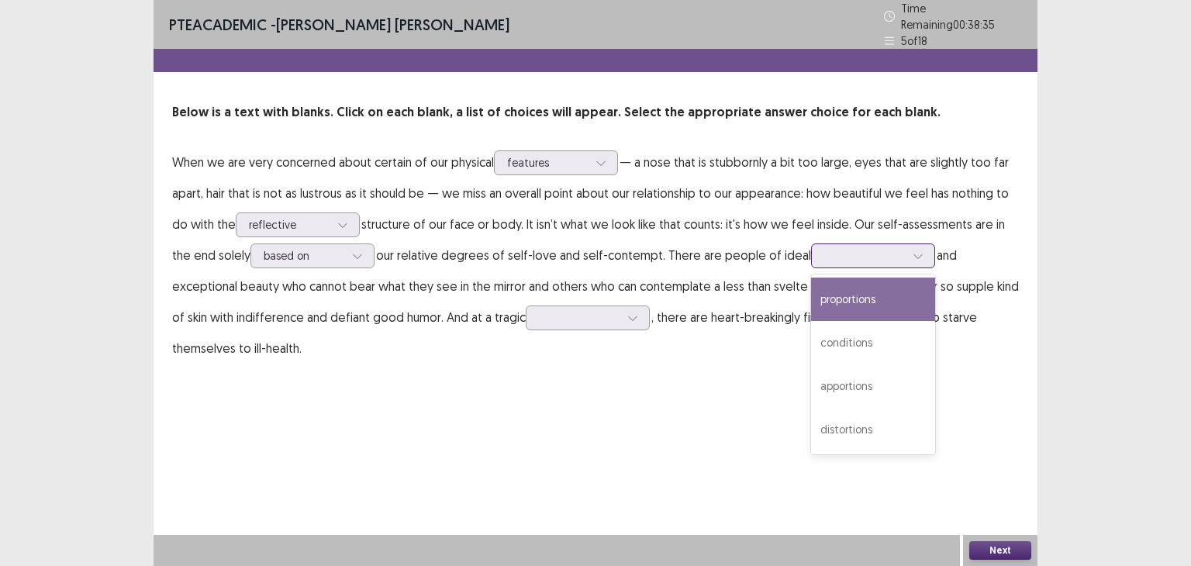
click at [877, 293] on div "proportions" at bounding box center [873, 299] width 124 height 43
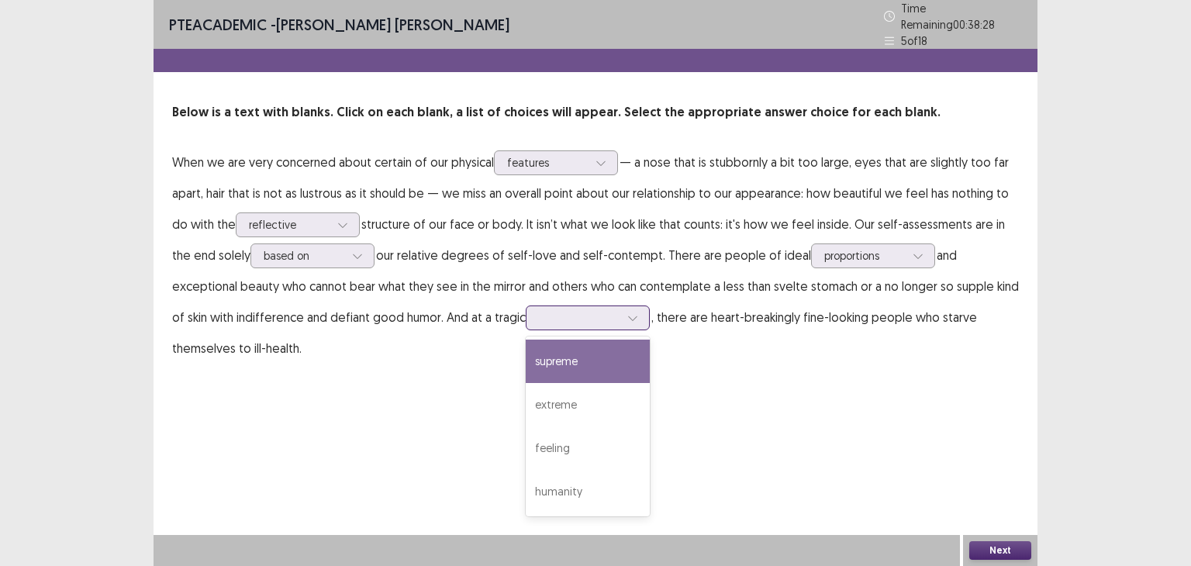
click at [537, 319] on div at bounding box center [579, 318] width 84 height 18
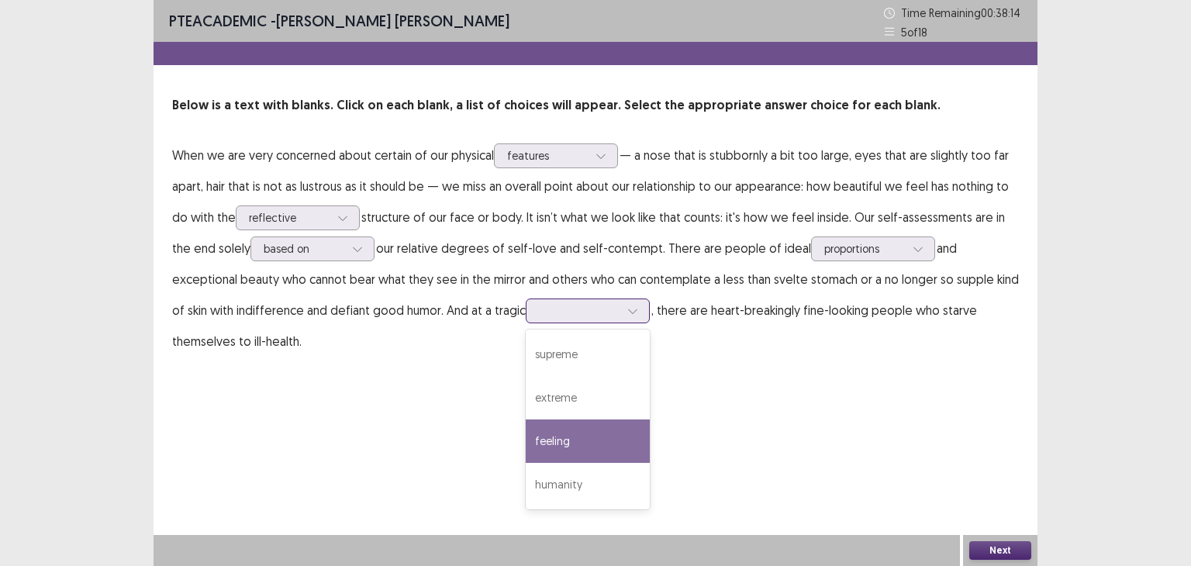
click at [526, 440] on div "feeling" at bounding box center [588, 441] width 124 height 43
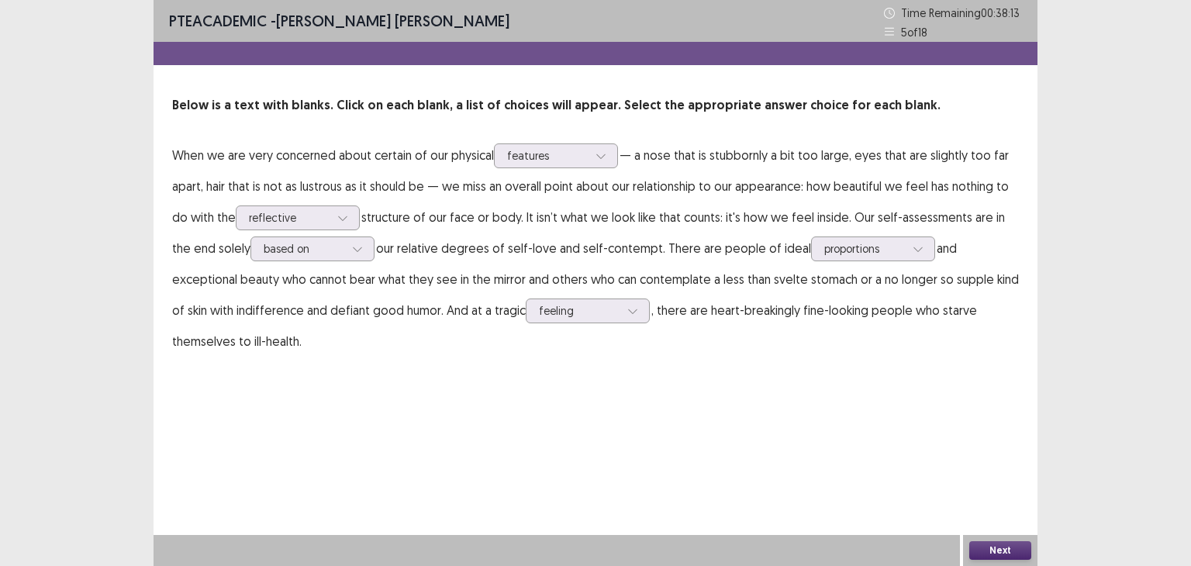
click at [1007, 544] on button "Next" at bounding box center [1000, 550] width 62 height 19
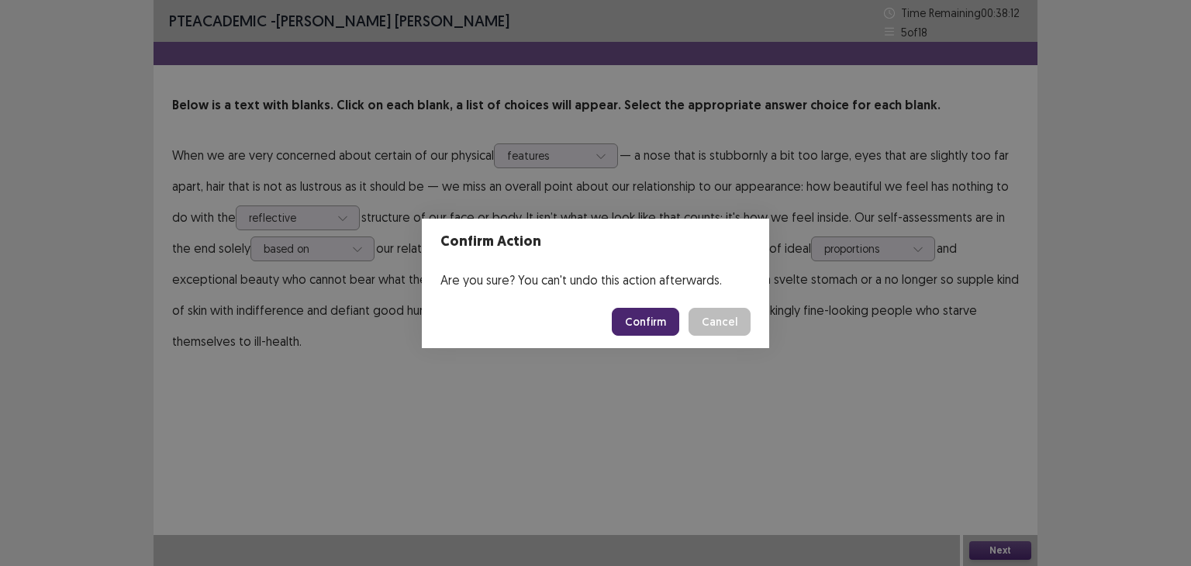
click at [666, 323] on button "Confirm" at bounding box center [645, 322] width 67 height 28
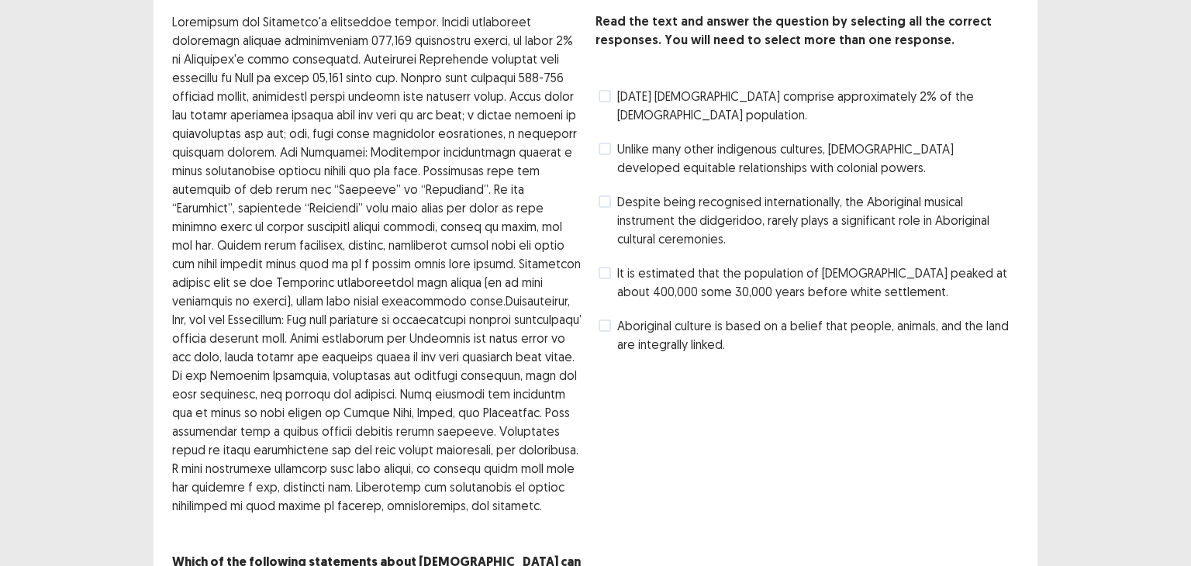
scroll to position [0, 0]
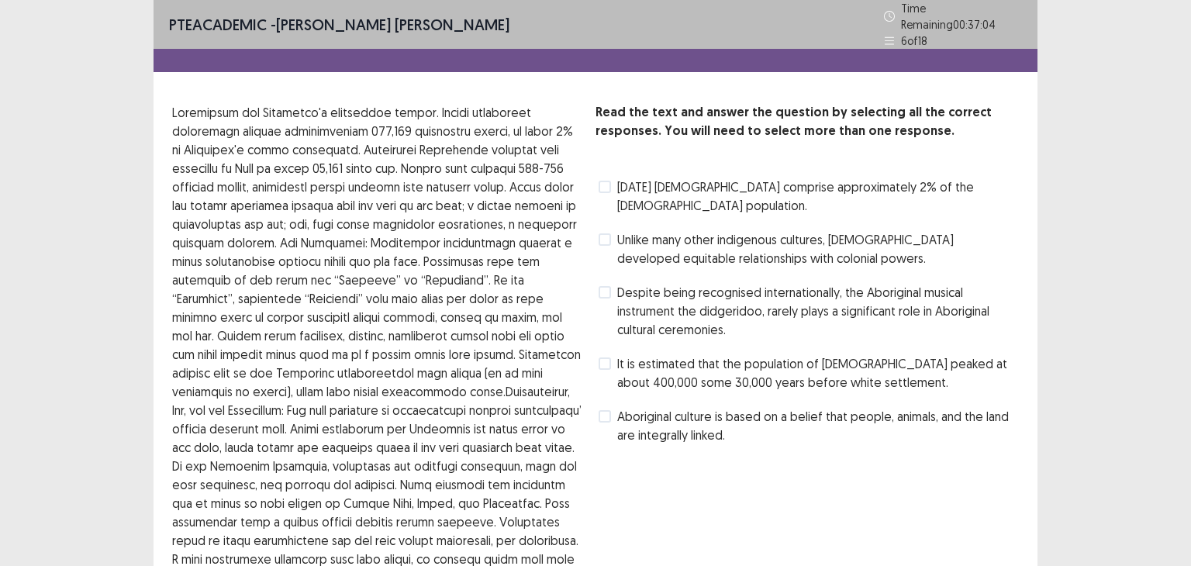
click at [603, 410] on span at bounding box center [605, 416] width 12 height 12
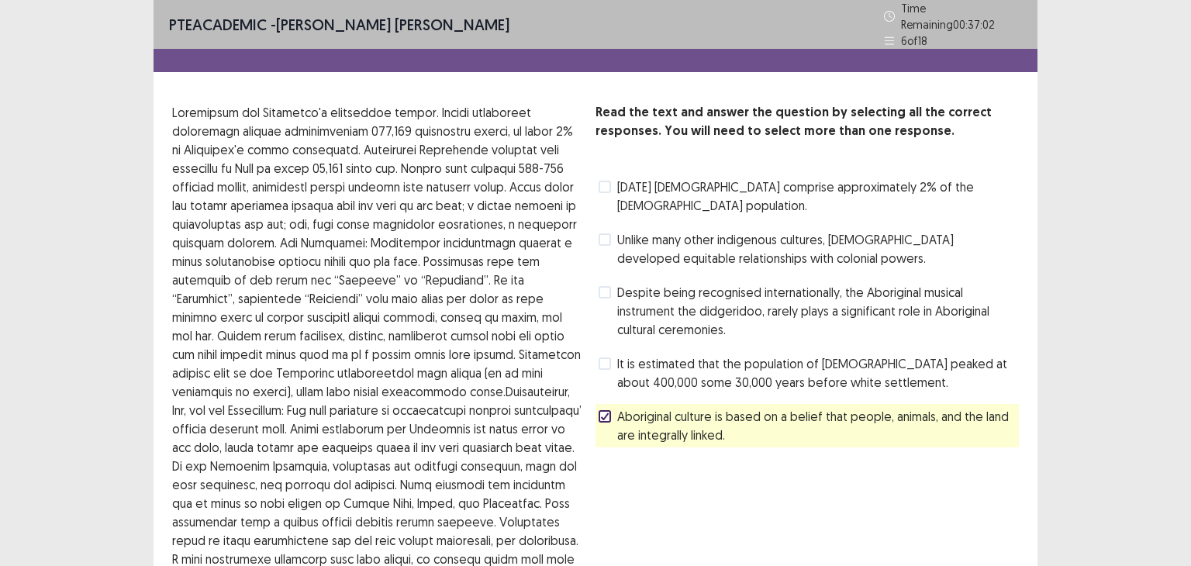
click at [606, 187] on label "[DATE] [DEMOGRAPHIC_DATA] comprise approximately 2% of the [DEMOGRAPHIC_DATA] p…" at bounding box center [809, 196] width 420 height 37
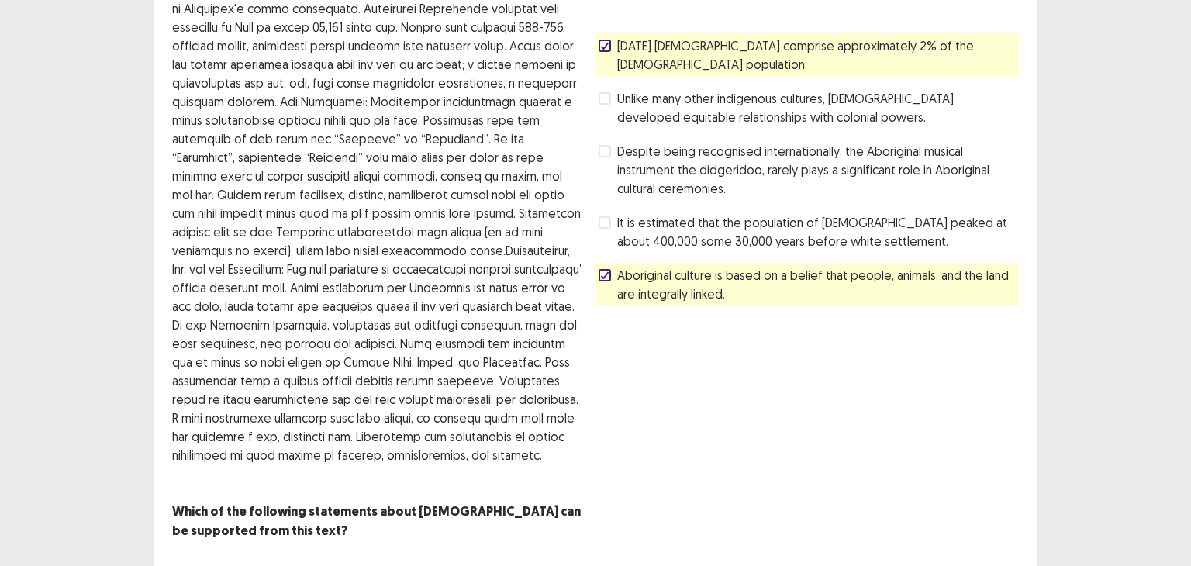
scroll to position [175, 0]
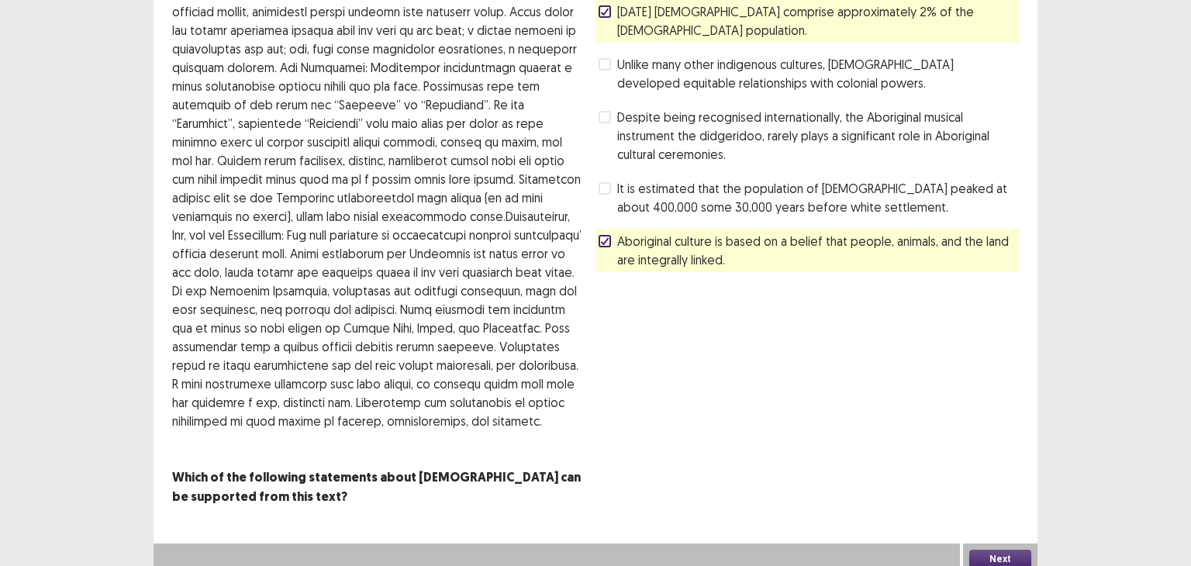
click at [1018, 550] on button "Next" at bounding box center [1000, 559] width 62 height 19
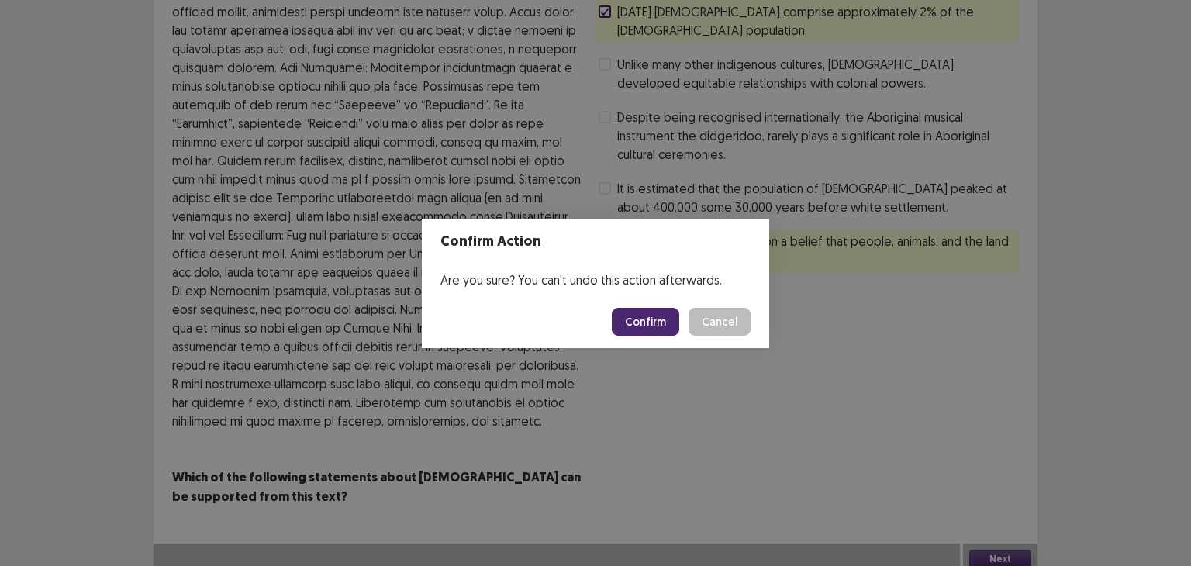
click at [665, 326] on button "Confirm" at bounding box center [645, 322] width 67 height 28
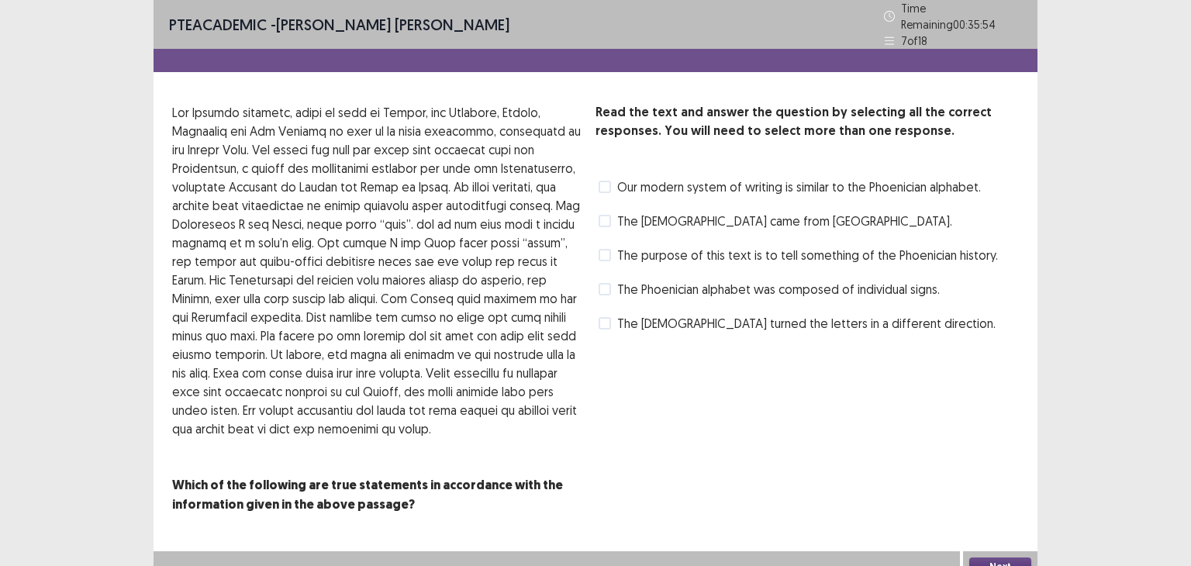
click at [598, 176] on div "Our modern system of writing is similar to the Phoenician alphabet." at bounding box center [788, 186] width 385 height 25
click at [599, 182] on span at bounding box center [605, 187] width 12 height 12
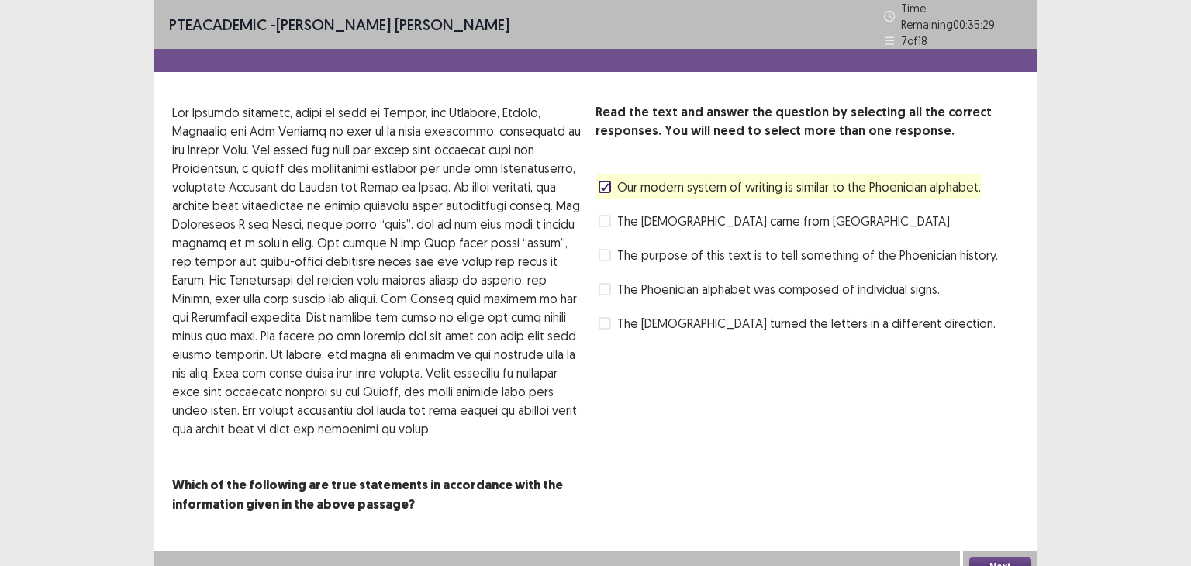
click at [1021, 558] on button "Next" at bounding box center [1000, 567] width 62 height 19
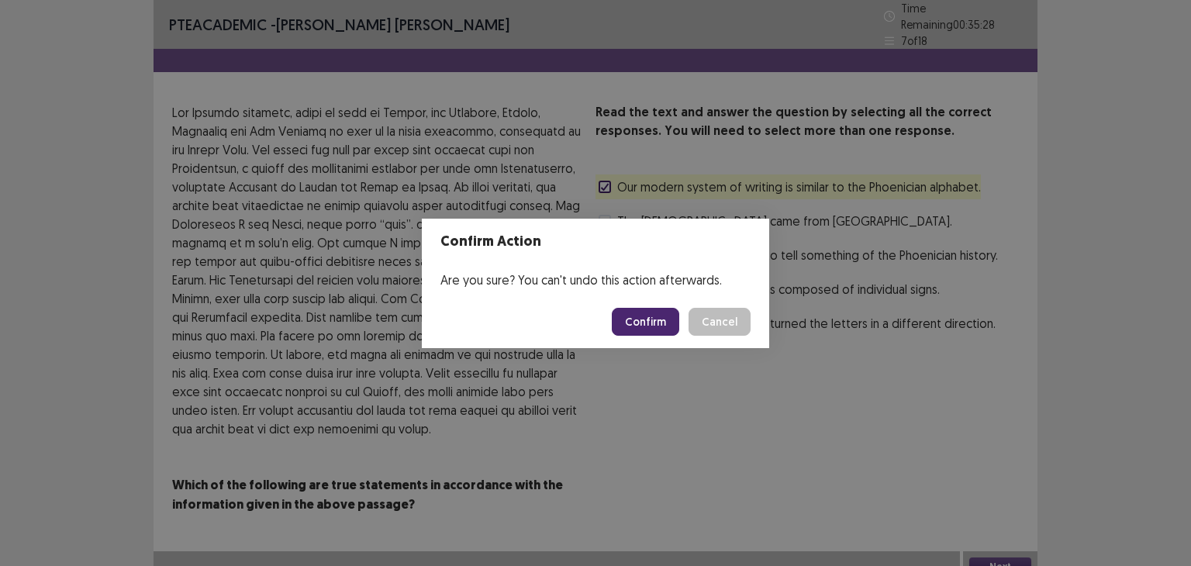
click at [639, 312] on button "Confirm" at bounding box center [645, 322] width 67 height 28
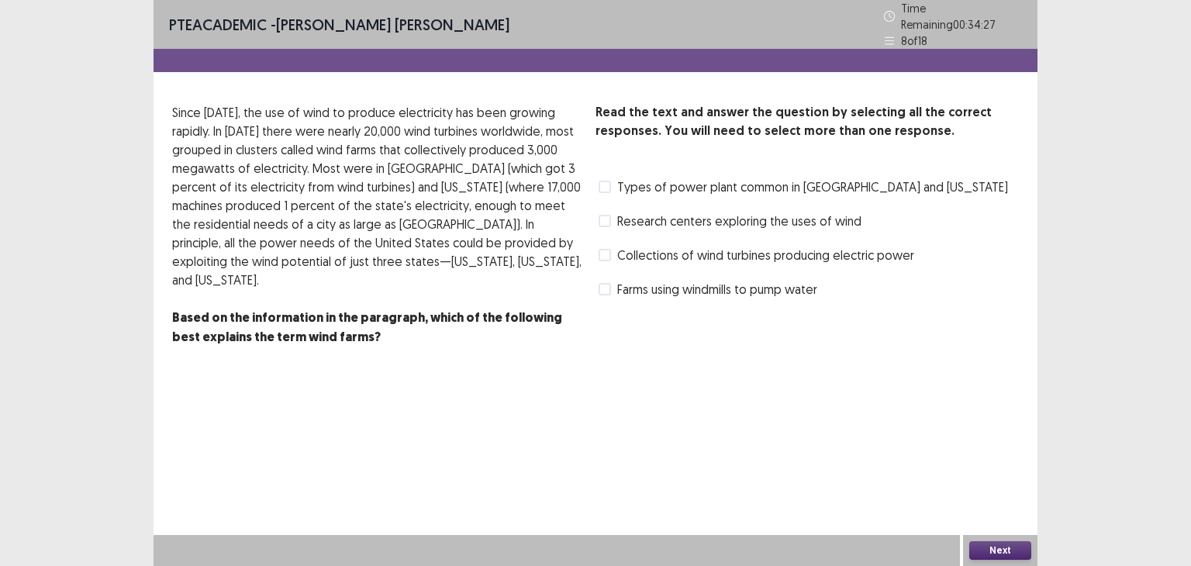
click at [606, 215] on span at bounding box center [605, 221] width 12 height 12
click at [606, 249] on span at bounding box center [605, 255] width 12 height 12
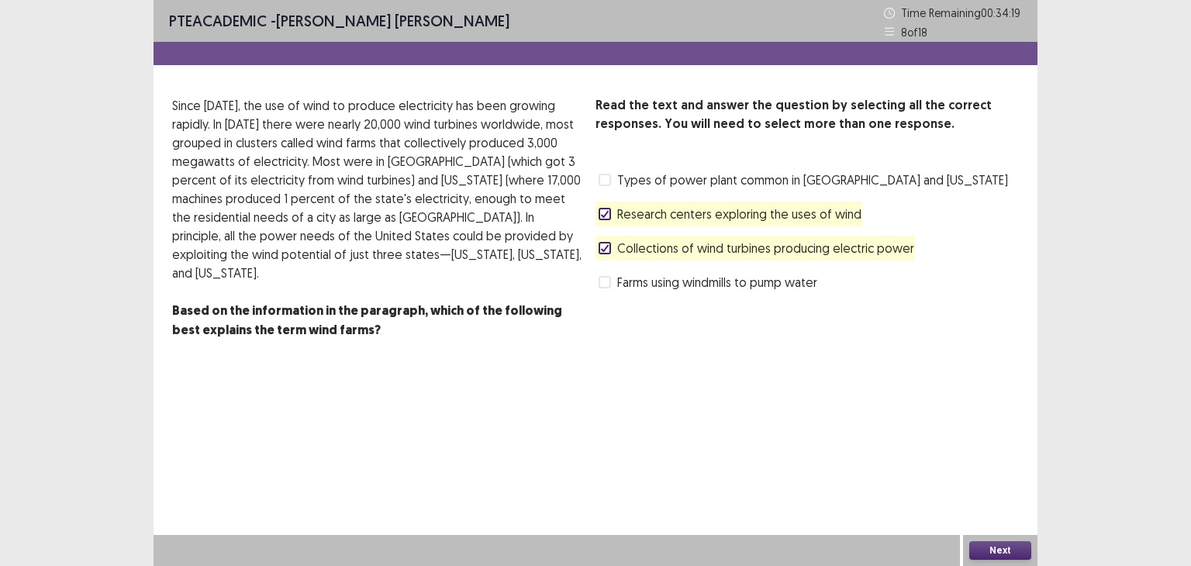
click at [604, 216] on polyline at bounding box center [605, 214] width 7 height 6
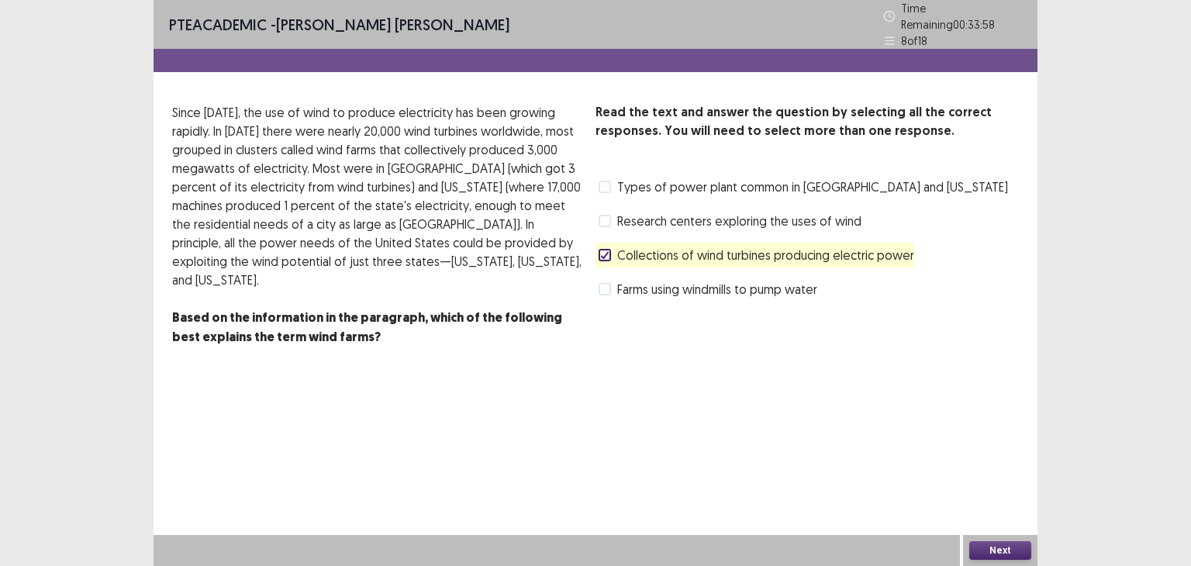
click at [608, 181] on span at bounding box center [605, 187] width 12 height 12
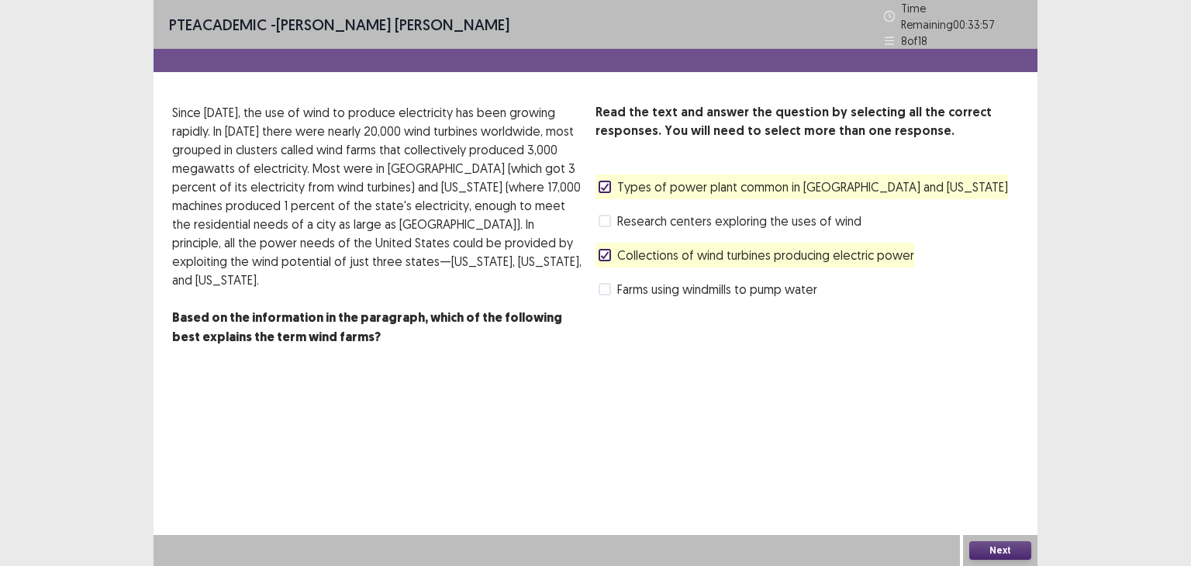
click at [1028, 549] on button "Next" at bounding box center [1000, 550] width 62 height 19
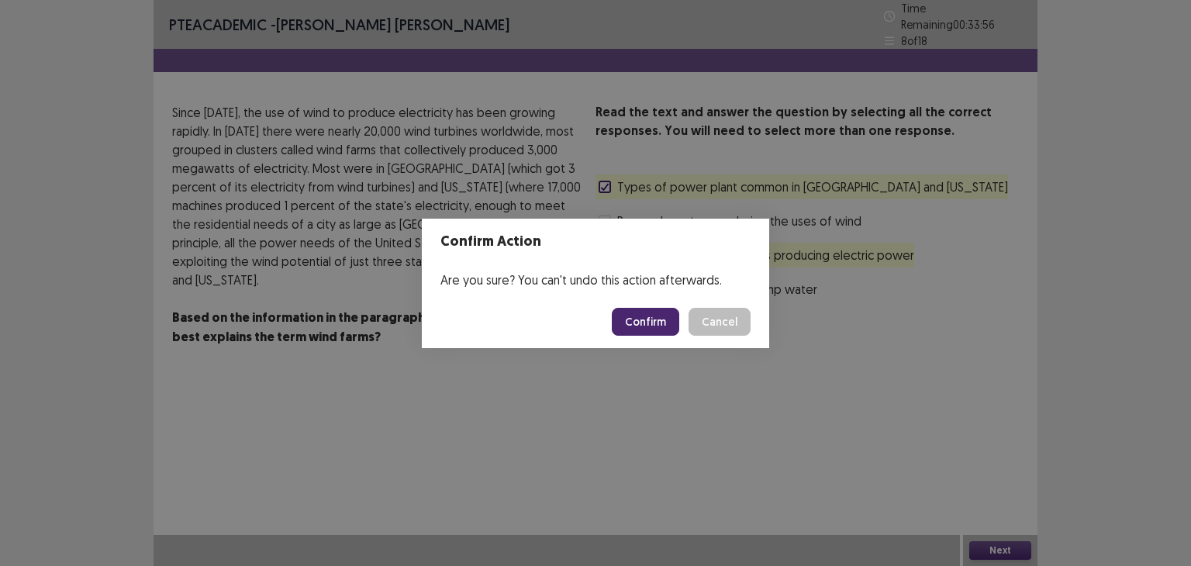
click at [657, 319] on button "Confirm" at bounding box center [645, 322] width 67 height 28
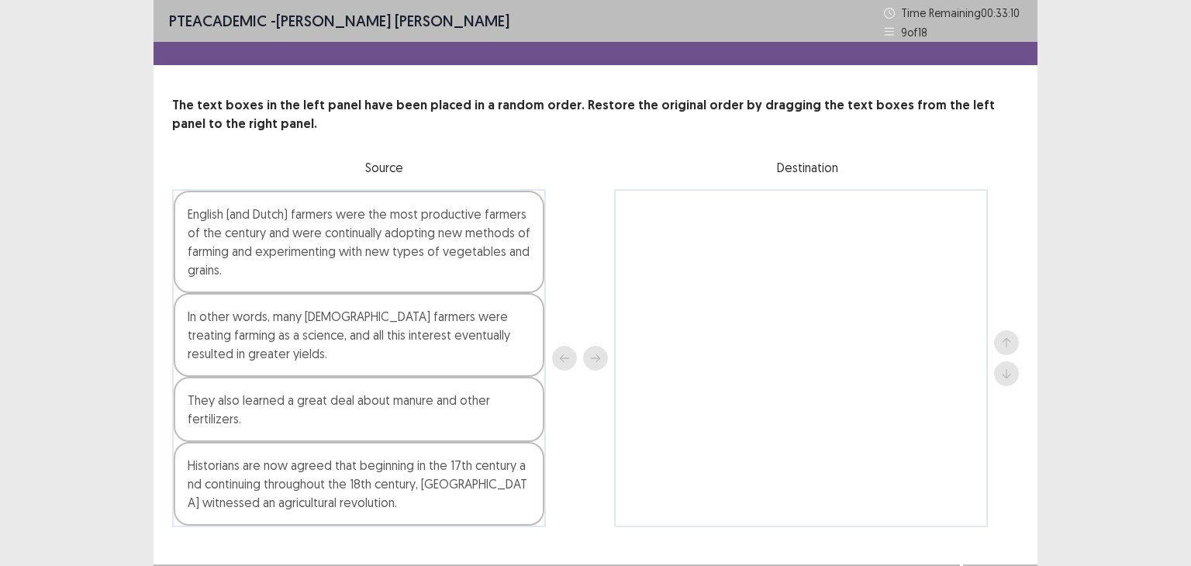
scroll to position [3, 0]
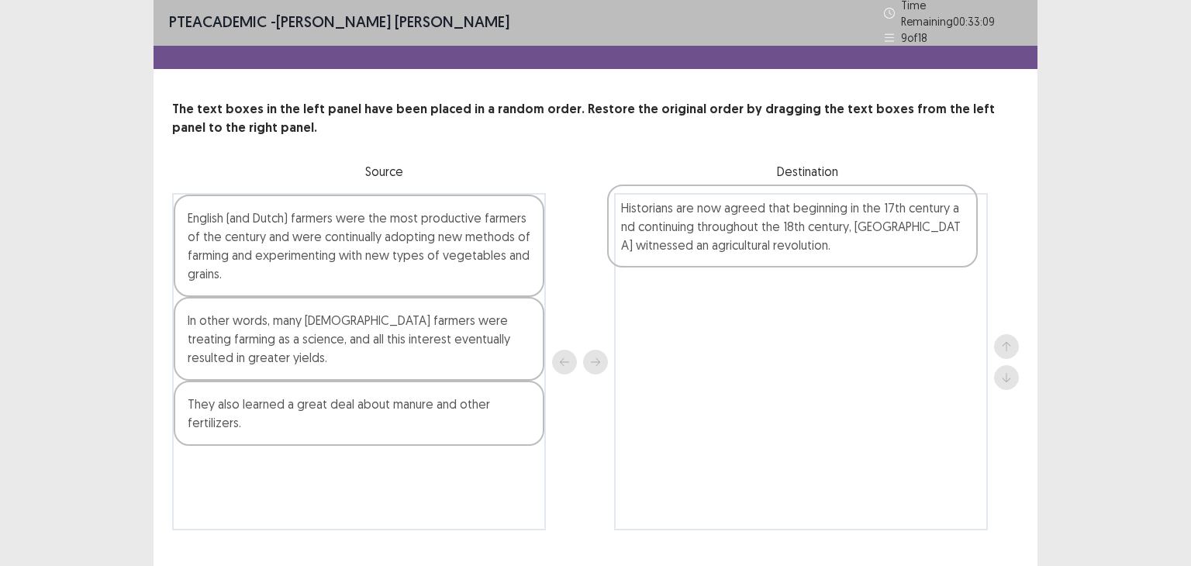
drag, startPoint x: 405, startPoint y: 497, endPoint x: 856, endPoint y: 236, distance: 521.5
click at [856, 236] on div "English (and Dutch) farmers were the most productive farmers of the century and…" at bounding box center [595, 361] width 847 height 337
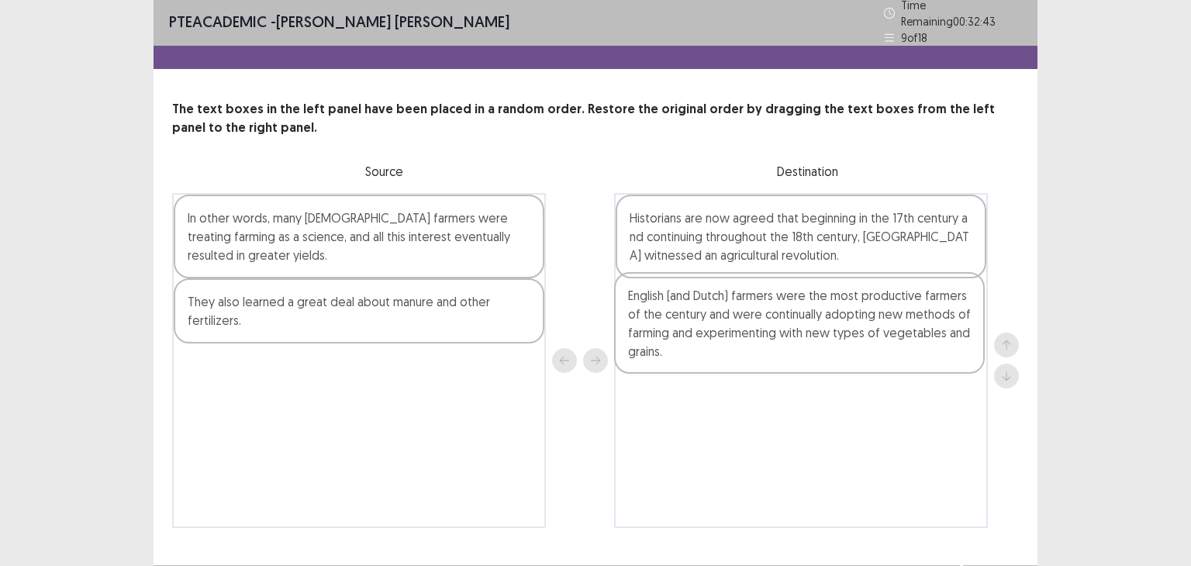
drag, startPoint x: 424, startPoint y: 264, endPoint x: 869, endPoint y: 340, distance: 450.7
click at [875, 344] on div "English (and Dutch) farmers were the most productive farmers of the century and…" at bounding box center [595, 360] width 847 height 335
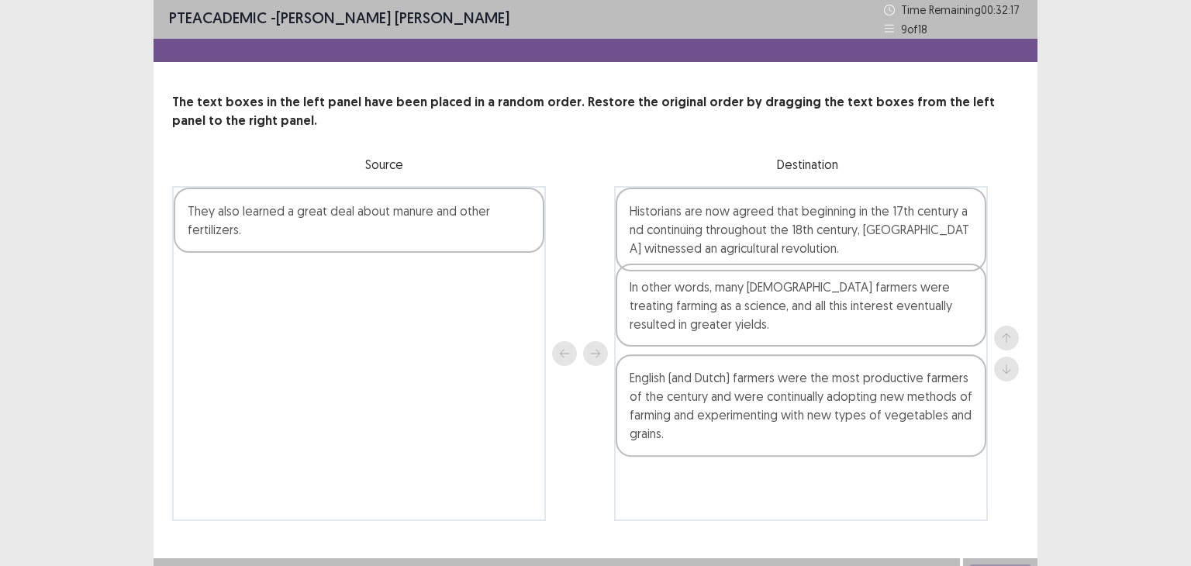
drag, startPoint x: 321, startPoint y: 244, endPoint x: 770, endPoint y: 322, distance: 455.8
click at [770, 322] on div "In other words, many [DEMOGRAPHIC_DATA] farmers were treating farming as a scie…" at bounding box center [595, 353] width 847 height 335
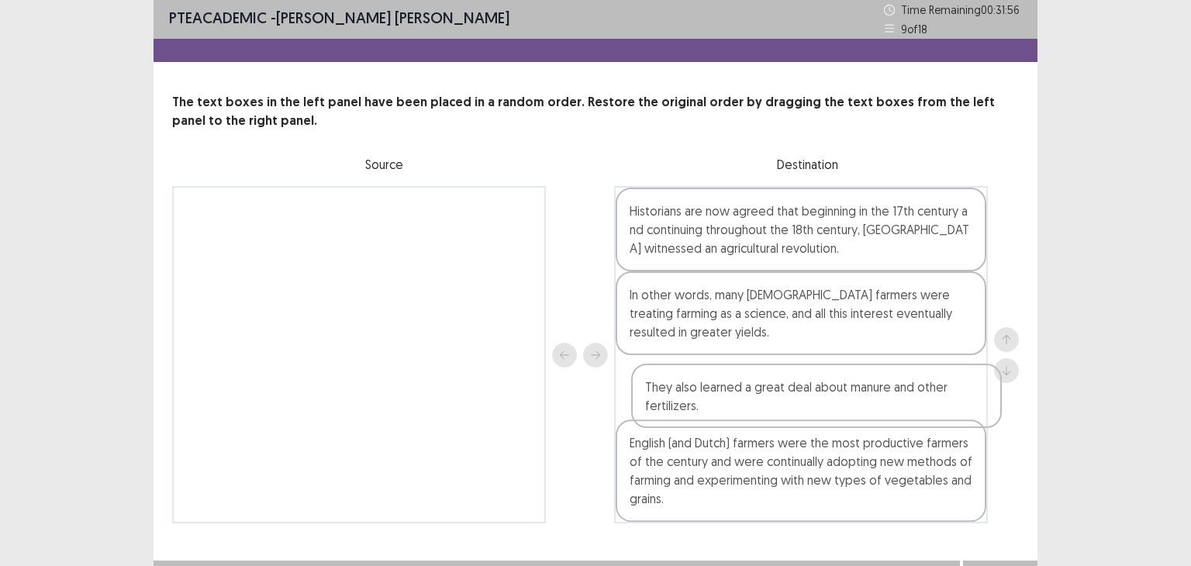
drag, startPoint x: 357, startPoint y: 233, endPoint x: 819, endPoint y: 412, distance: 495.4
click at [819, 412] on div "They also learned a great deal about manure and other fertilizers. Historians a…" at bounding box center [595, 354] width 847 height 337
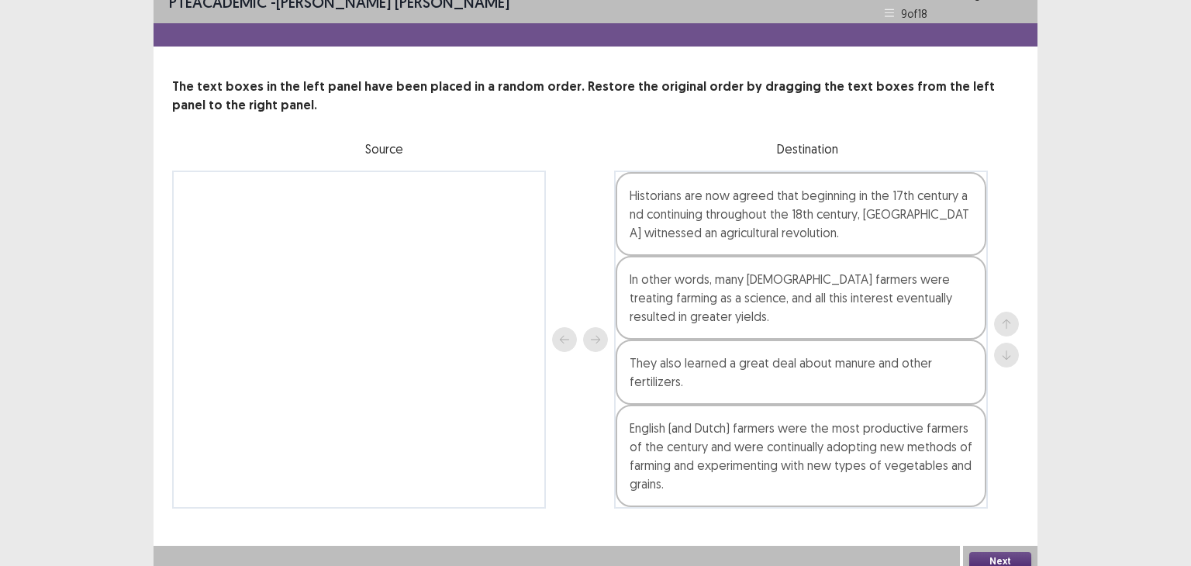
scroll to position [26, 0]
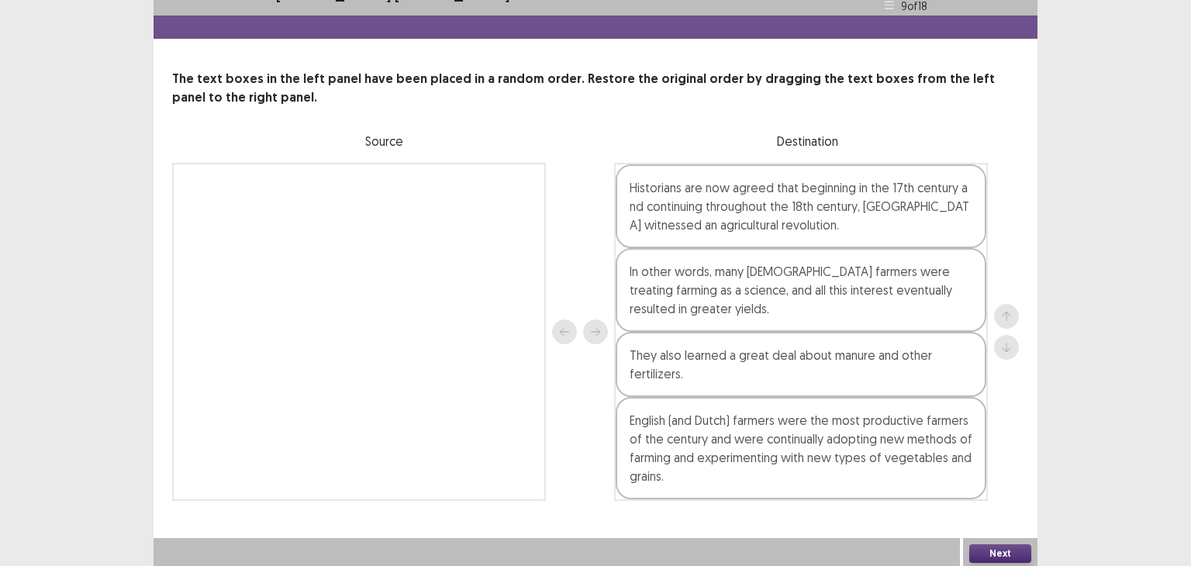
click at [999, 549] on button "Next" at bounding box center [1000, 553] width 62 height 19
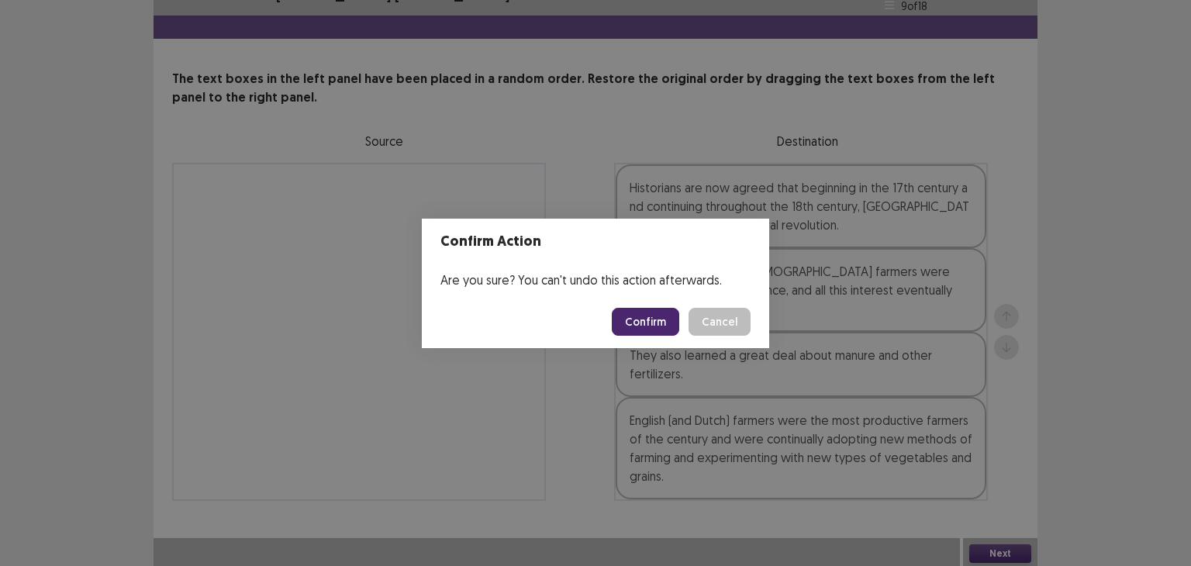
click at [630, 313] on button "Confirm" at bounding box center [645, 322] width 67 height 28
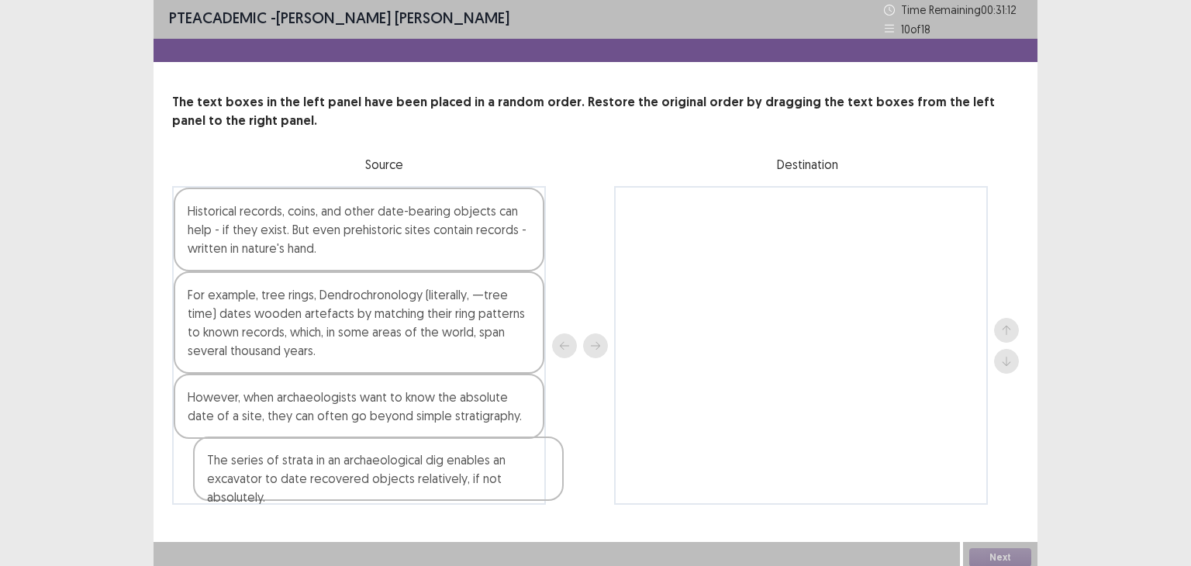
scroll to position [6, 0]
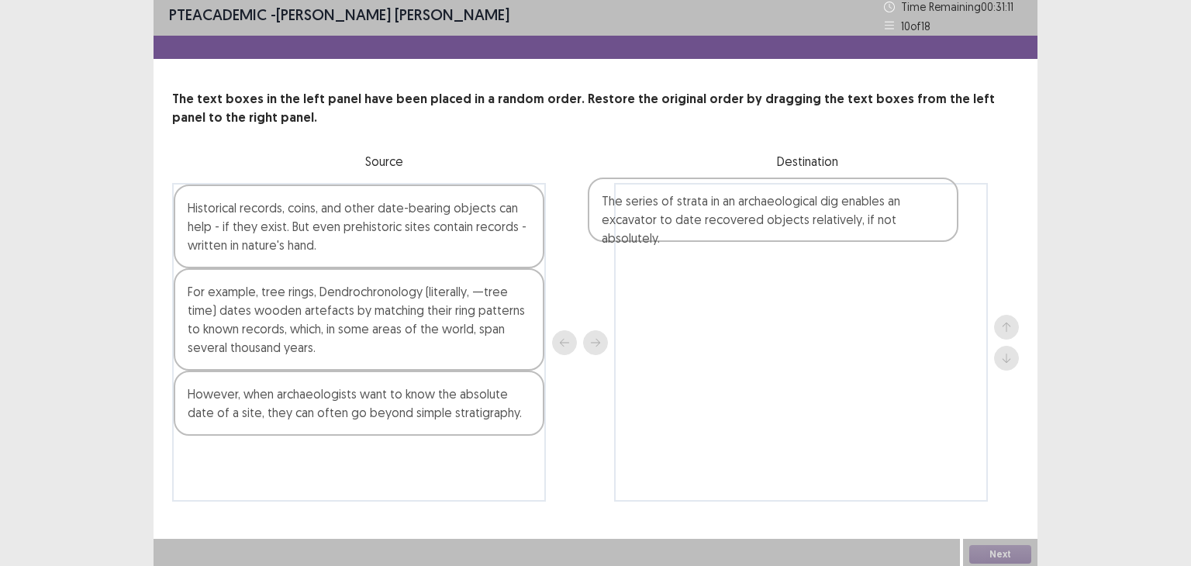
drag, startPoint x: 379, startPoint y: 476, endPoint x: 804, endPoint y: 213, distance: 499.7
click at [804, 213] on div "Historical records, coins, and other date-bearing objects can help - if they ex…" at bounding box center [595, 342] width 847 height 319
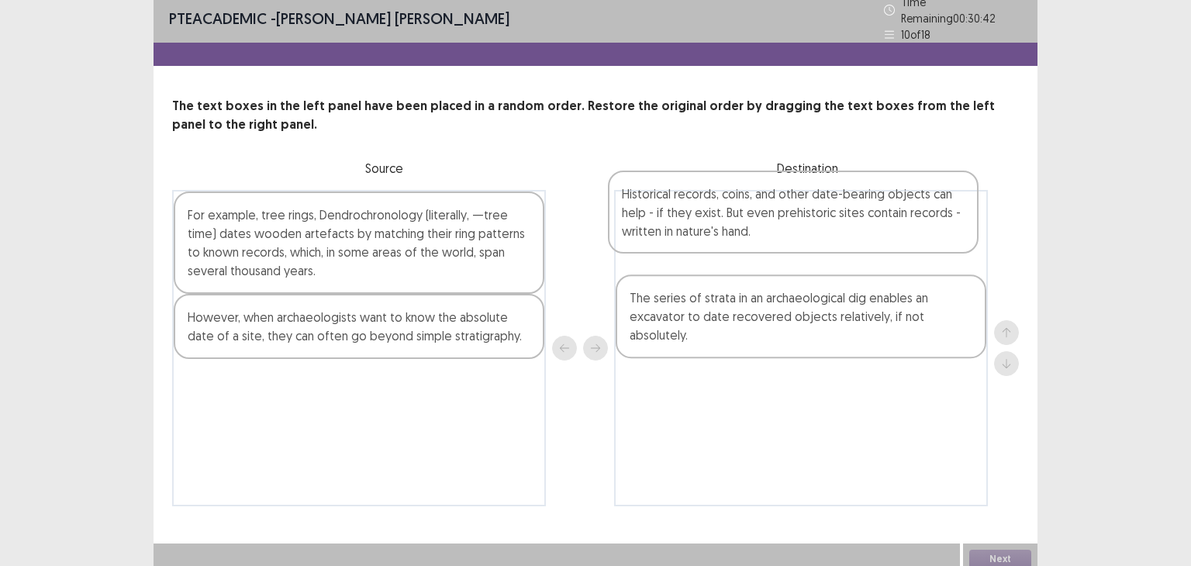
drag, startPoint x: 499, startPoint y: 229, endPoint x: 941, endPoint y: 219, distance: 442.1
click at [941, 219] on div "Historical records, coins, and other date-bearing objects can help - if they ex…" at bounding box center [595, 348] width 847 height 316
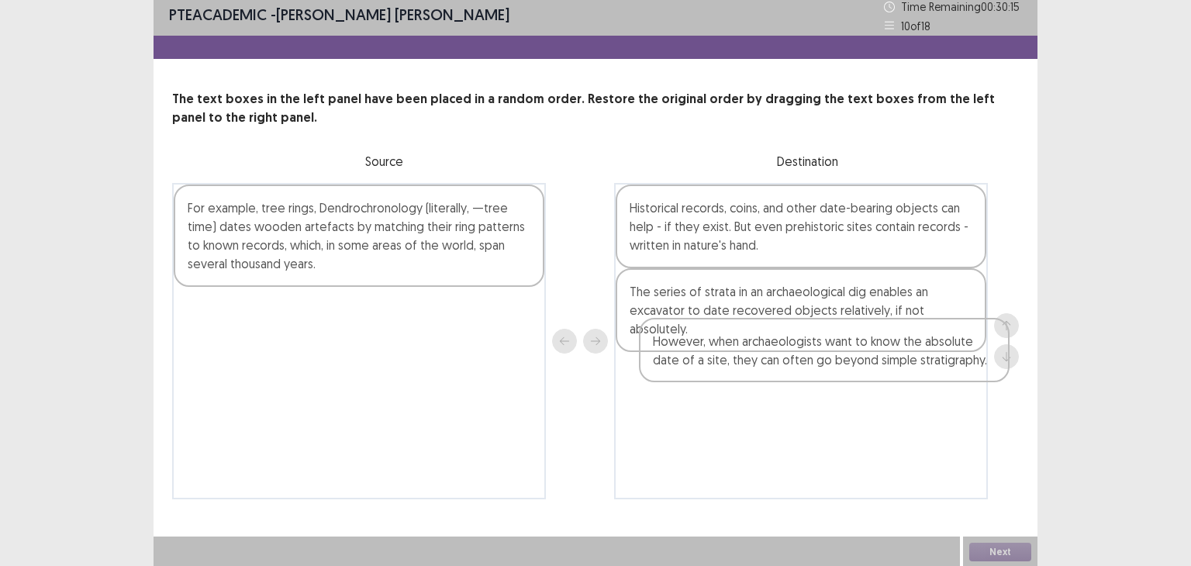
drag, startPoint x: 431, startPoint y: 329, endPoint x: 915, endPoint y: 368, distance: 485.5
click at [915, 368] on div "For example, tree rings, Dendrochronology (literally, —tree time) dates wooden …" at bounding box center [595, 341] width 847 height 316
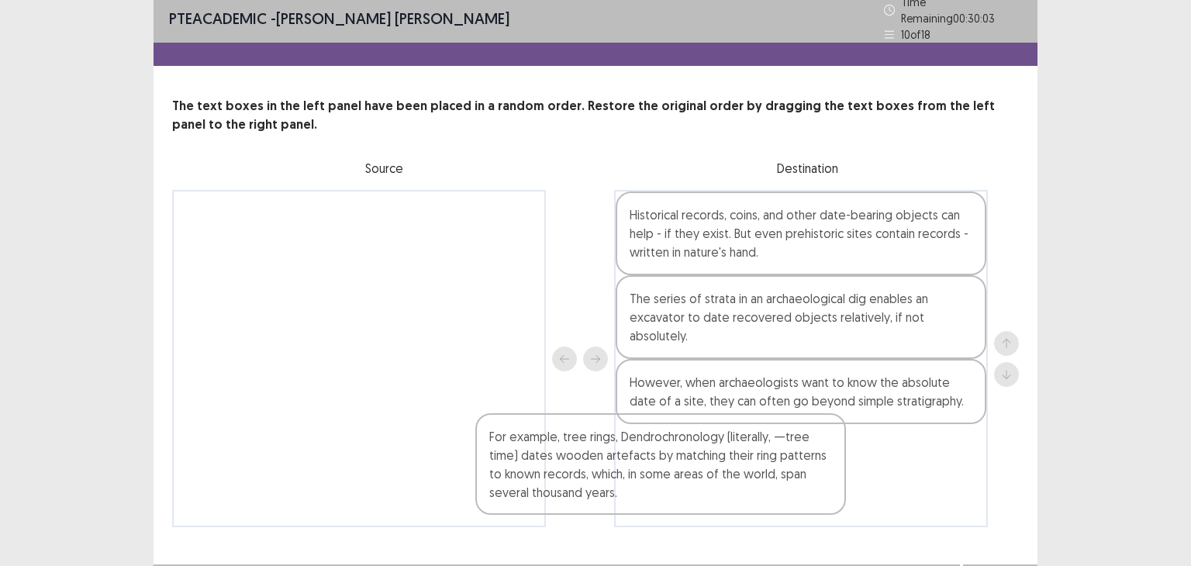
scroll to position [8, 0]
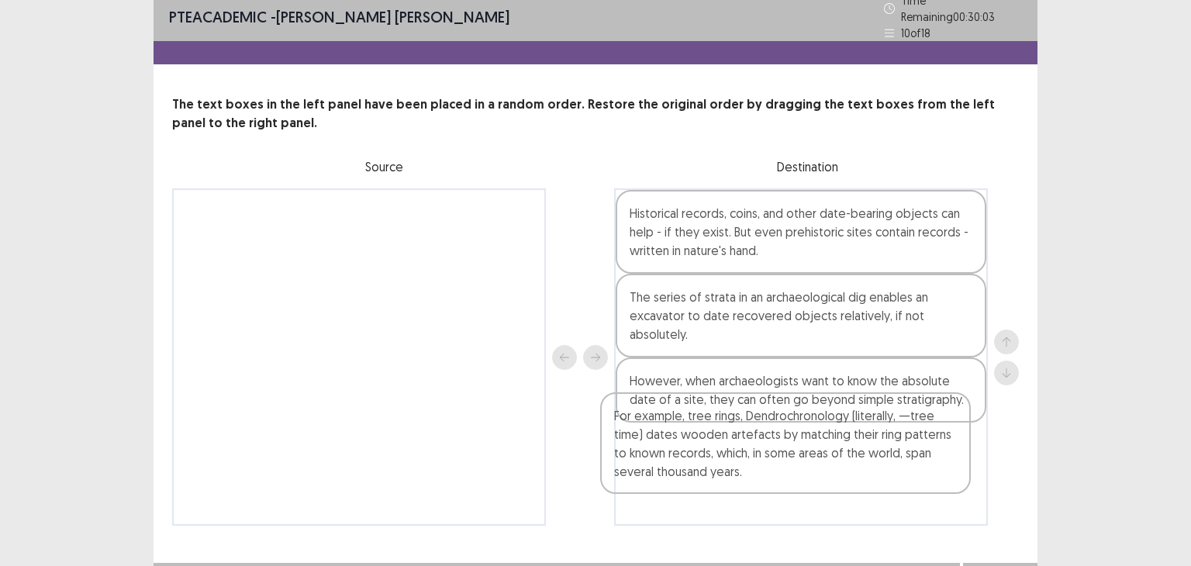
drag, startPoint x: 438, startPoint y: 252, endPoint x: 869, endPoint y: 466, distance: 480.7
click at [869, 466] on div "For example, tree rings, Dendrochronology (literally, —tree time) dates wooden …" at bounding box center [595, 356] width 847 height 337
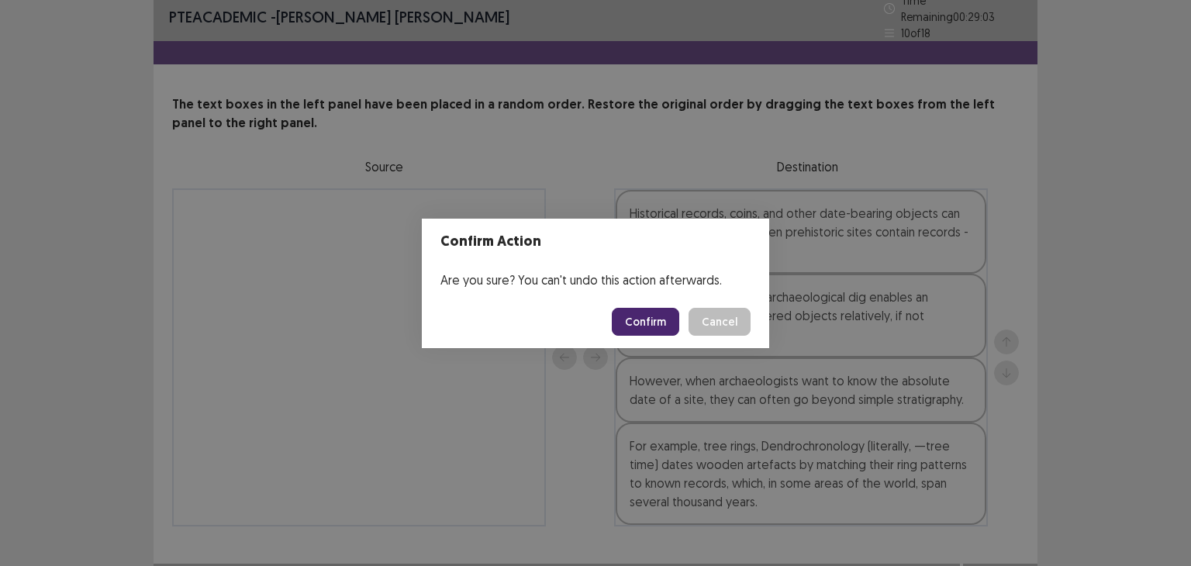
click at [650, 323] on button "Confirm" at bounding box center [645, 322] width 67 height 28
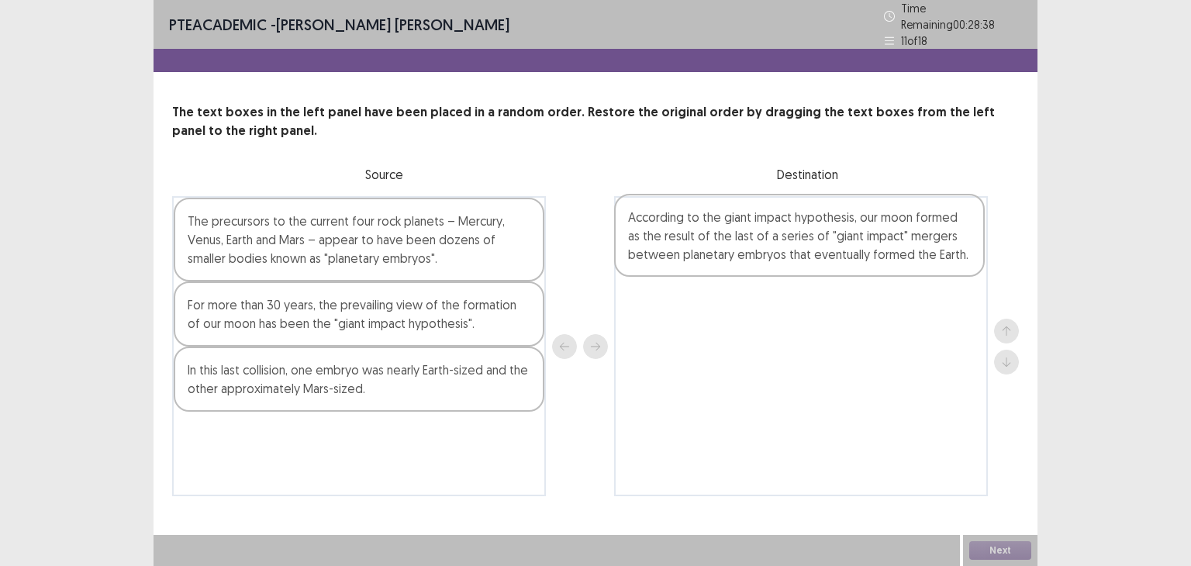
drag, startPoint x: 302, startPoint y: 379, endPoint x: 729, endPoint y: 212, distance: 458.7
click at [729, 212] on div "The precursors to the current four rock planets – Mercury, Venus, Earth and Mar…" at bounding box center [595, 346] width 847 height 300
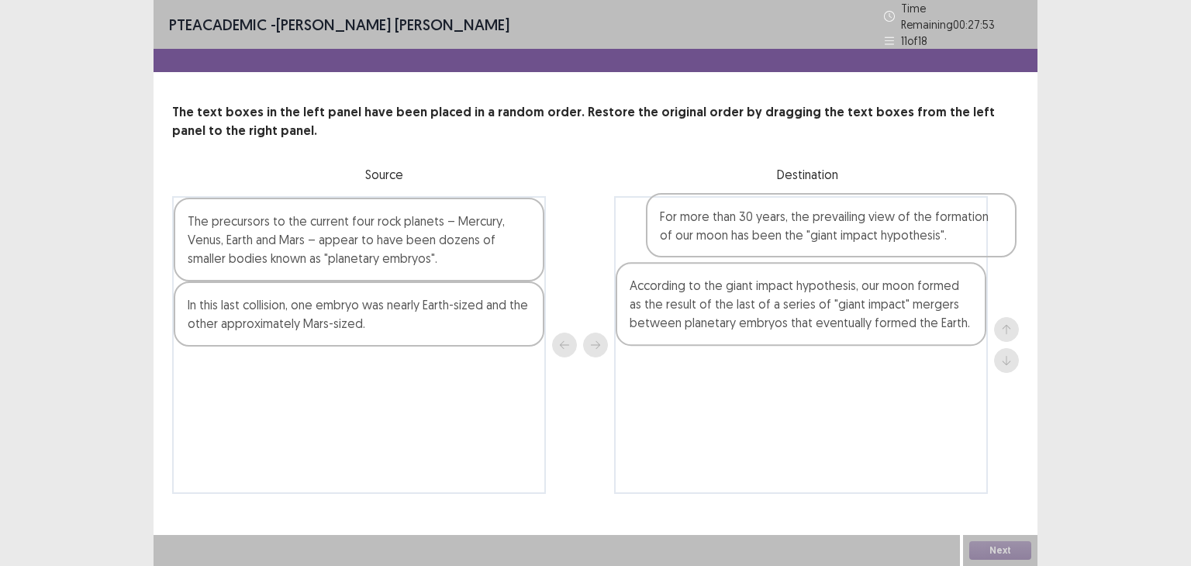
drag, startPoint x: 465, startPoint y: 324, endPoint x: 941, endPoint y: 237, distance: 484.9
click at [941, 237] on div "The precursors to the current four rock planets – Mercury, Venus, Earth and Mar…" at bounding box center [595, 345] width 847 height 298
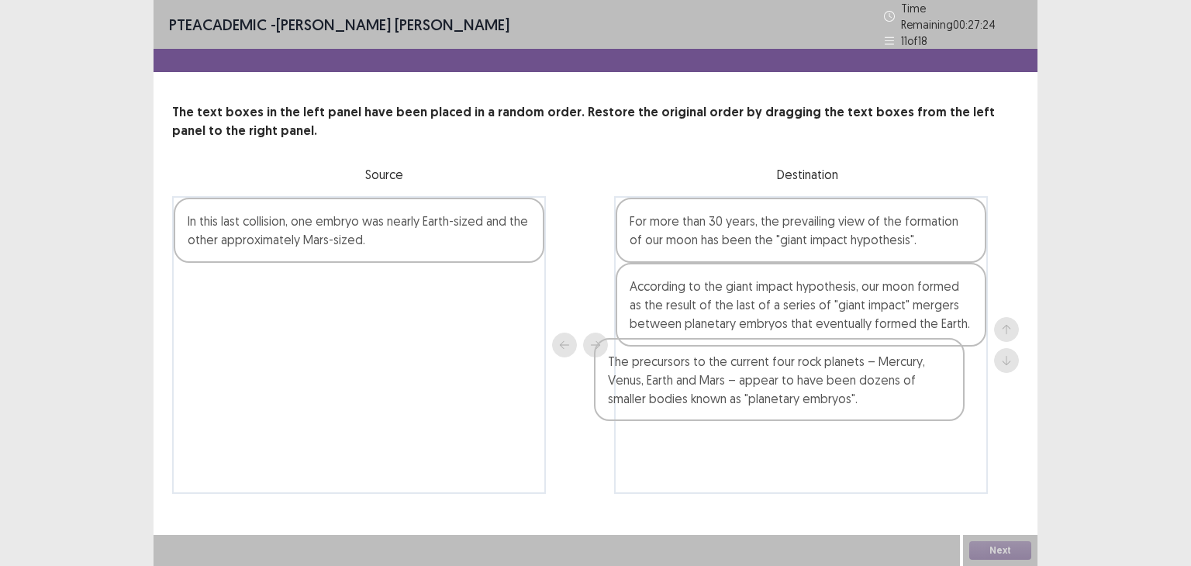
drag, startPoint x: 409, startPoint y: 251, endPoint x: 872, endPoint y: 402, distance: 486.3
click at [872, 402] on div "The precursors to the current four rock planets – Mercury, Venus, Earth and Mar…" at bounding box center [595, 345] width 847 height 298
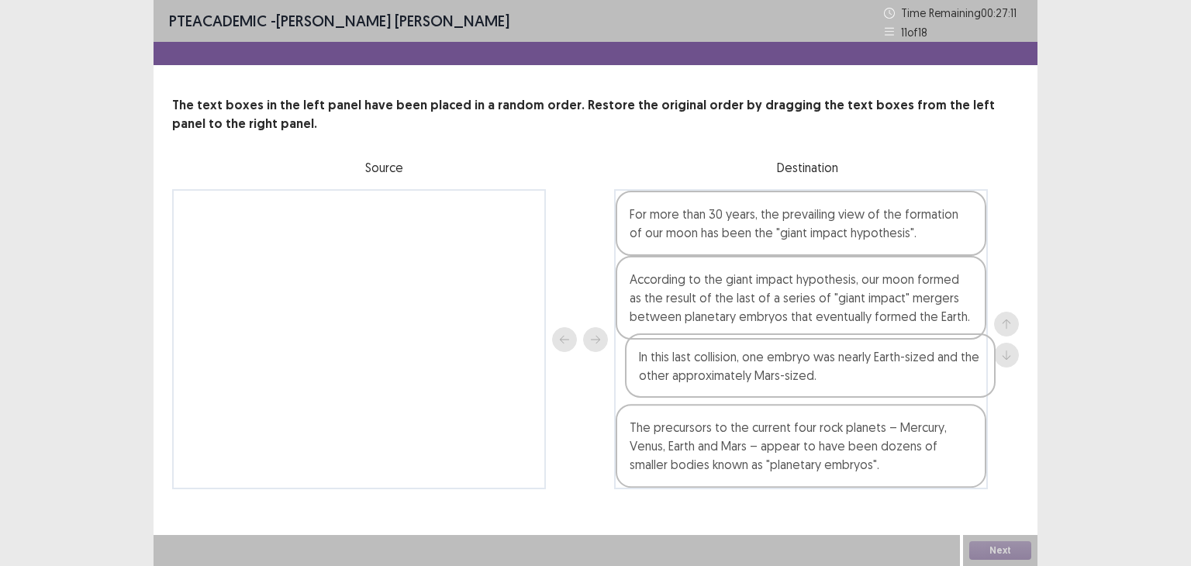
drag, startPoint x: 367, startPoint y: 237, endPoint x: 838, endPoint y: 391, distance: 495.4
click at [838, 391] on div "In this last collision, one embryo was nearly Earth-sized and the other approxi…" at bounding box center [595, 339] width 847 height 300
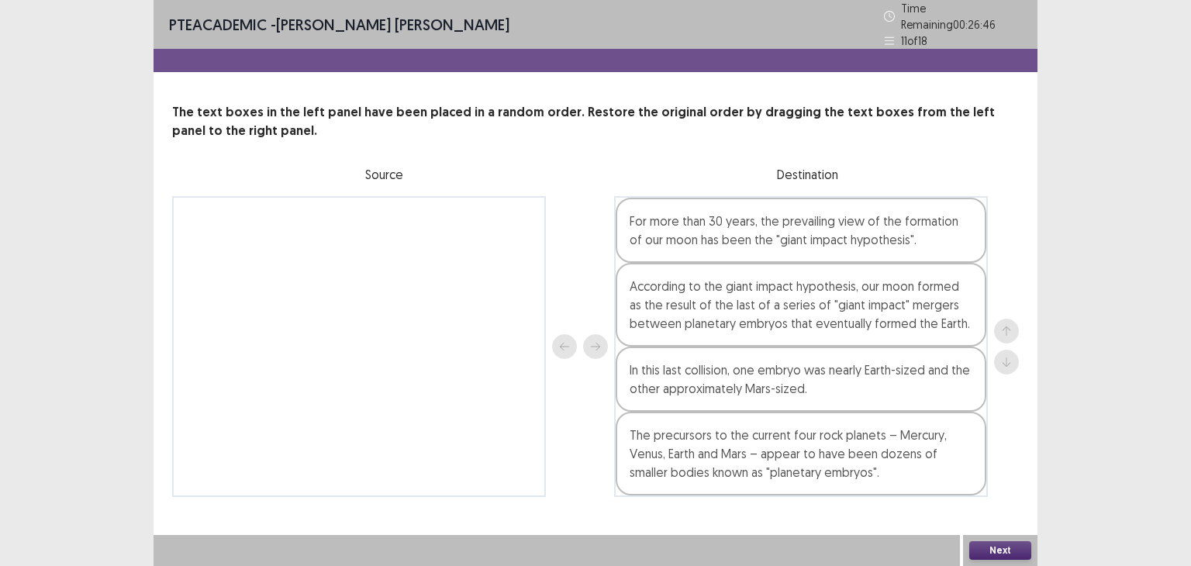
click at [1008, 551] on button "Next" at bounding box center [1000, 550] width 62 height 19
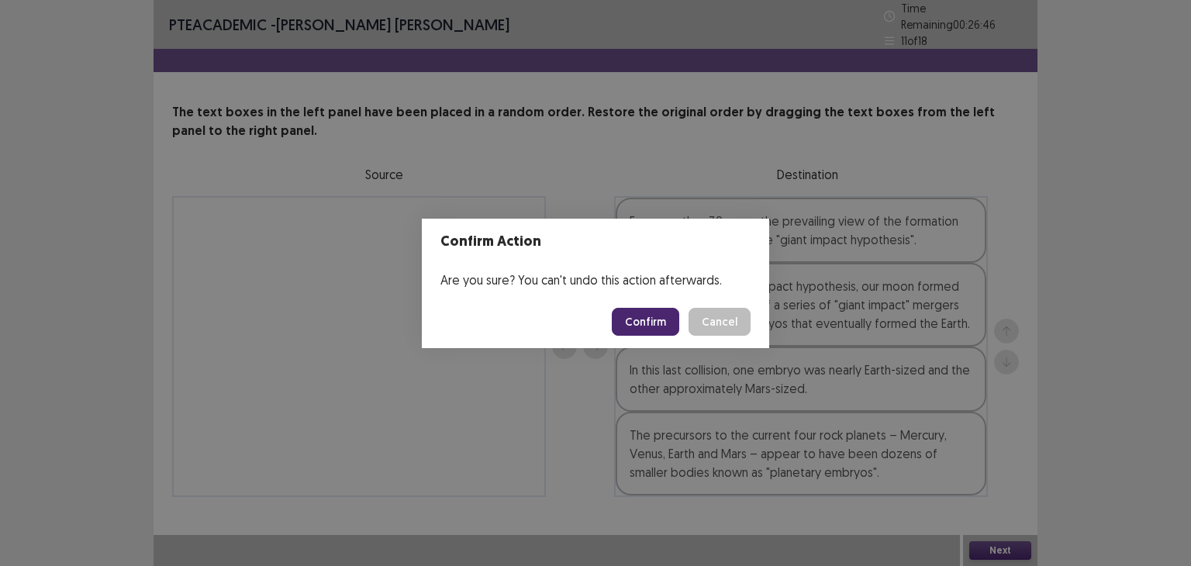
click at [661, 320] on button "Confirm" at bounding box center [645, 322] width 67 height 28
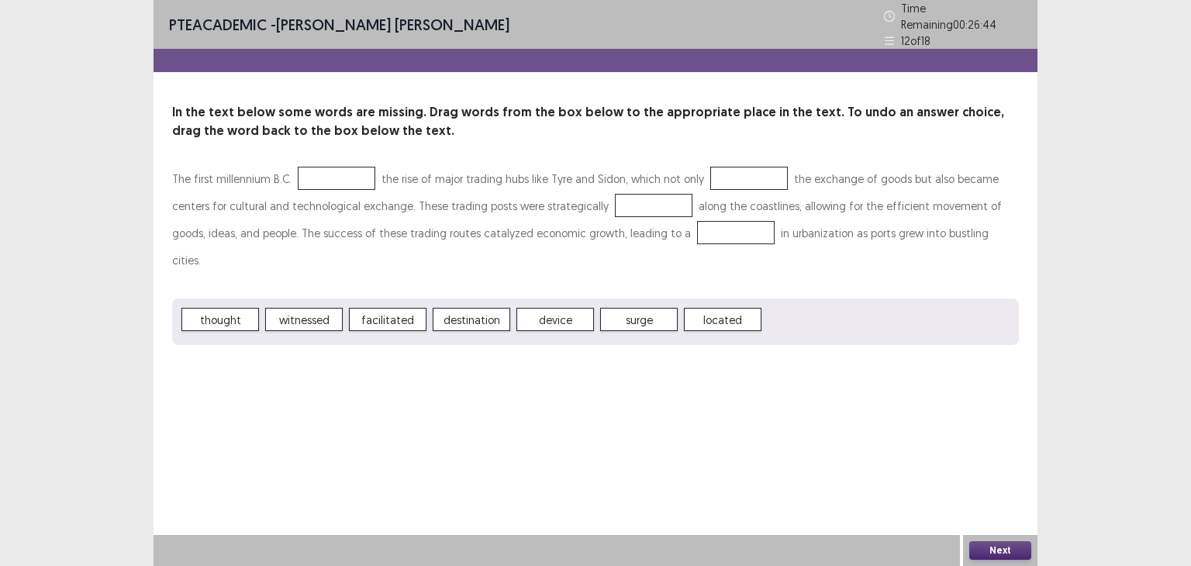
click at [329, 444] on div "PTE academic - [PERSON_NAME] [PERSON_NAME] Time Remaining 00 : 26 : 44 12 of 18…" at bounding box center [596, 283] width 884 height 566
click at [999, 557] on button "Next" at bounding box center [1000, 550] width 62 height 19
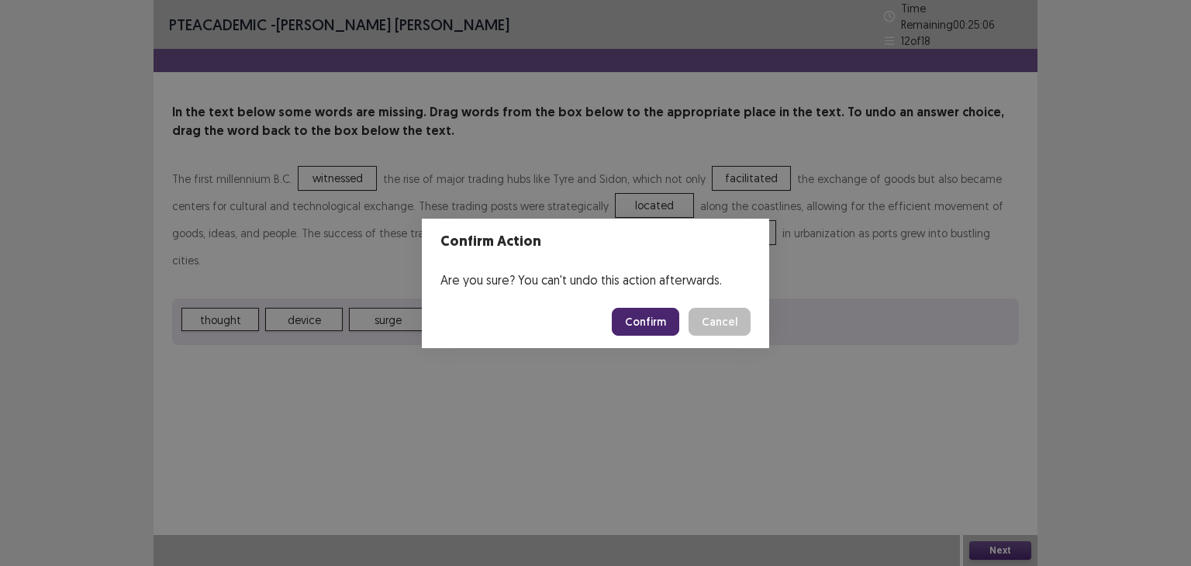
click at [649, 315] on button "Confirm" at bounding box center [645, 322] width 67 height 28
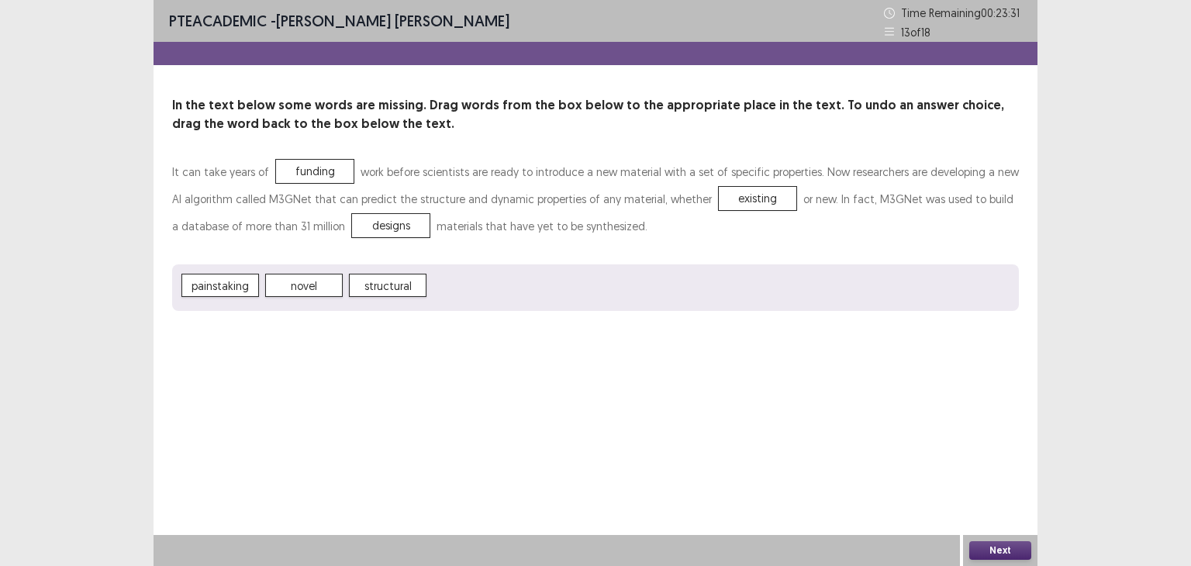
click at [1006, 550] on button "Next" at bounding box center [1000, 550] width 62 height 19
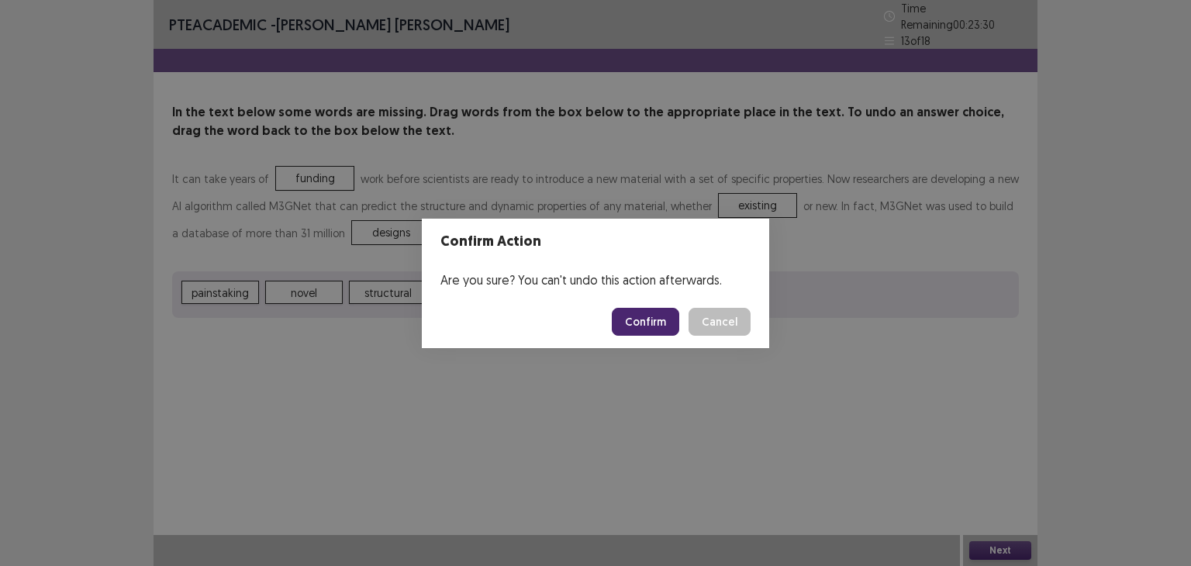
click at [669, 321] on button "Confirm" at bounding box center [645, 322] width 67 height 28
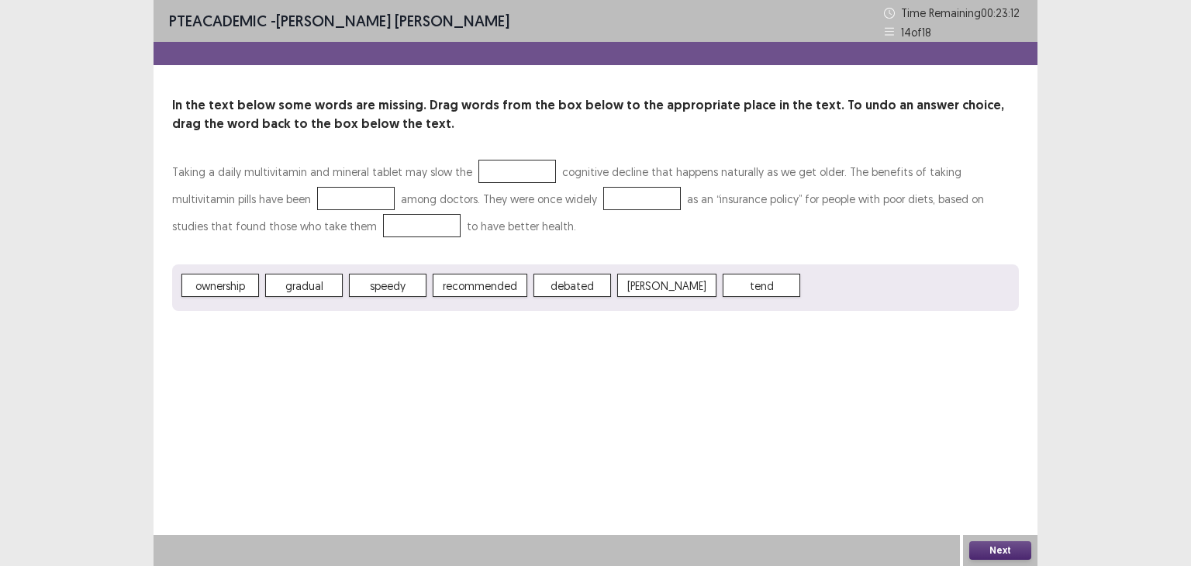
click at [399, 286] on span "speedy" at bounding box center [388, 285] width 78 height 23
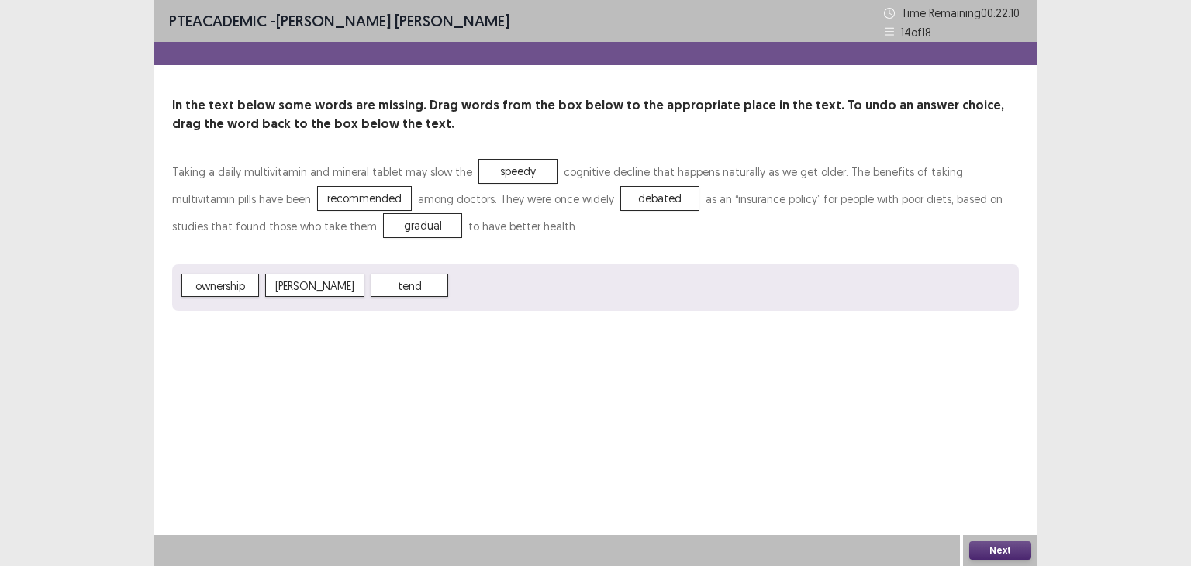
click at [1007, 553] on button "Next" at bounding box center [1000, 550] width 62 height 19
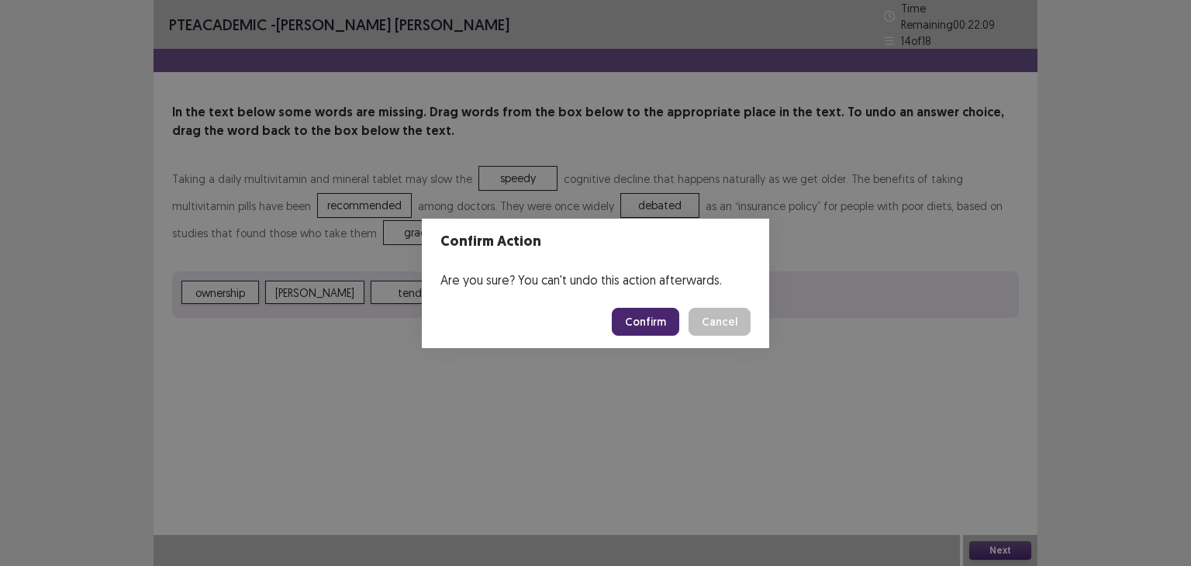
click at [655, 330] on button "Confirm" at bounding box center [645, 322] width 67 height 28
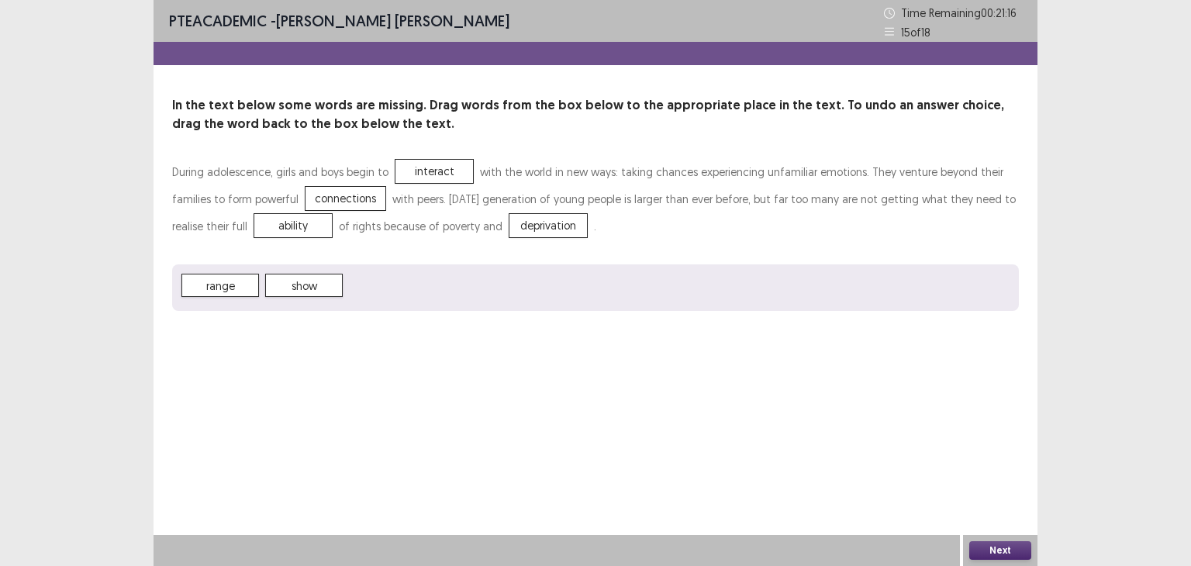
click at [991, 550] on button "Next" at bounding box center [1000, 550] width 62 height 19
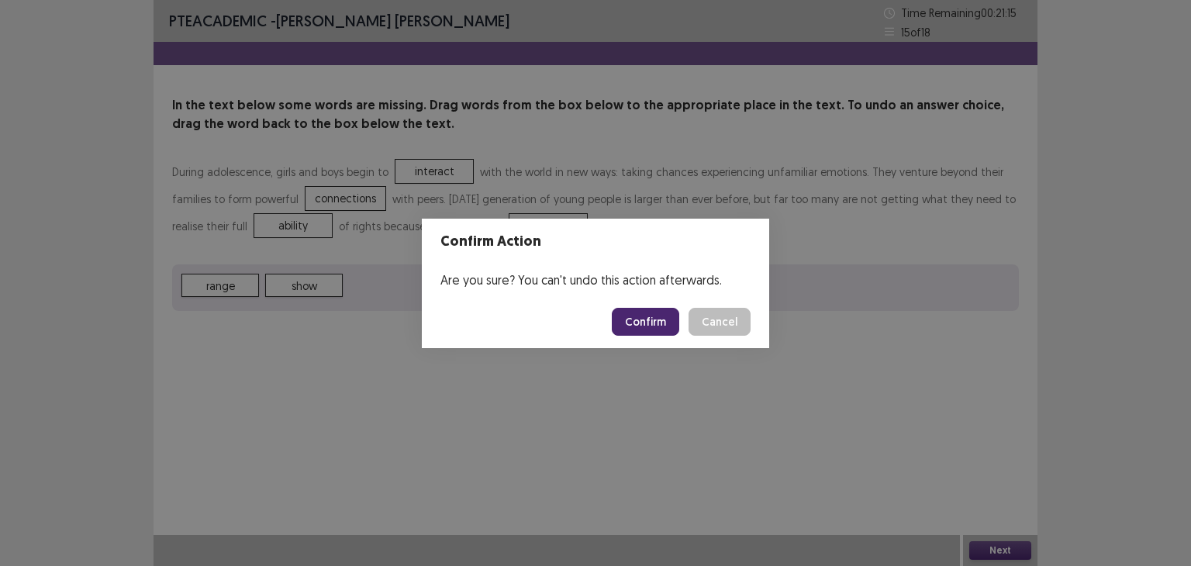
click at [651, 323] on button "Confirm" at bounding box center [645, 322] width 67 height 28
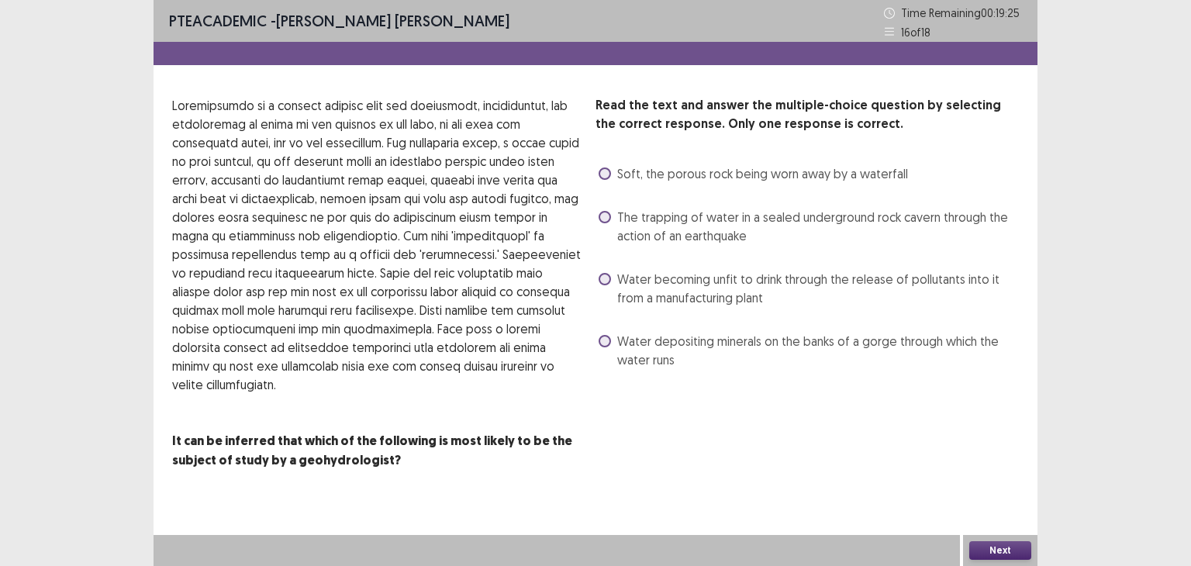
click at [735, 295] on span "Water becoming unfit to drink through the release of pollutants into it from a …" at bounding box center [818, 288] width 402 height 37
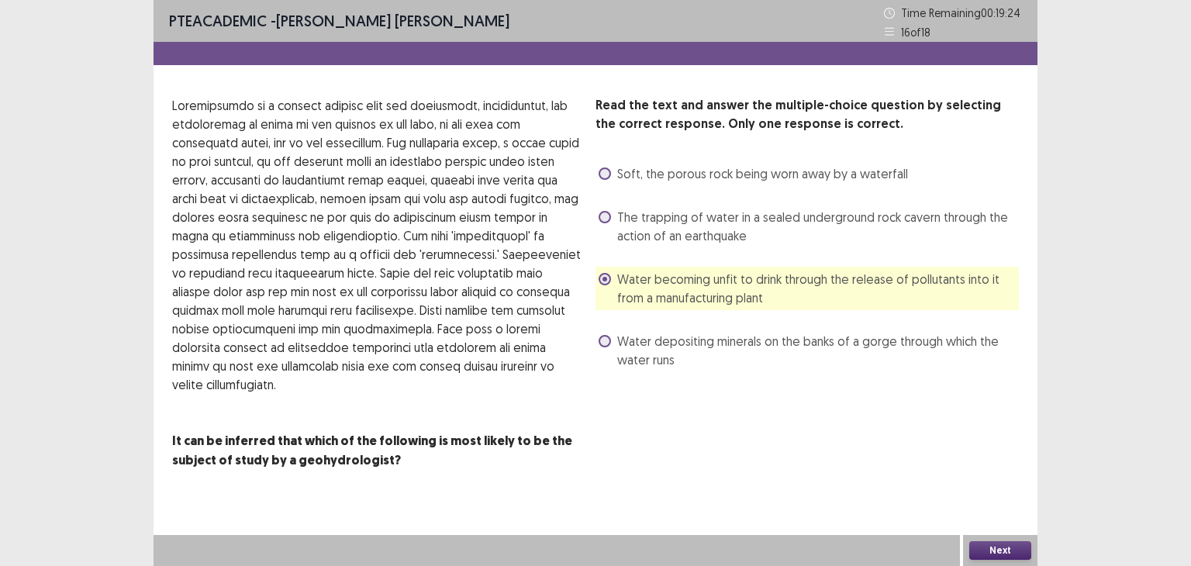
click at [999, 551] on button "Next" at bounding box center [1000, 550] width 62 height 19
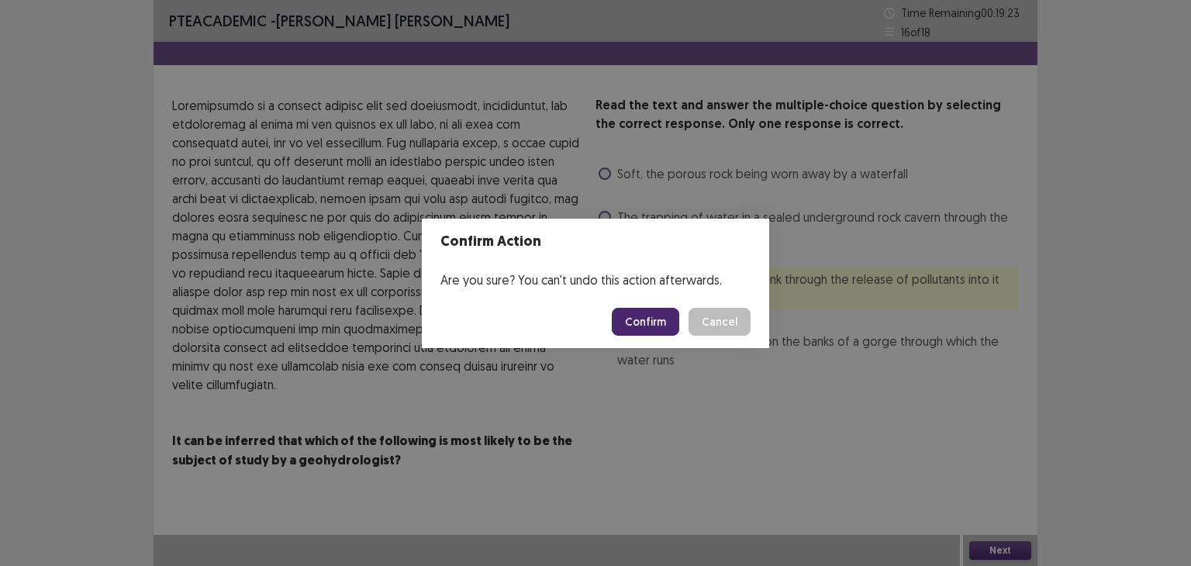
click at [637, 309] on button "Confirm" at bounding box center [645, 322] width 67 height 28
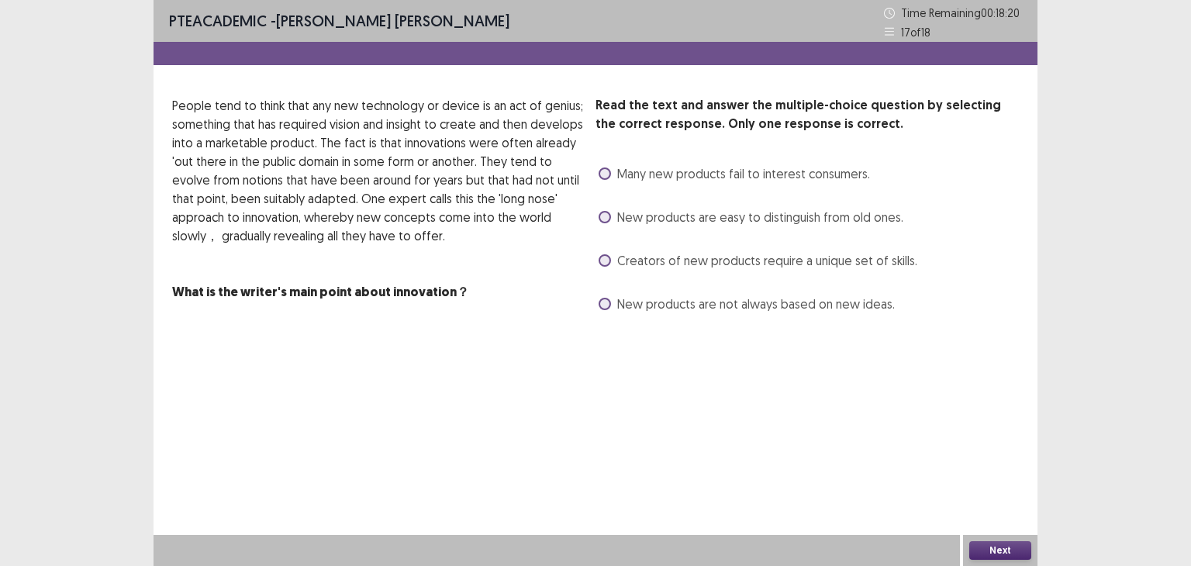
click at [607, 254] on label "Creators of new products require a unique set of skills." at bounding box center [758, 260] width 319 height 19
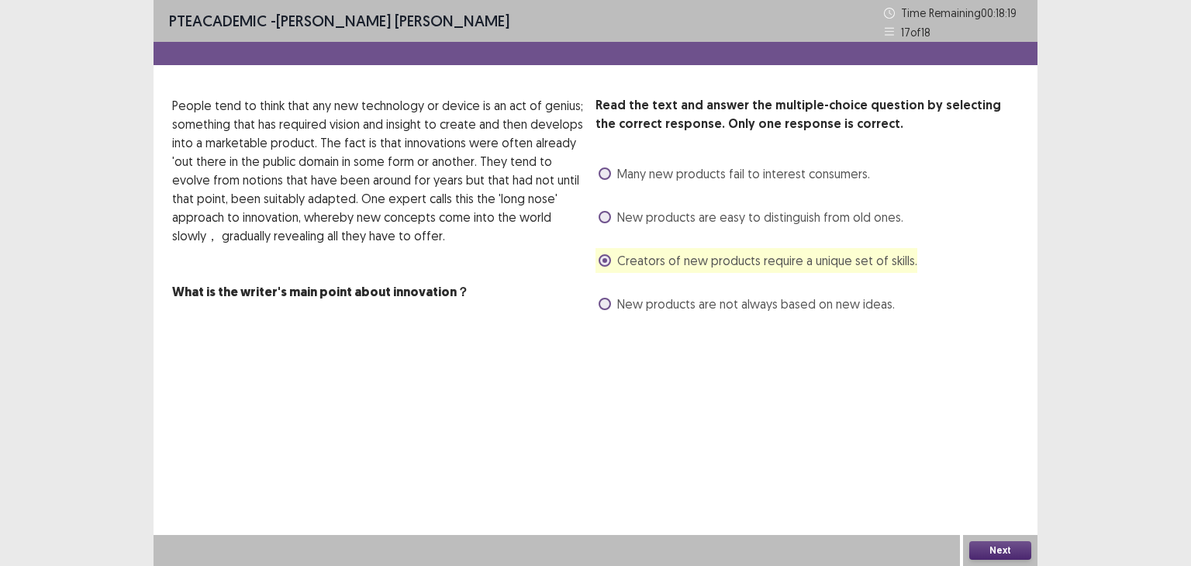
click at [1011, 544] on button "Next" at bounding box center [1000, 550] width 62 height 19
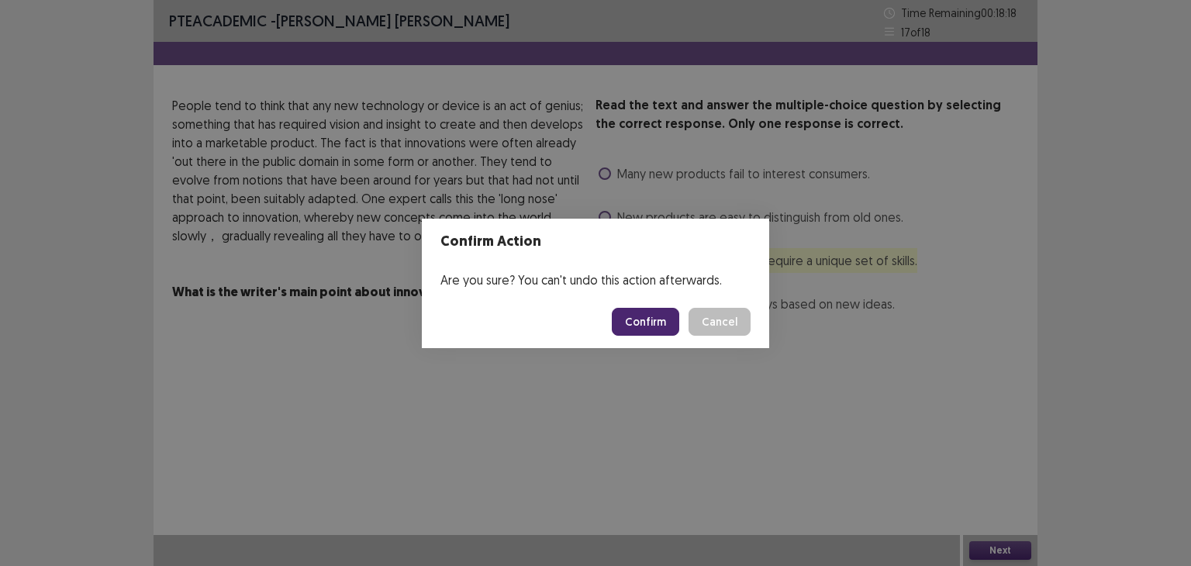
click at [642, 314] on button "Confirm" at bounding box center [645, 322] width 67 height 28
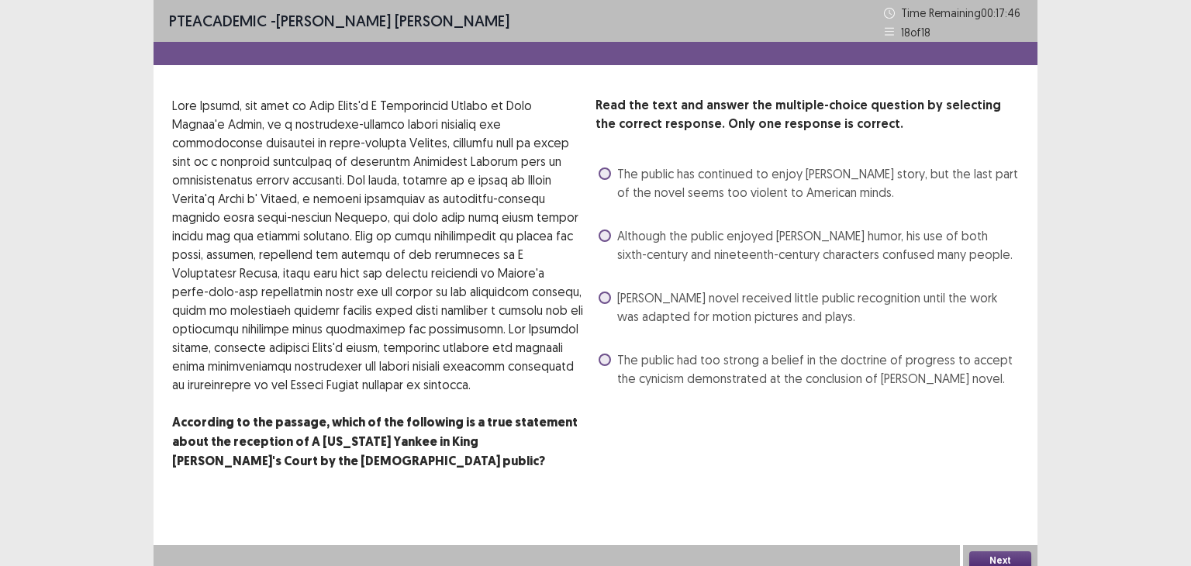
click at [606, 355] on span at bounding box center [605, 360] width 12 height 12
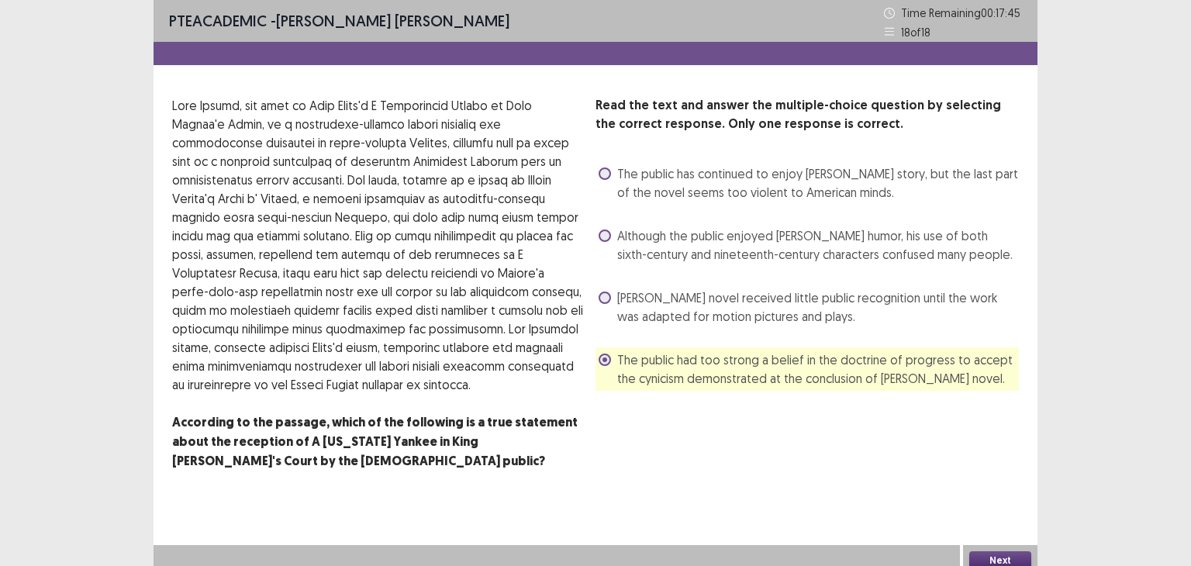
click at [1006, 558] on button "Next" at bounding box center [1000, 560] width 62 height 19
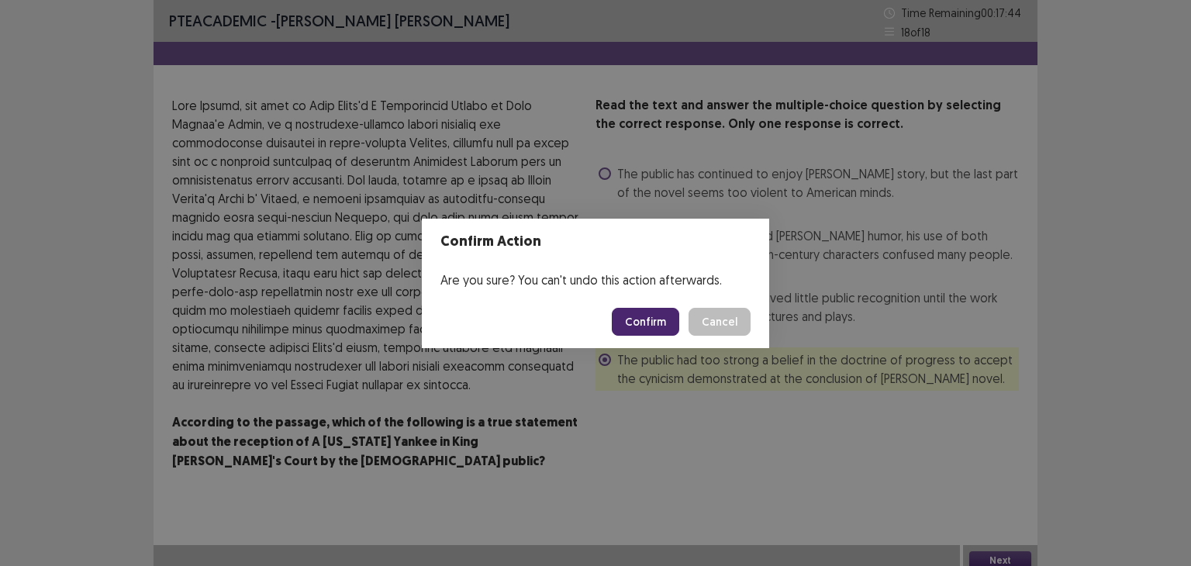
click at [636, 325] on button "Confirm" at bounding box center [645, 322] width 67 height 28
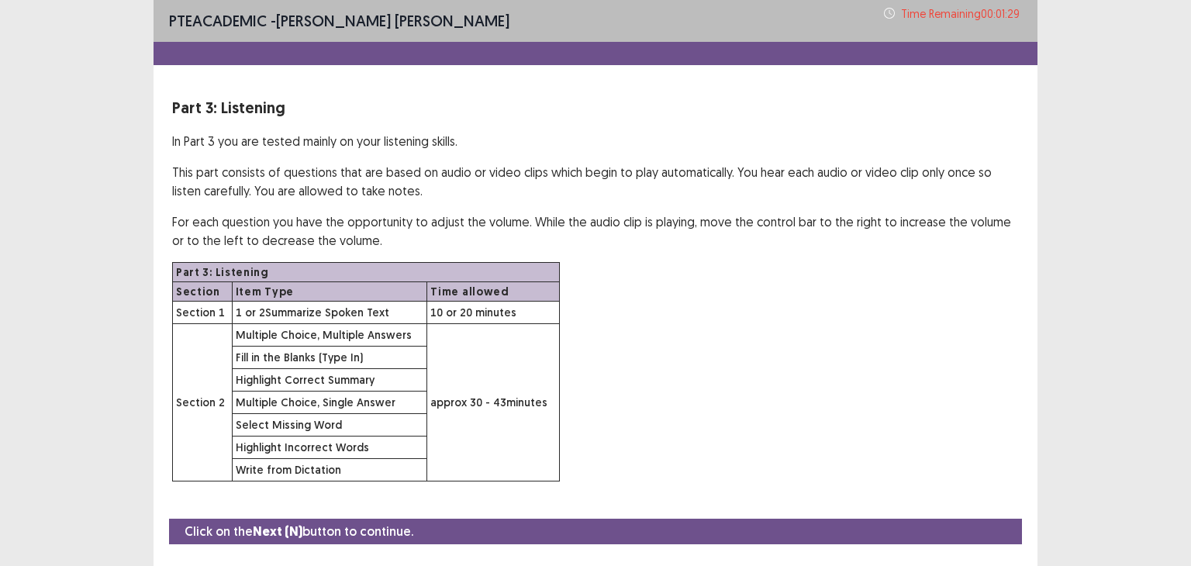
scroll to position [38, 0]
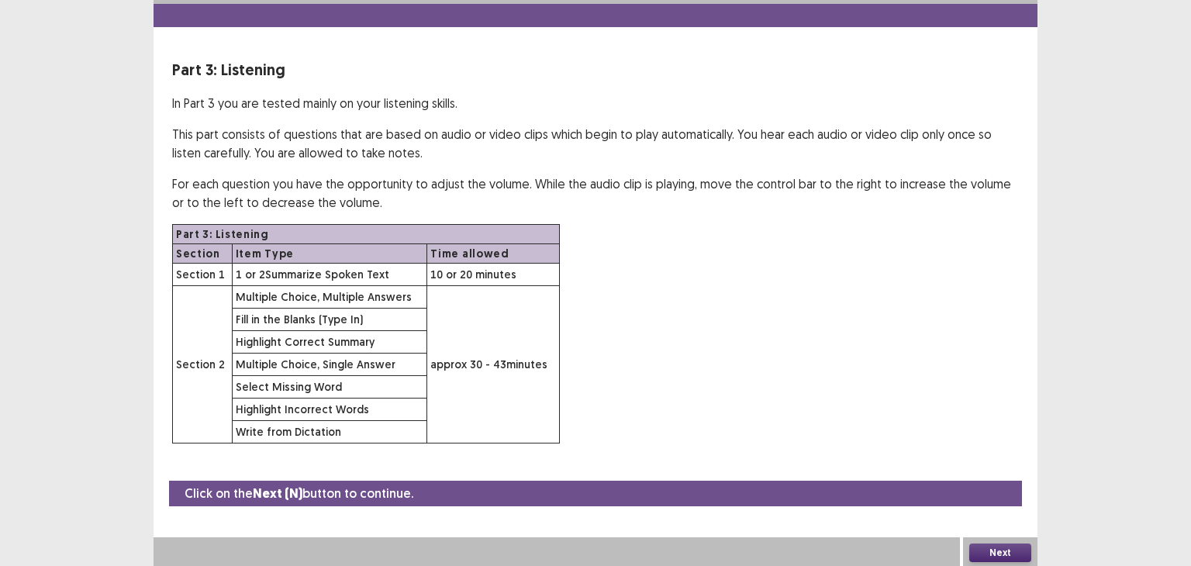
click at [1014, 545] on button "Next" at bounding box center [1000, 553] width 62 height 19
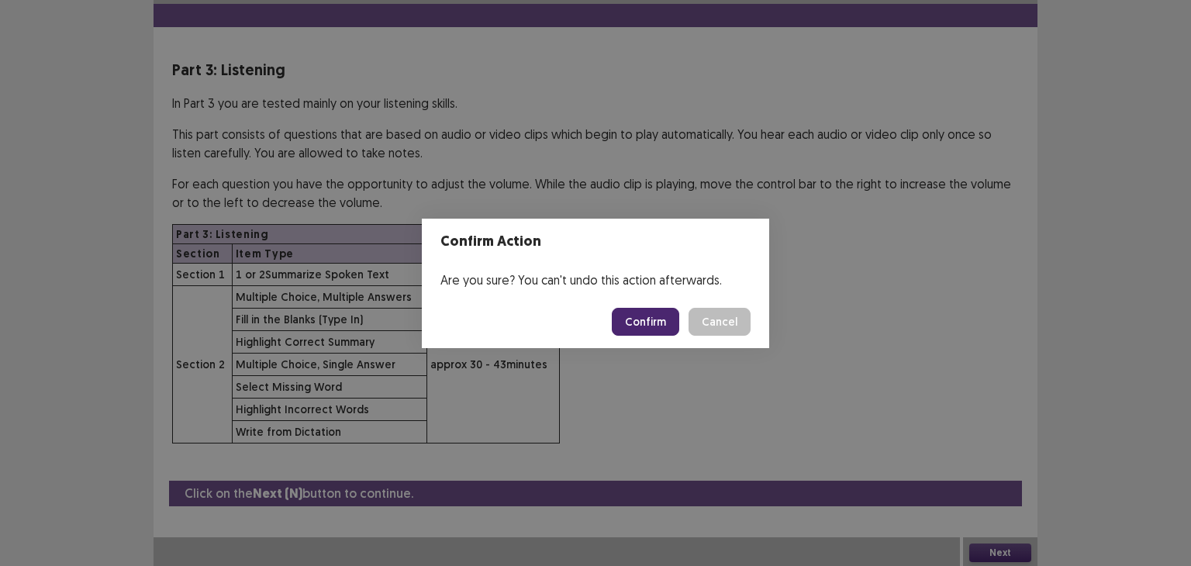
click at [664, 316] on button "Confirm" at bounding box center [645, 322] width 67 height 28
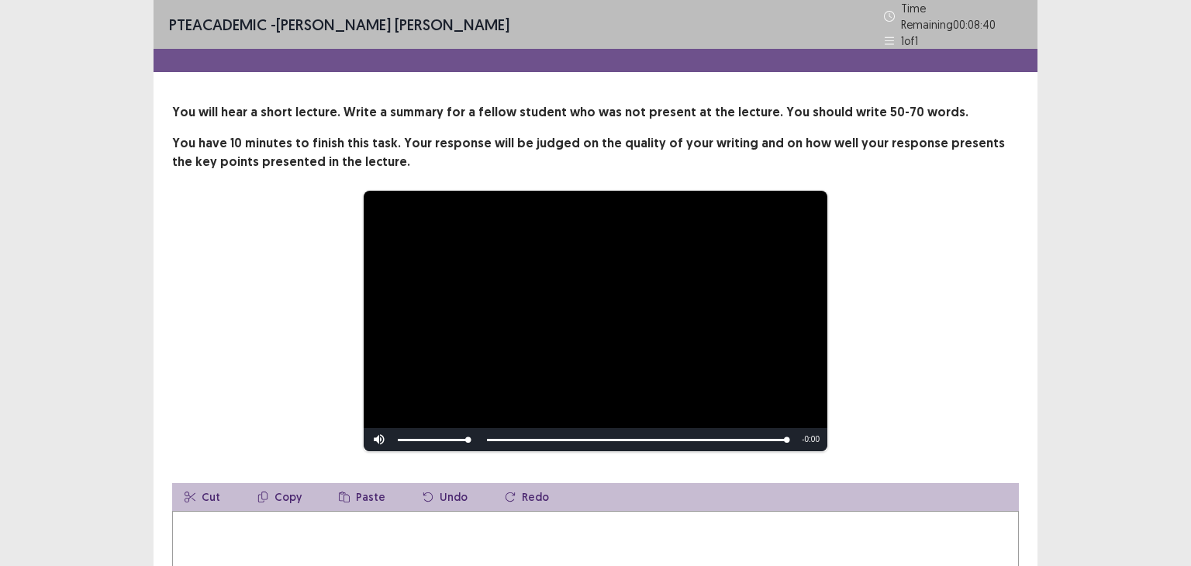
scroll to position [205, 0]
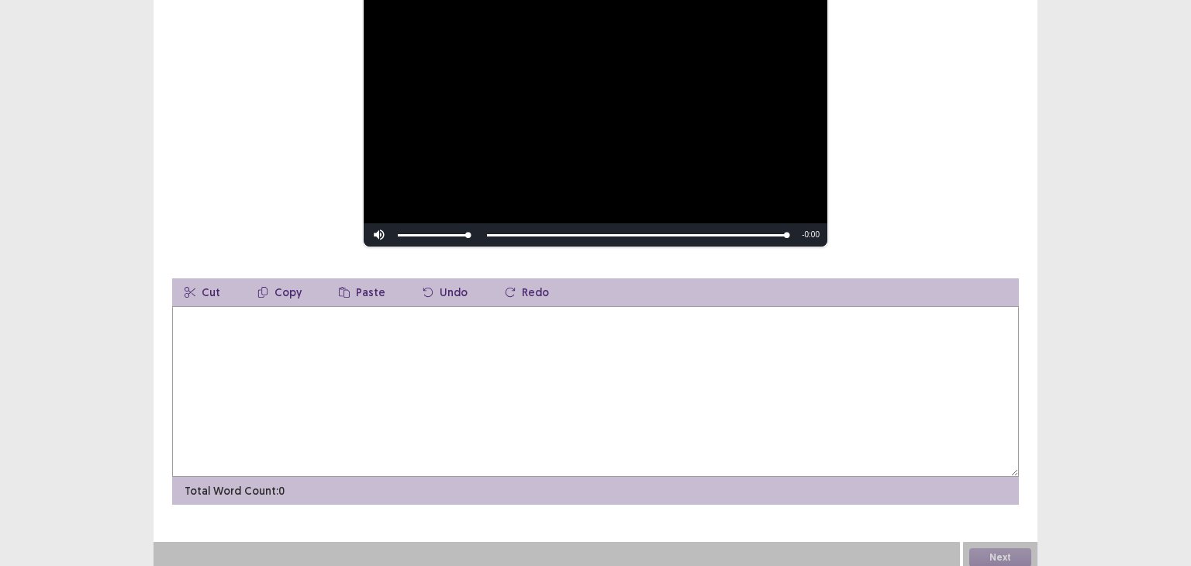
click at [554, 424] on textarea at bounding box center [595, 391] width 847 height 171
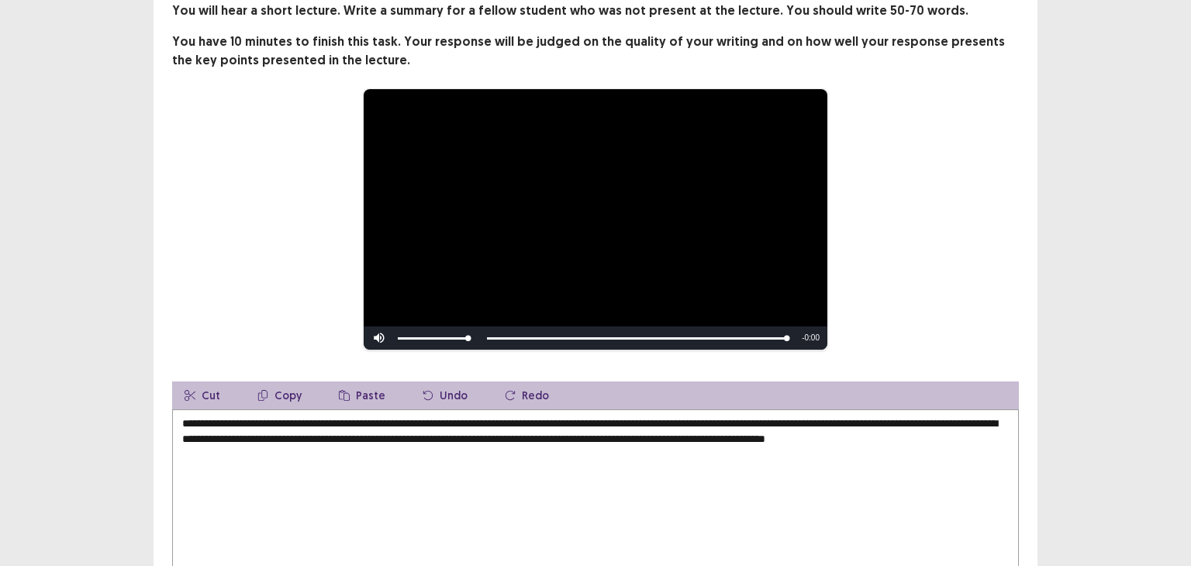
scroll to position [78, 0]
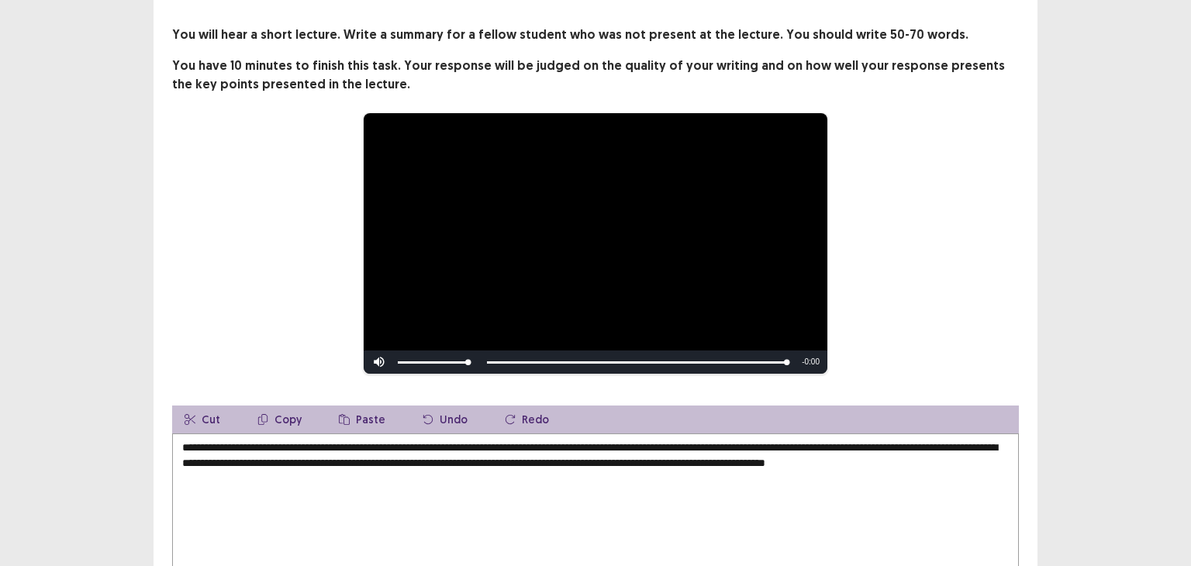
click at [903, 444] on textarea "**********" at bounding box center [595, 518] width 847 height 171
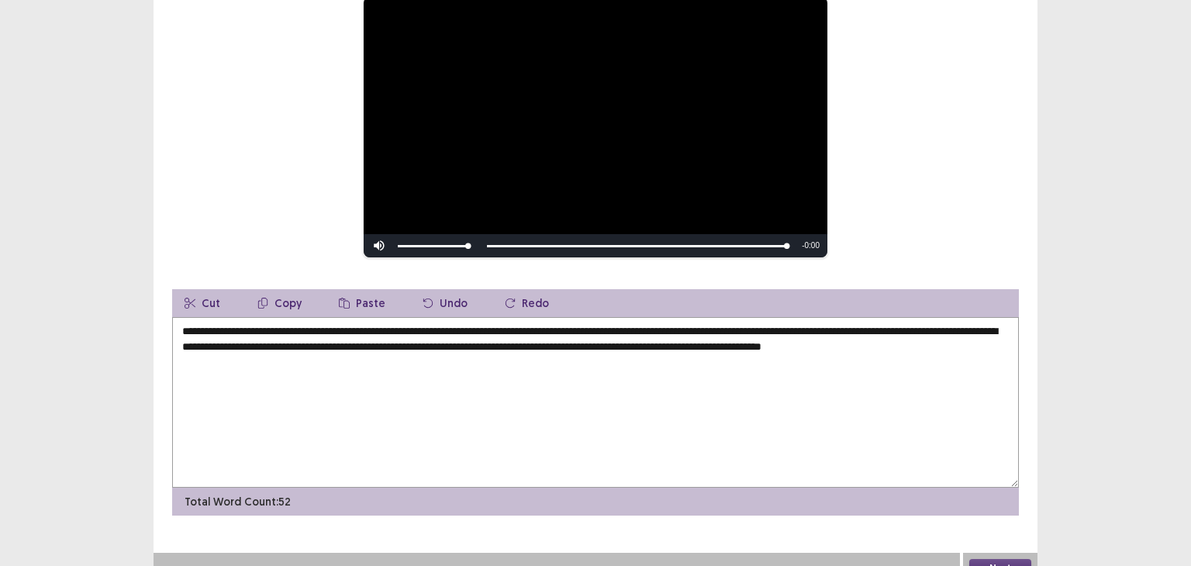
scroll to position [205, 0]
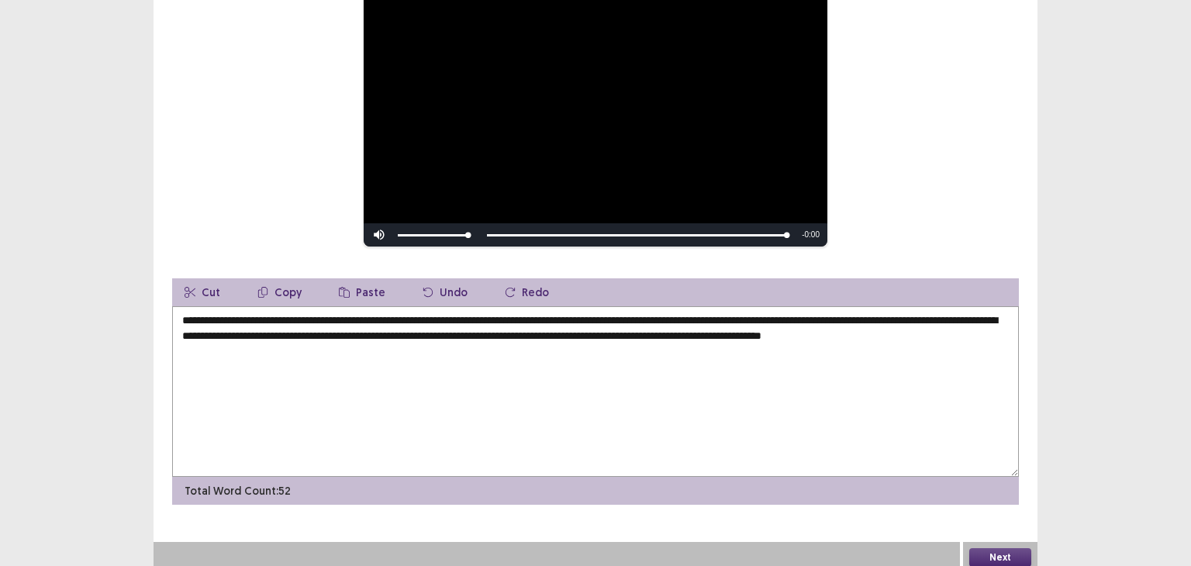
type textarea "**********"
click at [1005, 551] on button "Next" at bounding box center [1000, 557] width 62 height 19
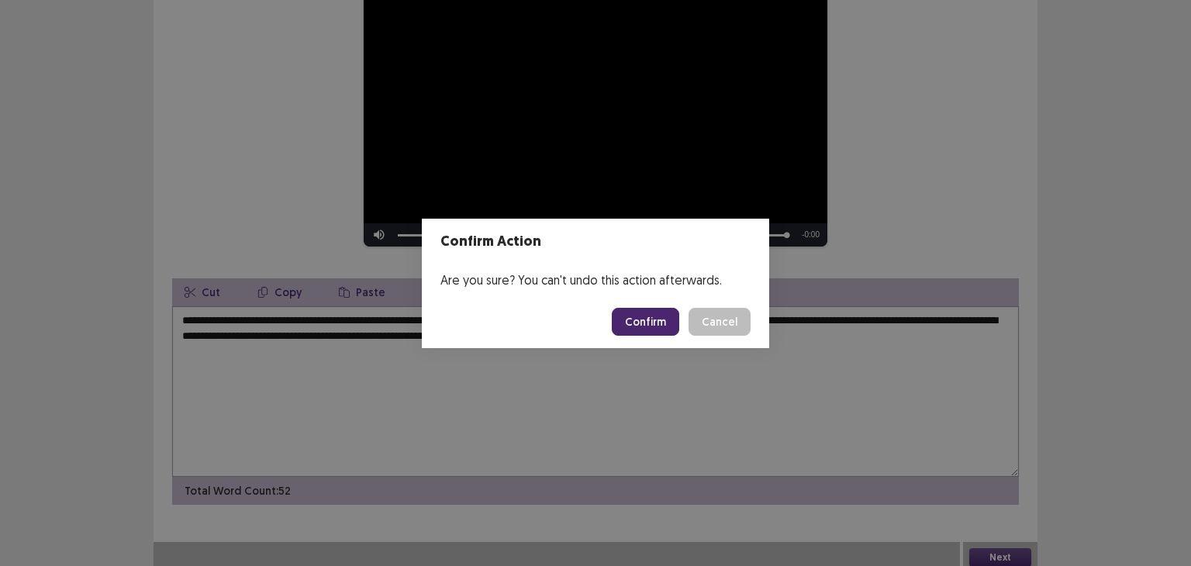
click at [879, 402] on div "Confirm Action Are you sure? You can't undo this action afterwards. Confirm Can…" at bounding box center [595, 283] width 1191 height 566
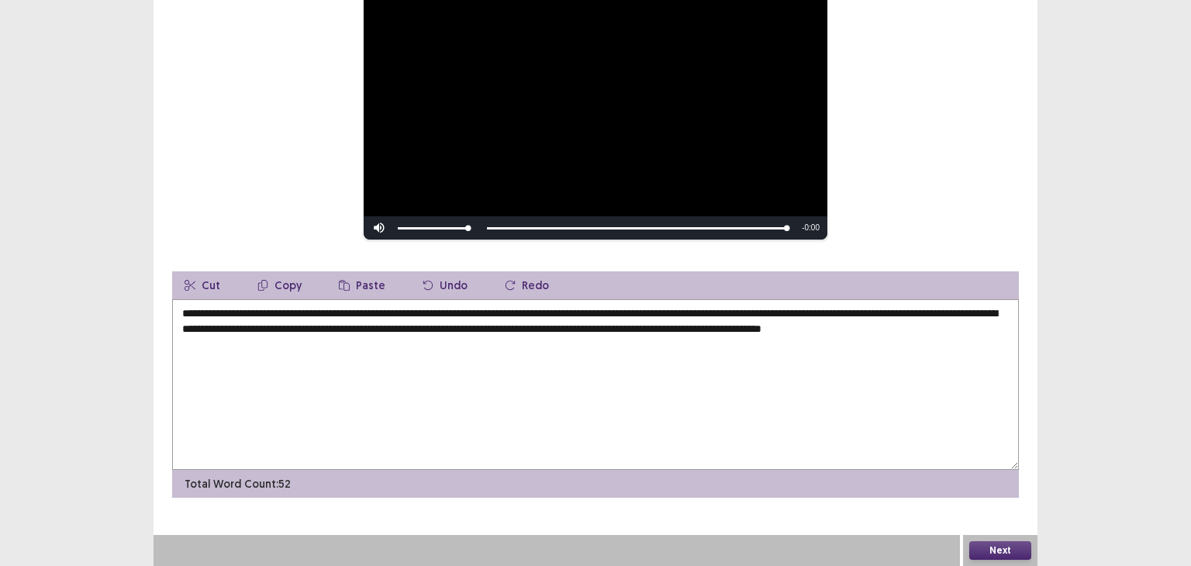
click at [1001, 547] on button "Next" at bounding box center [1000, 550] width 62 height 19
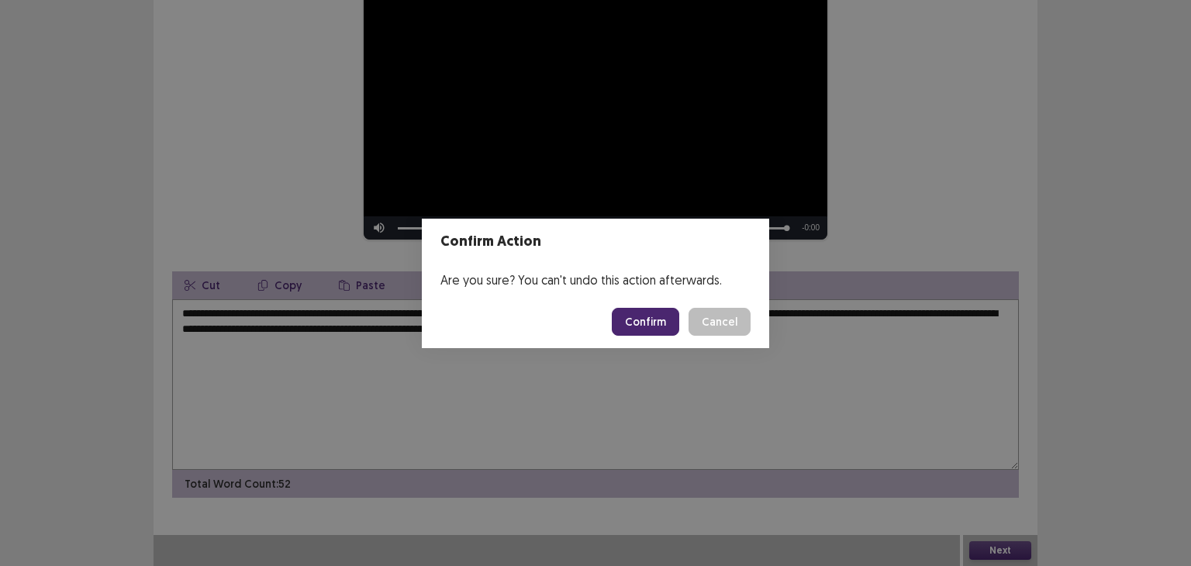
click at [661, 327] on button "Confirm" at bounding box center [645, 322] width 67 height 28
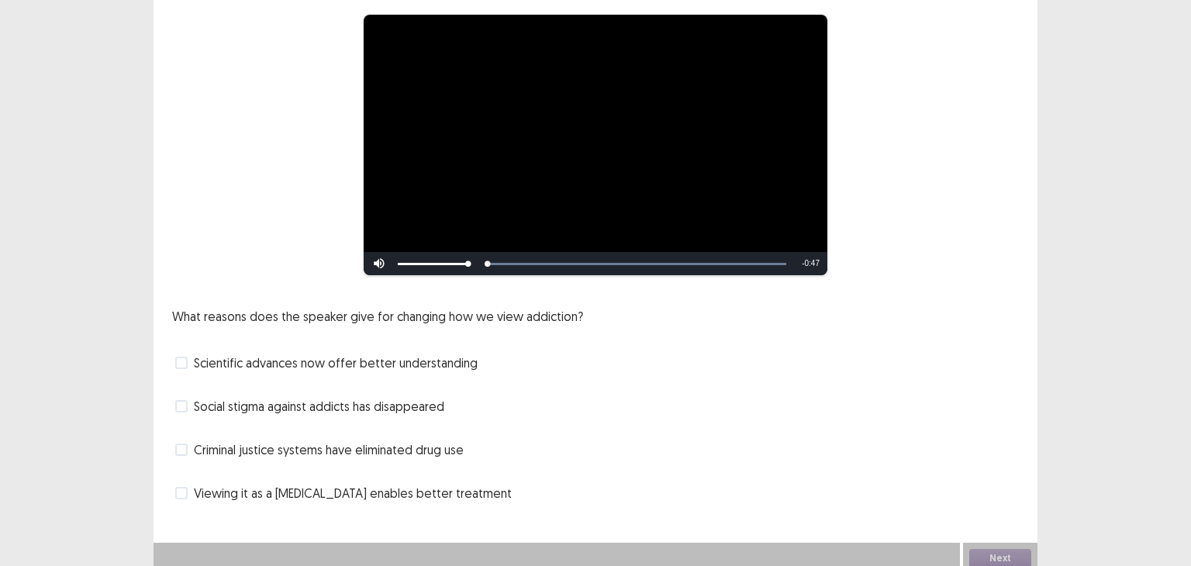
scroll to position [133, 0]
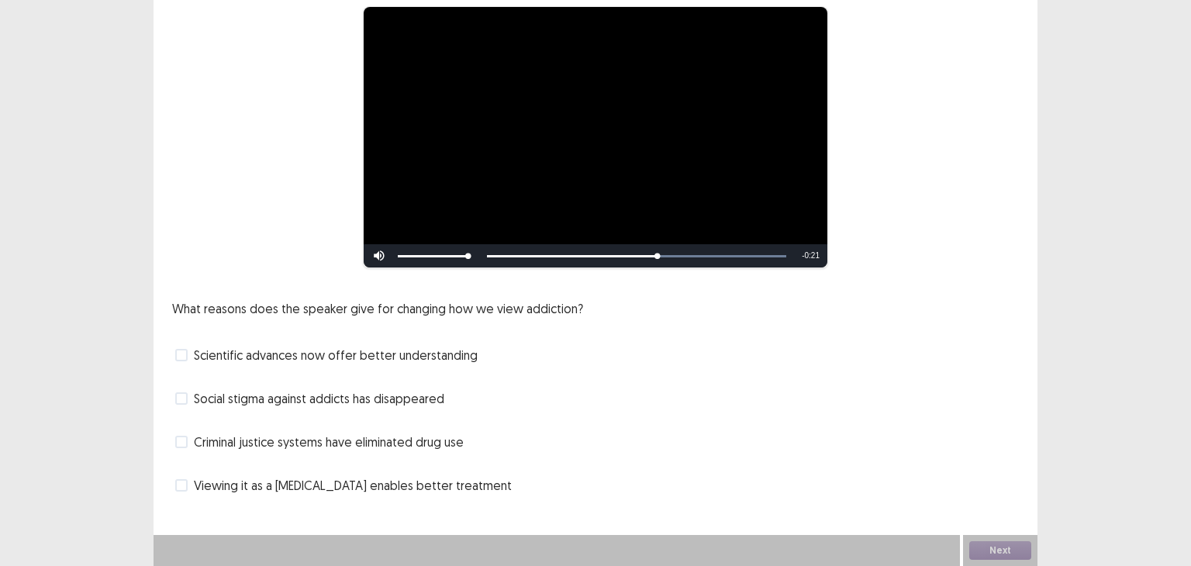
click at [178, 483] on span at bounding box center [181, 485] width 12 height 12
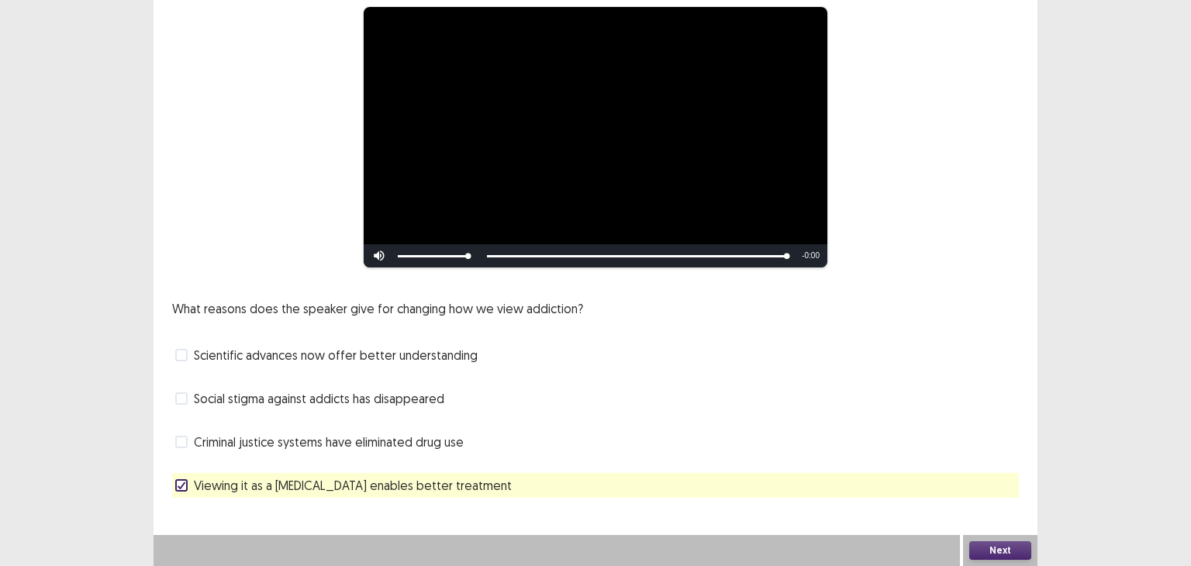
click at [994, 552] on button "Next" at bounding box center [1000, 550] width 62 height 19
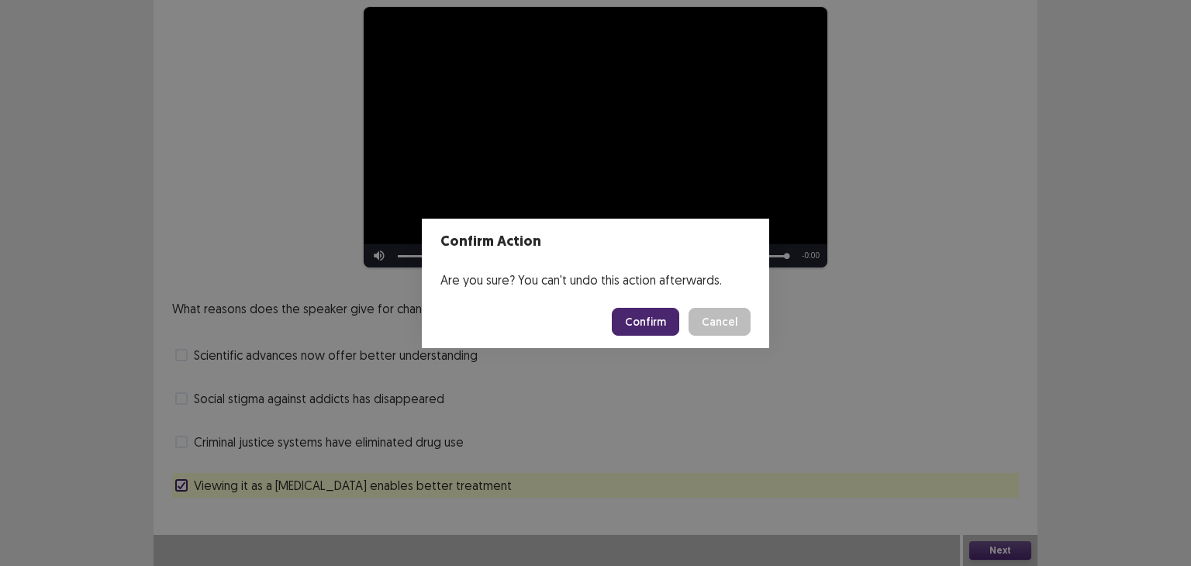
click at [645, 320] on button "Confirm" at bounding box center [645, 322] width 67 height 28
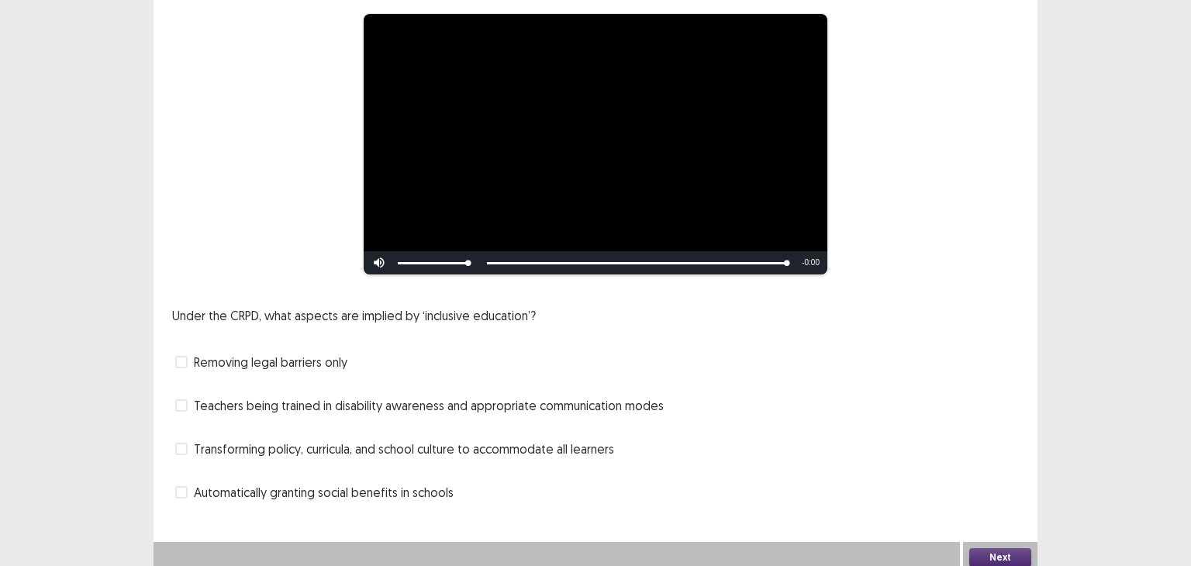
click at [180, 399] on span at bounding box center [181, 405] width 12 height 12
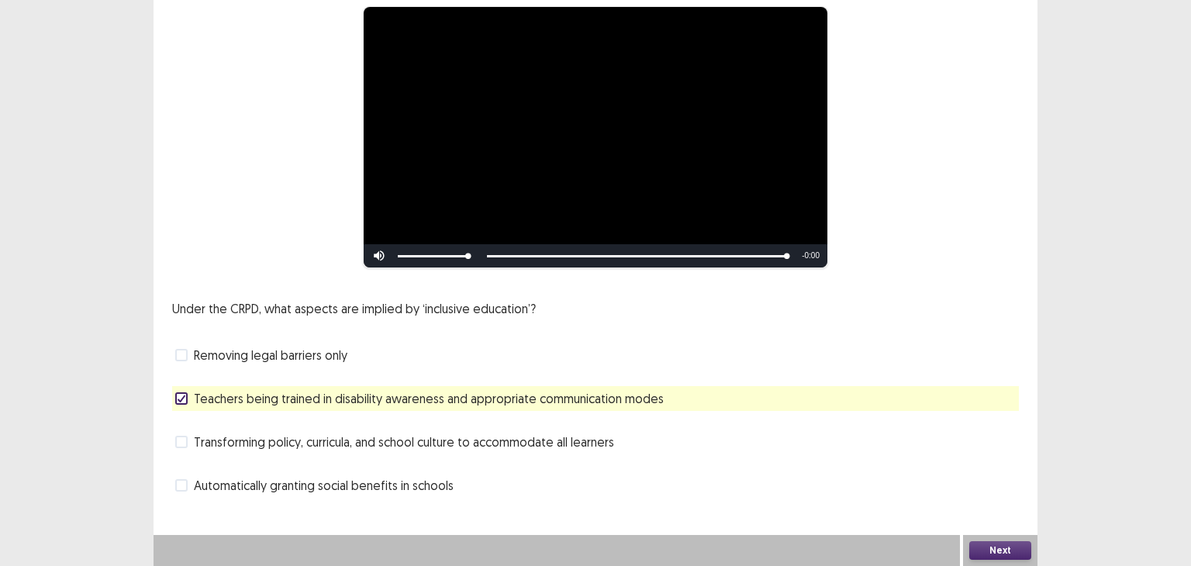
click at [1007, 551] on button "Next" at bounding box center [1000, 550] width 62 height 19
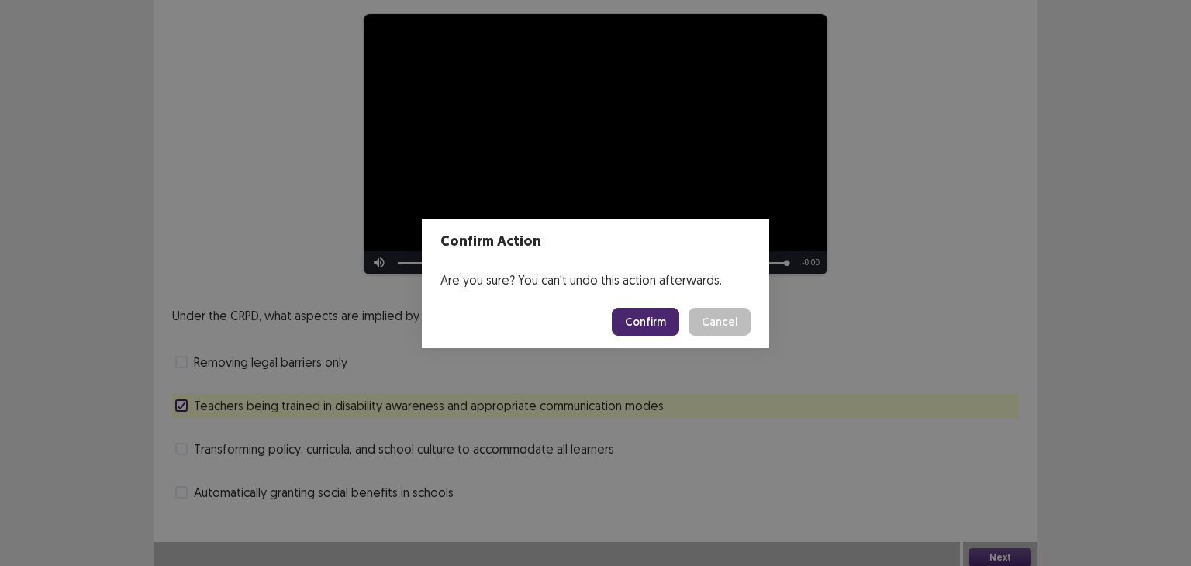
click at [660, 325] on button "Confirm" at bounding box center [645, 322] width 67 height 28
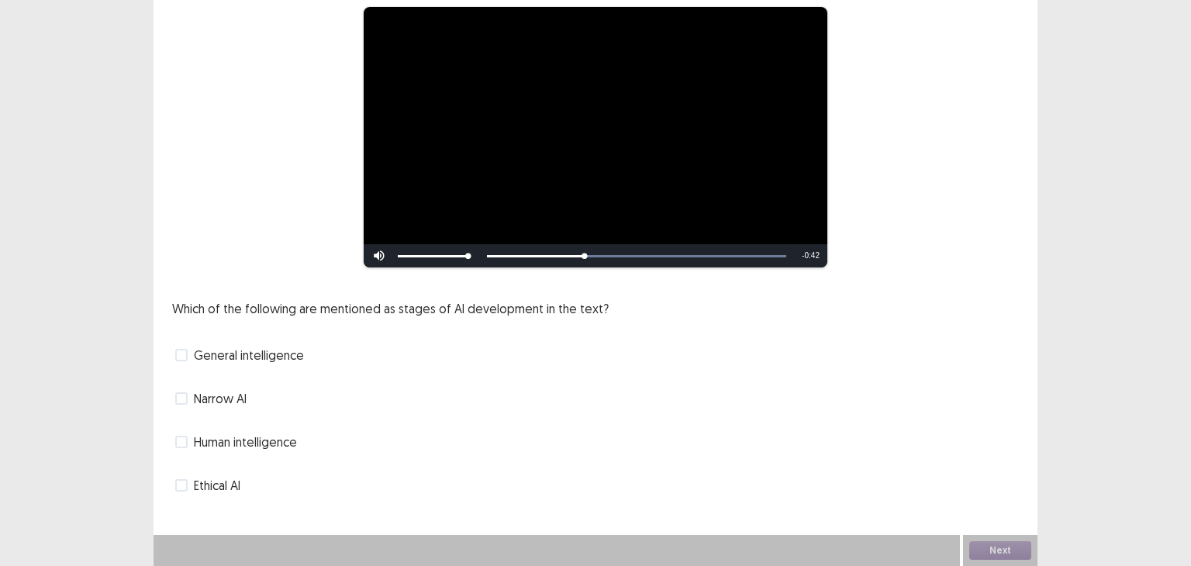
click at [184, 396] on span at bounding box center [181, 398] width 12 height 12
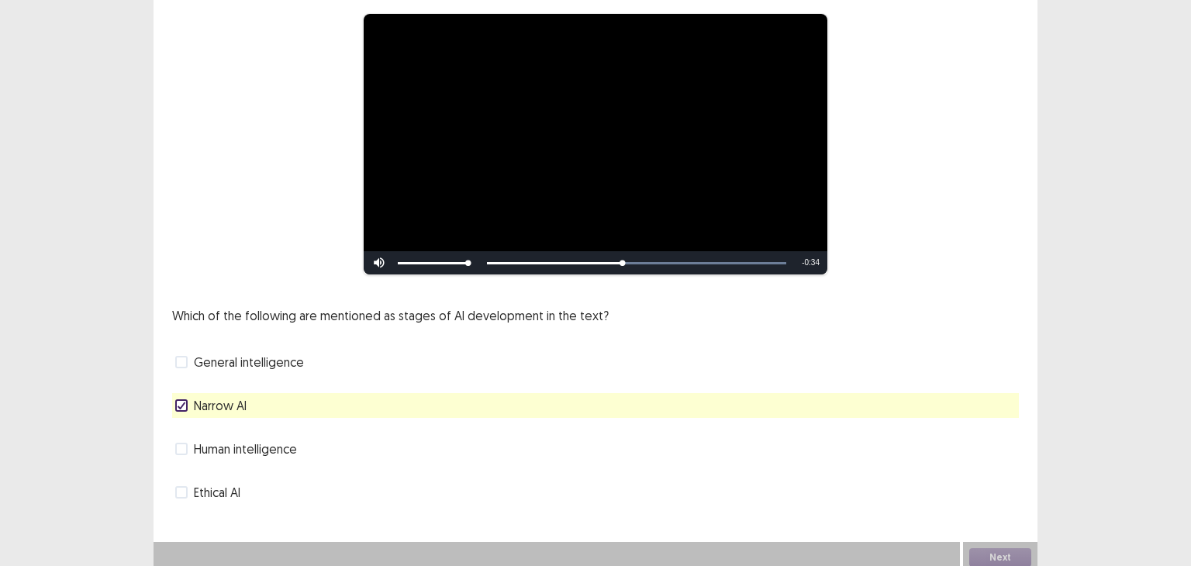
click at [180, 356] on span at bounding box center [181, 362] width 12 height 12
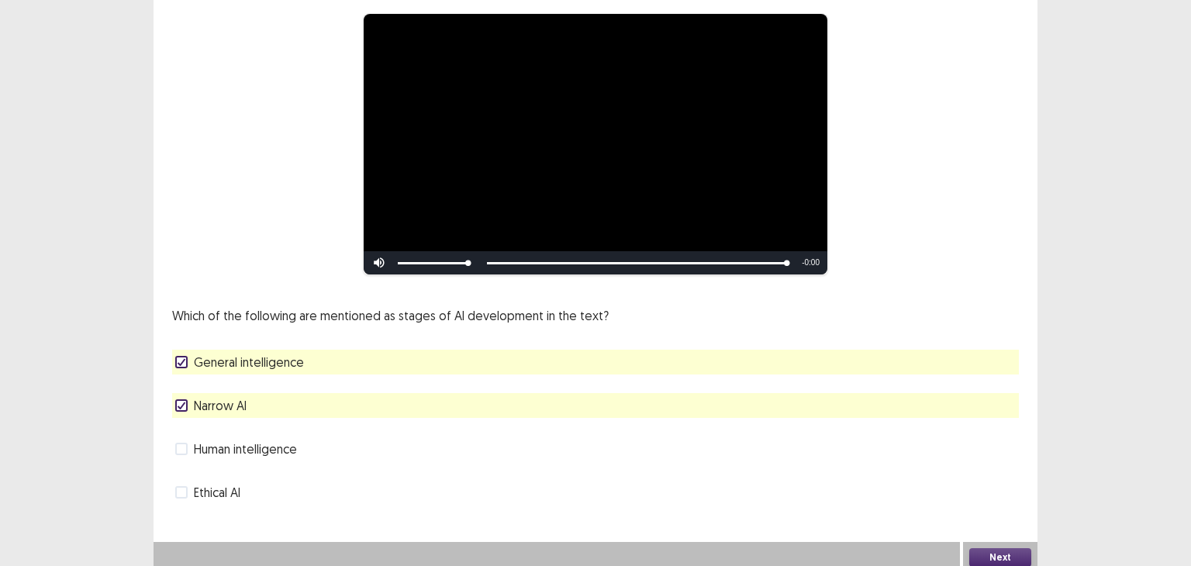
click at [1009, 548] on button "Next" at bounding box center [1000, 557] width 62 height 19
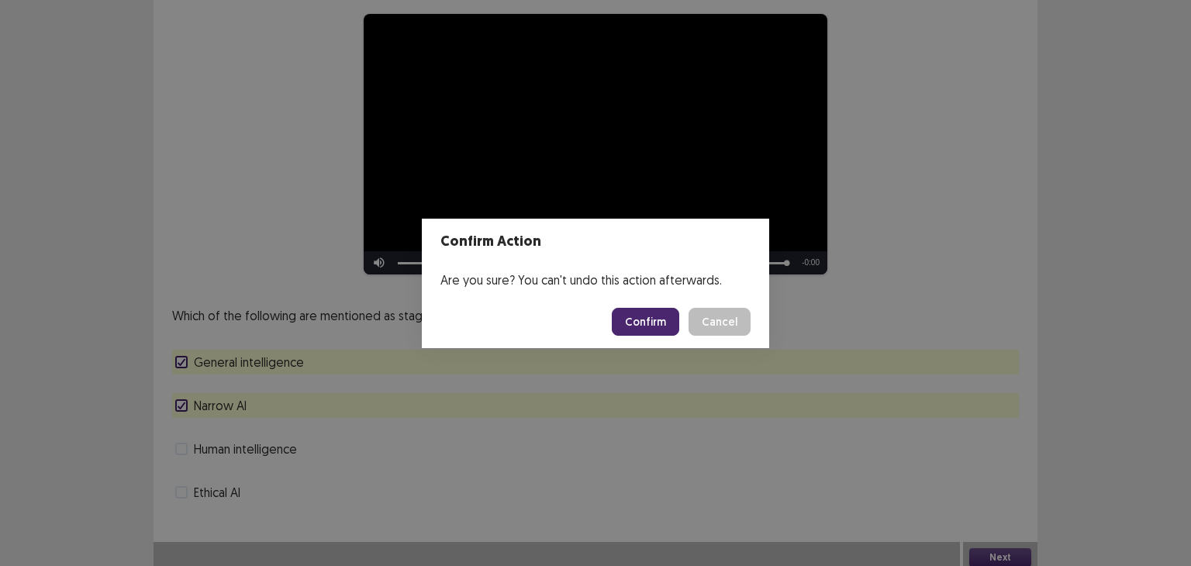
click at [659, 318] on button "Confirm" at bounding box center [645, 322] width 67 height 28
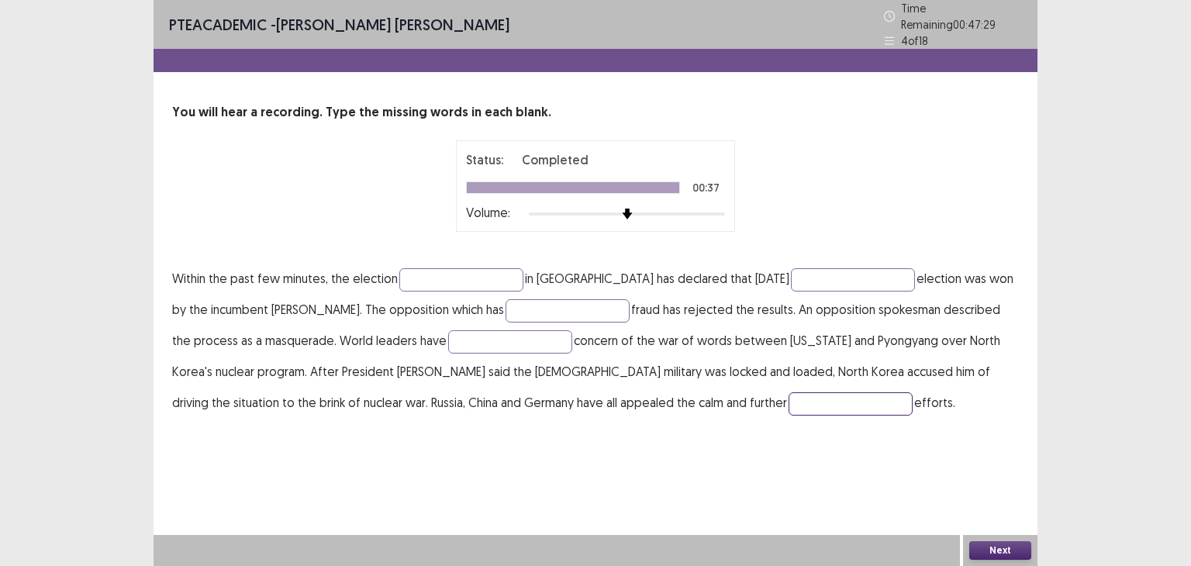
click at [789, 392] on input "text" at bounding box center [851, 403] width 124 height 23
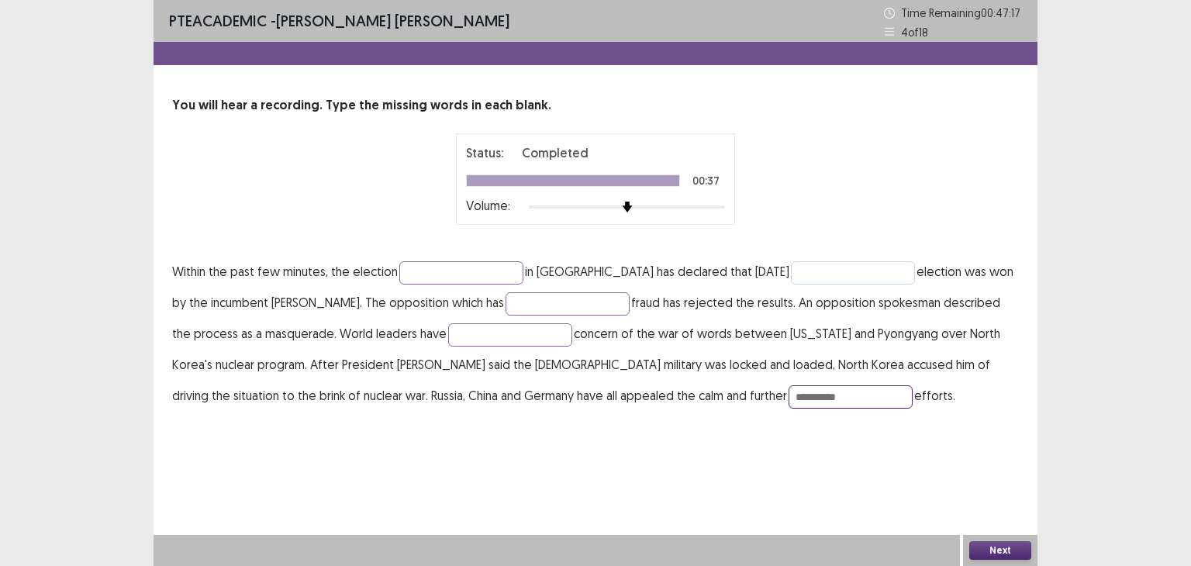
type input "**********"
click at [791, 270] on input "text" at bounding box center [853, 272] width 124 height 23
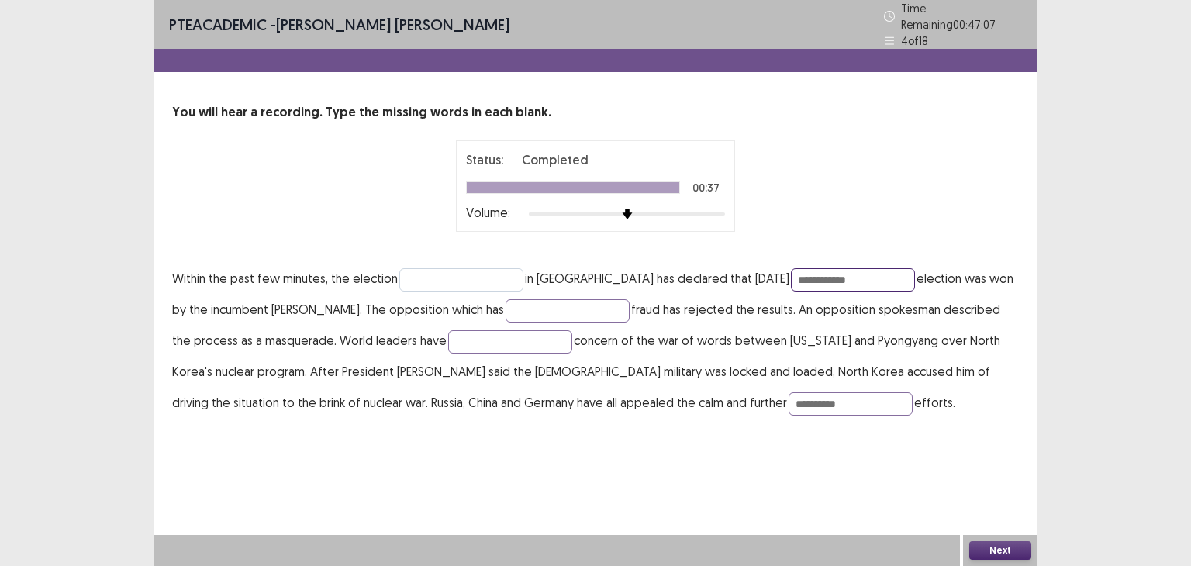
type input "**********"
click at [506, 268] on input "text" at bounding box center [461, 279] width 124 height 23
type input "*********"
click at [546, 302] on input "text" at bounding box center [568, 310] width 124 height 23
type input "*********"
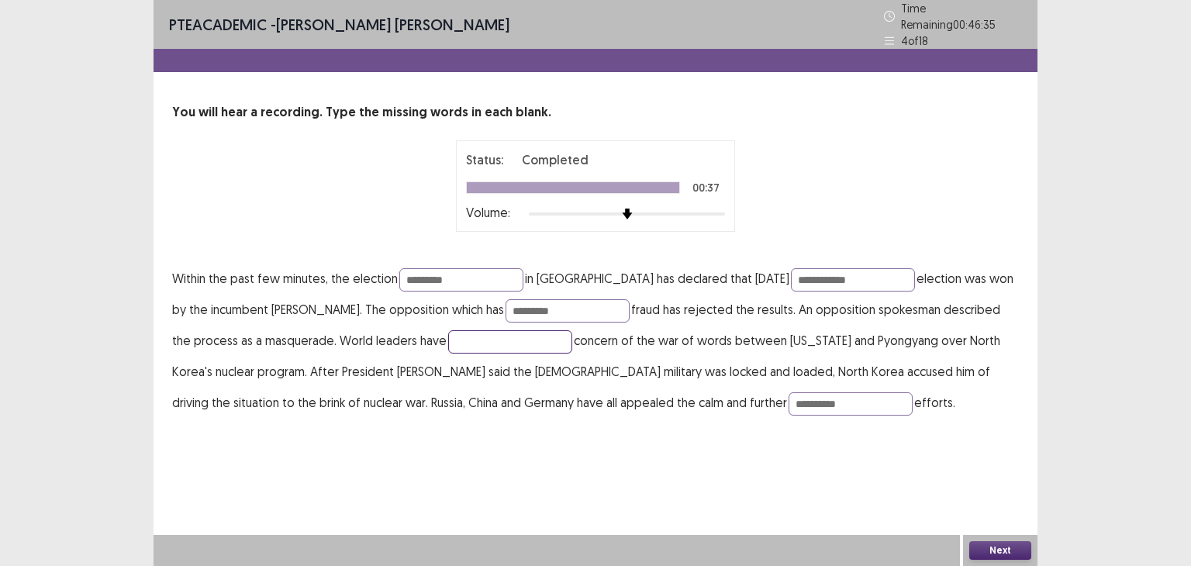
click at [481, 337] on input "text" at bounding box center [510, 341] width 124 height 23
type input "*"
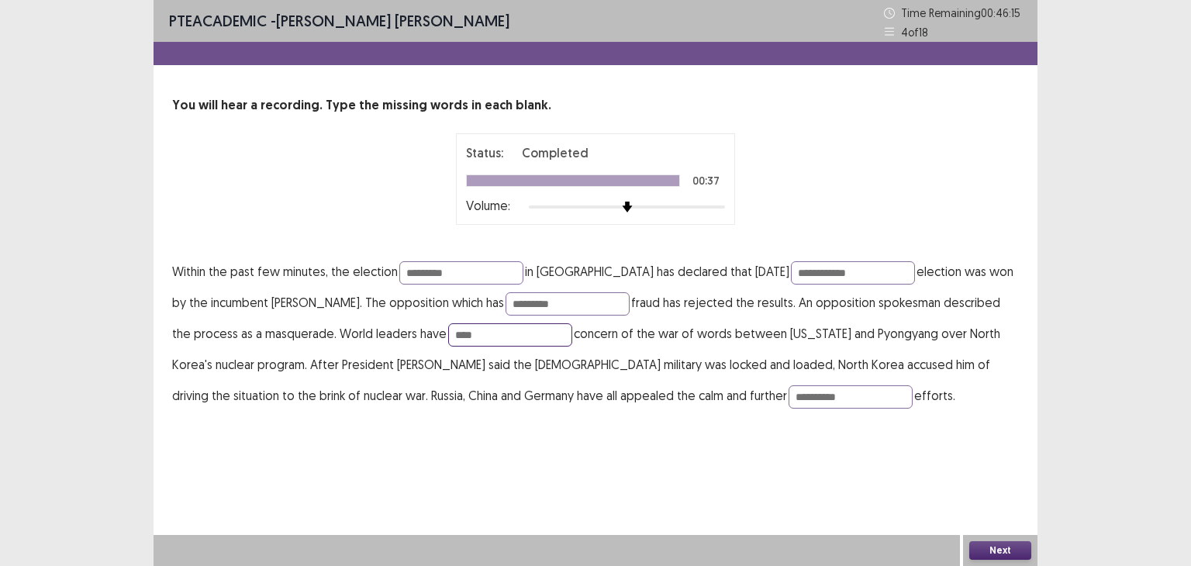
type input "****"
click at [1023, 552] on button "Next" at bounding box center [1000, 550] width 62 height 19
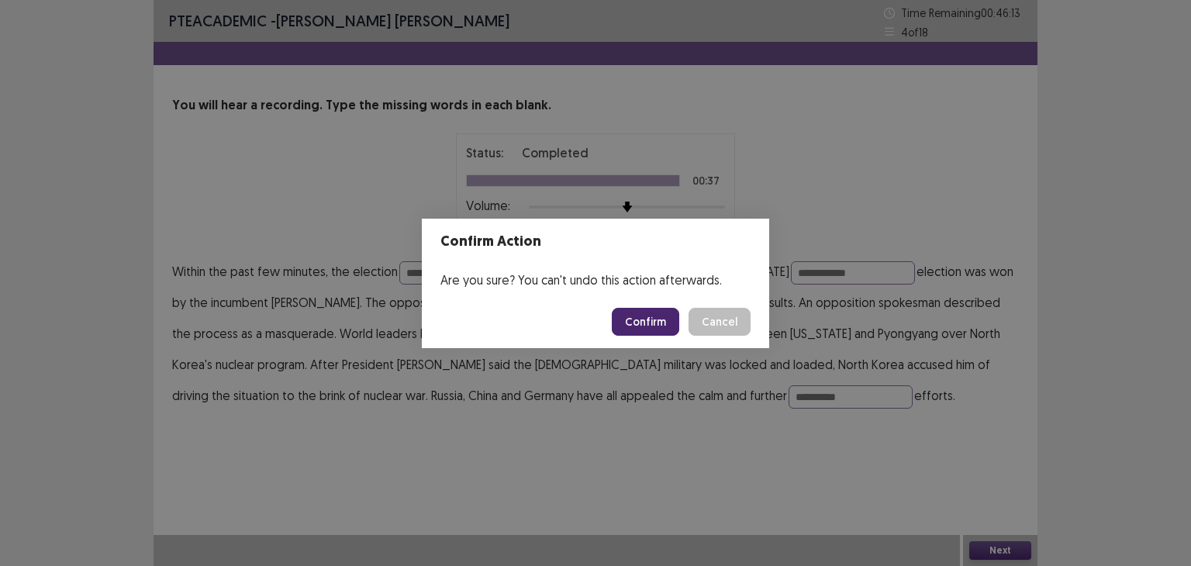
click at [642, 322] on button "Confirm" at bounding box center [645, 322] width 67 height 28
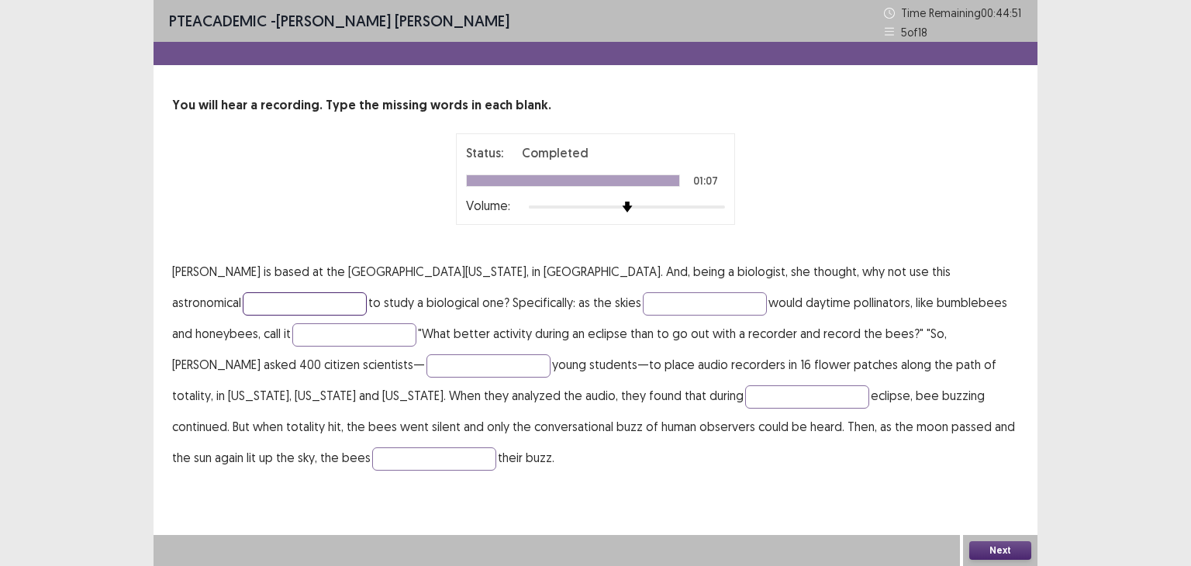
click at [367, 292] on input "text" at bounding box center [305, 303] width 124 height 23
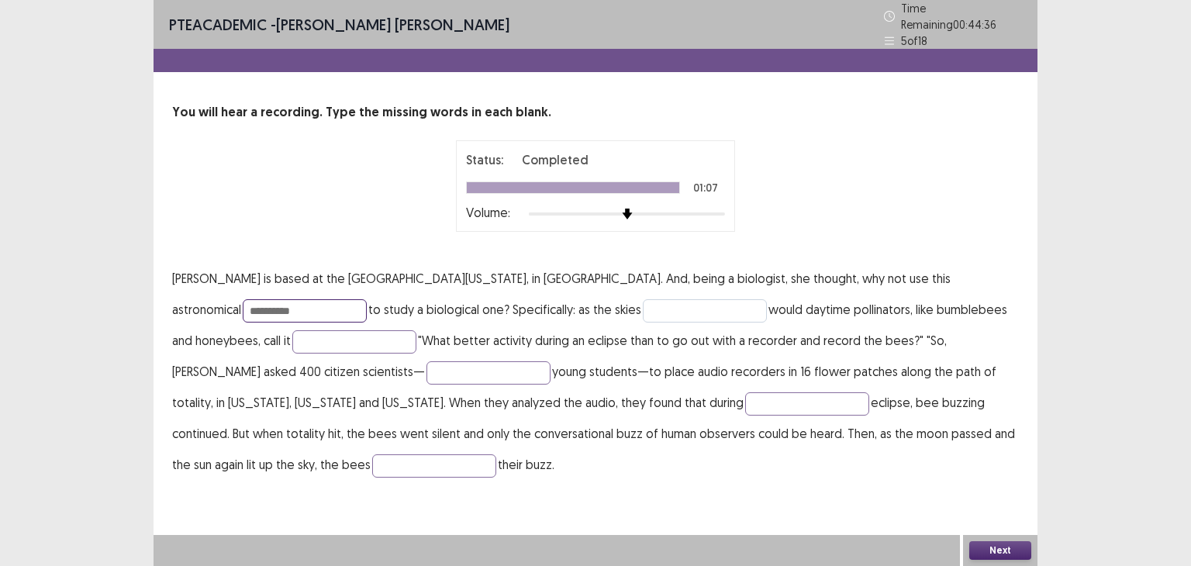
type input "**********"
click at [643, 312] on input "text" at bounding box center [705, 310] width 124 height 23
type input "******"
click at [292, 330] on input "text" at bounding box center [354, 341] width 124 height 23
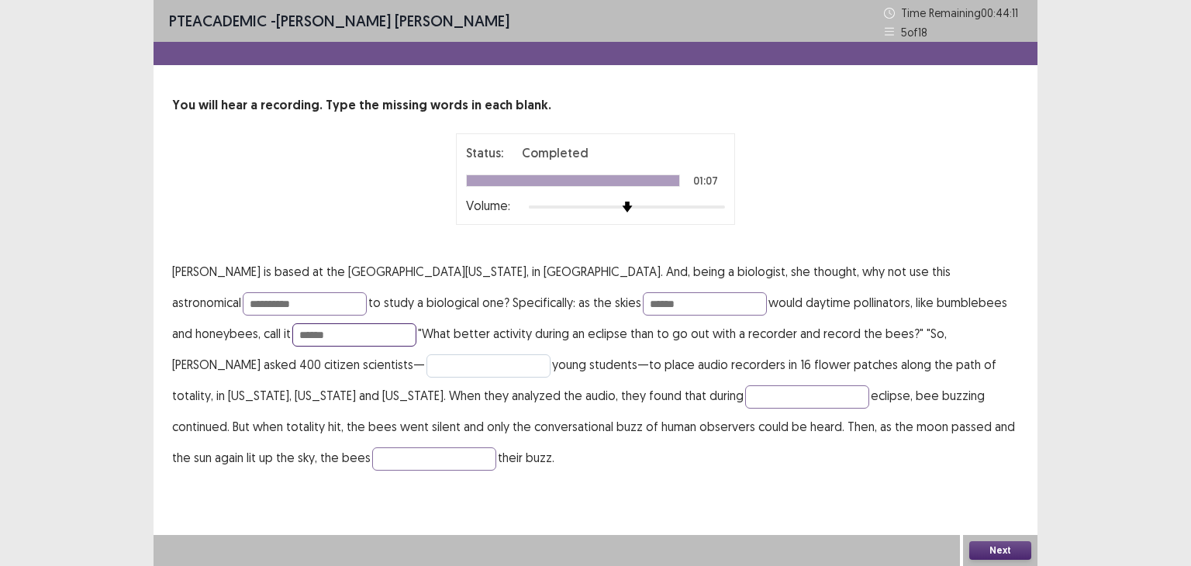
type input "******"
click at [427, 364] on input "text" at bounding box center [489, 365] width 124 height 23
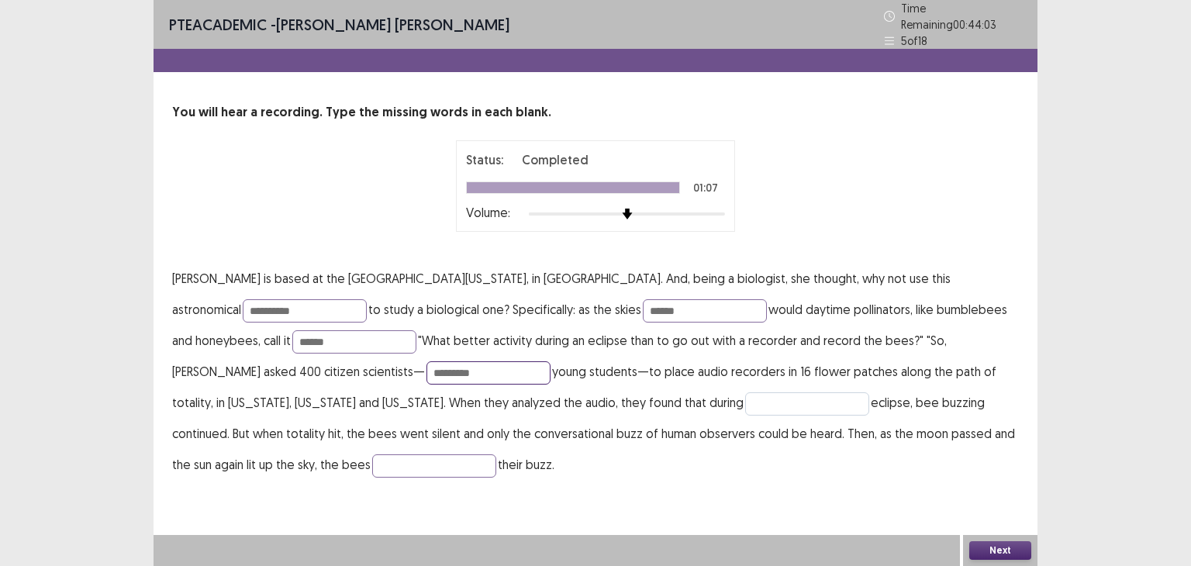
type input "*********"
click at [745, 404] on input "text" at bounding box center [807, 403] width 124 height 23
type input "*******"
click at [496, 454] on input "text" at bounding box center [434, 465] width 124 height 23
type input "******"
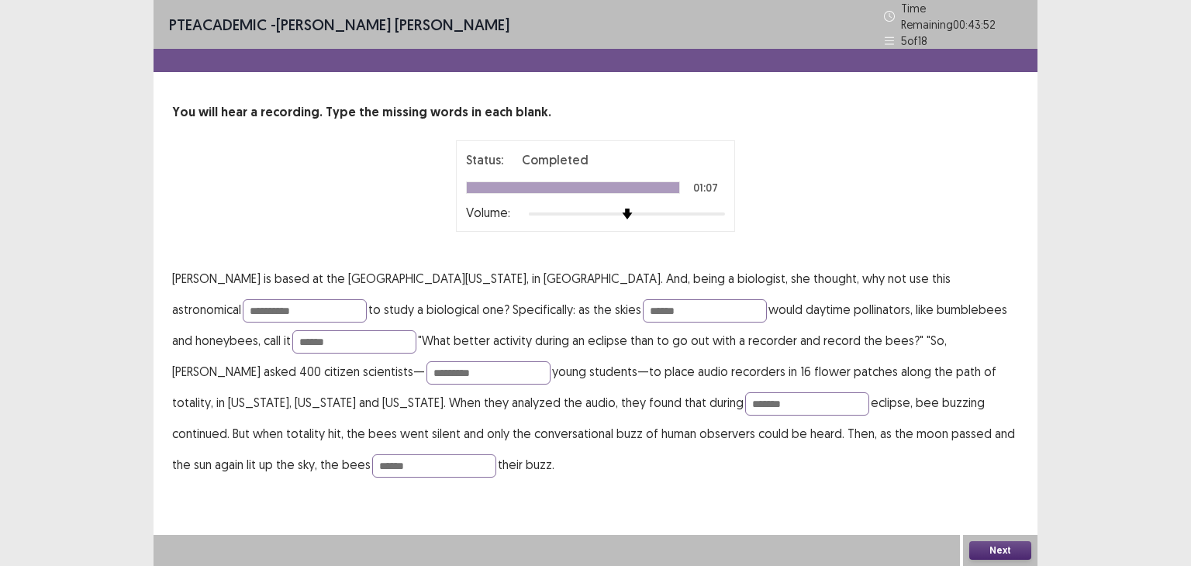
click at [1001, 549] on button "Next" at bounding box center [1000, 550] width 62 height 19
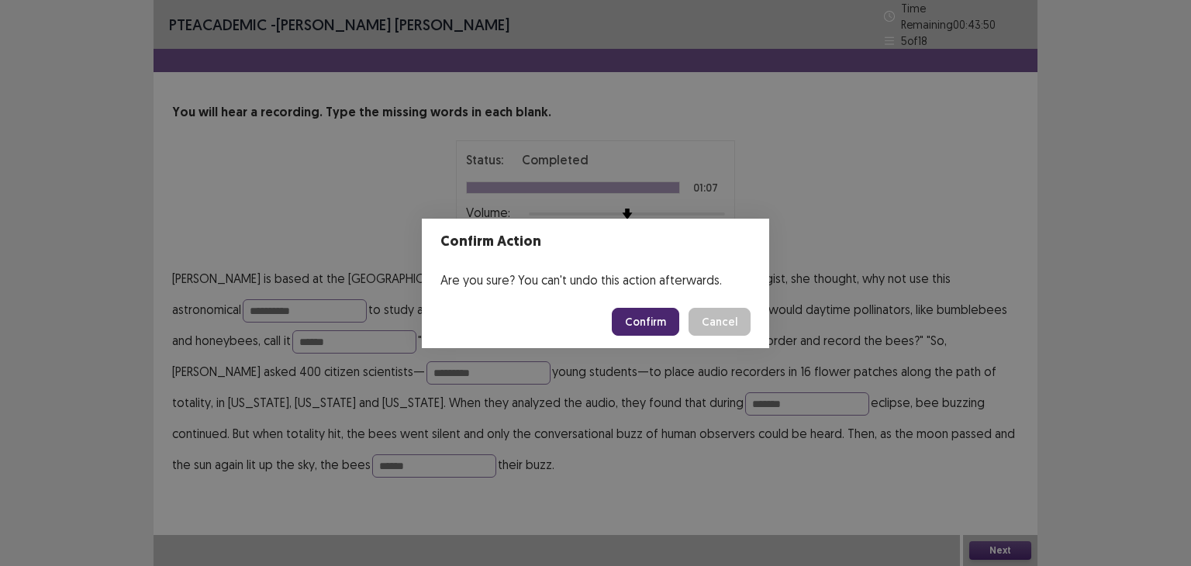
click at [643, 315] on button "Confirm" at bounding box center [645, 322] width 67 height 28
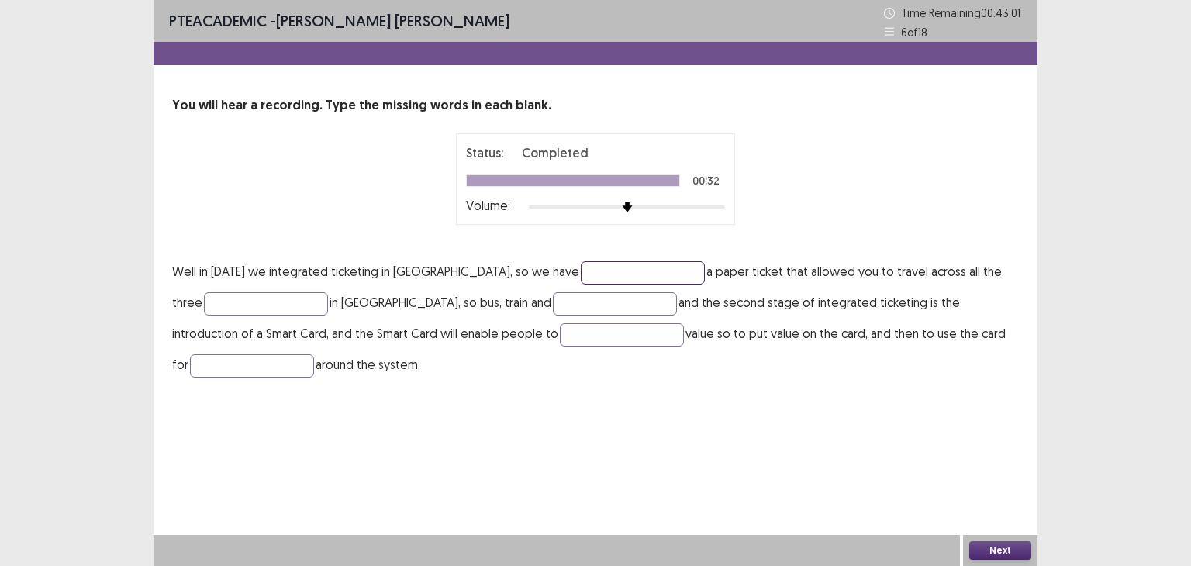
click at [664, 271] on input "text" at bounding box center [643, 272] width 124 height 23
type input "*********"
click at [302, 309] on input "text" at bounding box center [266, 303] width 124 height 23
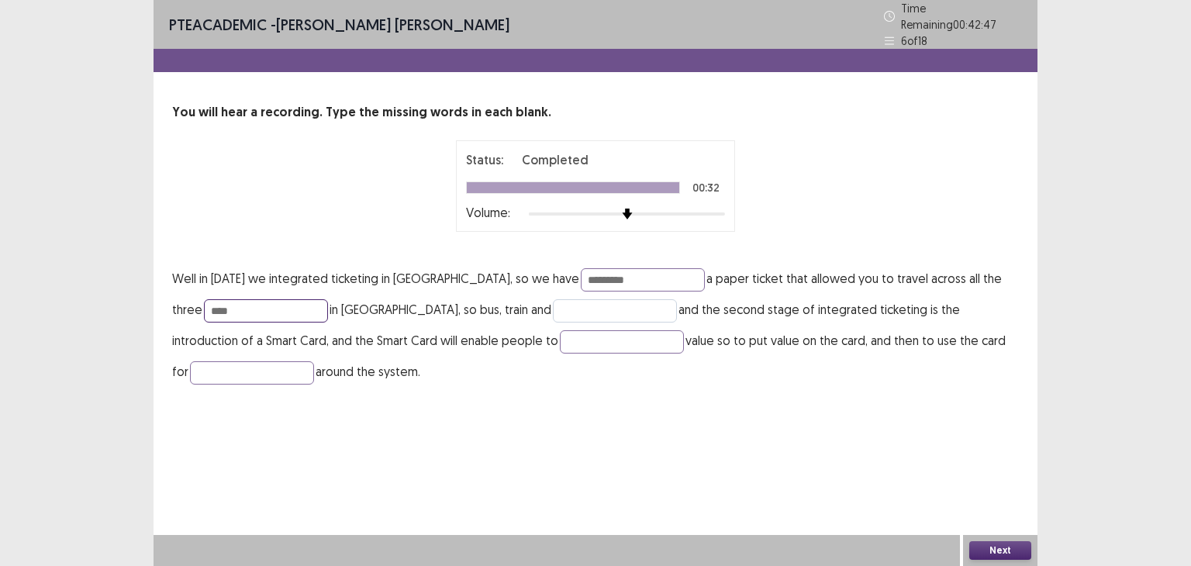
type input "****"
click at [620, 306] on input "text" at bounding box center [615, 310] width 124 height 23
type input "*****"
click at [630, 331] on input "text" at bounding box center [622, 341] width 124 height 23
type input "*****"
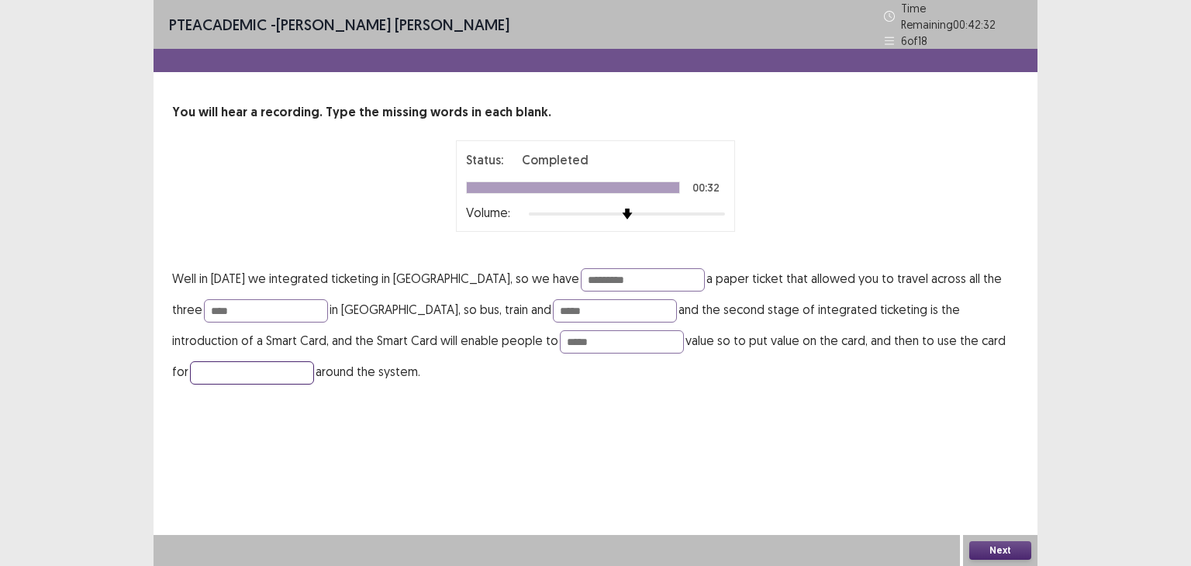
click at [295, 361] on input "text" at bounding box center [252, 372] width 124 height 23
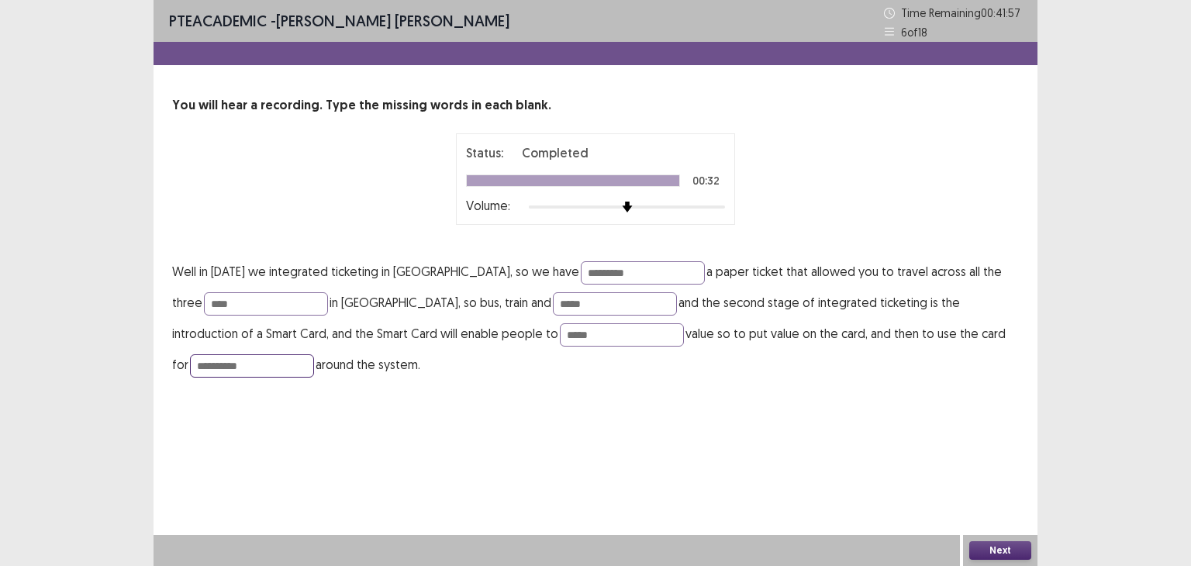
type input "**********"
click at [990, 549] on button "Next" at bounding box center [1000, 550] width 62 height 19
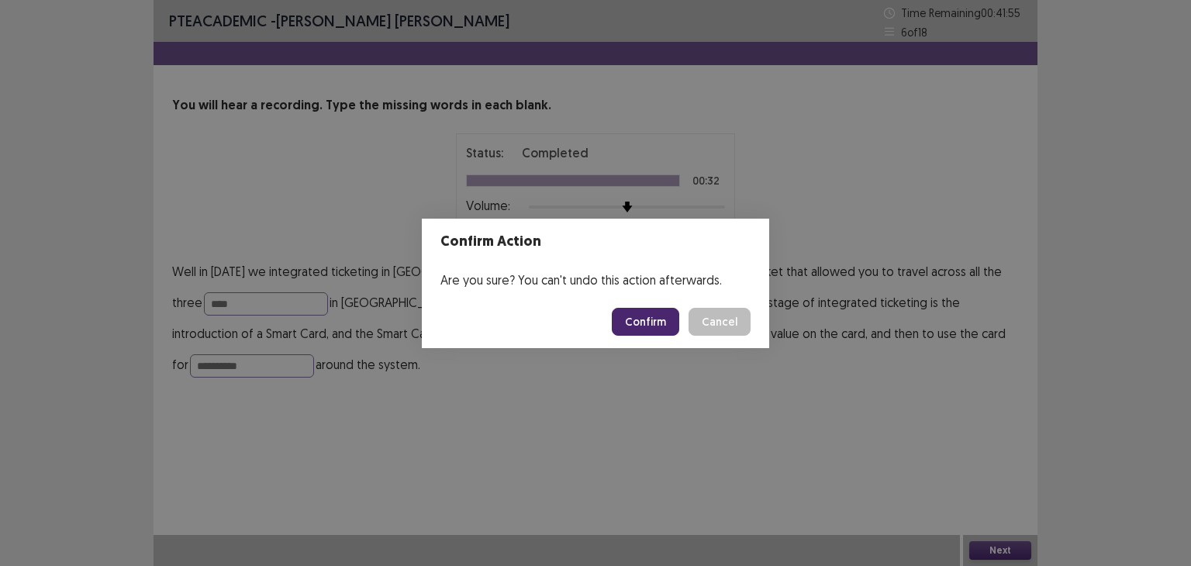
click at [651, 319] on button "Confirm" at bounding box center [645, 322] width 67 height 28
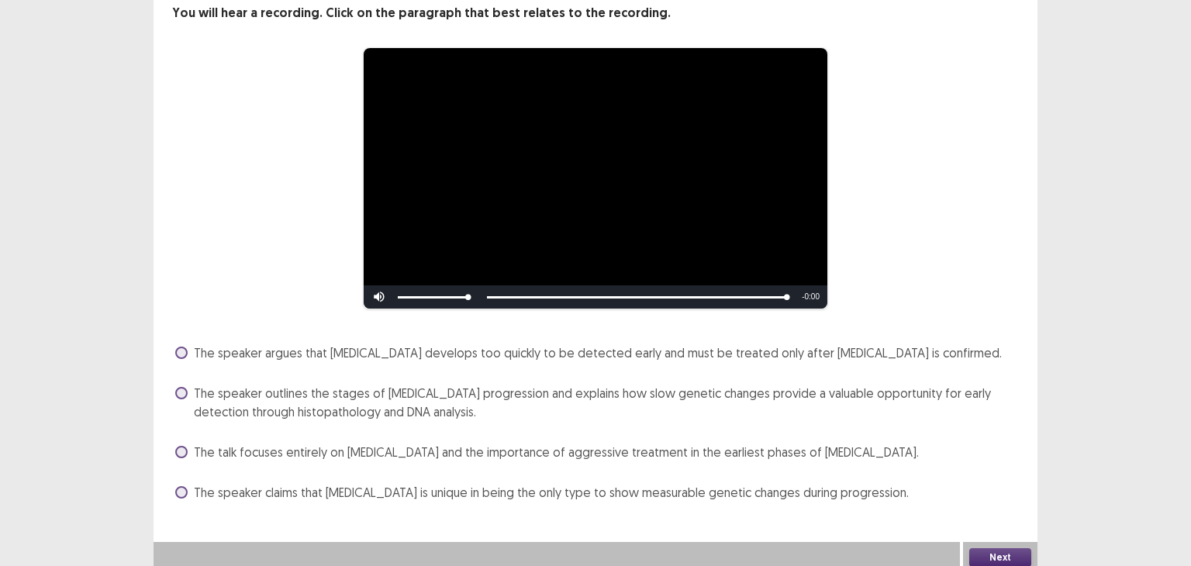
scroll to position [99, 0]
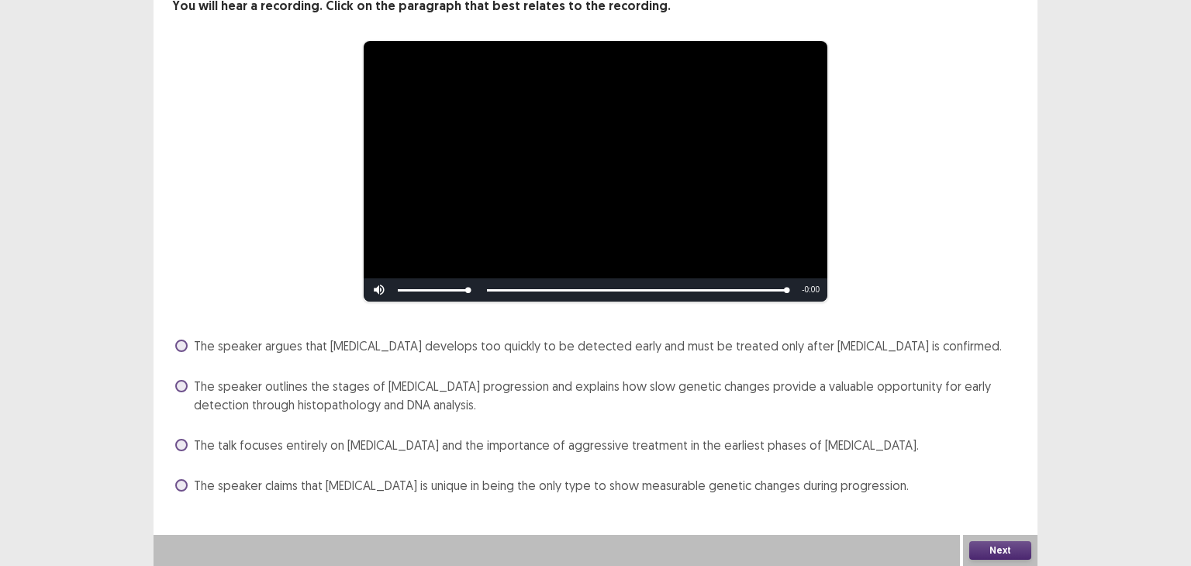
click at [188, 389] on label "The speaker outlines the stages of [MEDICAL_DATA] progression and explains how …" at bounding box center [597, 395] width 844 height 37
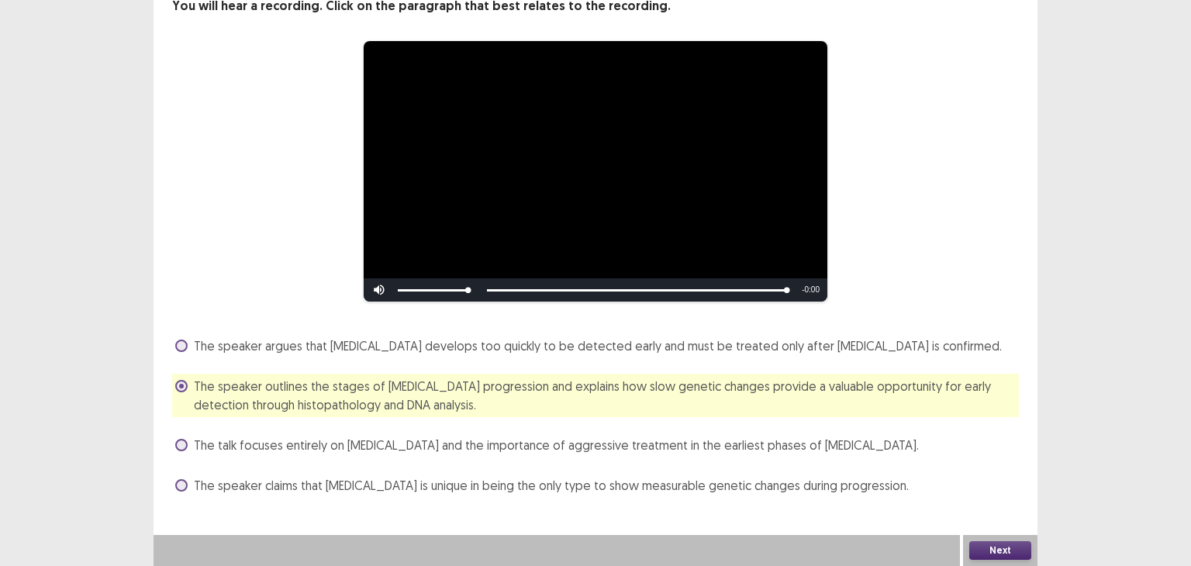
click at [1010, 556] on button "Next" at bounding box center [1000, 550] width 62 height 19
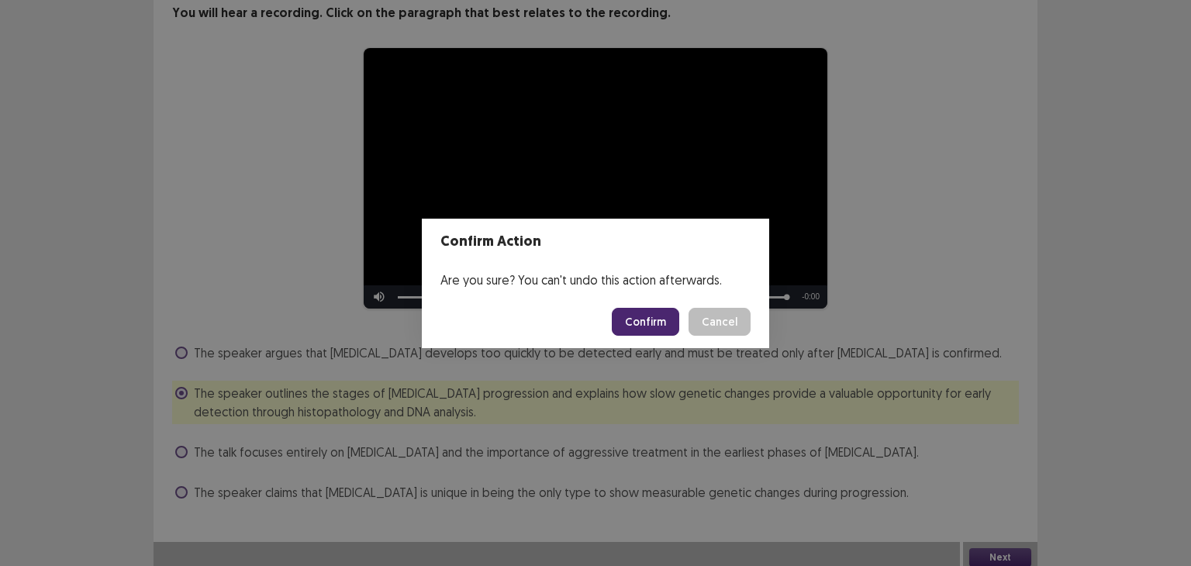
click at [635, 323] on button "Confirm" at bounding box center [645, 322] width 67 height 28
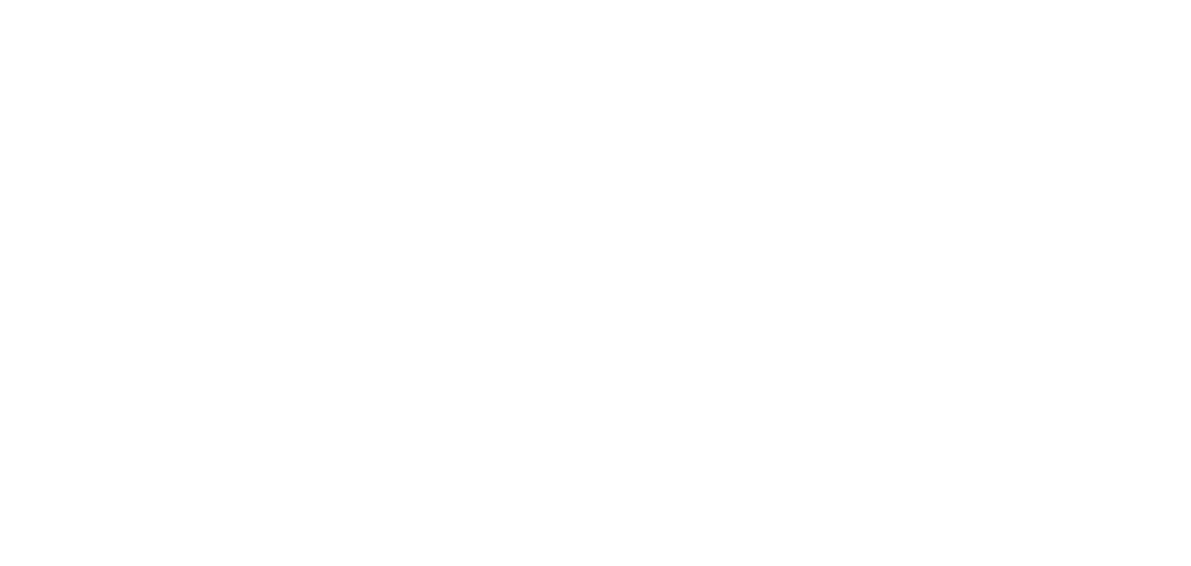
scroll to position [0, 0]
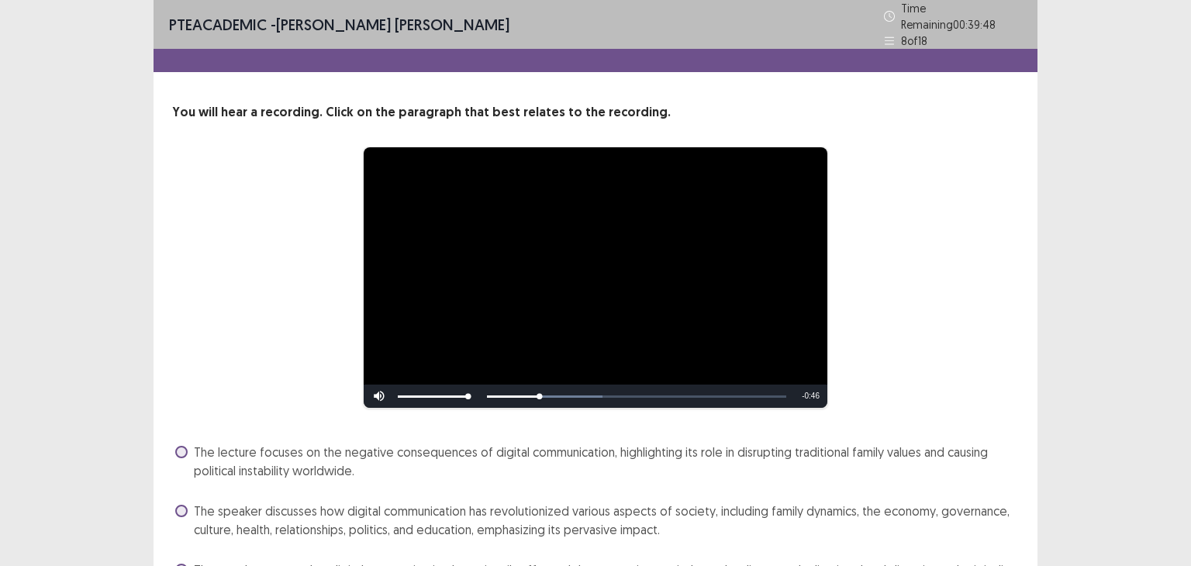
click at [477, 387] on div "Mute 24%" at bounding box center [422, 396] width 116 height 23
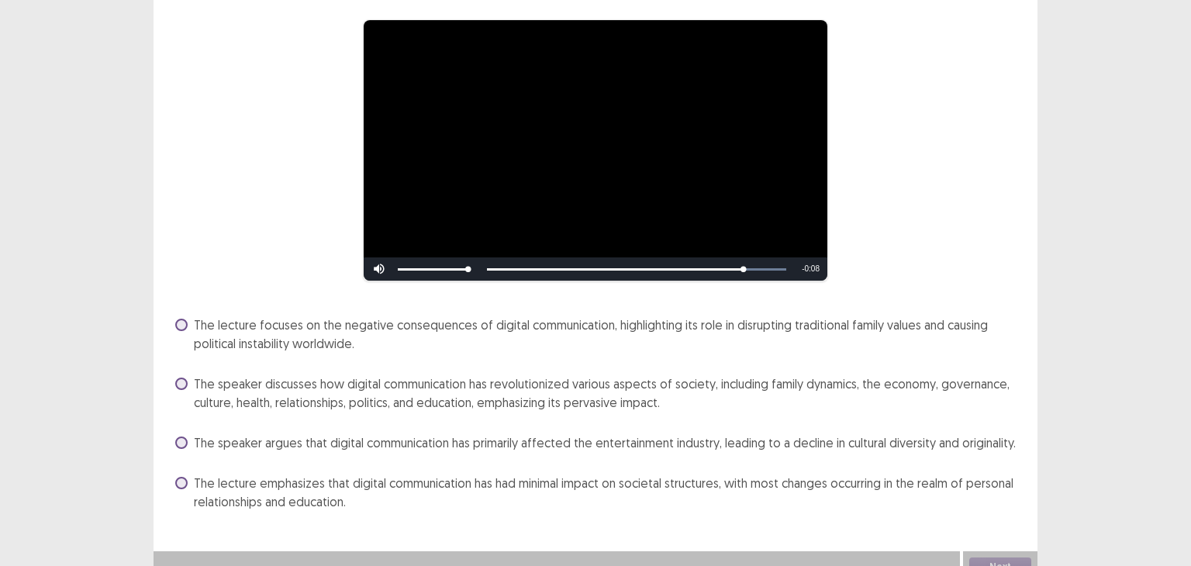
scroll to position [136, 0]
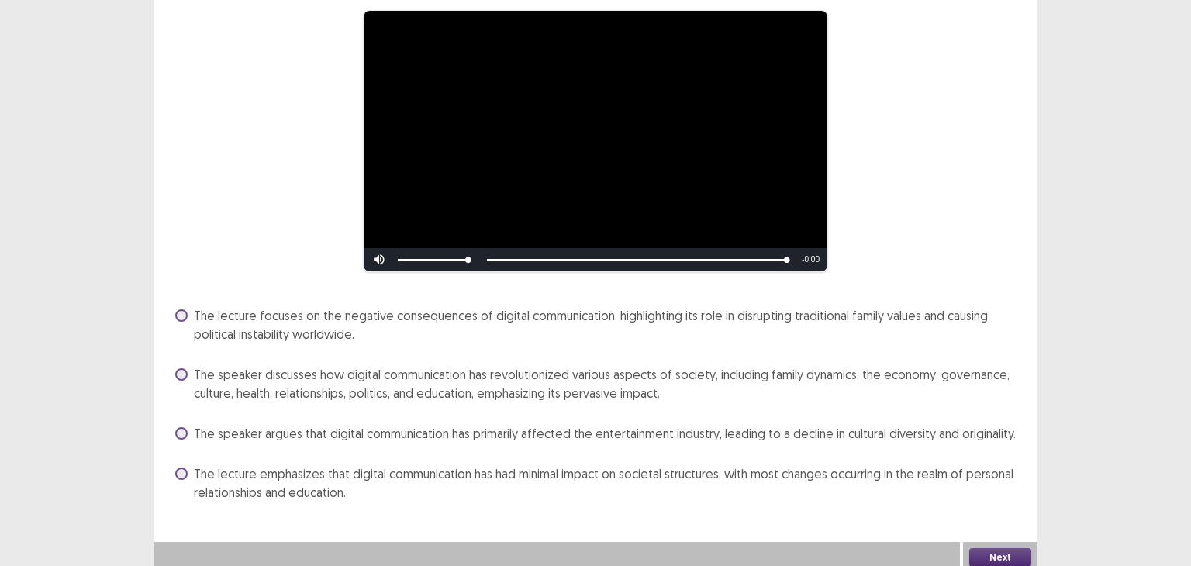
click at [179, 365] on label "The speaker discusses how digital communication has revolutionized various aspe…" at bounding box center [597, 383] width 844 height 37
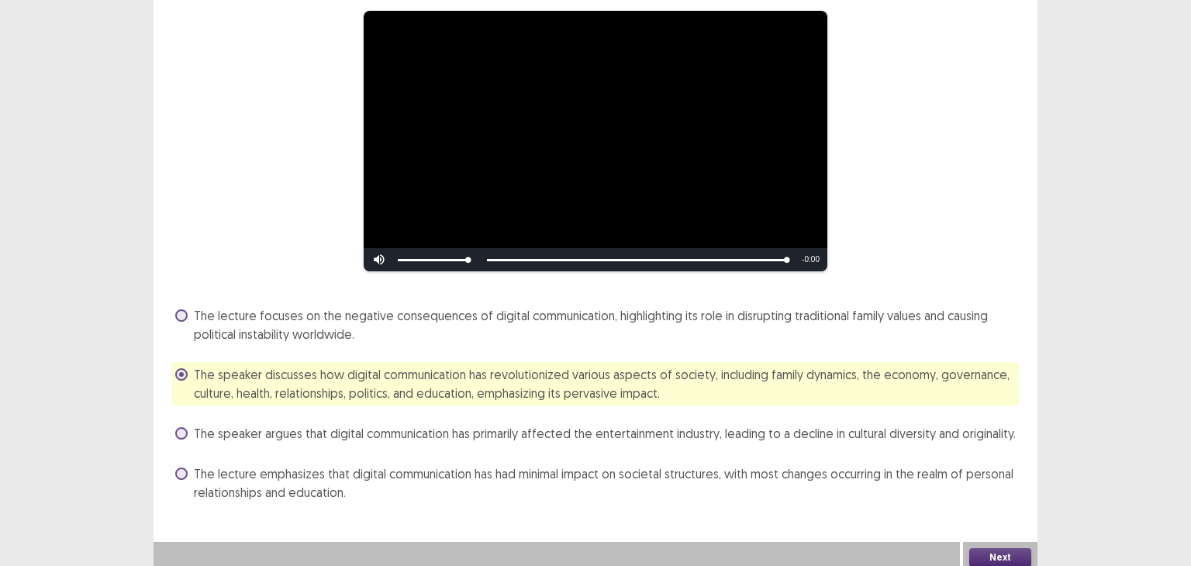
click at [1014, 550] on button "Next" at bounding box center [1000, 557] width 62 height 19
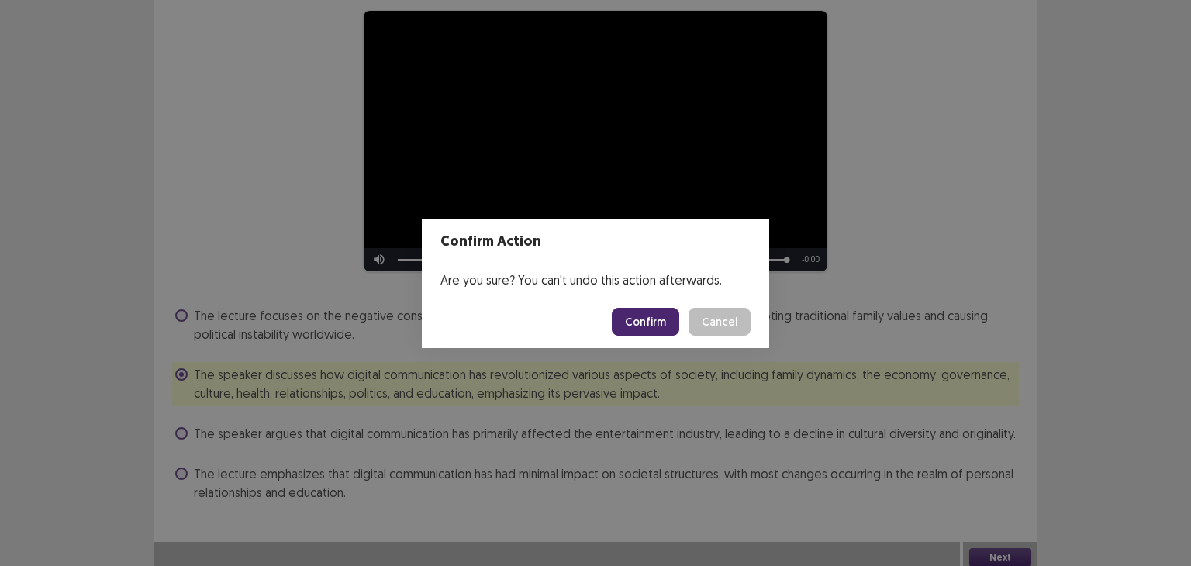
click at [643, 323] on button "Confirm" at bounding box center [645, 322] width 67 height 28
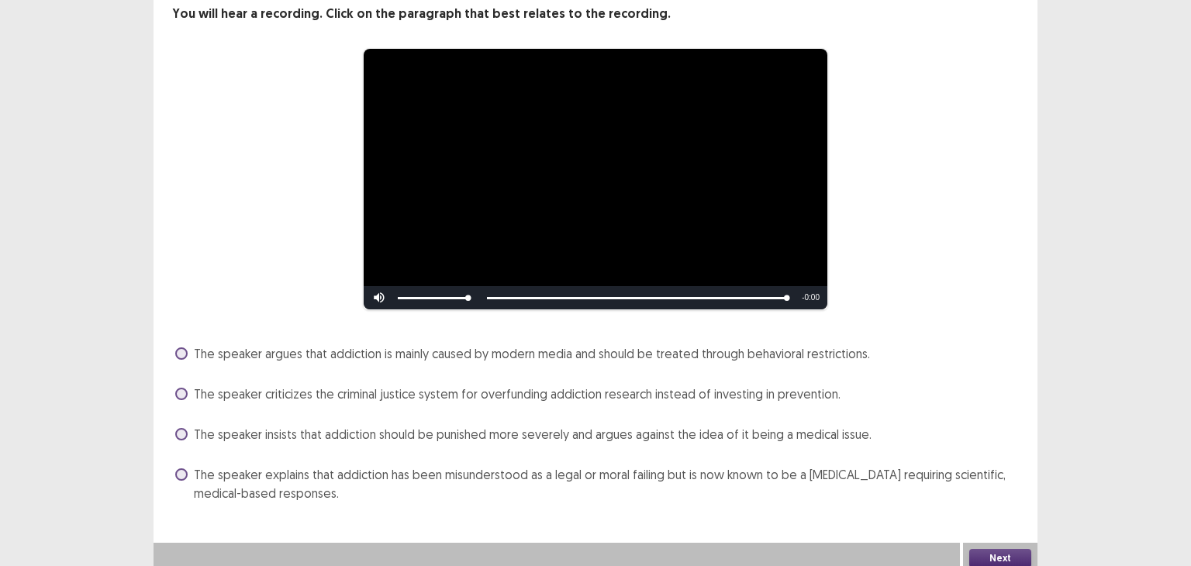
scroll to position [99, 0]
click at [371, 387] on span "The speaker criticizes the criminal justice system for overfunding addiction re…" at bounding box center [517, 393] width 647 height 19
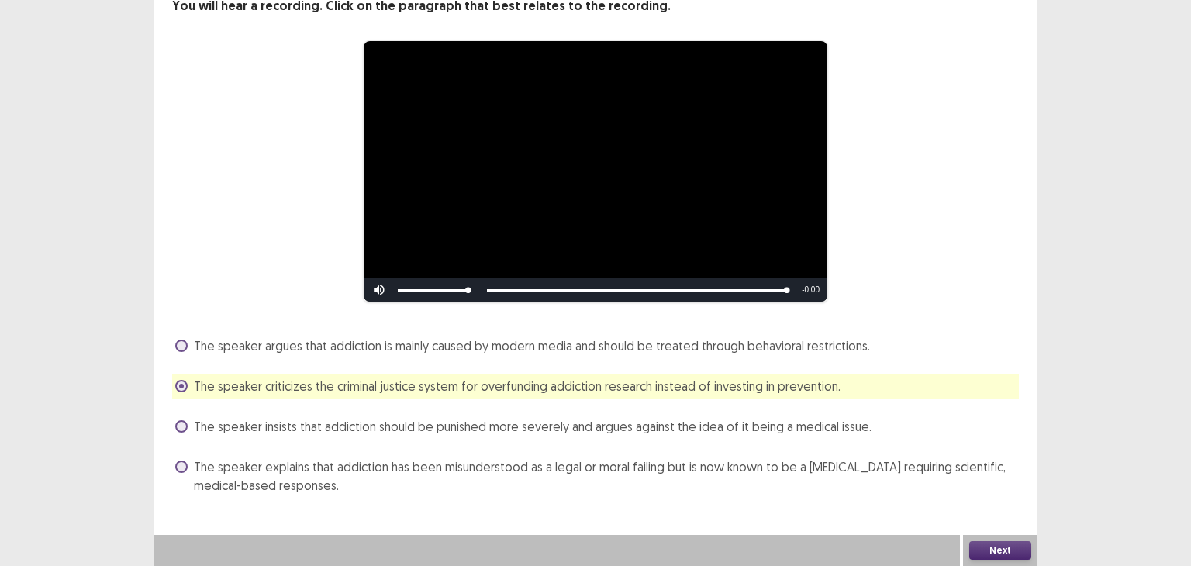
click at [416, 468] on span "The speaker explains that addiction has been misunderstood as a legal or moral …" at bounding box center [606, 476] width 825 height 37
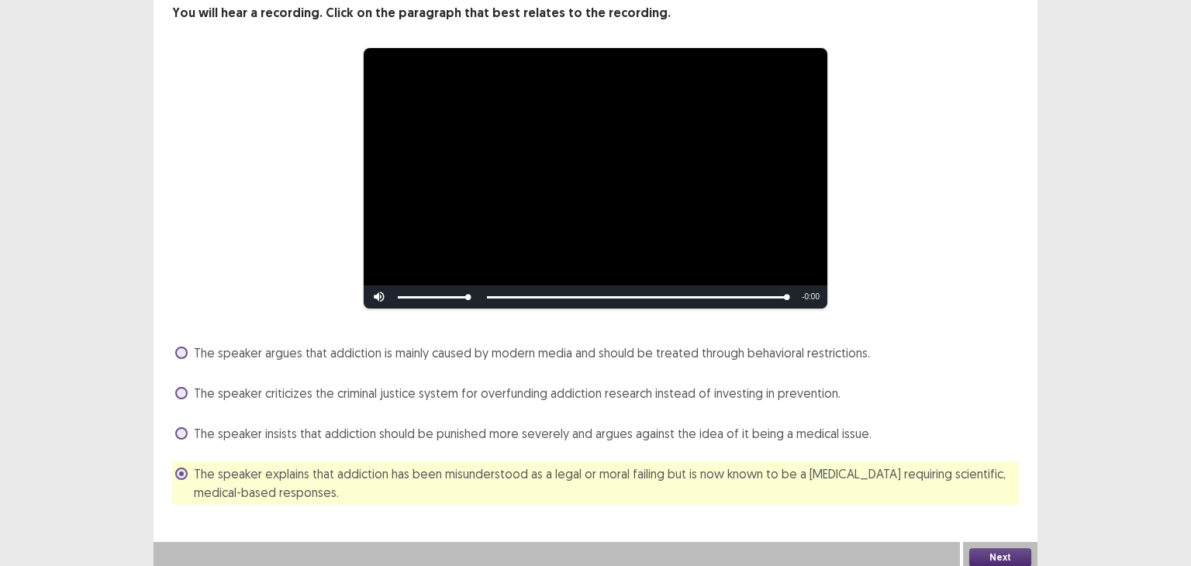
click at [1004, 548] on button "Next" at bounding box center [1000, 557] width 62 height 19
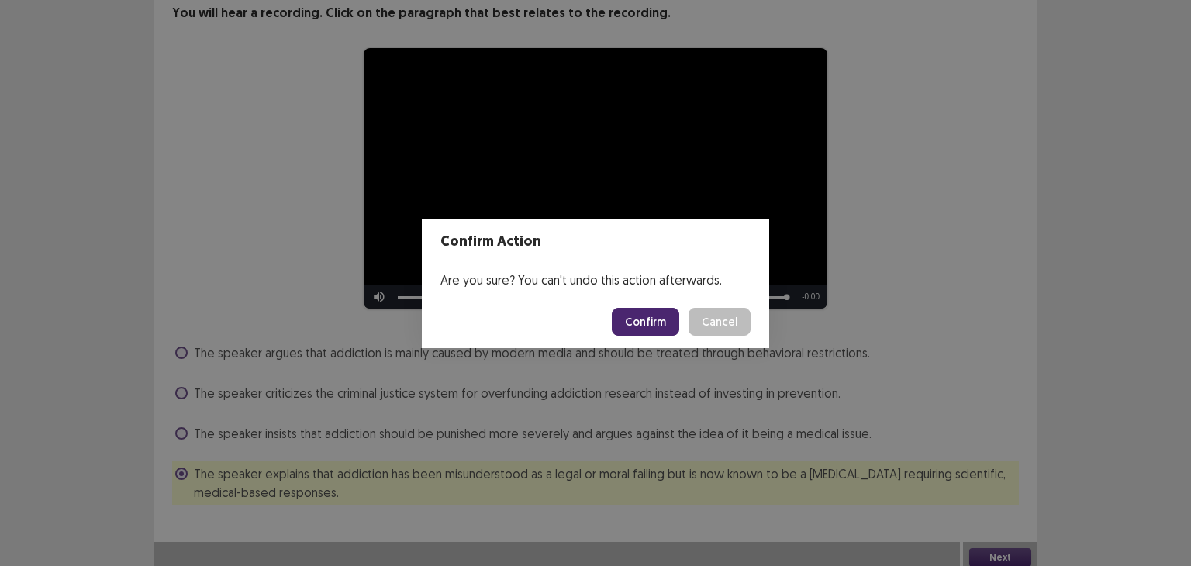
click at [651, 319] on button "Confirm" at bounding box center [645, 322] width 67 height 28
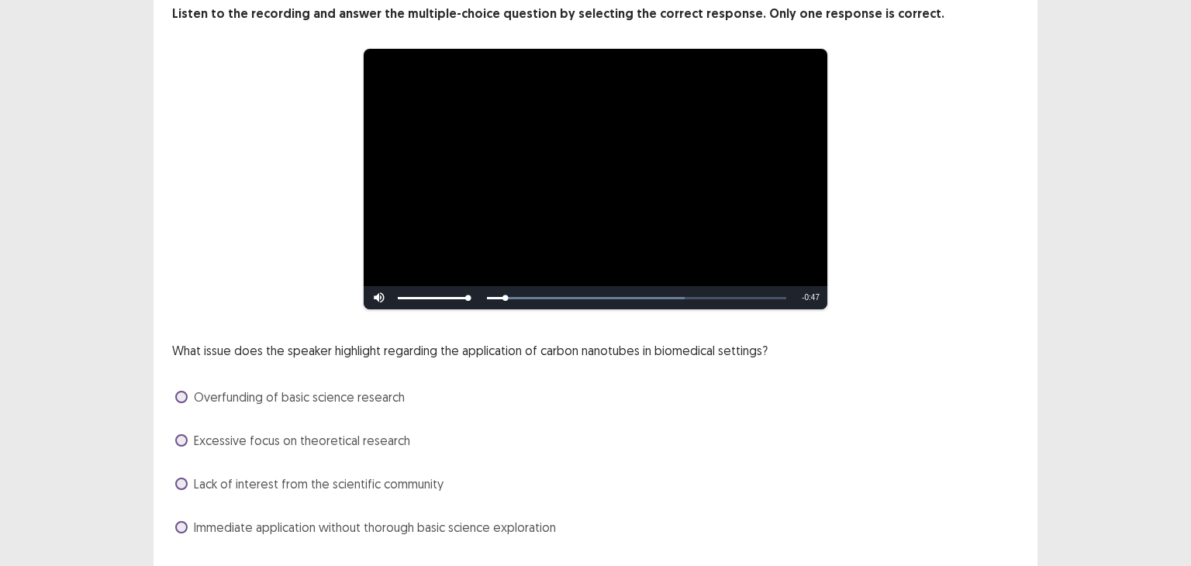
scroll to position [133, 0]
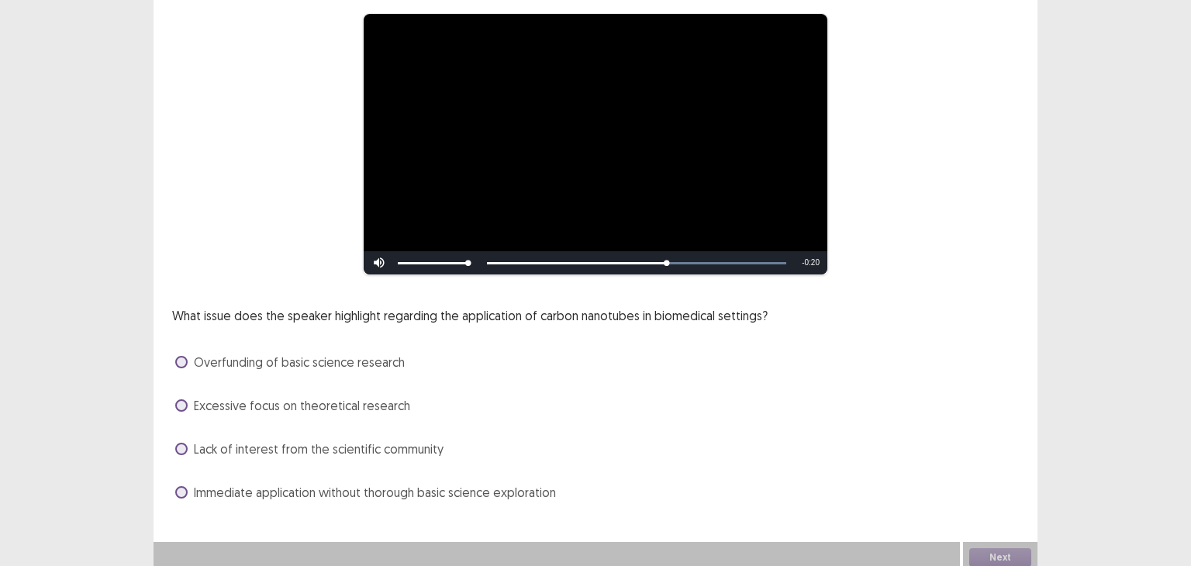
click at [183, 489] on span at bounding box center [181, 492] width 12 height 12
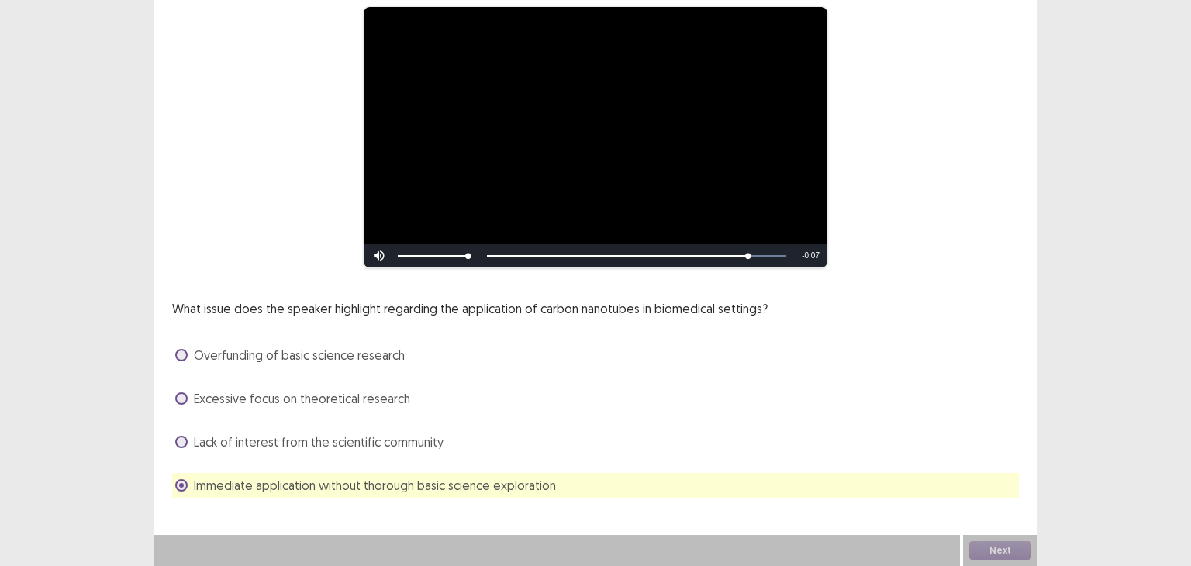
click at [180, 482] on span at bounding box center [181, 485] width 12 height 12
click at [177, 480] on span at bounding box center [181, 485] width 12 height 12
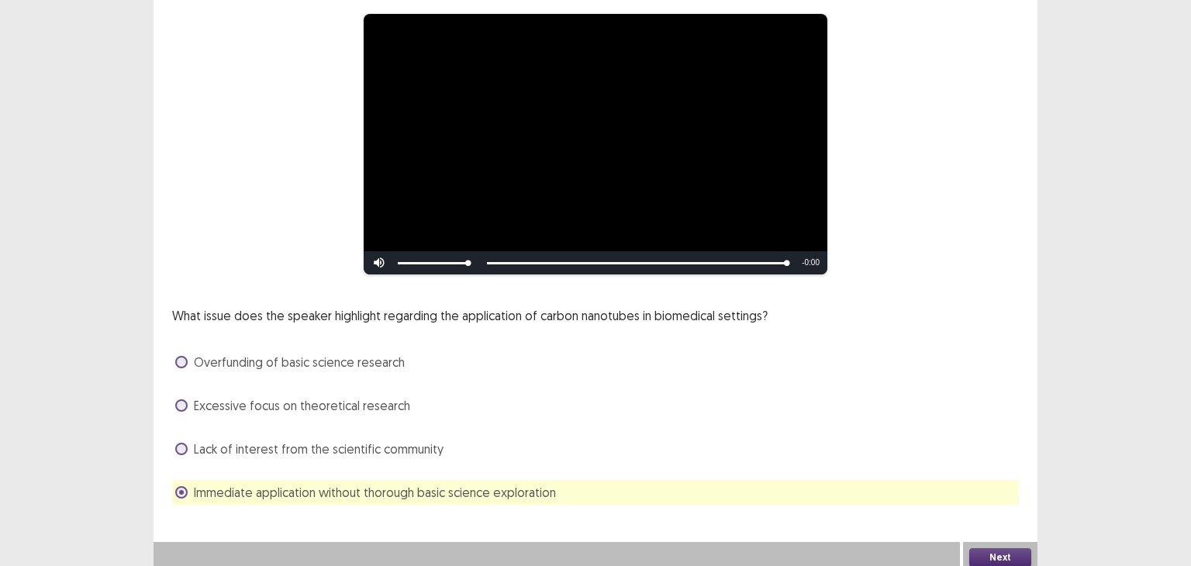
click at [1007, 550] on button "Next" at bounding box center [1000, 557] width 62 height 19
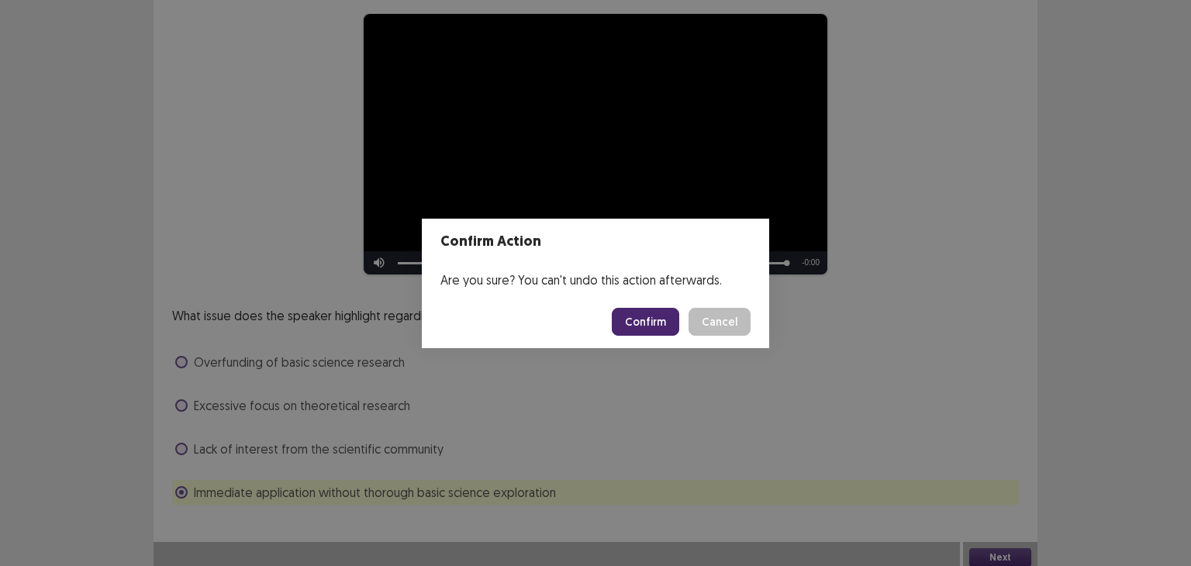
click at [640, 325] on button "Confirm" at bounding box center [645, 322] width 67 height 28
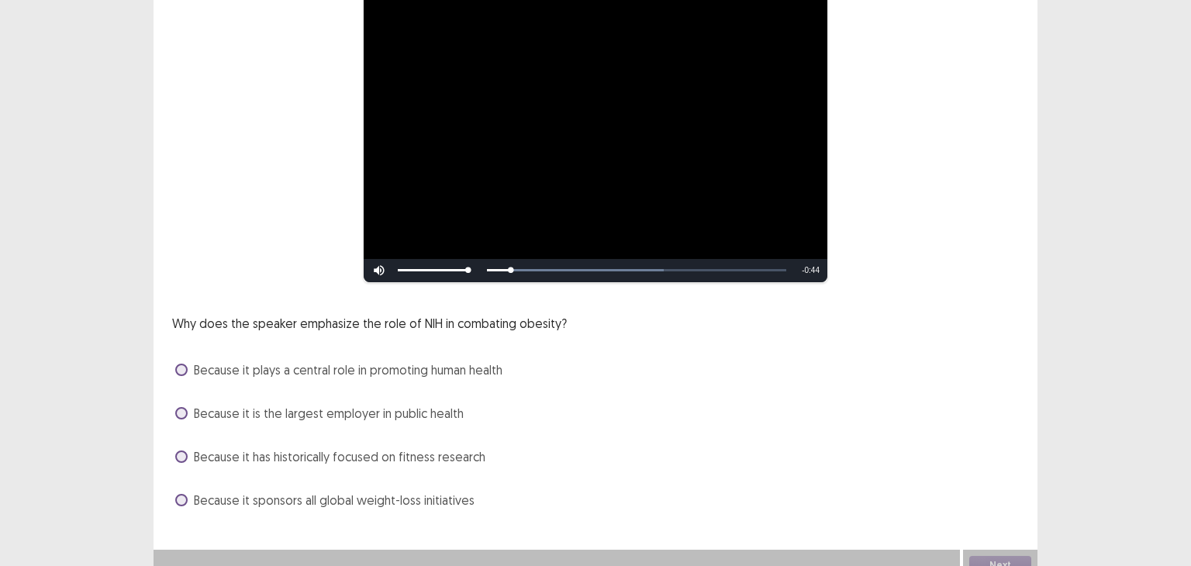
scroll to position [186, 0]
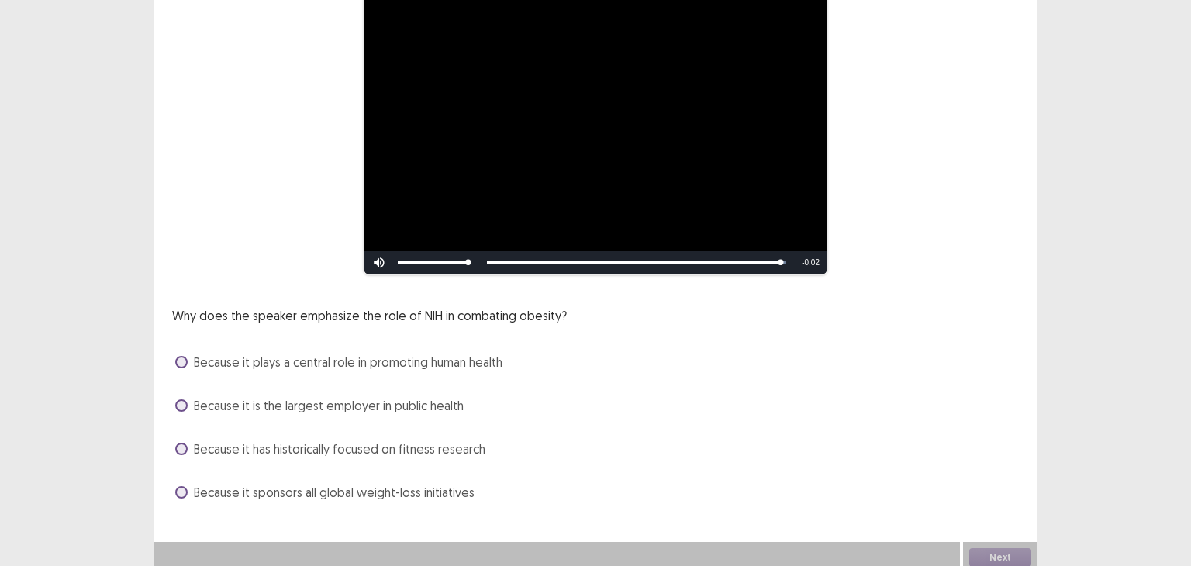
click at [444, 353] on span "Because it plays a central role in promoting human health" at bounding box center [348, 362] width 309 height 19
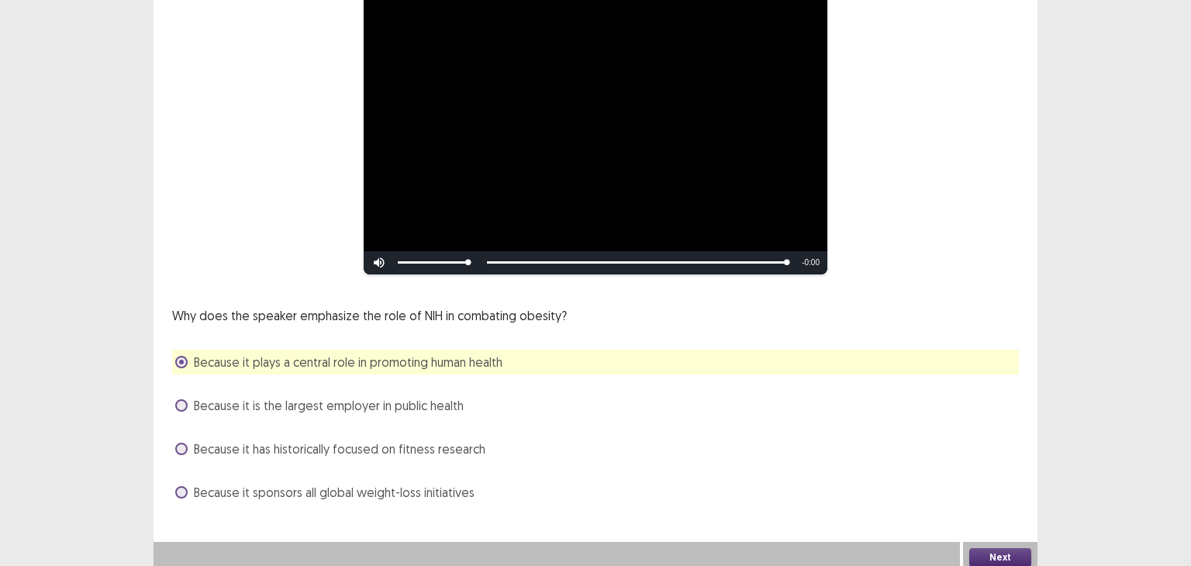
click at [1010, 548] on button "Next" at bounding box center [1000, 557] width 62 height 19
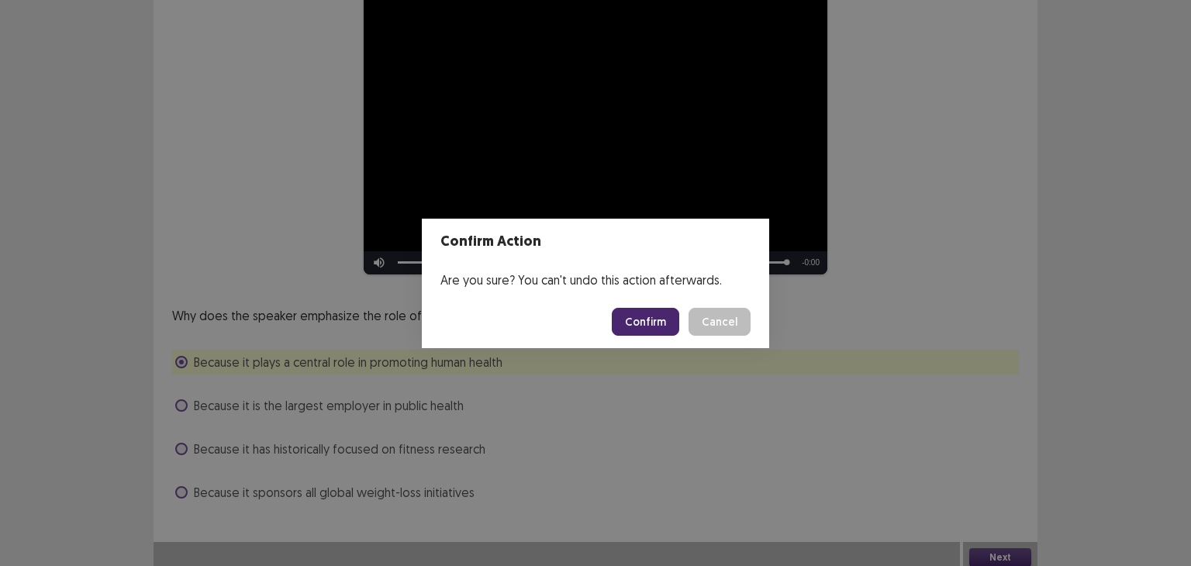
click at [661, 333] on button "Confirm" at bounding box center [645, 322] width 67 height 28
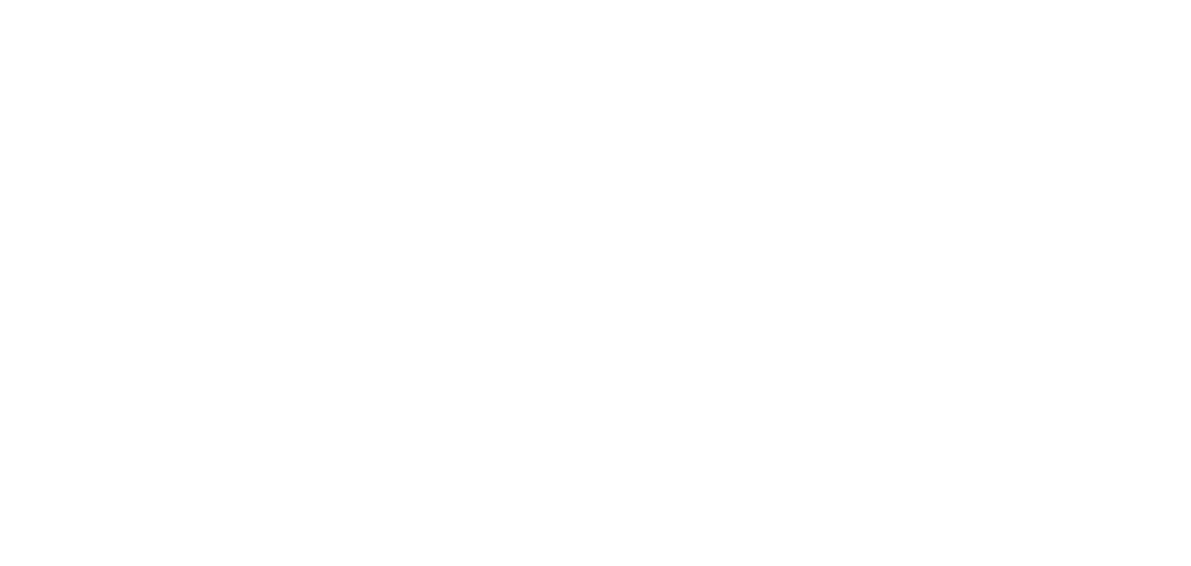
scroll to position [0, 0]
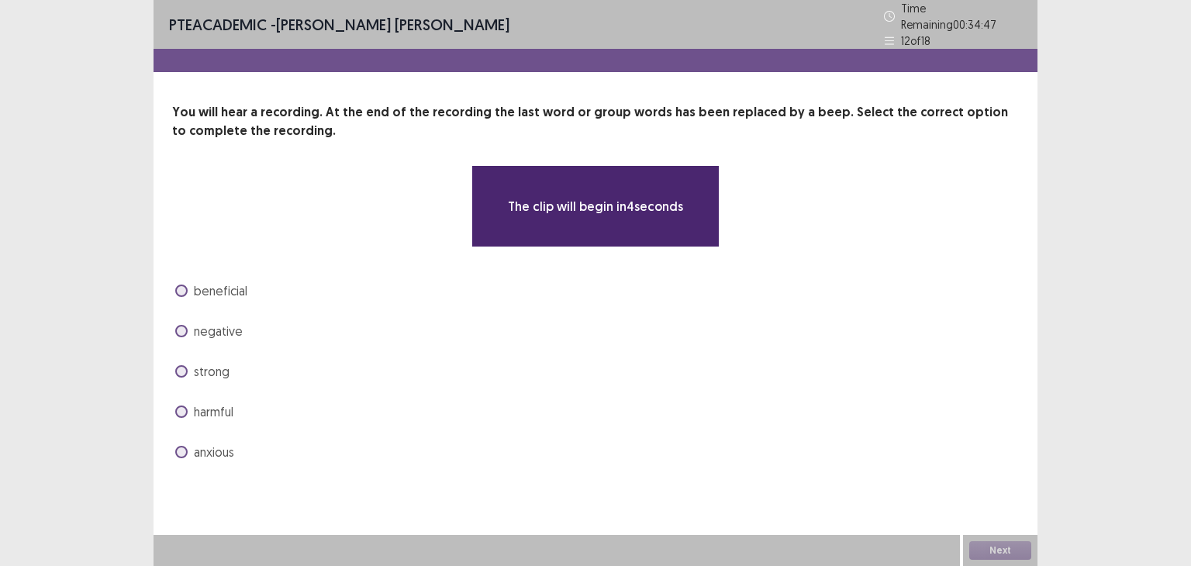
click at [376, 332] on div "negative" at bounding box center [595, 331] width 847 height 25
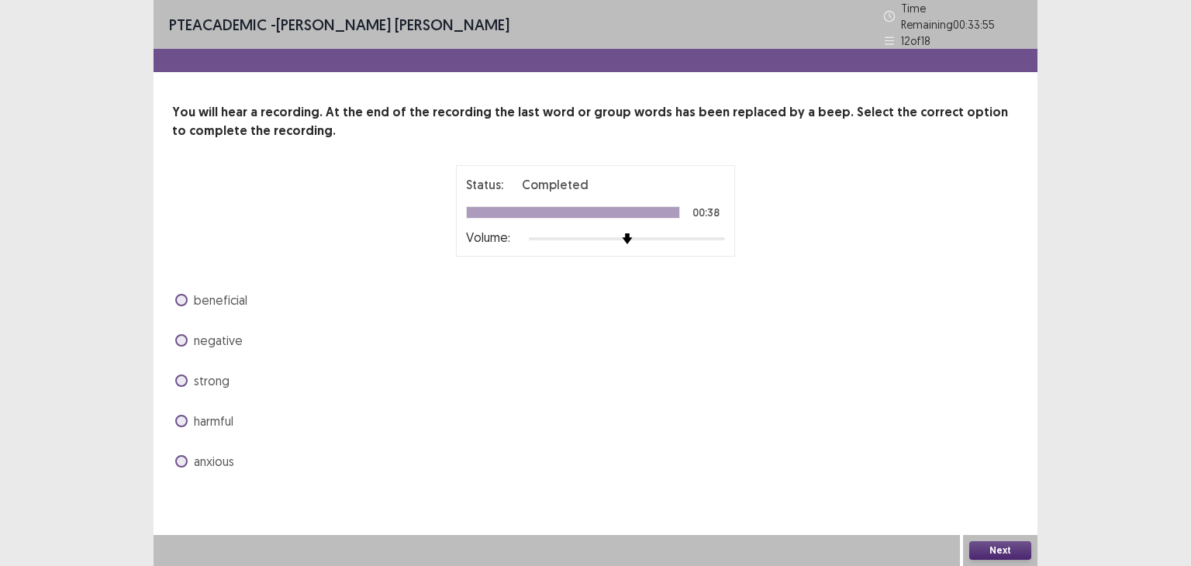
click at [226, 298] on span "beneficial" at bounding box center [221, 300] width 54 height 19
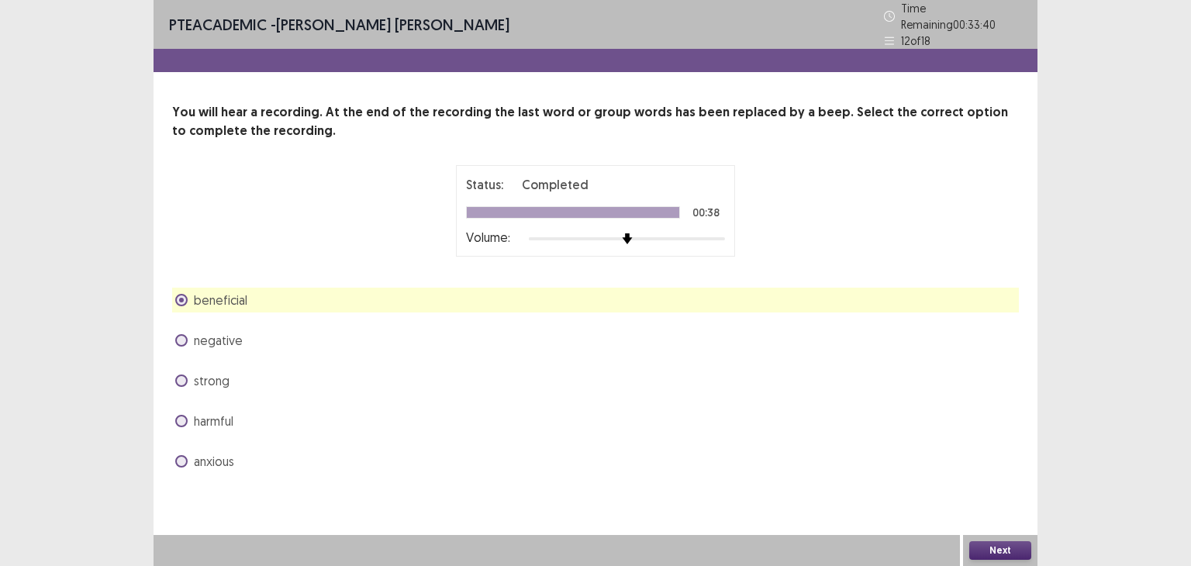
click at [988, 551] on button "Next" at bounding box center [1000, 550] width 62 height 19
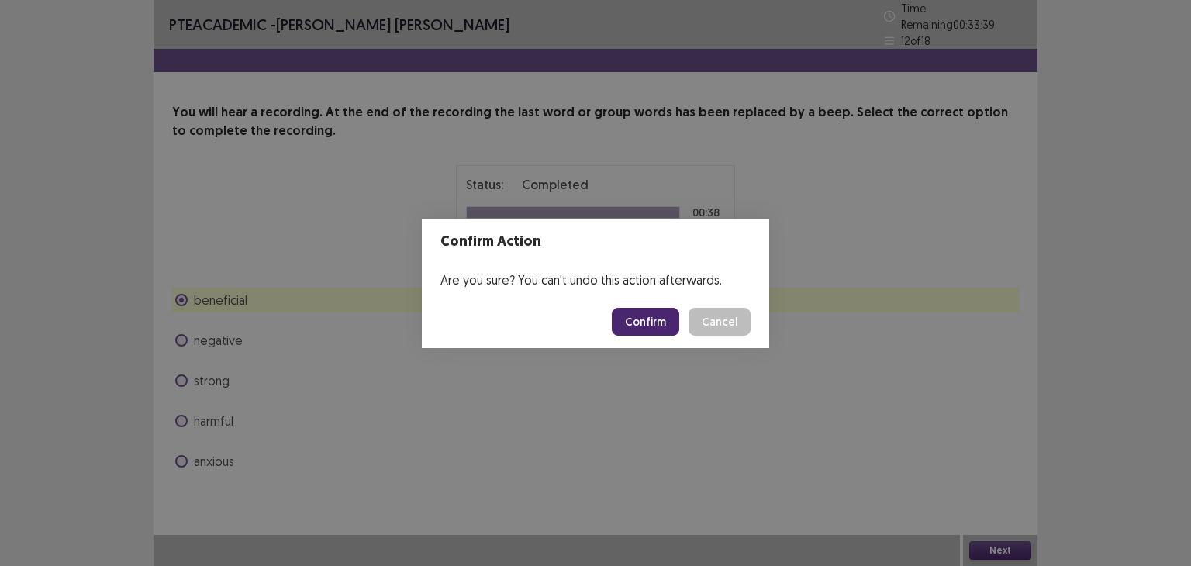
click at [654, 325] on button "Confirm" at bounding box center [645, 322] width 67 height 28
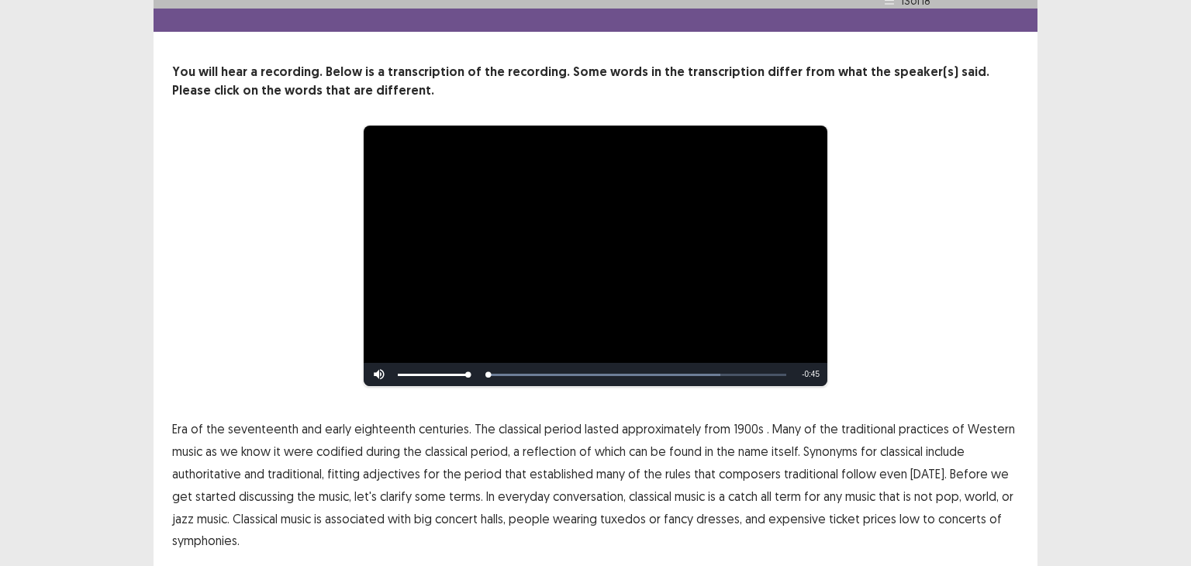
scroll to position [88, 0]
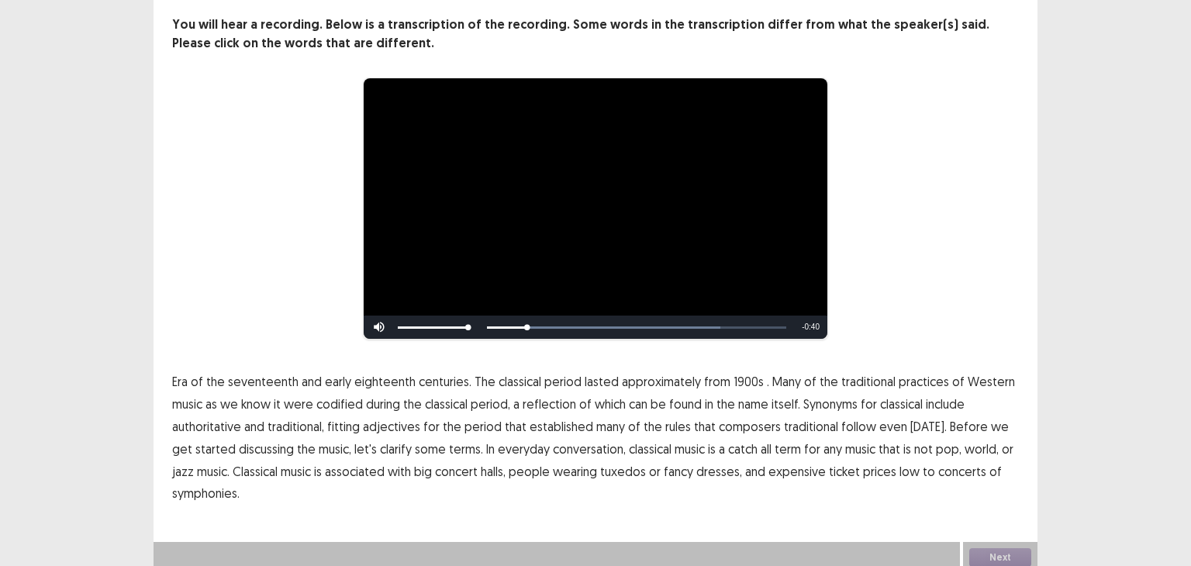
click at [739, 376] on span "1900s" at bounding box center [749, 381] width 30 height 19
click at [793, 421] on span "traditional" at bounding box center [811, 426] width 54 height 19
click at [900, 468] on span "low" at bounding box center [910, 471] width 20 height 19
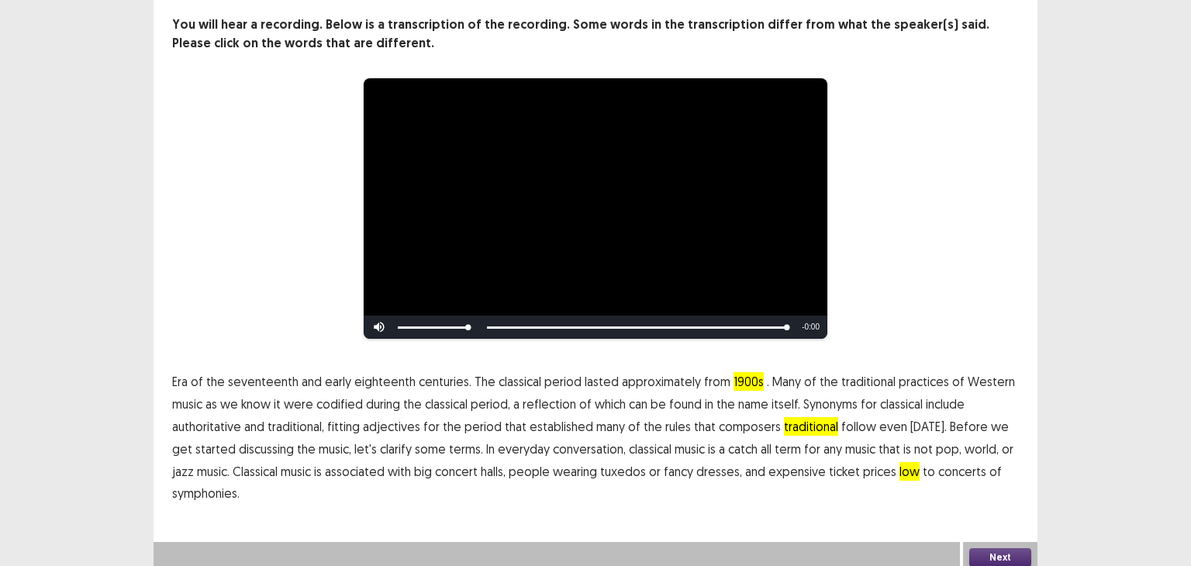
click at [992, 551] on button "Next" at bounding box center [1000, 557] width 62 height 19
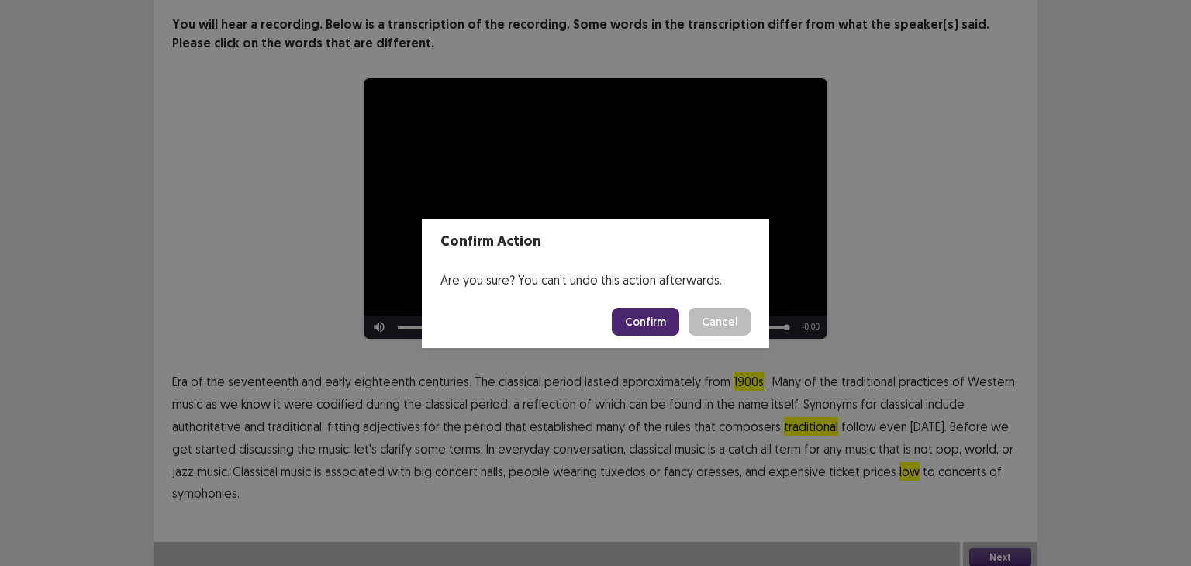
click at [658, 319] on button "Confirm" at bounding box center [645, 322] width 67 height 28
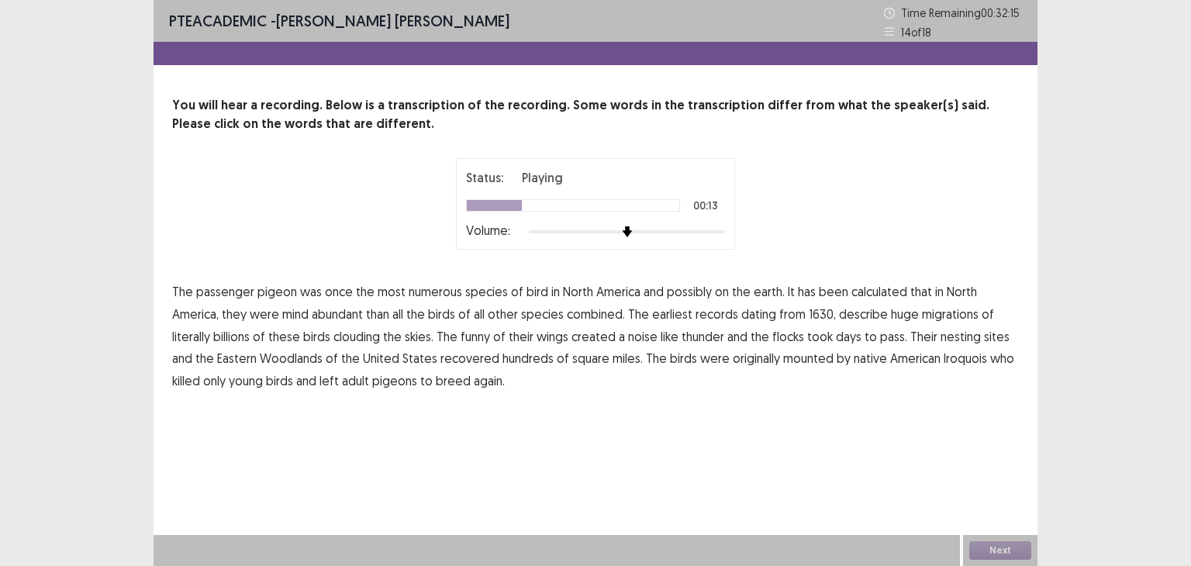
click at [299, 317] on span "mind" at bounding box center [295, 314] width 26 height 19
click at [487, 337] on span "funny" at bounding box center [475, 336] width 29 height 19
drag, startPoint x: 814, startPoint y: 336, endPoint x: 838, endPoint y: 334, distance: 23.3
click at [820, 337] on span "took" at bounding box center [820, 336] width 26 height 19
drag, startPoint x: 798, startPoint y: 362, endPoint x: 831, endPoint y: 363, distance: 33.4
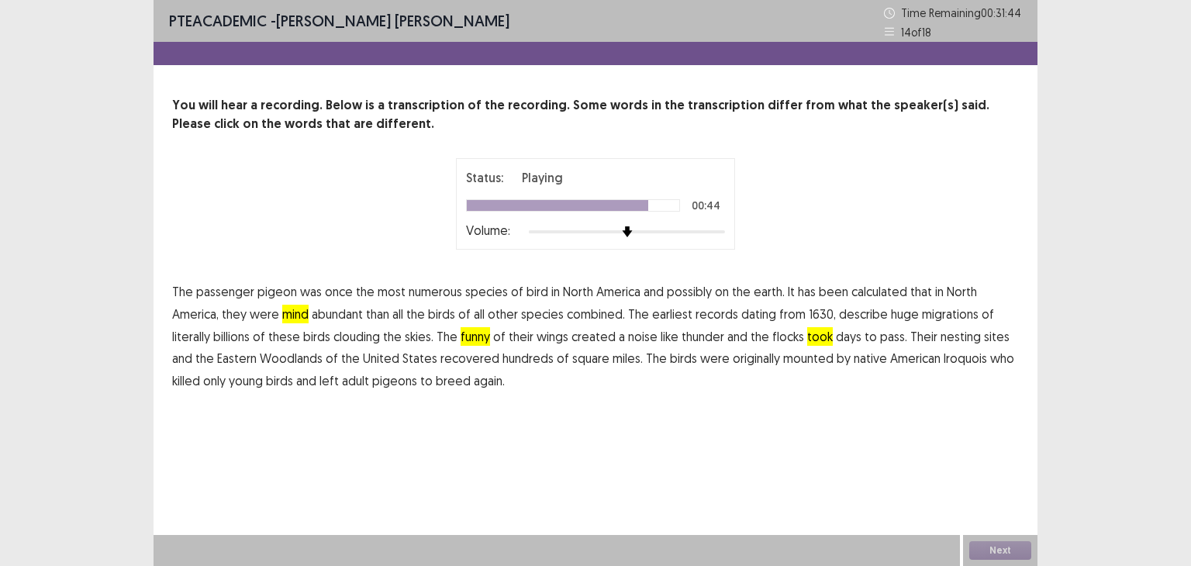
click at [803, 363] on span "mounted" at bounding box center [808, 358] width 50 height 19
click at [993, 553] on button "Next" at bounding box center [1000, 550] width 62 height 19
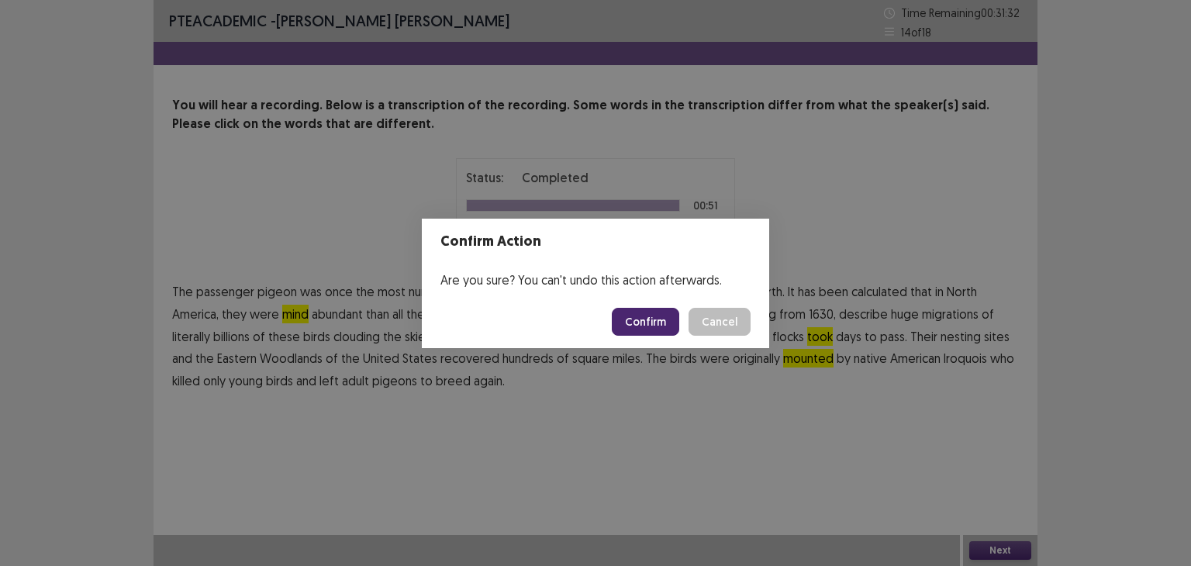
click at [647, 323] on button "Confirm" at bounding box center [645, 322] width 67 height 28
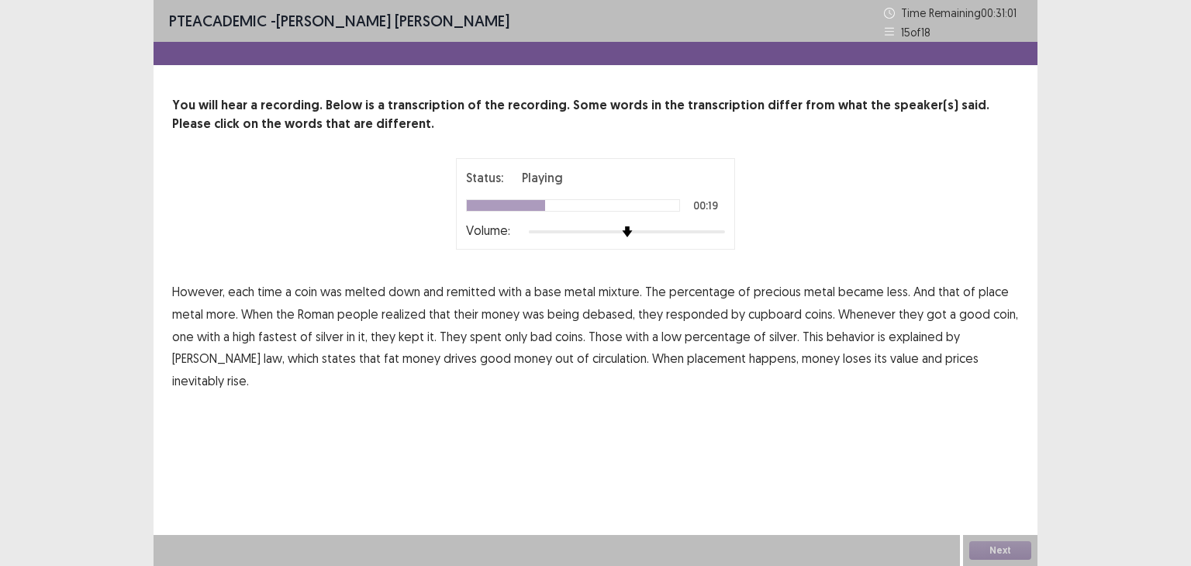
click at [772, 317] on span "cupboard" at bounding box center [775, 314] width 54 height 19
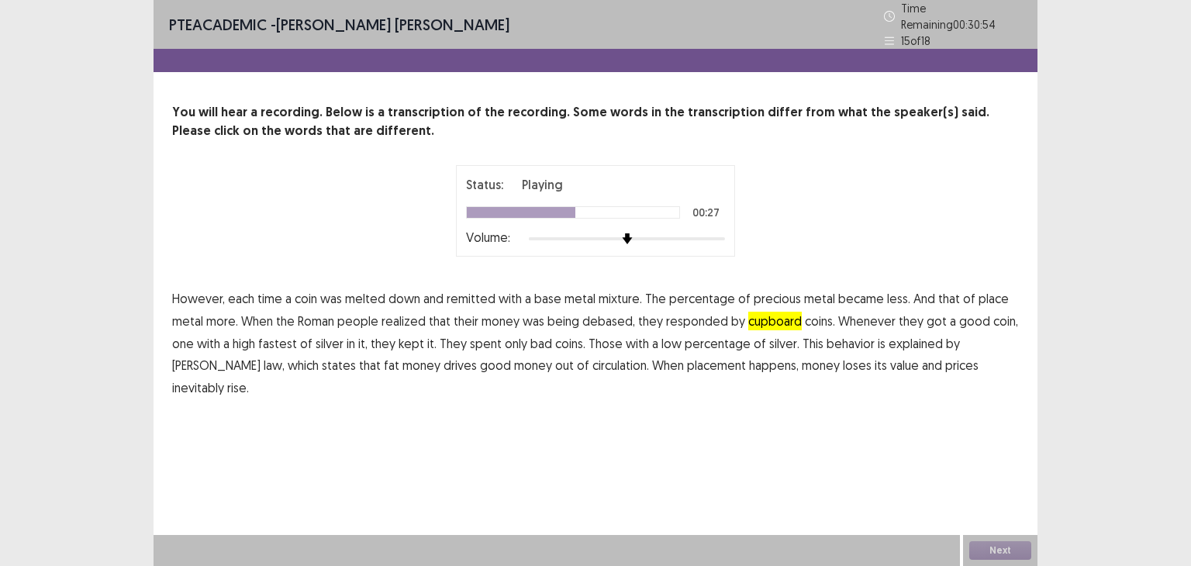
click at [279, 339] on span "fastest" at bounding box center [277, 343] width 39 height 19
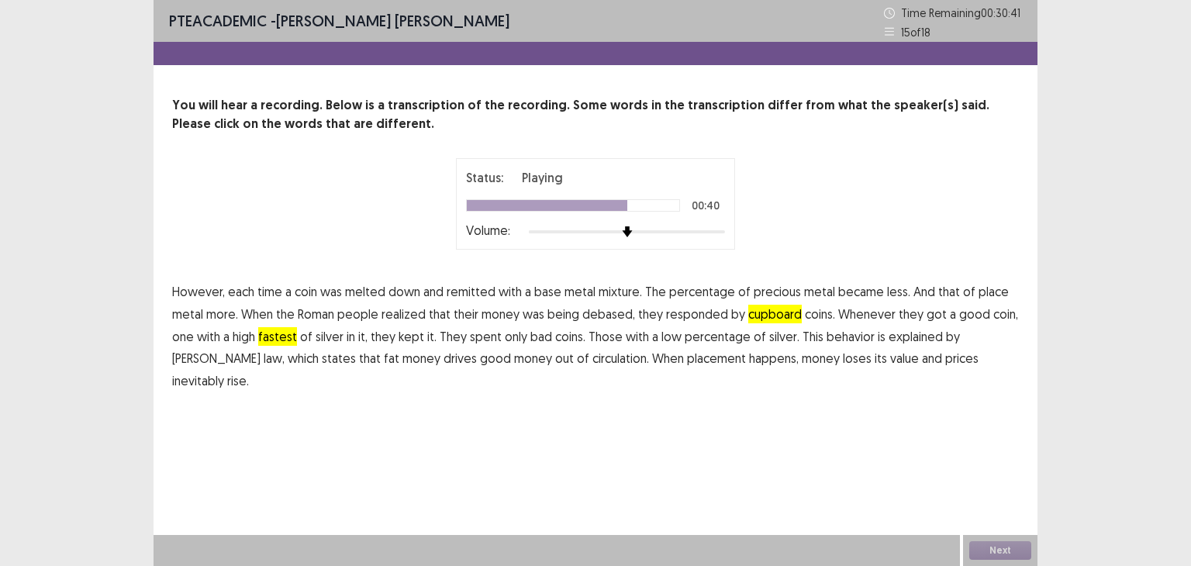
click at [384, 359] on span "fat" at bounding box center [392, 358] width 16 height 19
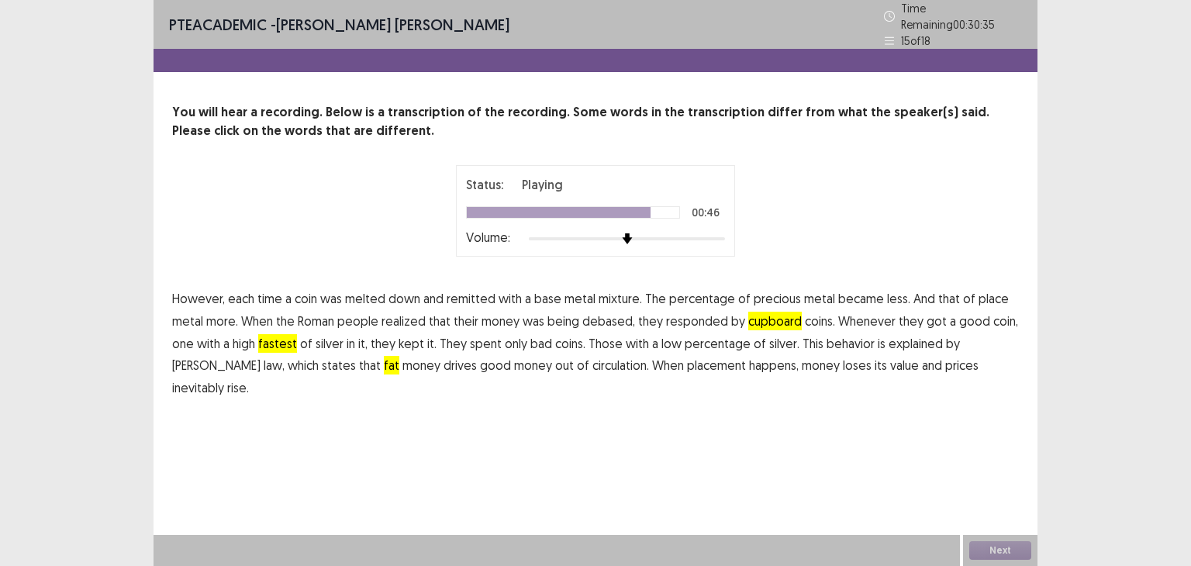
click at [687, 364] on span "placement" at bounding box center [716, 365] width 59 height 19
click at [1012, 547] on button "Next" at bounding box center [1000, 550] width 62 height 19
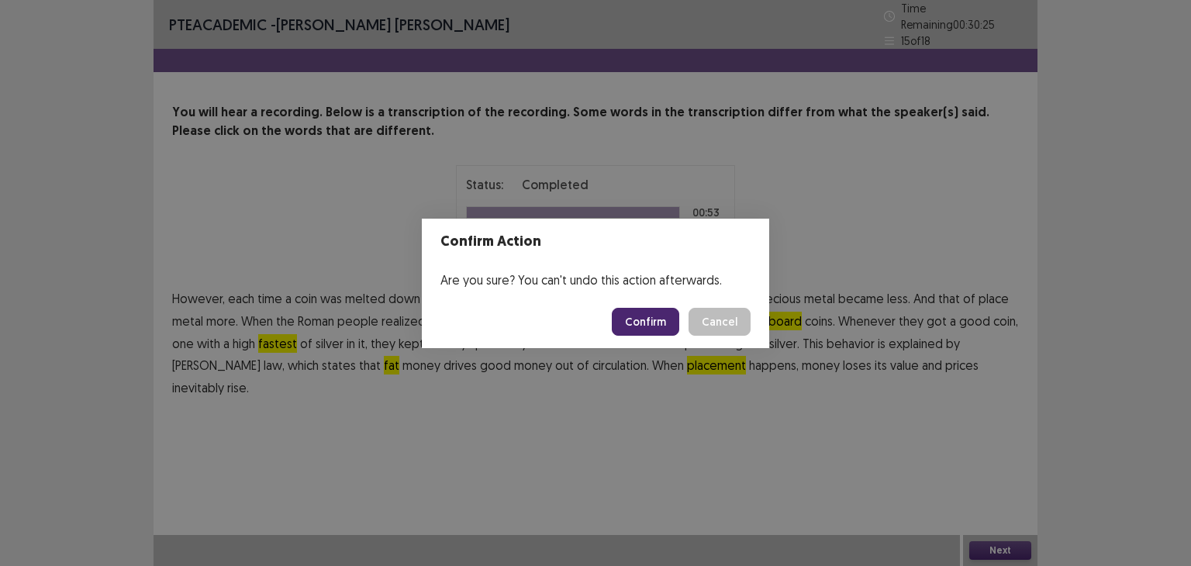
drag, startPoint x: 655, startPoint y: 321, endPoint x: 639, endPoint y: 330, distance: 17.7
click at [653, 324] on button "Confirm" at bounding box center [645, 322] width 67 height 28
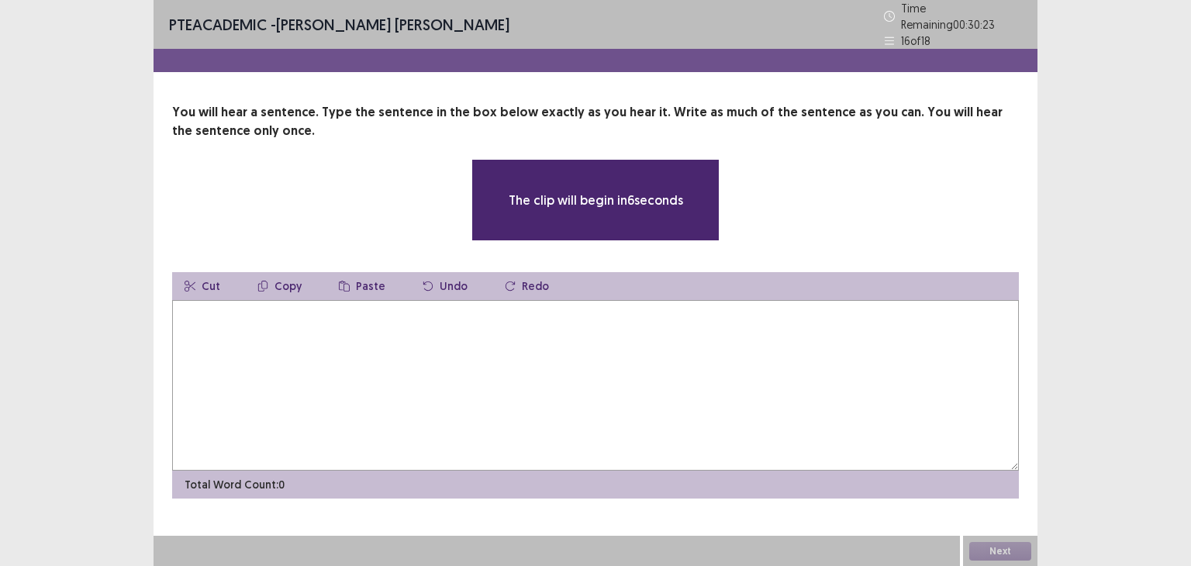
click at [490, 371] on textarea at bounding box center [595, 385] width 847 height 171
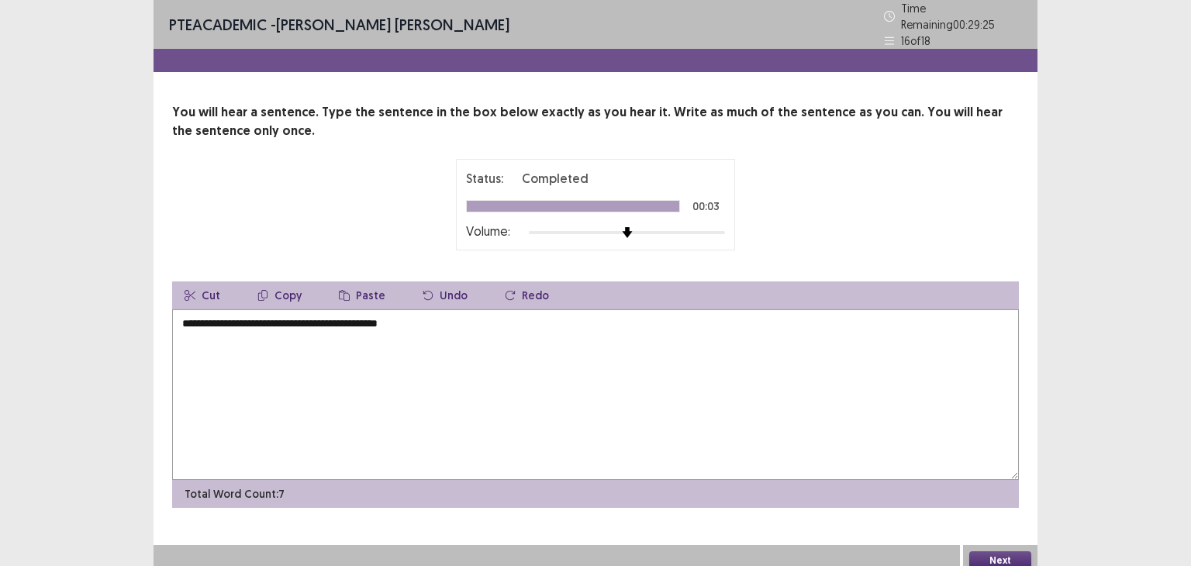
type textarea "**********"
click at [997, 552] on button "Next" at bounding box center [1000, 560] width 62 height 19
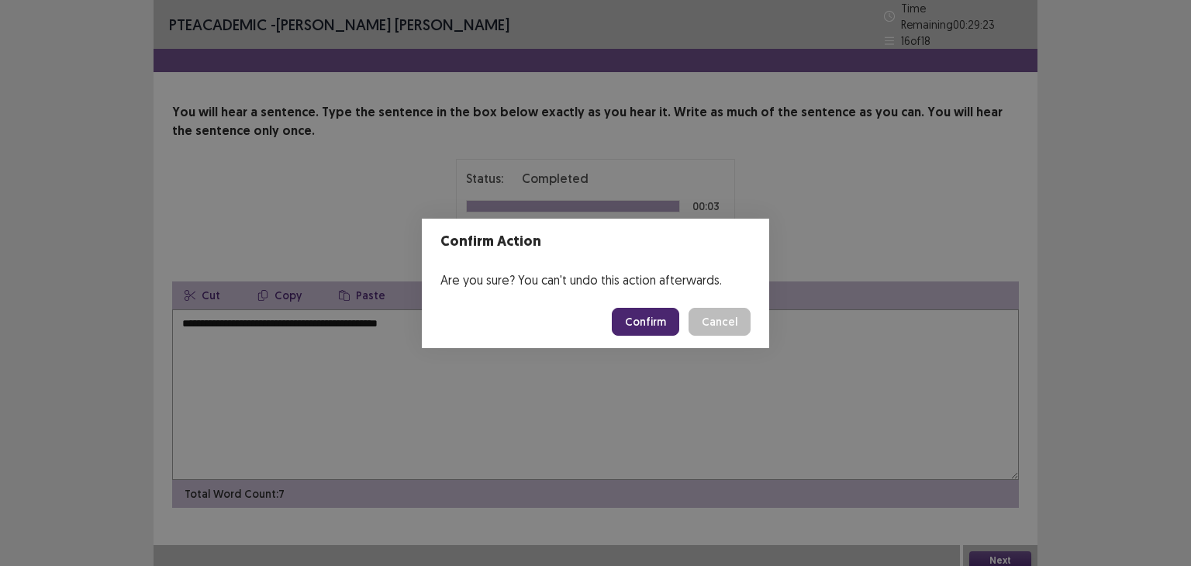
click at [663, 326] on button "Confirm" at bounding box center [645, 322] width 67 height 28
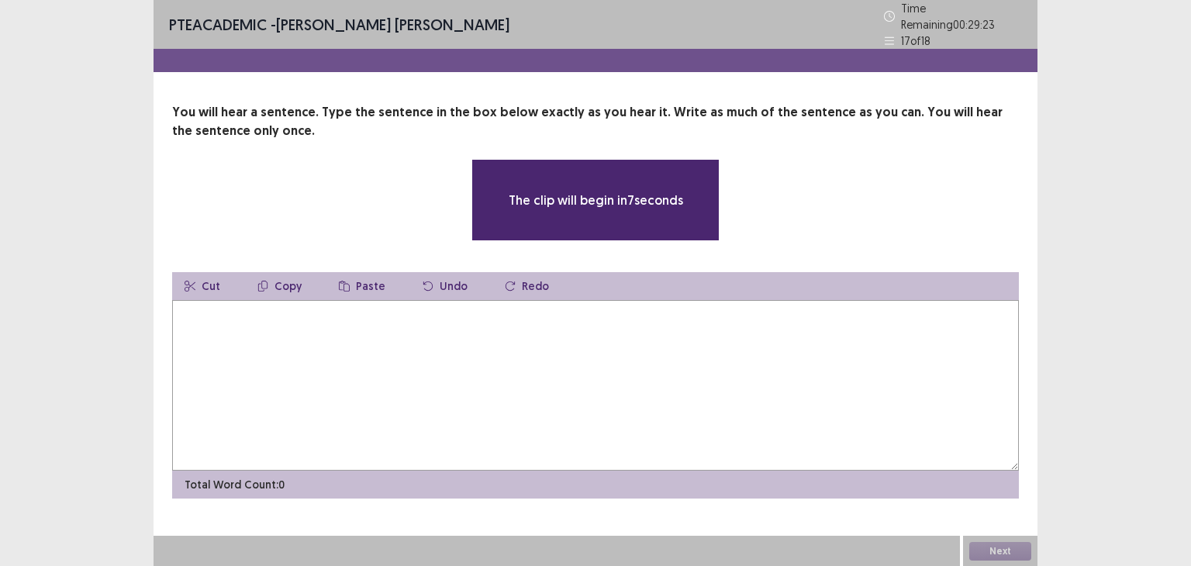
click at [636, 355] on textarea at bounding box center [595, 385] width 847 height 171
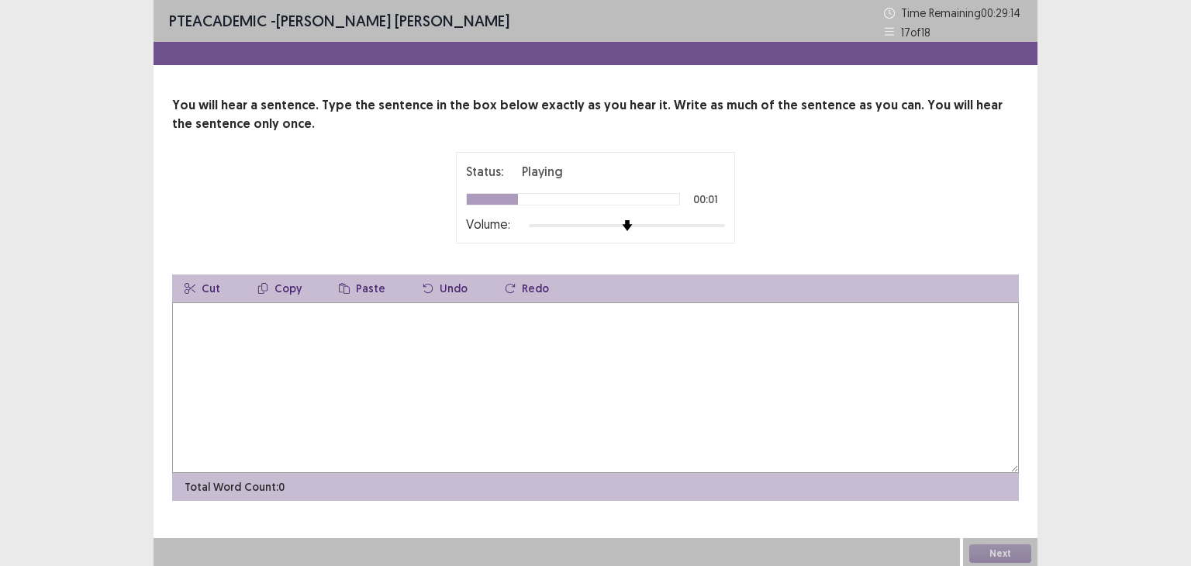
click at [890, 417] on textarea at bounding box center [595, 387] width 847 height 171
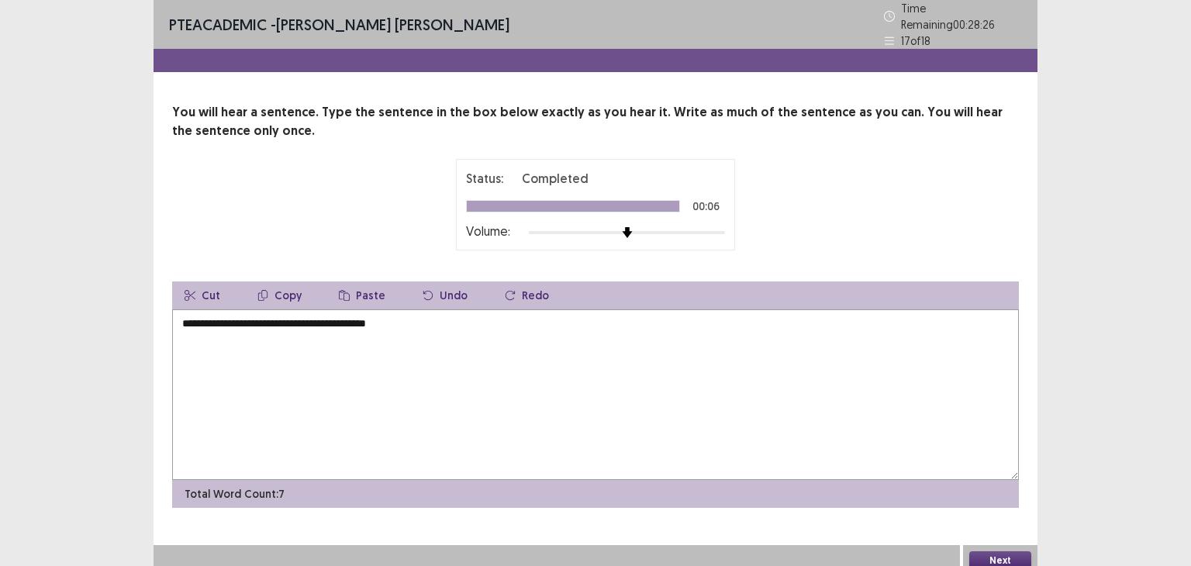
type textarea "**********"
click at [1021, 551] on button "Next" at bounding box center [1000, 560] width 62 height 19
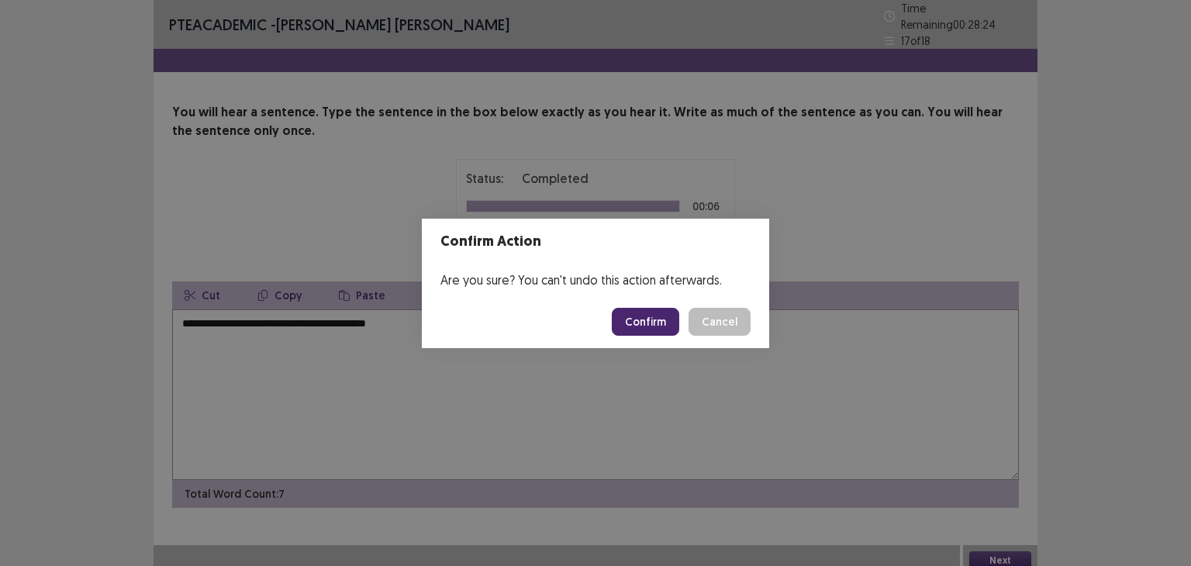
click at [634, 323] on button "Confirm" at bounding box center [645, 322] width 67 height 28
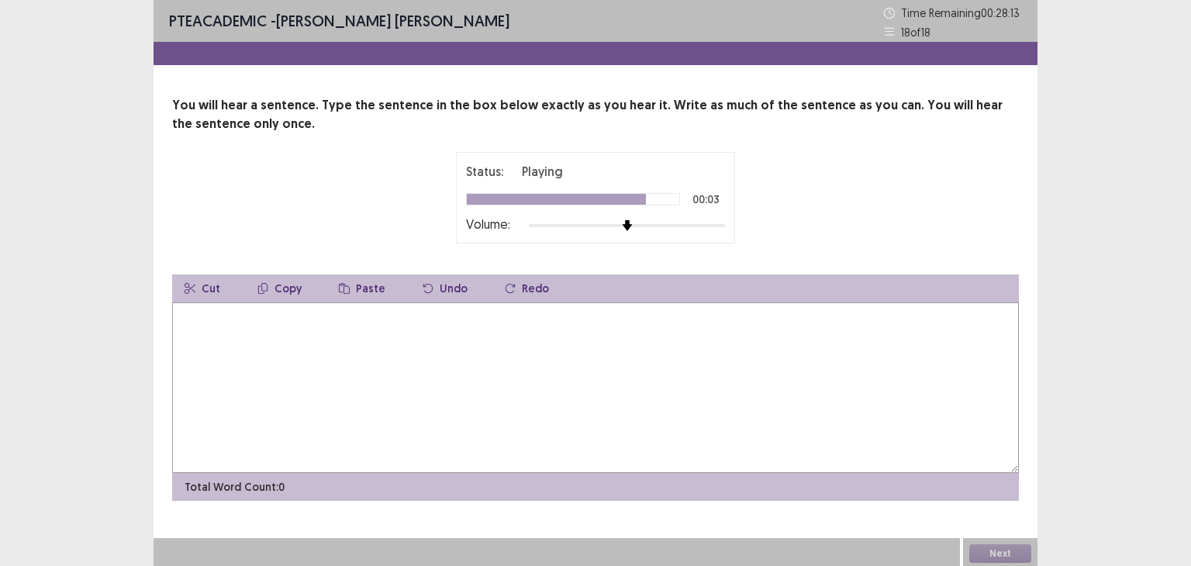
click at [597, 383] on textarea at bounding box center [595, 387] width 847 height 171
type textarea "**********"
click at [1024, 551] on button "Next" at bounding box center [1000, 553] width 62 height 19
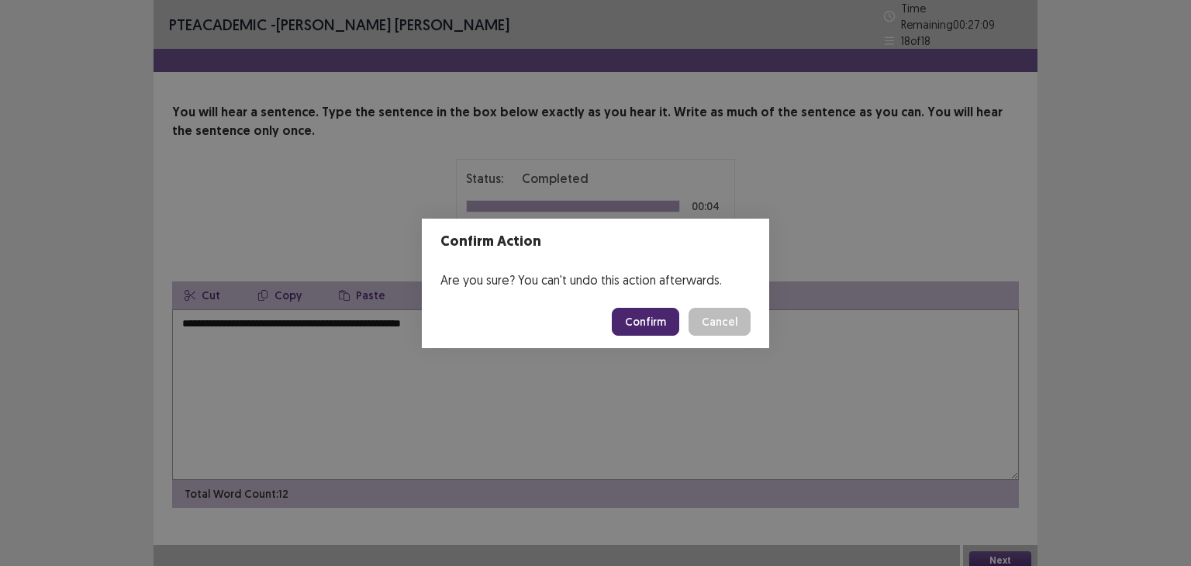
click at [669, 319] on button "Confirm" at bounding box center [645, 322] width 67 height 28
